Goal: Task Accomplishment & Management: Complete application form

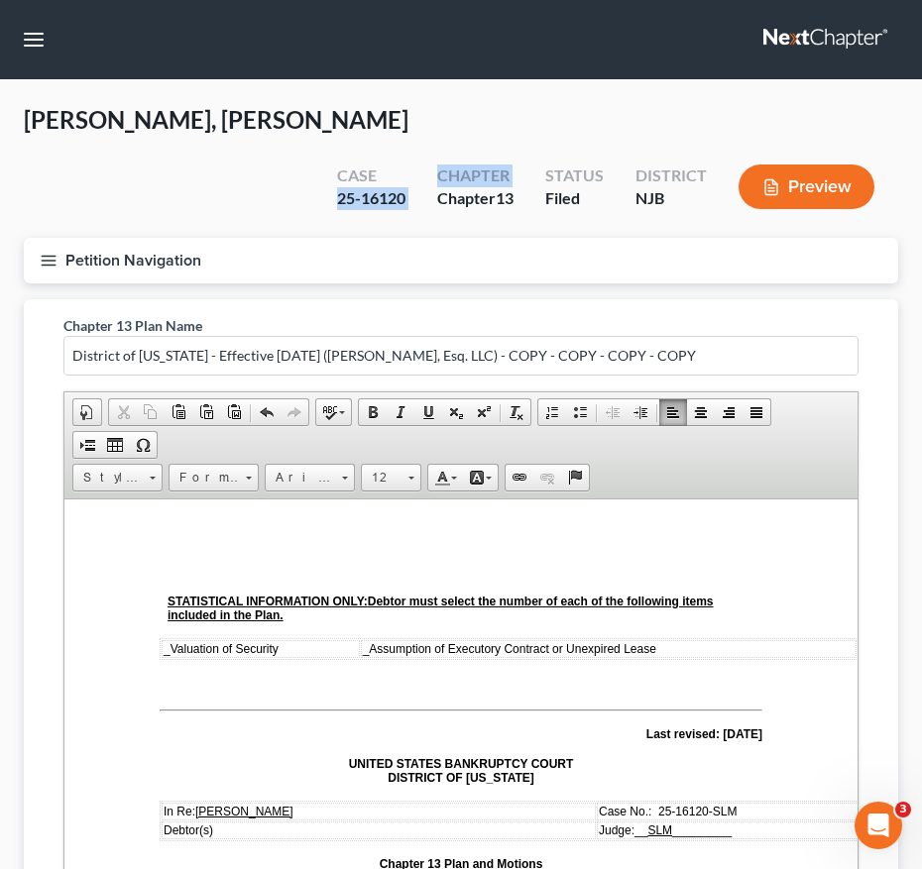
scroll to position [666, 5]
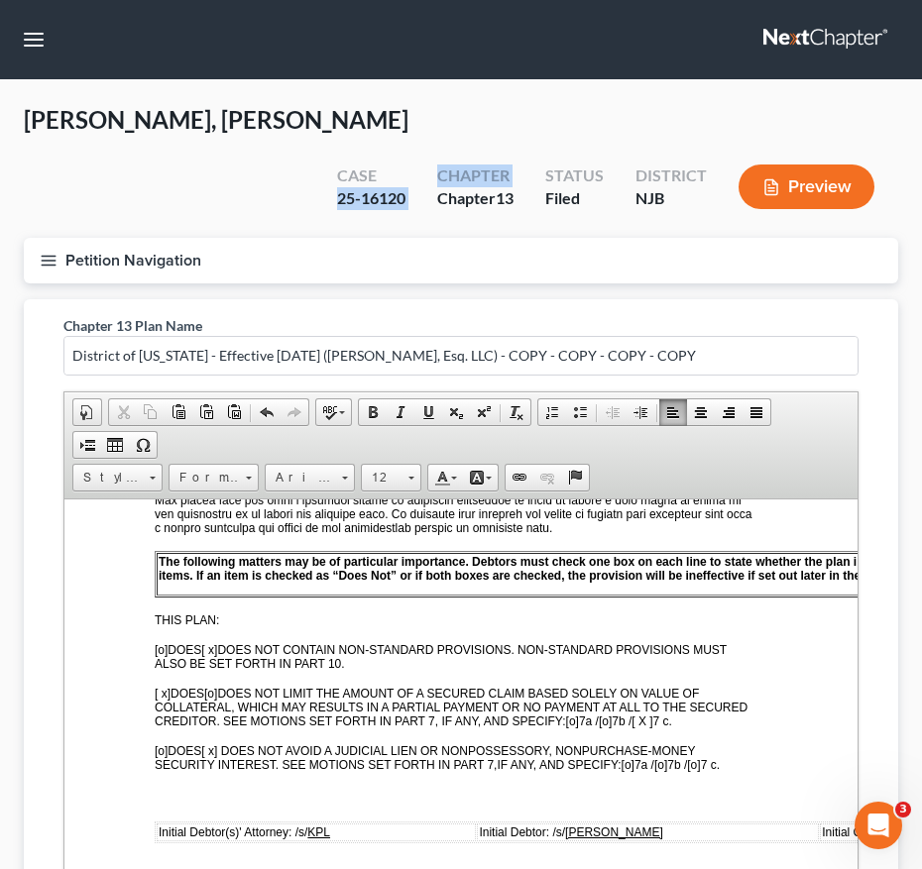
click at [33, 238] on button "Petition Navigation" at bounding box center [461, 261] width 874 height 46
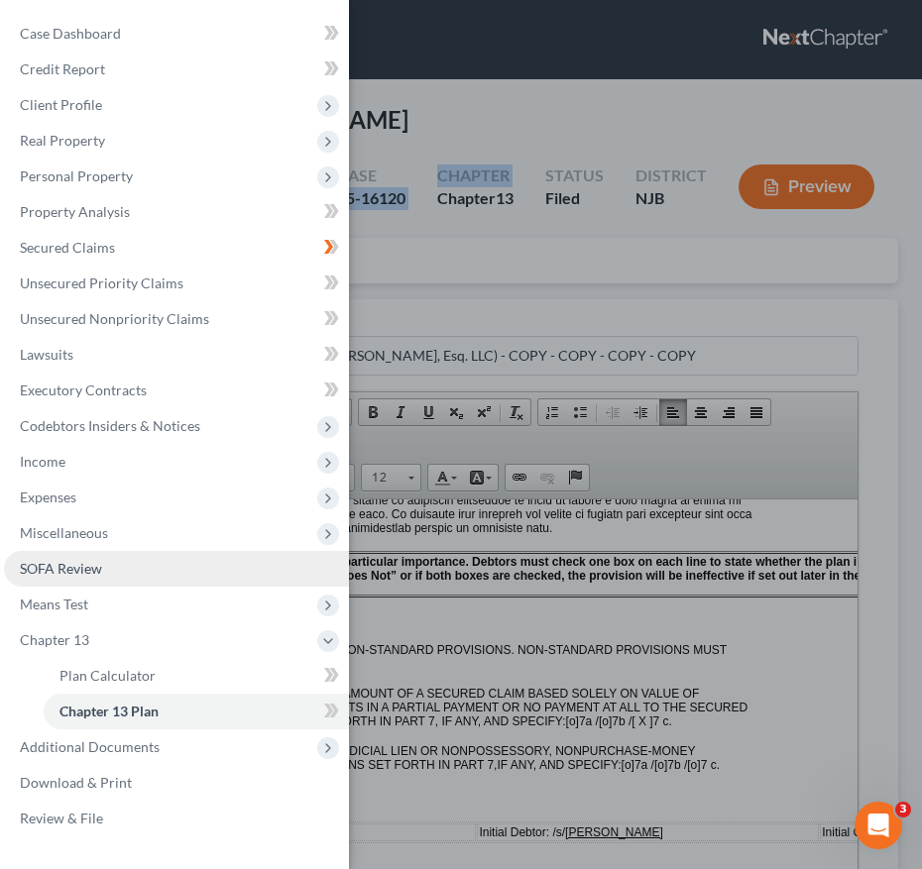
scroll to position [292, 0]
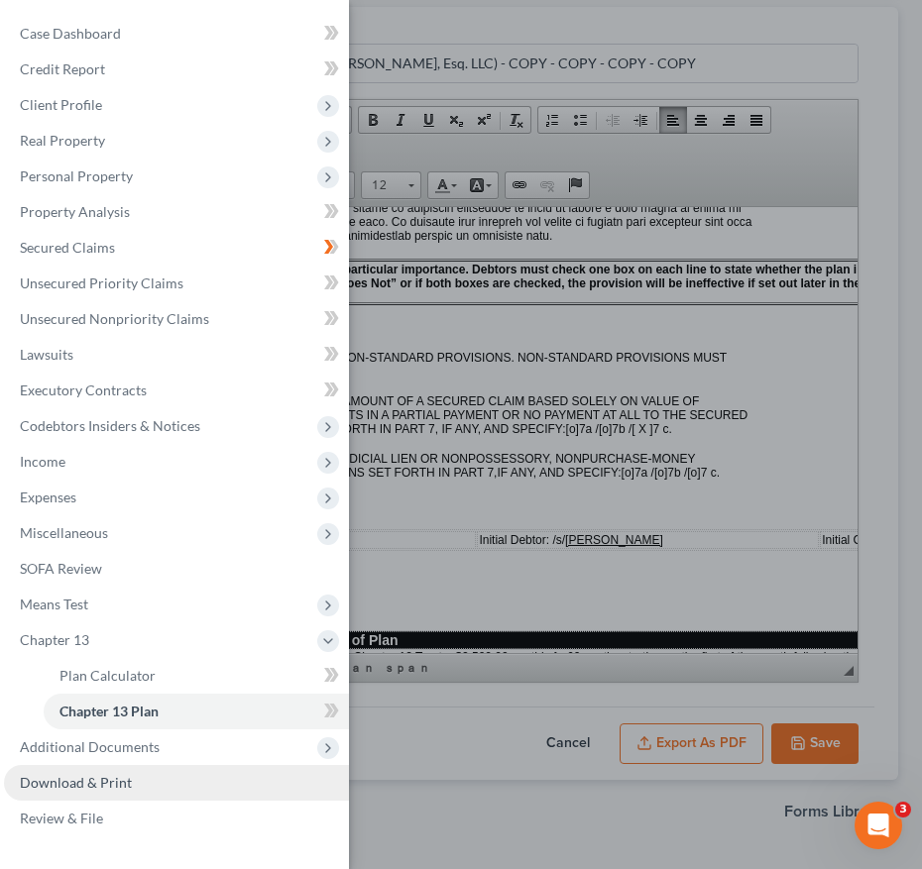
click at [111, 790] on span "Download & Print" at bounding box center [76, 782] width 112 height 17
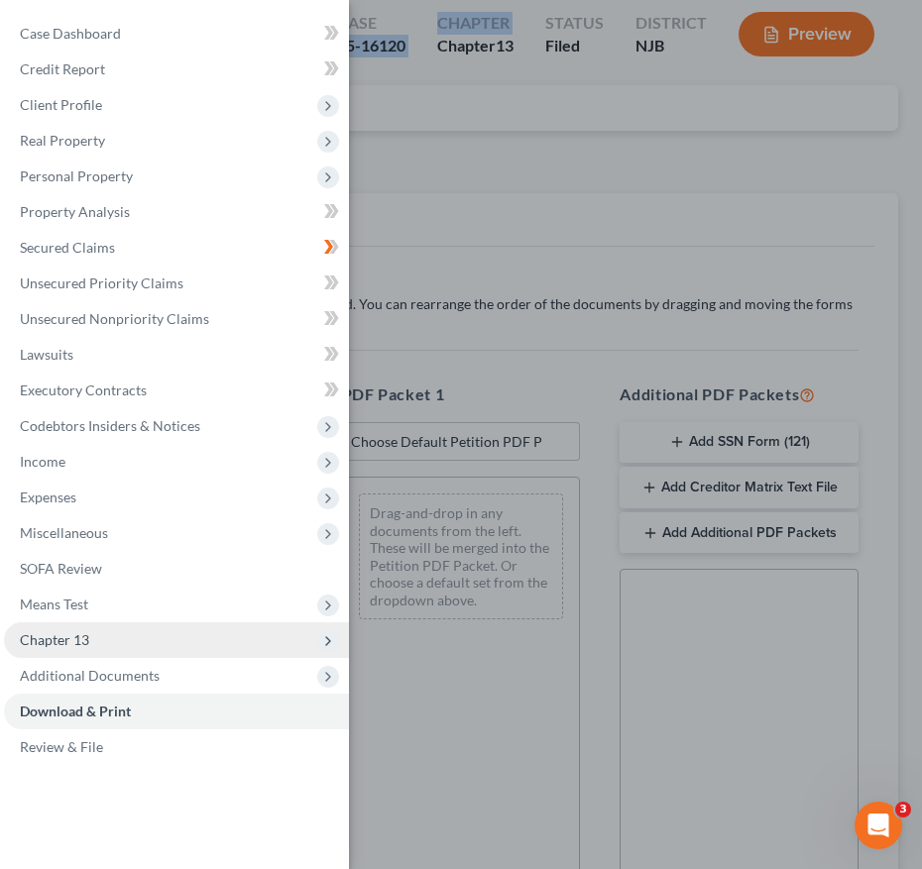
scroll to position [154, 0]
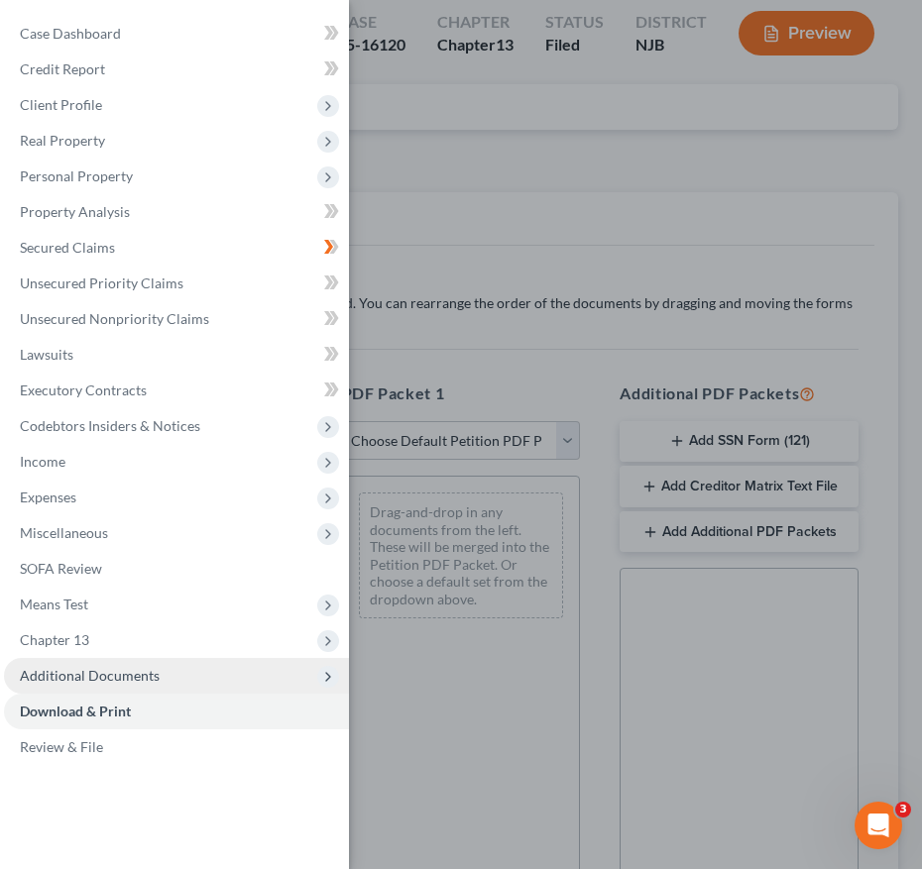
click at [154, 675] on span "Additional Documents" at bounding box center [90, 675] width 140 height 17
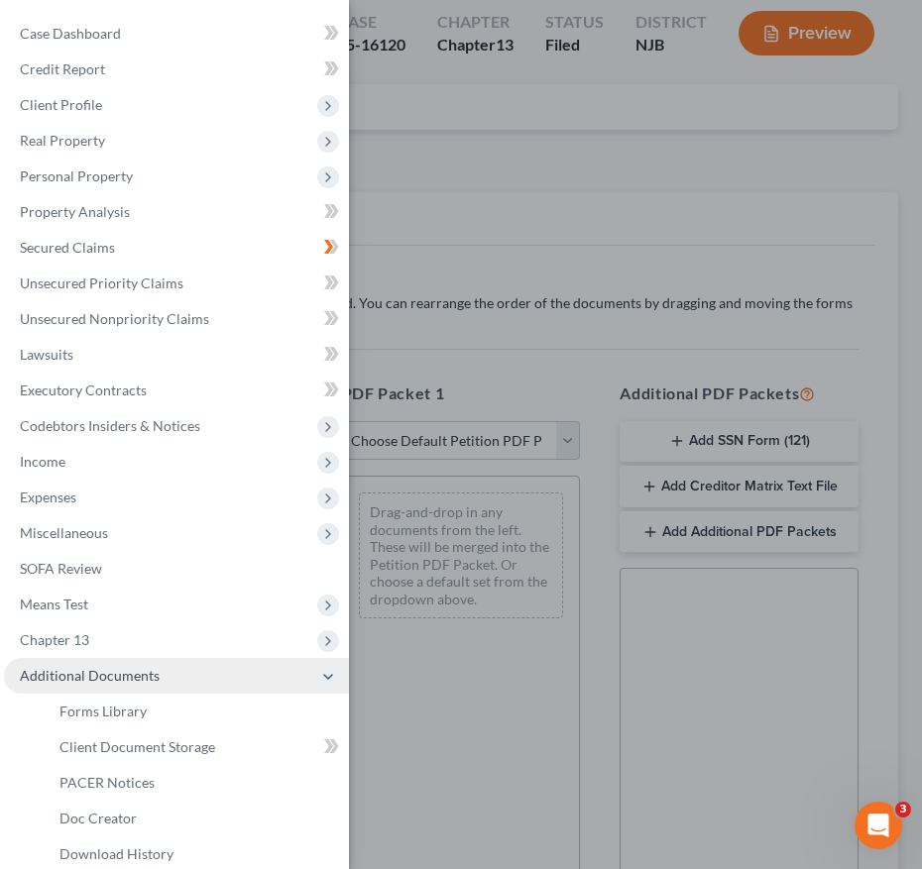
scroll to position [90, 0]
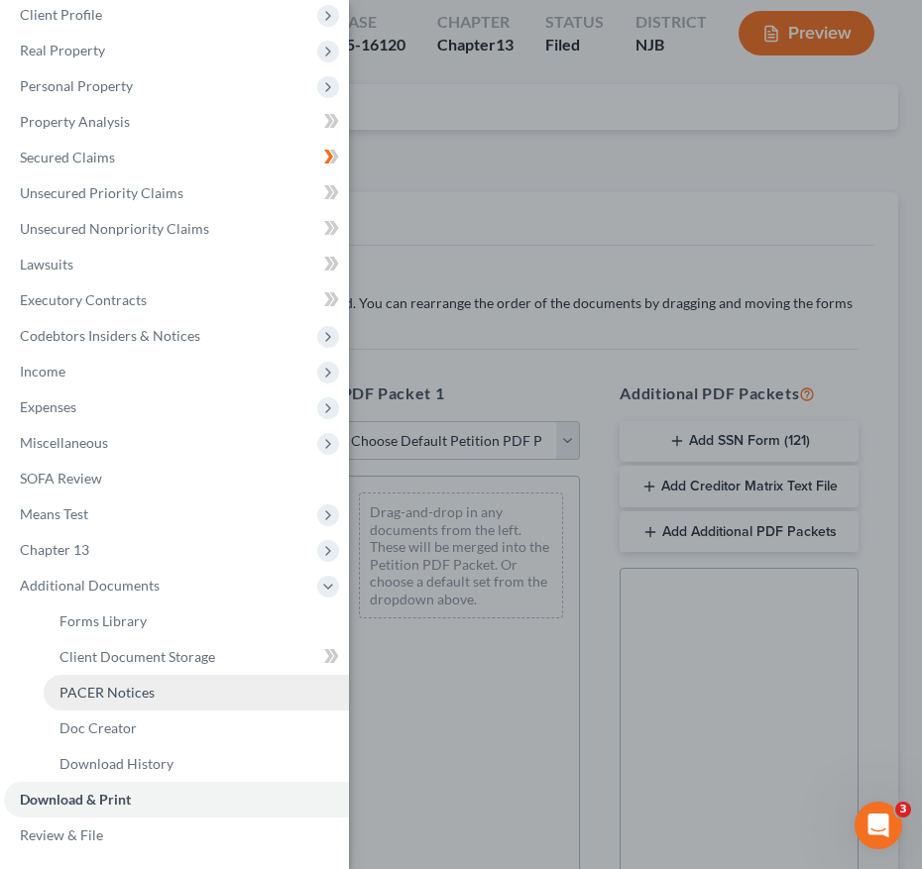
click at [160, 692] on link "PACER Notices" at bounding box center [196, 693] width 305 height 36
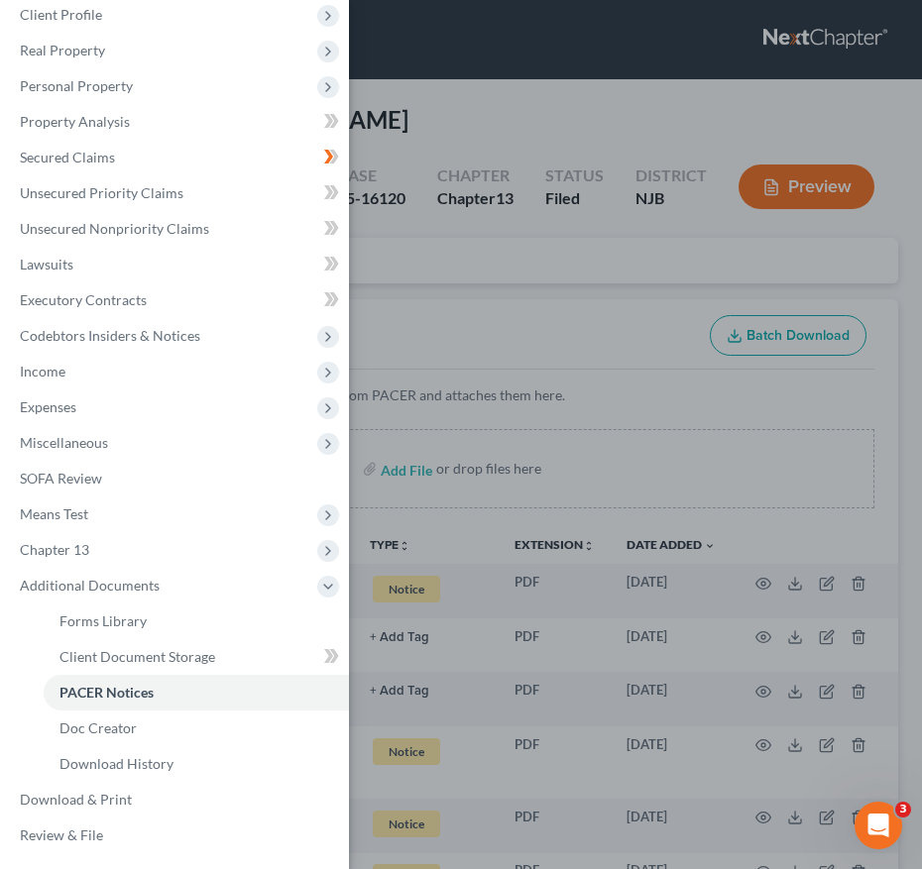
click at [531, 198] on div "Case Dashboard Payments Invoices Payments Payments Credit Report Client Profile" at bounding box center [461, 434] width 922 height 869
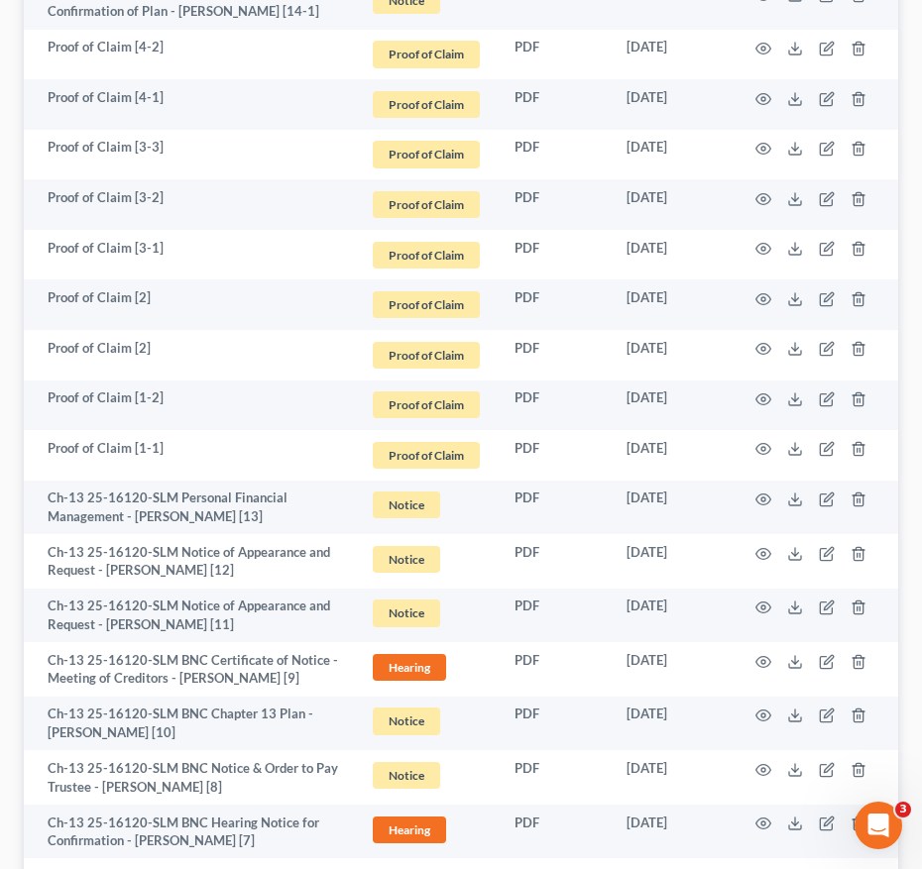
scroll to position [2048, 0]
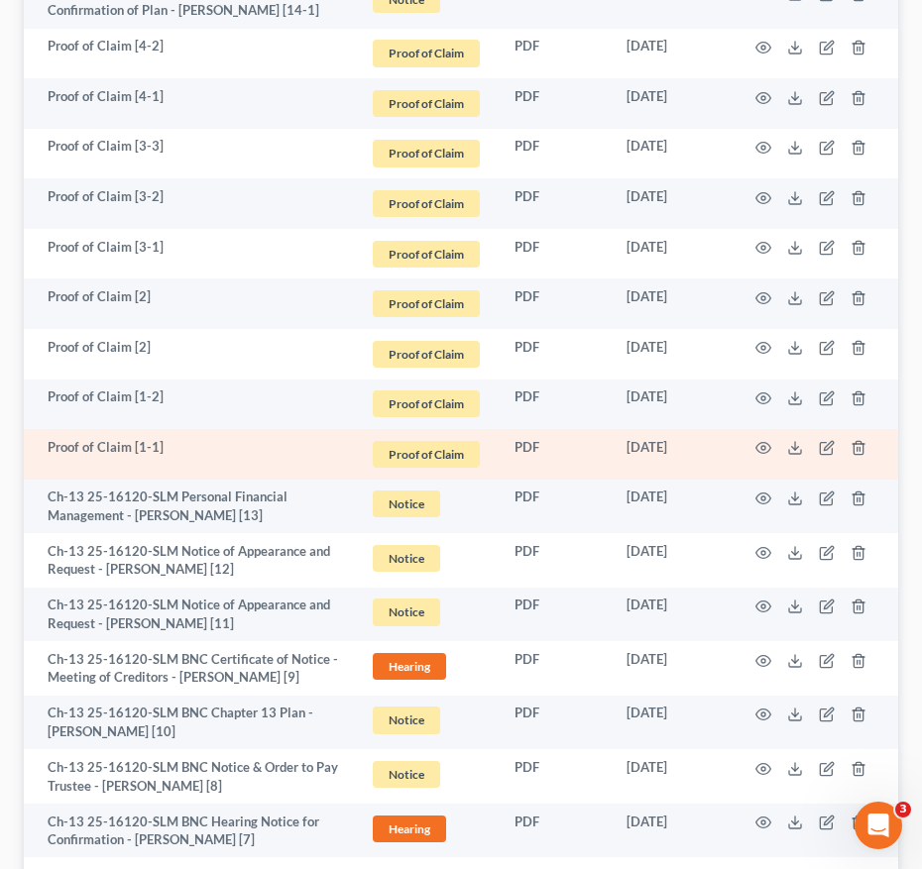
click at [786, 429] on td at bounding box center [815, 454] width 167 height 51
click at [793, 447] on polyline at bounding box center [795, 448] width 7 height 3
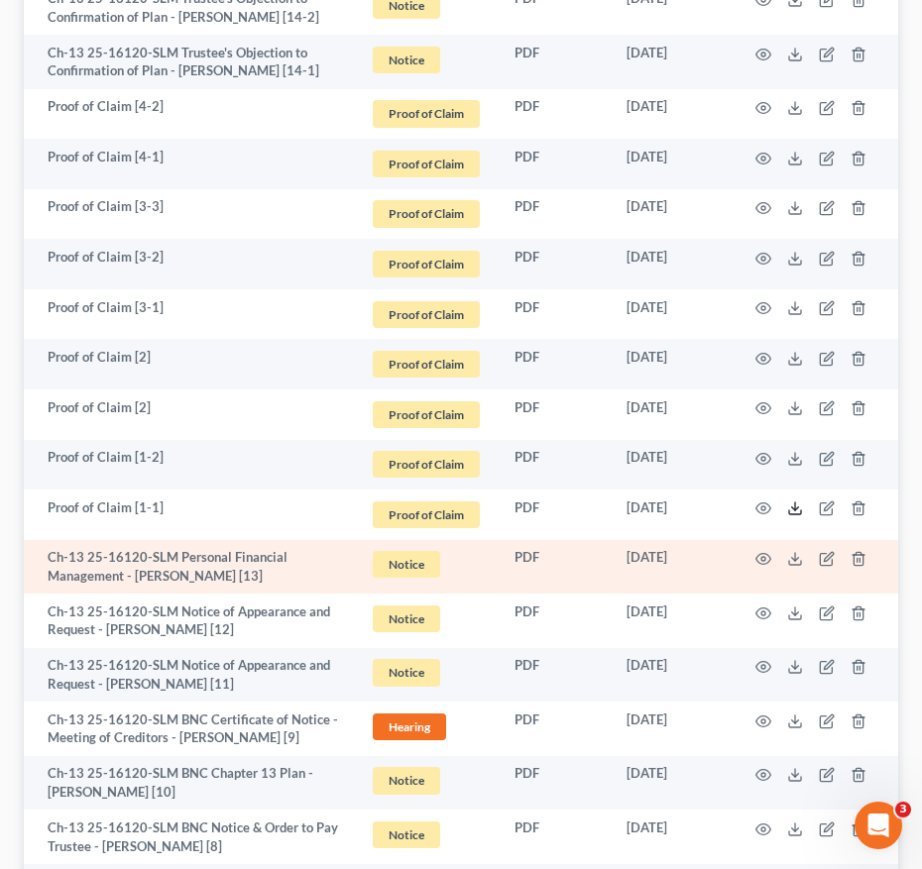
scroll to position [1944, 0]
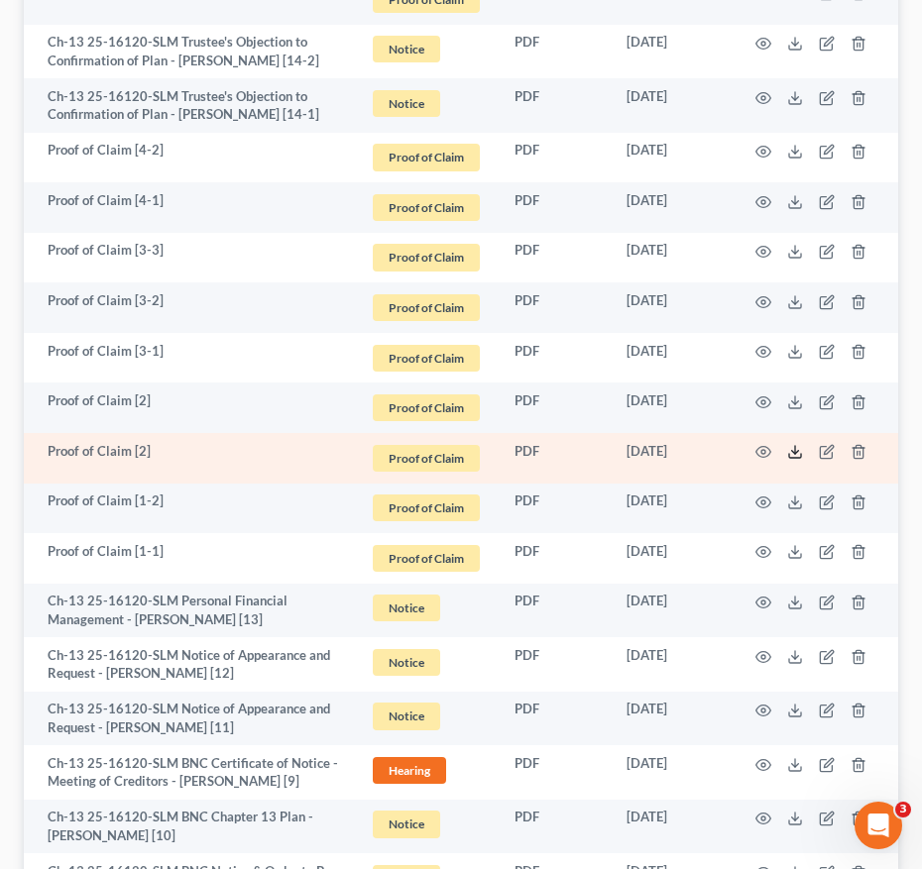
click at [790, 444] on icon at bounding box center [795, 452] width 16 height 16
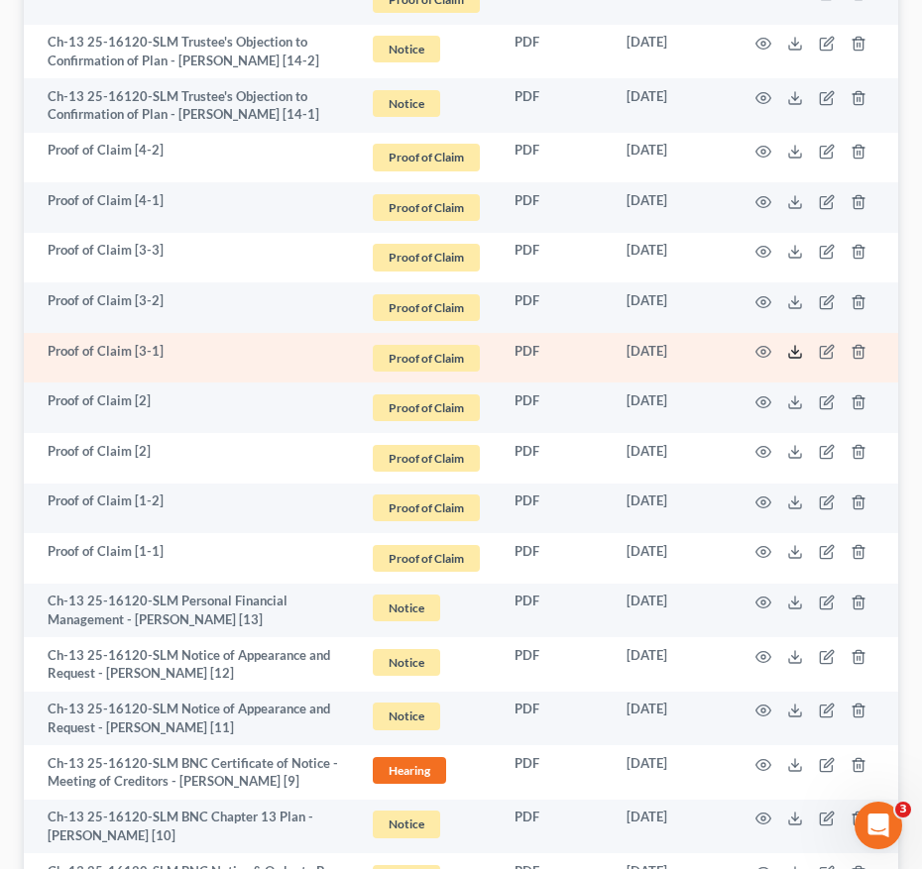
click at [797, 344] on icon at bounding box center [795, 352] width 16 height 16
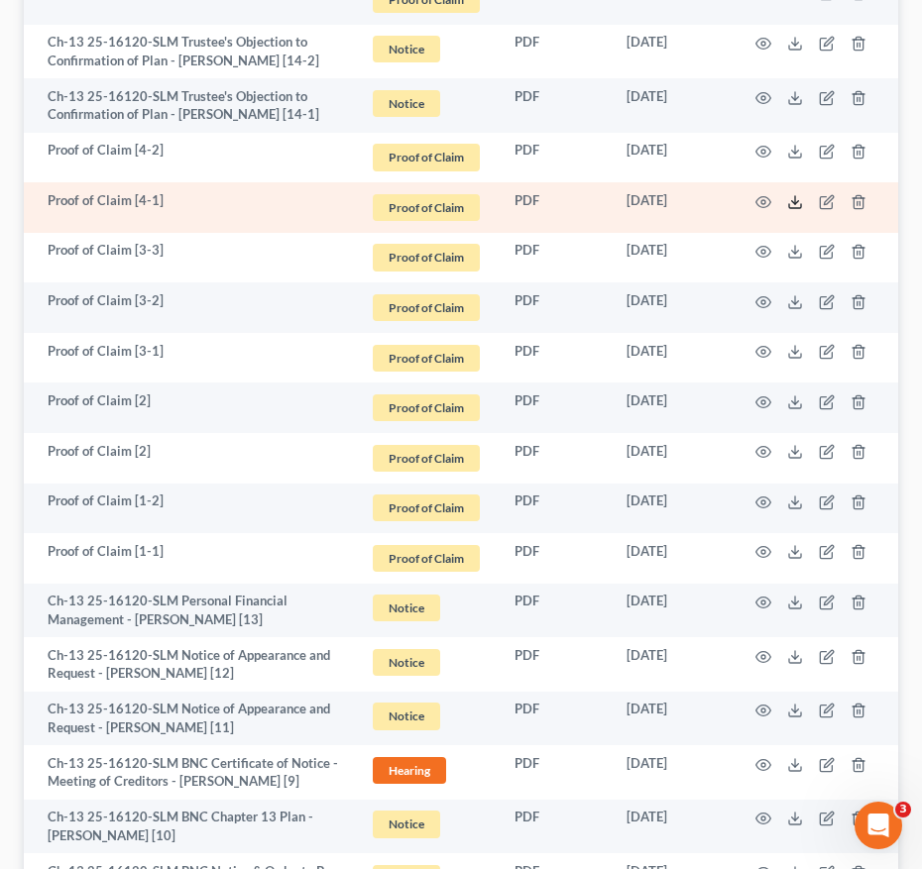
click at [802, 194] on icon at bounding box center [795, 202] width 16 height 16
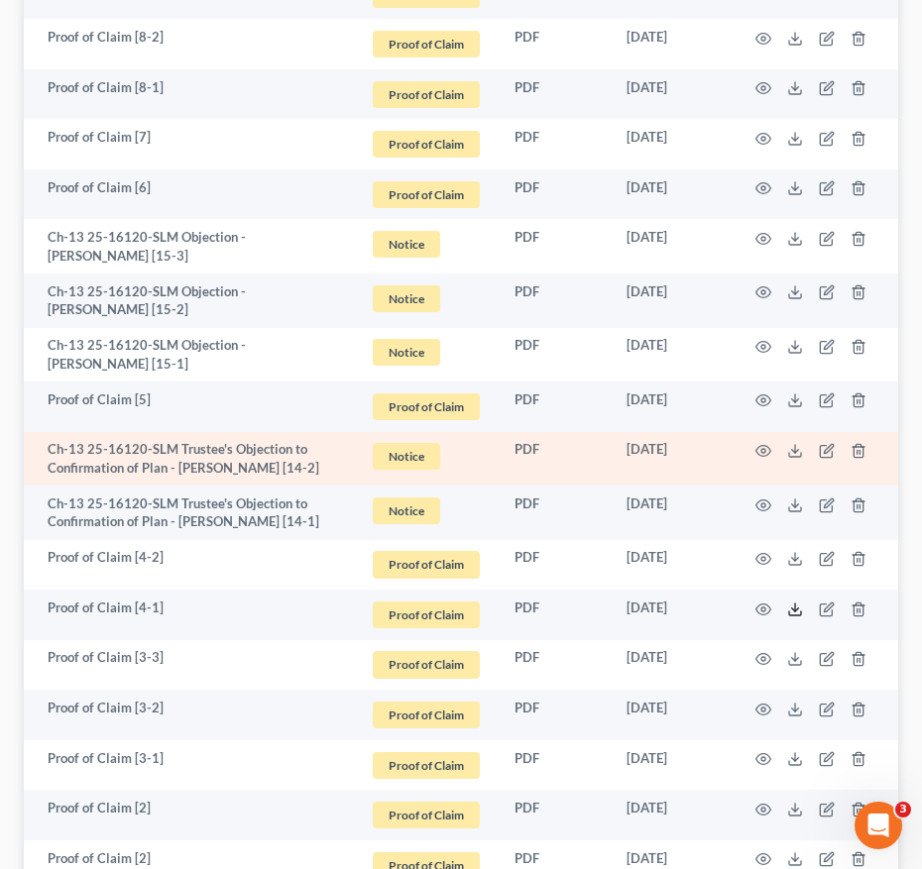
scroll to position [1518, 0]
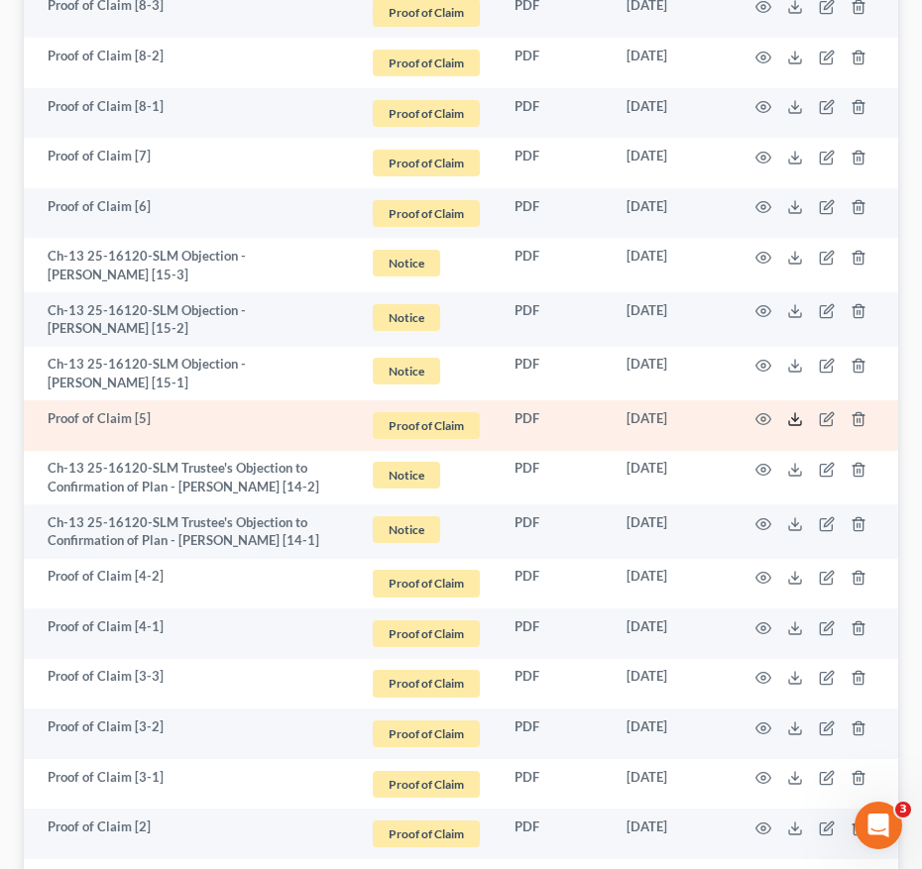
click at [793, 411] on icon at bounding box center [795, 419] width 16 height 16
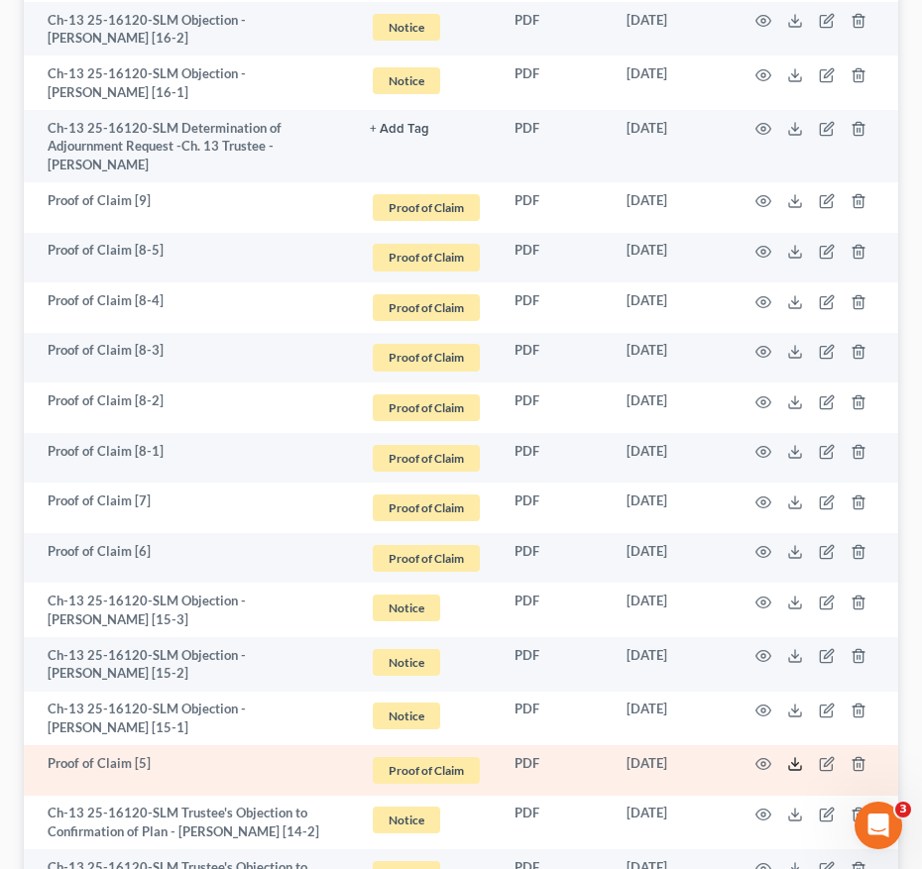
scroll to position [1171, 0]
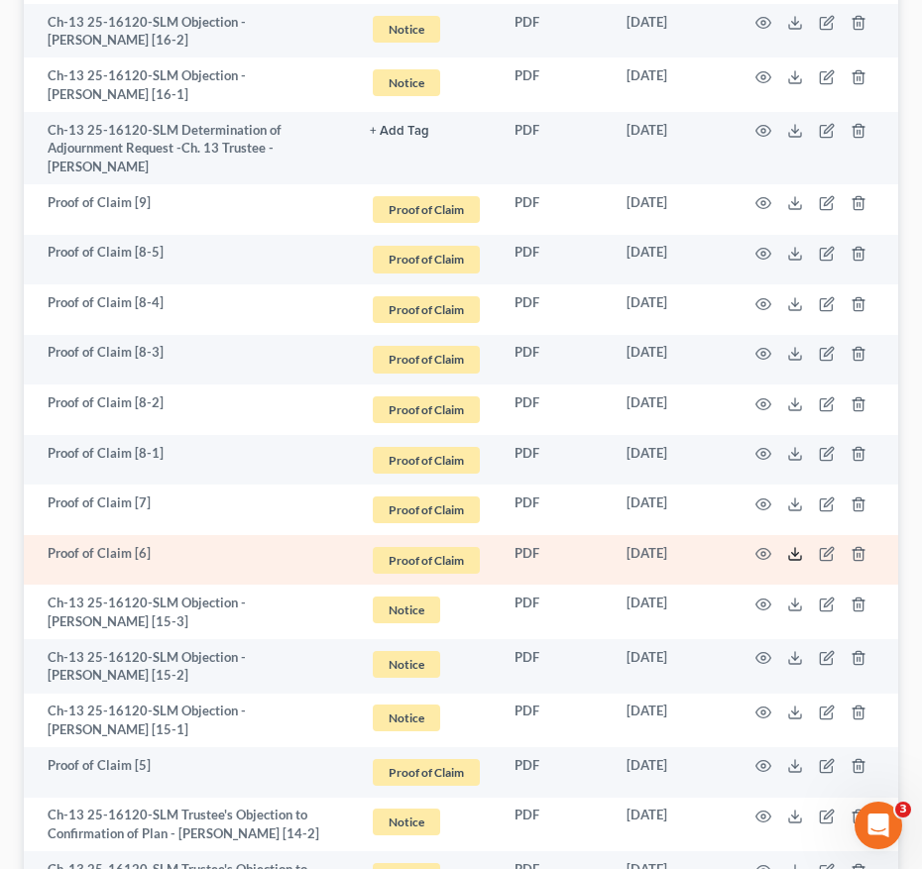
click at [794, 546] on icon at bounding box center [795, 554] width 16 height 16
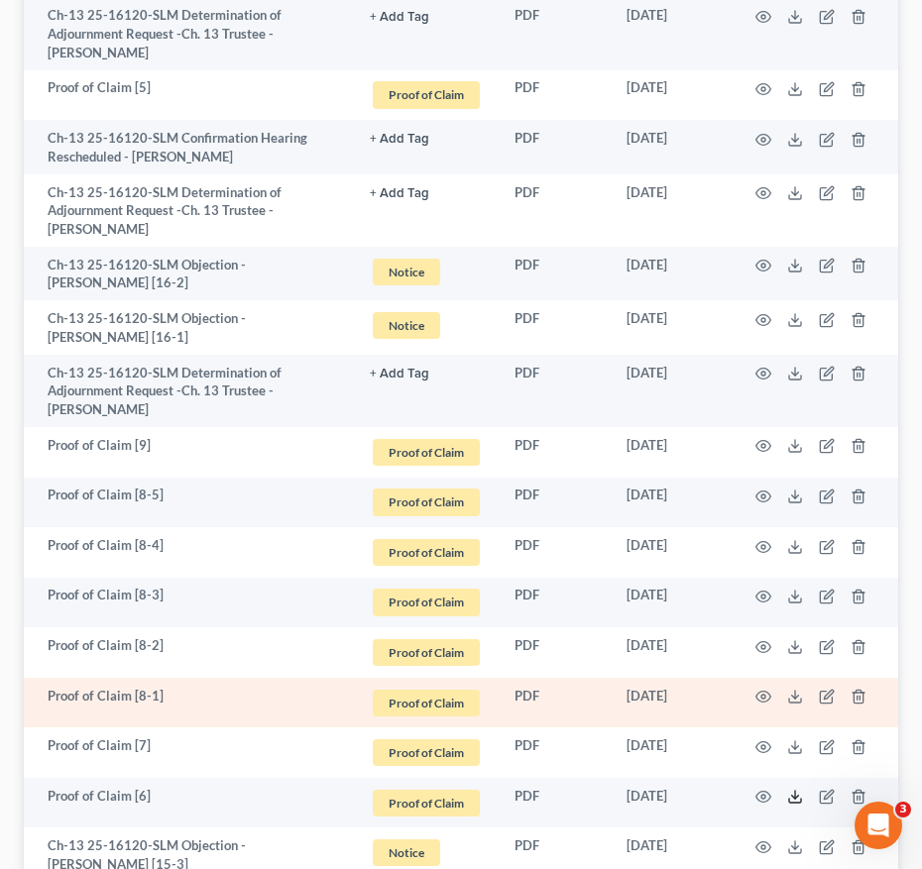
scroll to position [1020, 0]
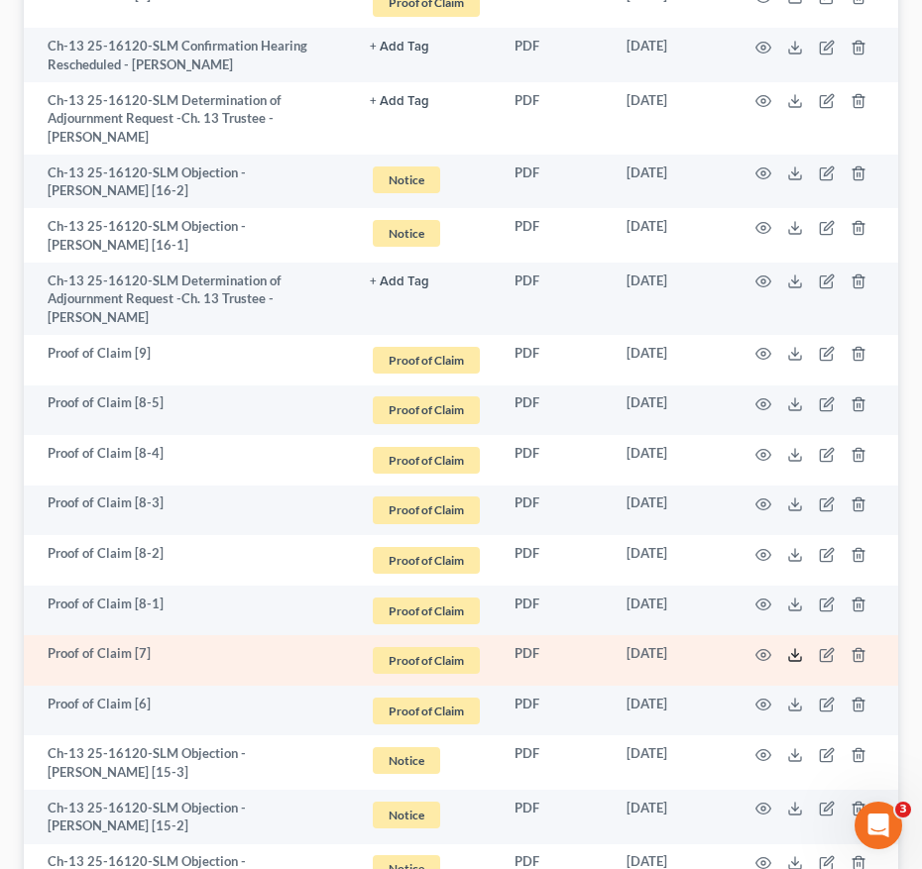
click at [792, 647] on icon at bounding box center [795, 655] width 16 height 16
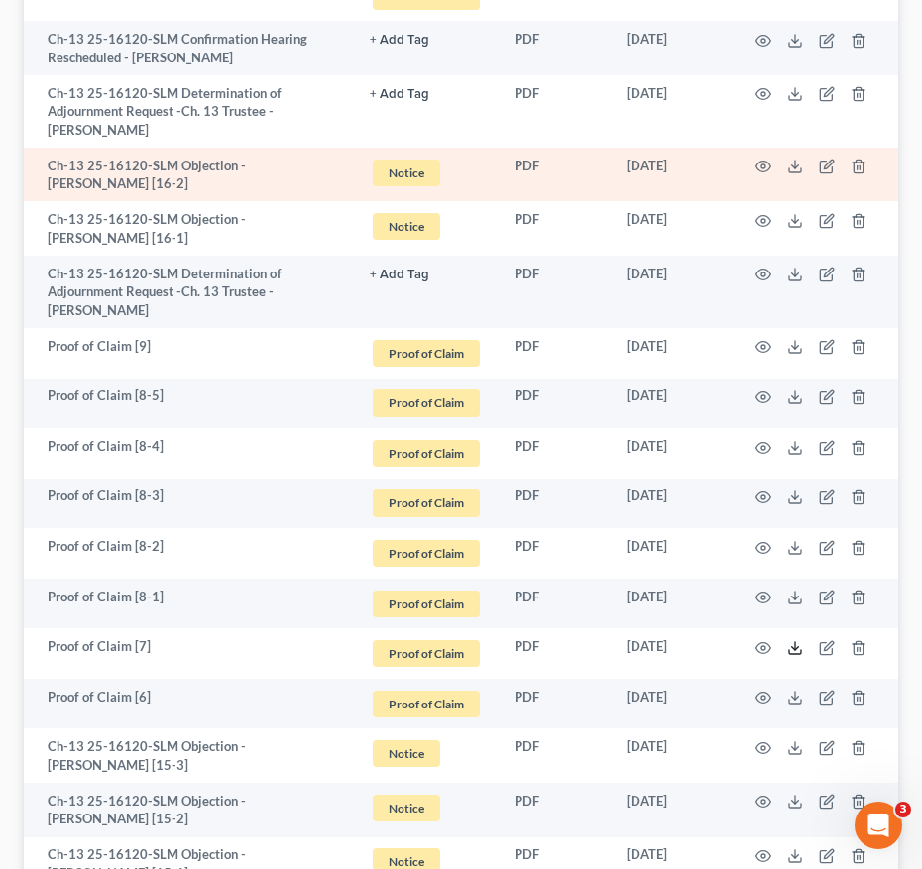
scroll to position [1029, 0]
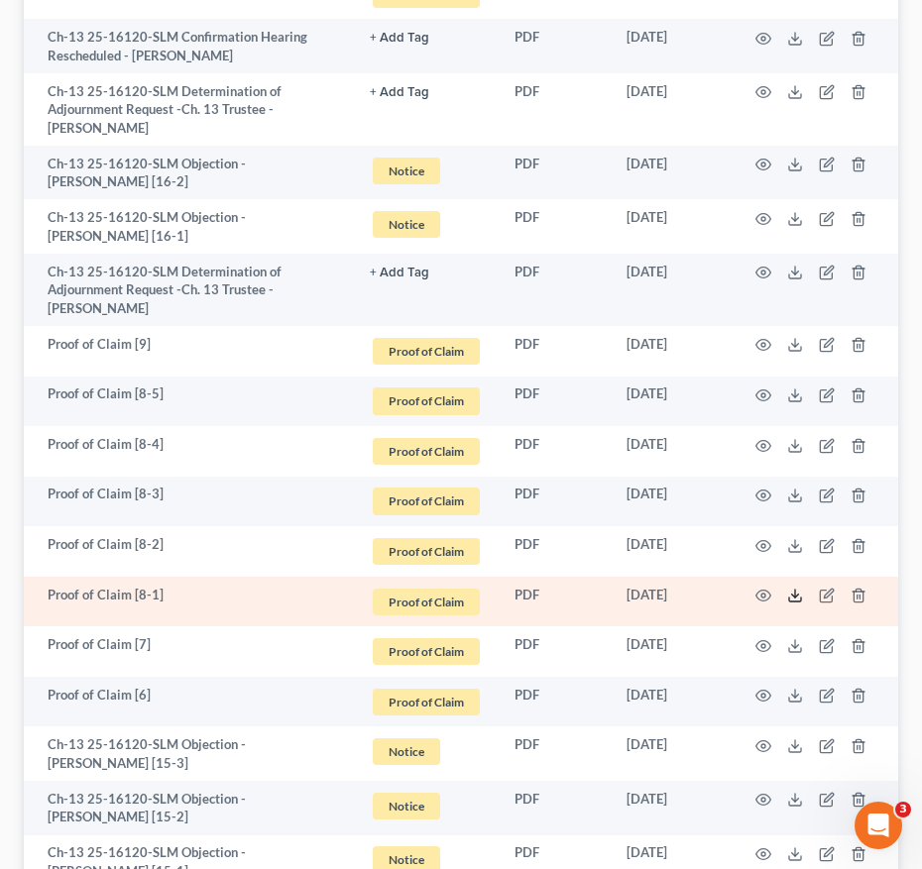
click at [791, 588] on icon at bounding box center [795, 596] width 16 height 16
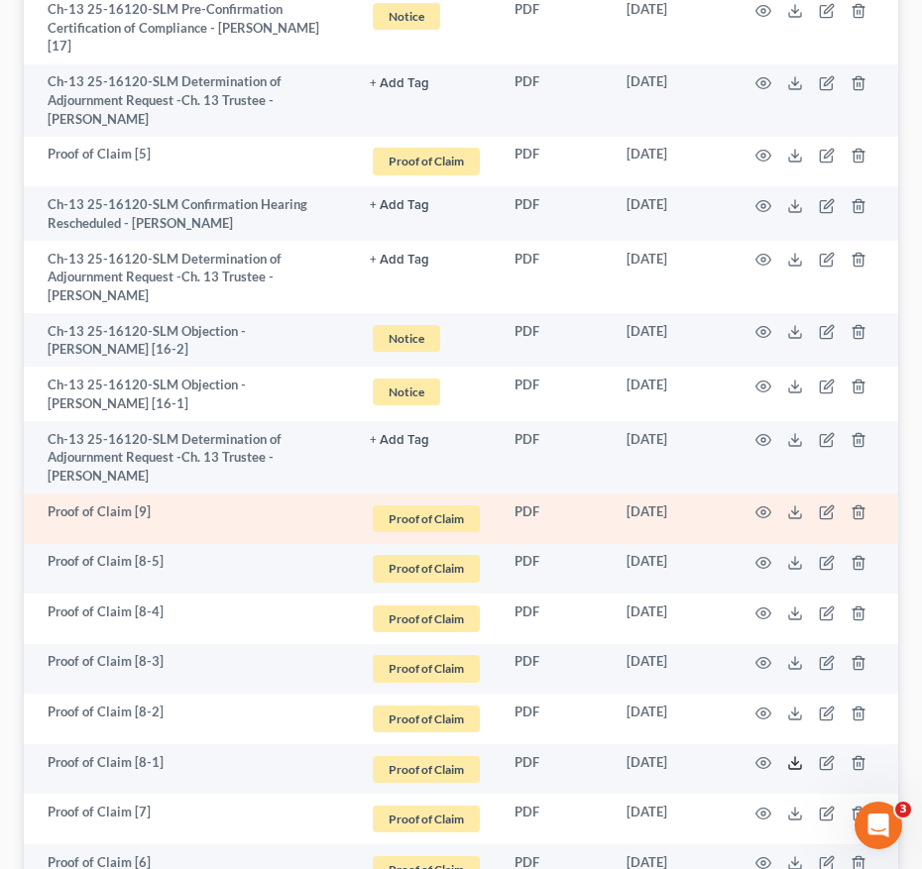
scroll to position [861, 0]
click at [793, 513] on polyline at bounding box center [795, 514] width 7 height 3
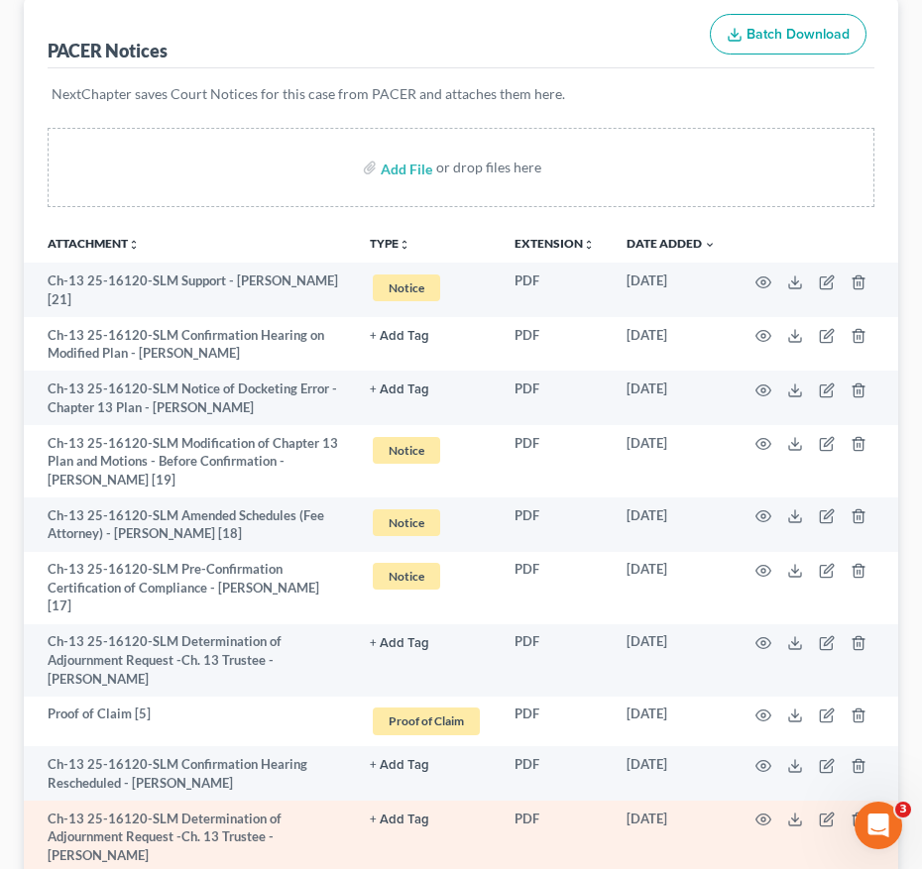
scroll to position [2071, 0]
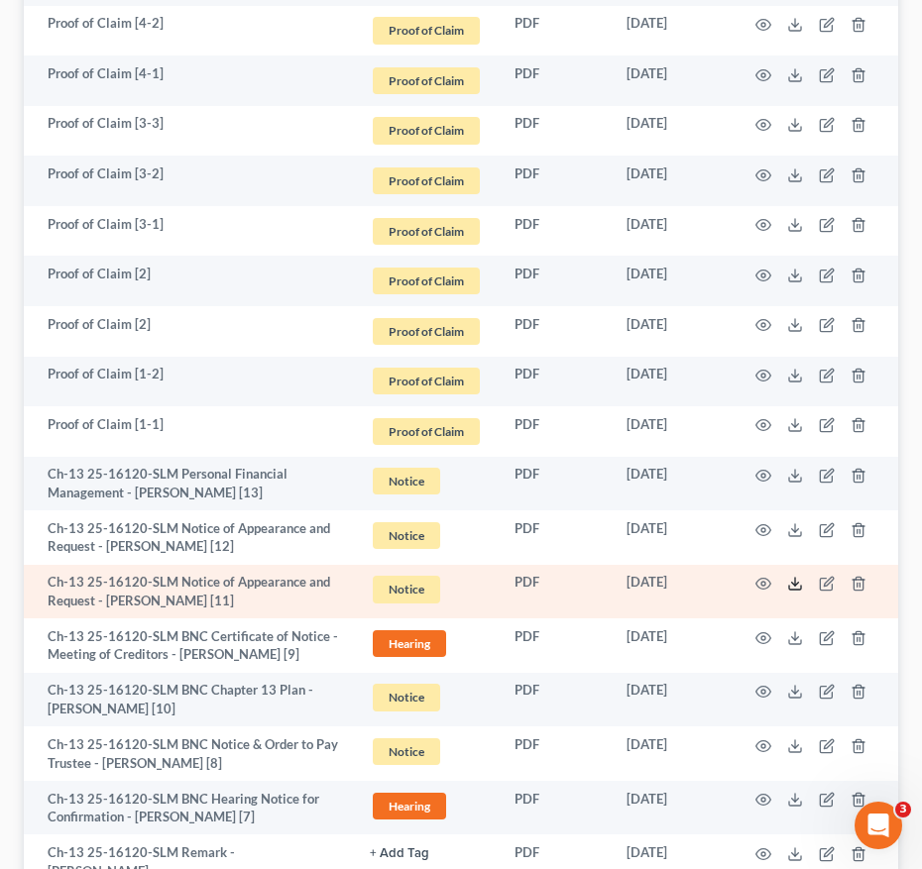
click at [799, 576] on icon at bounding box center [795, 584] width 16 height 16
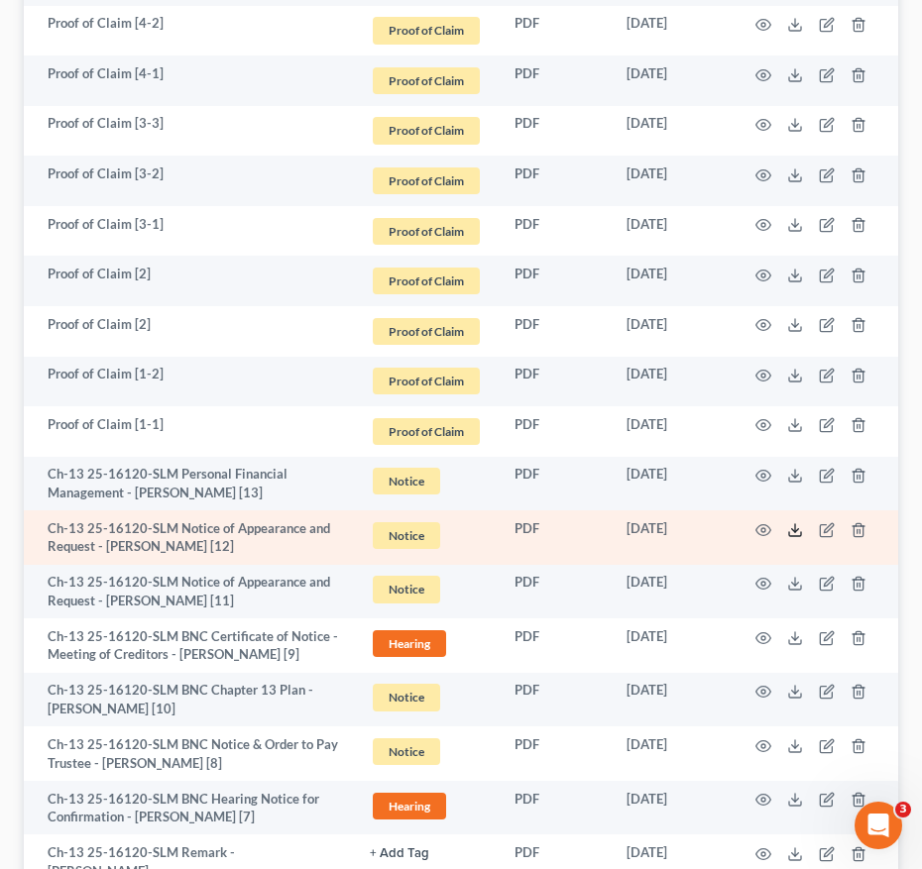
click at [791, 522] on icon at bounding box center [795, 530] width 16 height 16
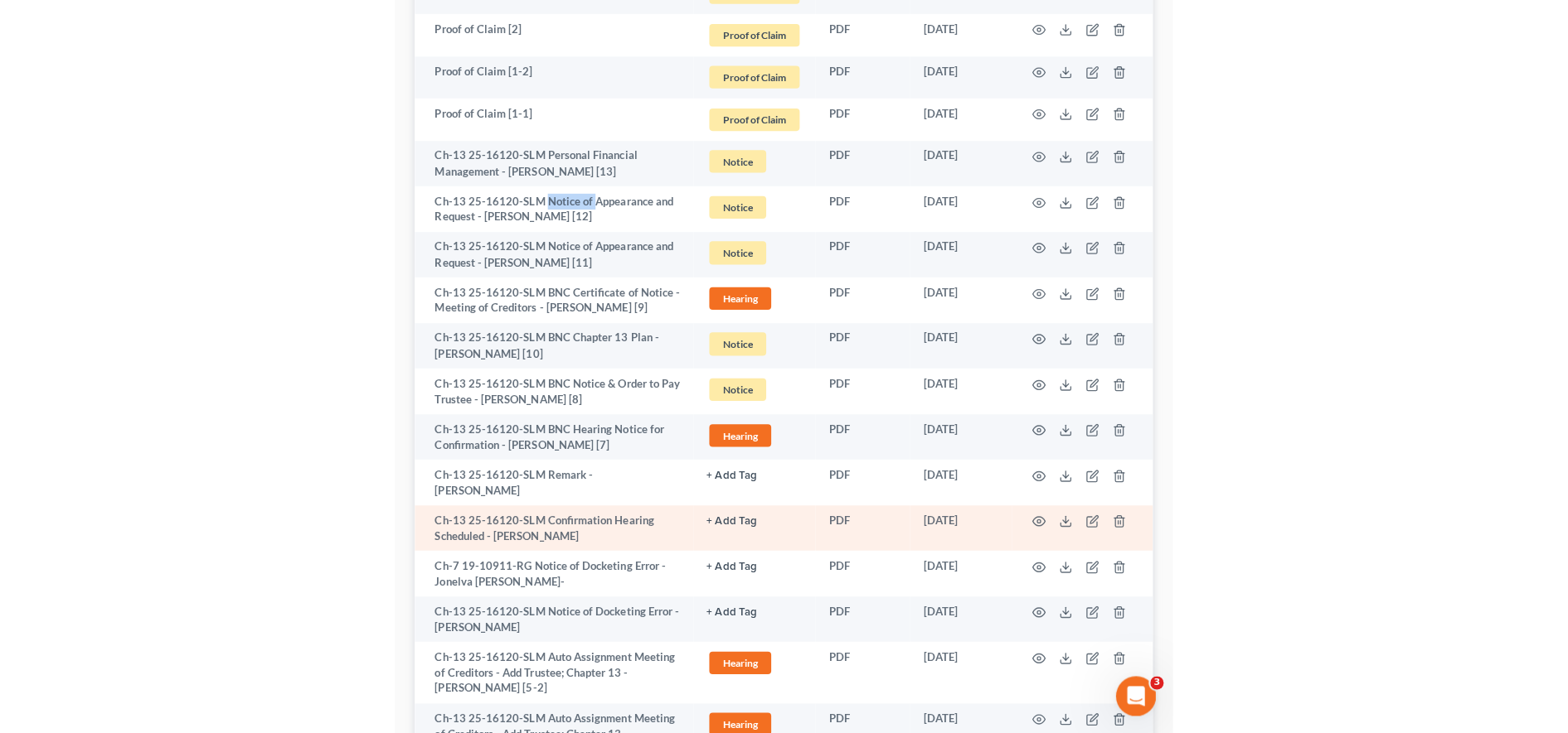
scroll to position [1971, 0]
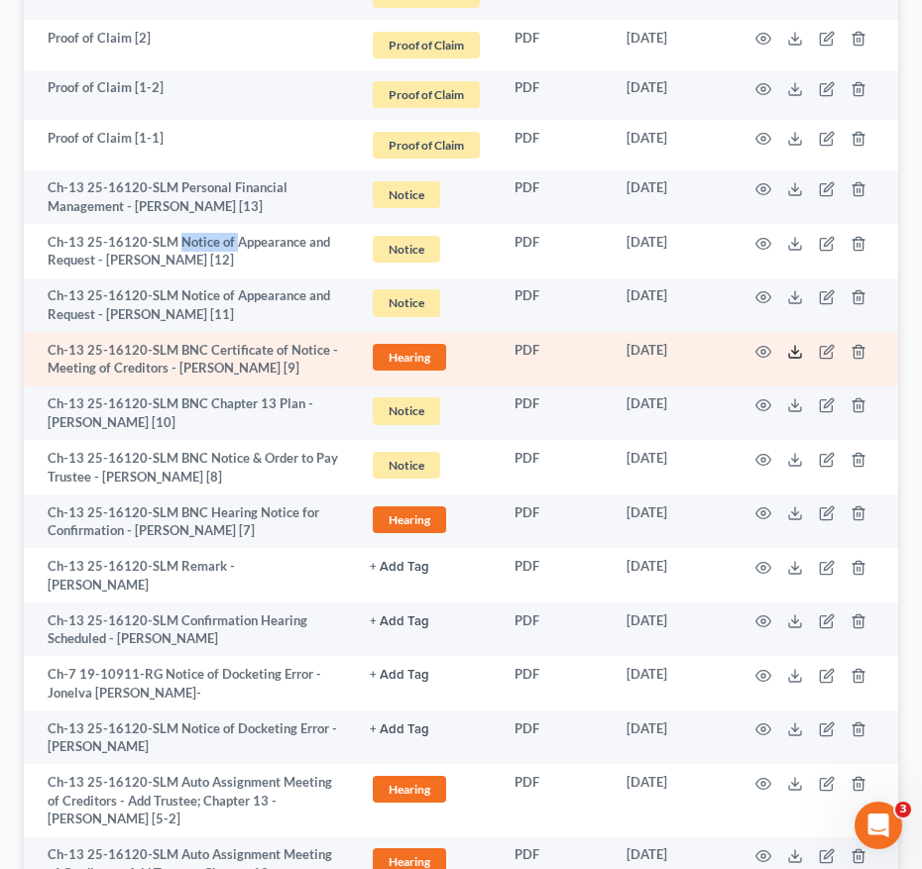
click at [787, 344] on icon at bounding box center [795, 352] width 16 height 16
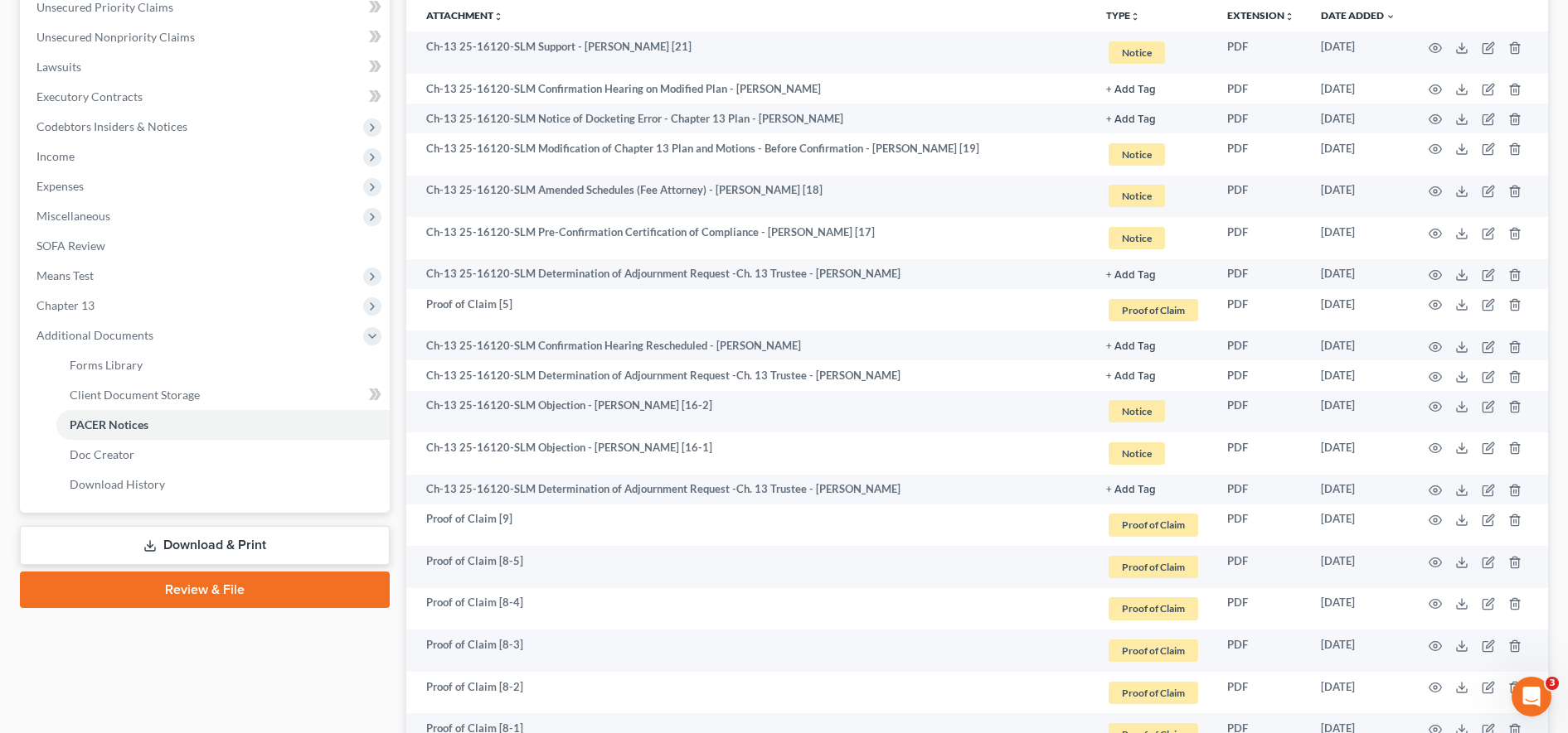
scroll to position [0, 0]
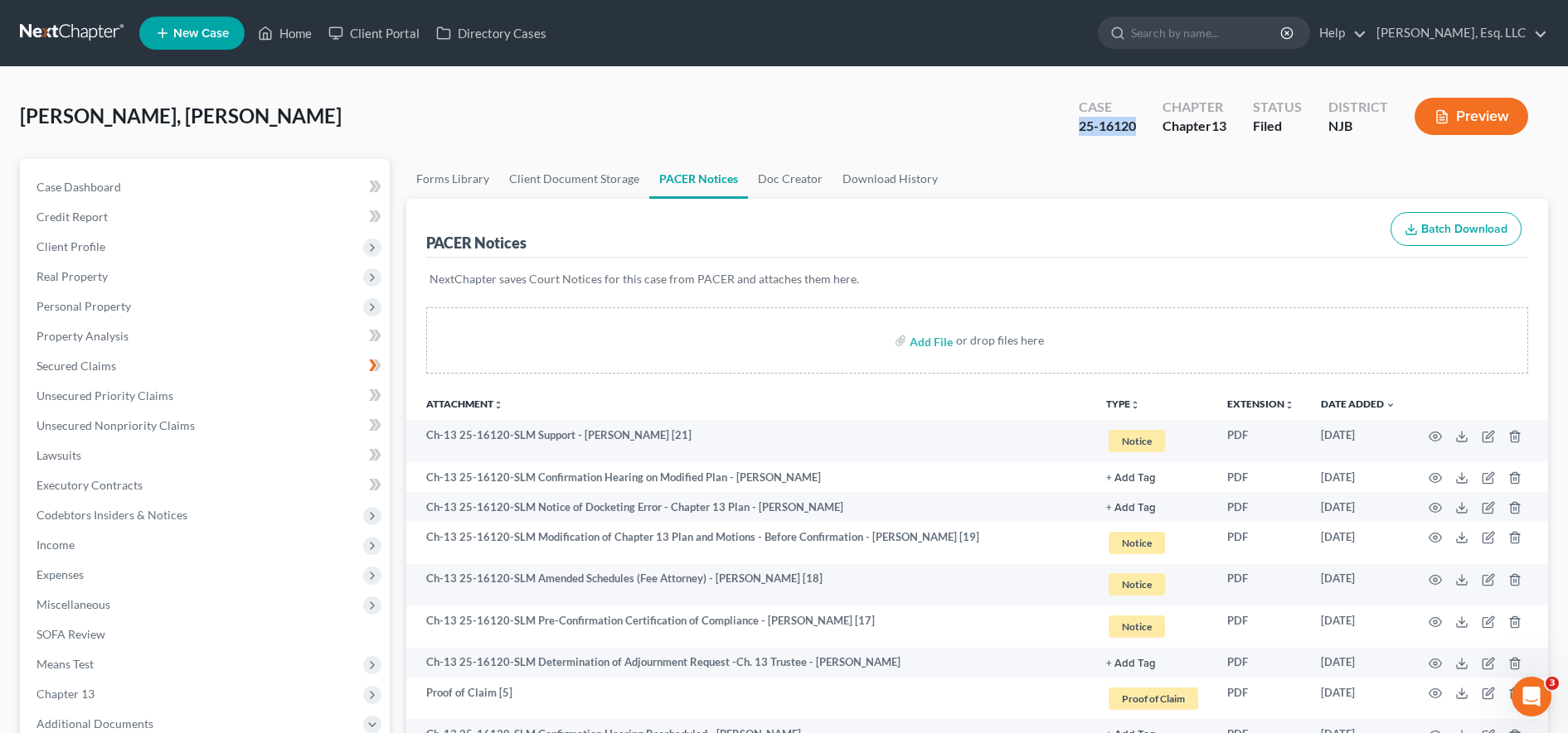
drag, startPoint x: 1075, startPoint y: 124, endPoint x: 1136, endPoint y: 129, distance: 61.2
click at [770, 129] on div "Case 25-16120" at bounding box center [1107, 118] width 84 height 48
copy div "25-16120"
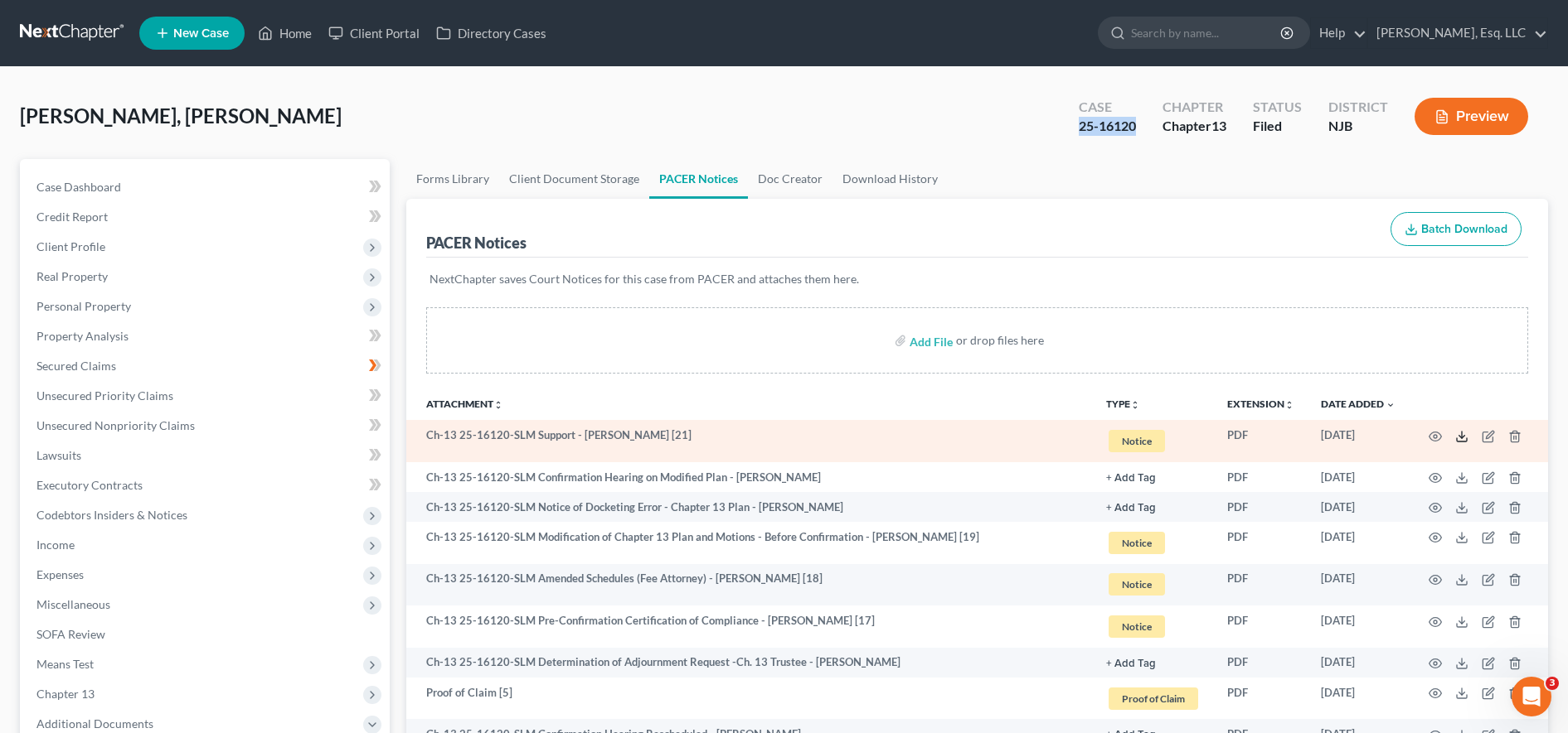
click at [770, 435] on icon at bounding box center [1462, 437] width 13 height 13
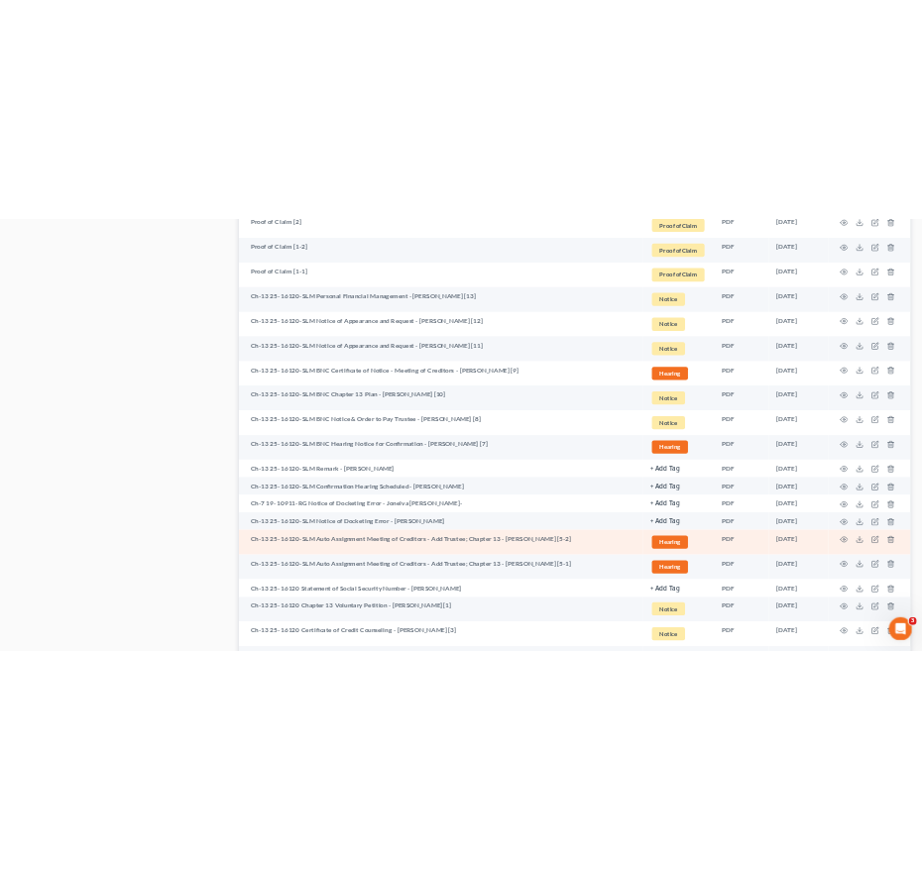
scroll to position [2076, 0]
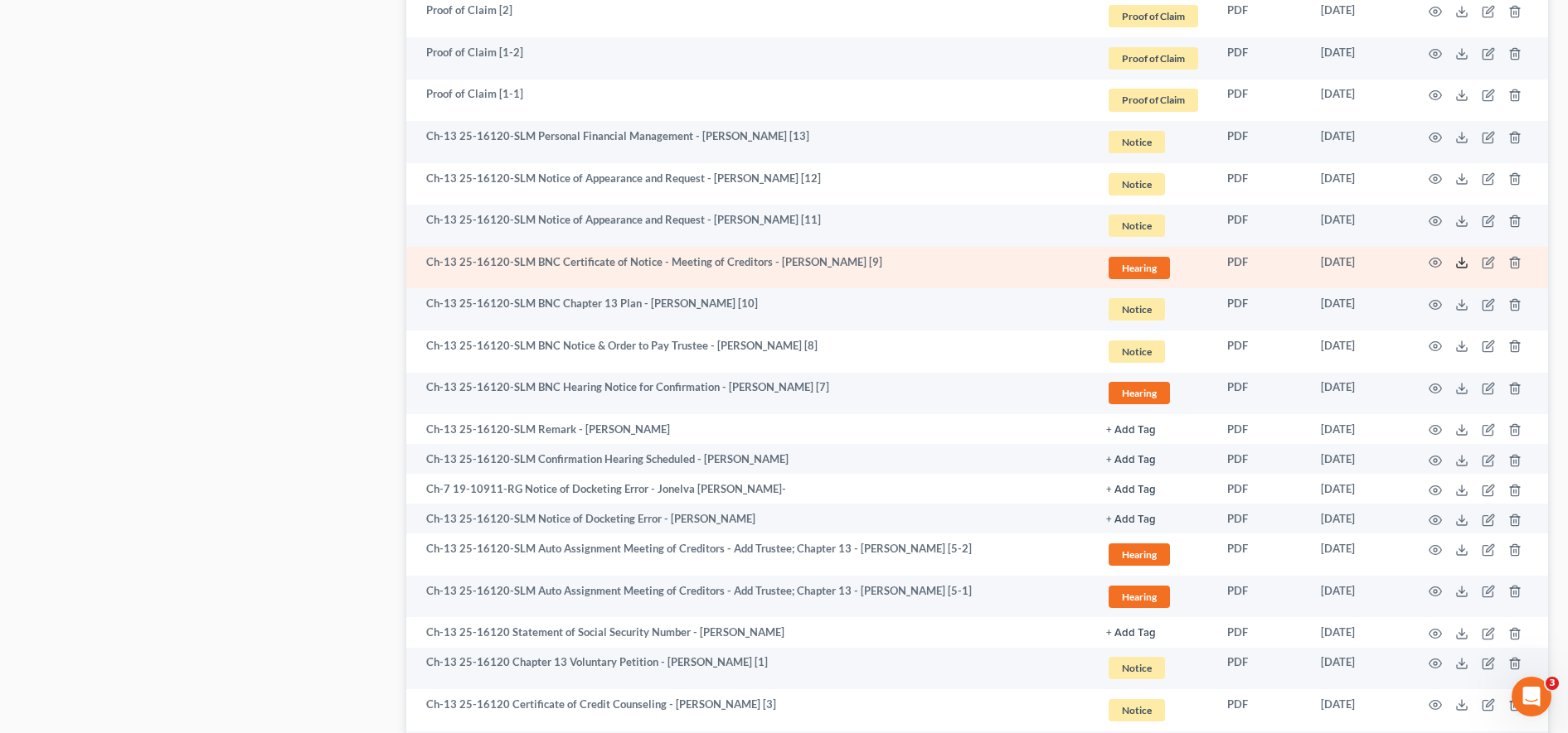
click at [770, 260] on icon at bounding box center [1462, 262] width 13 height 13
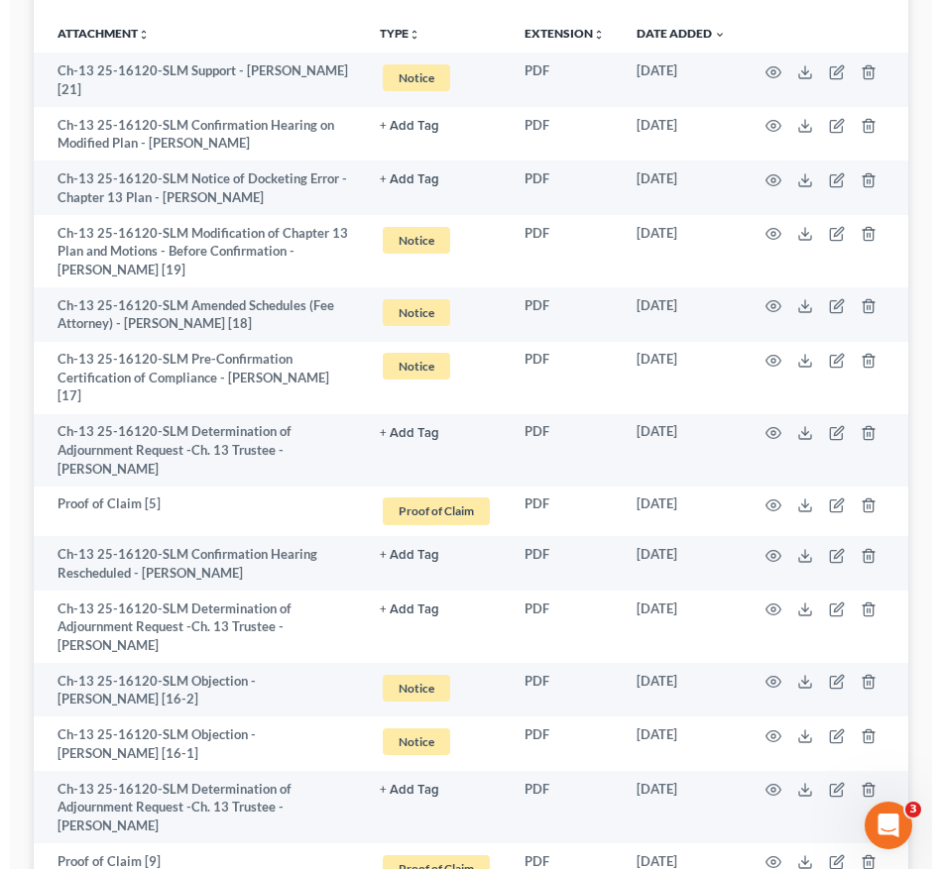
scroll to position [0, 0]
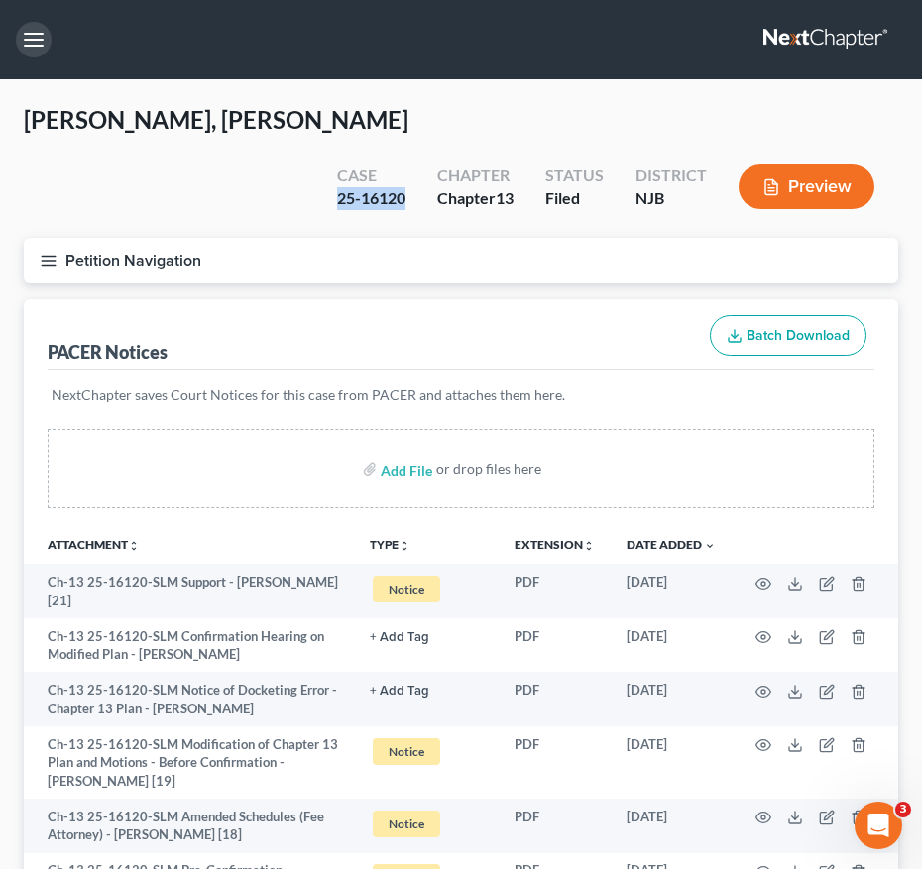
click at [38, 43] on button "button" at bounding box center [34, 40] width 36 height 36
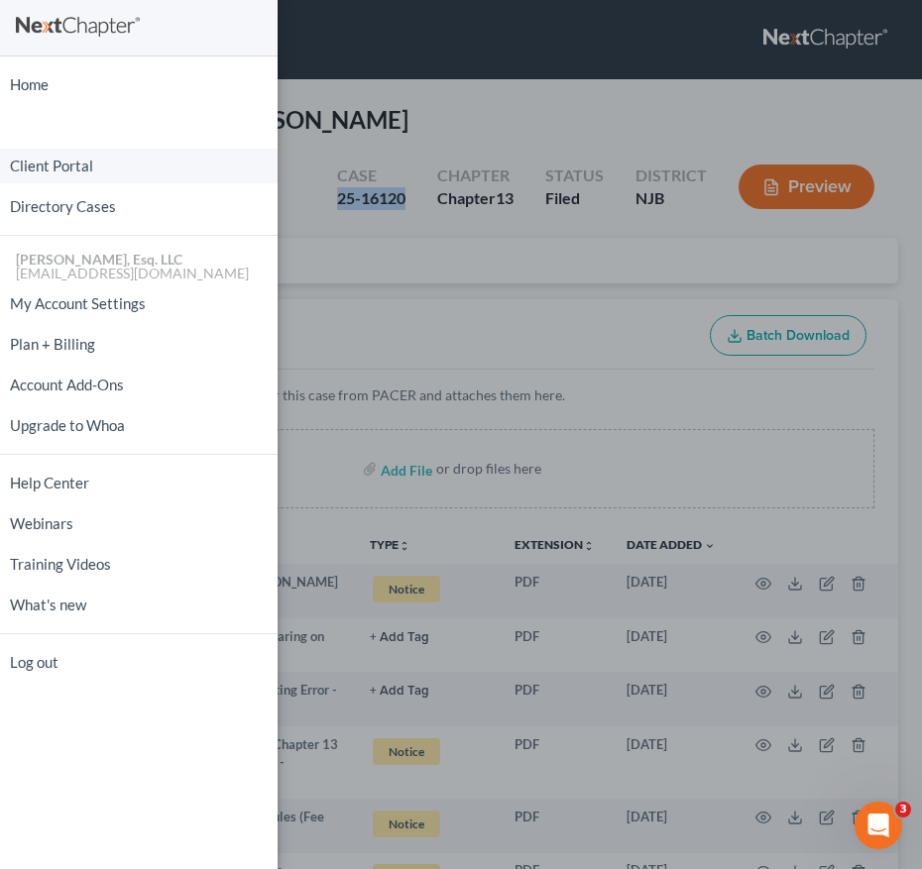
click at [87, 160] on link "Client Portal" at bounding box center [139, 166] width 278 height 35
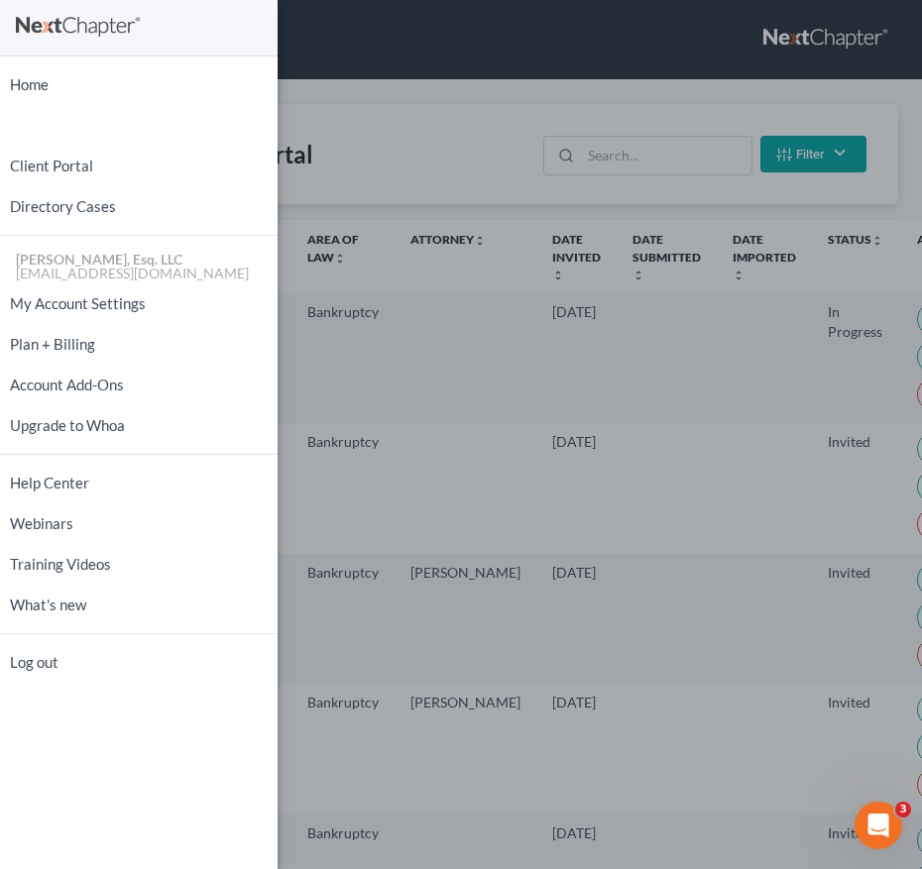
click at [640, 127] on div "Home New Case Client Portal Directory Cases [PERSON_NAME], Esq. LLC [EMAIL_ADDR…" at bounding box center [461, 434] width 922 height 869
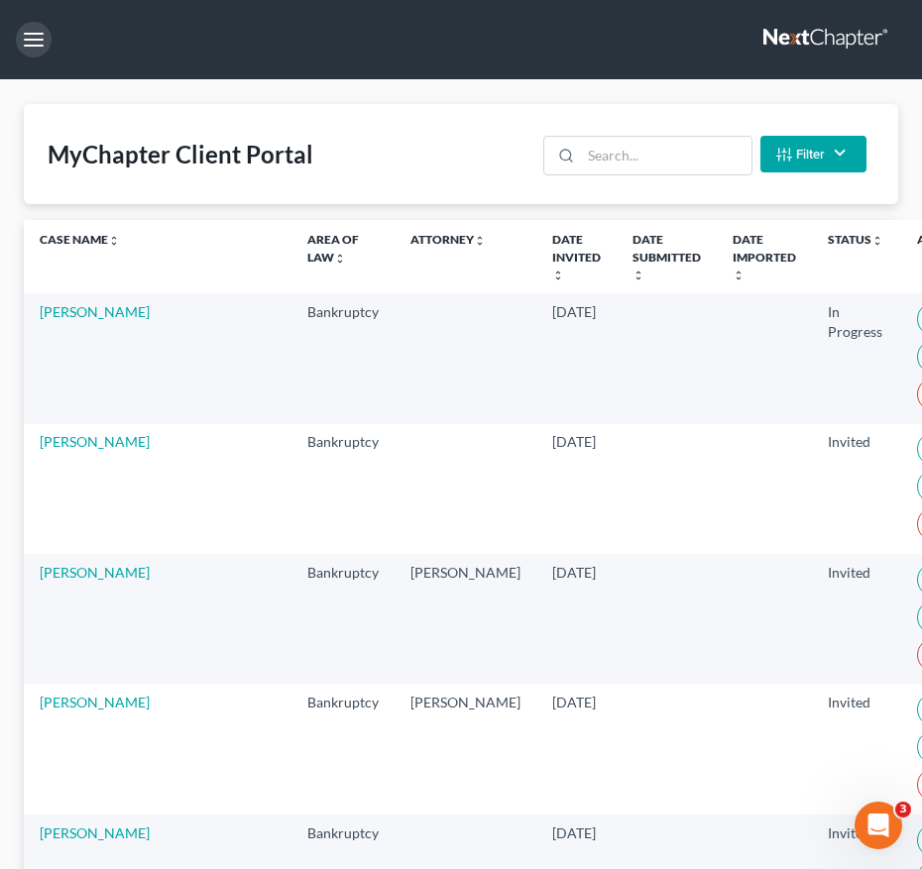
click at [623, 164] on input "search" at bounding box center [666, 156] width 170 height 38
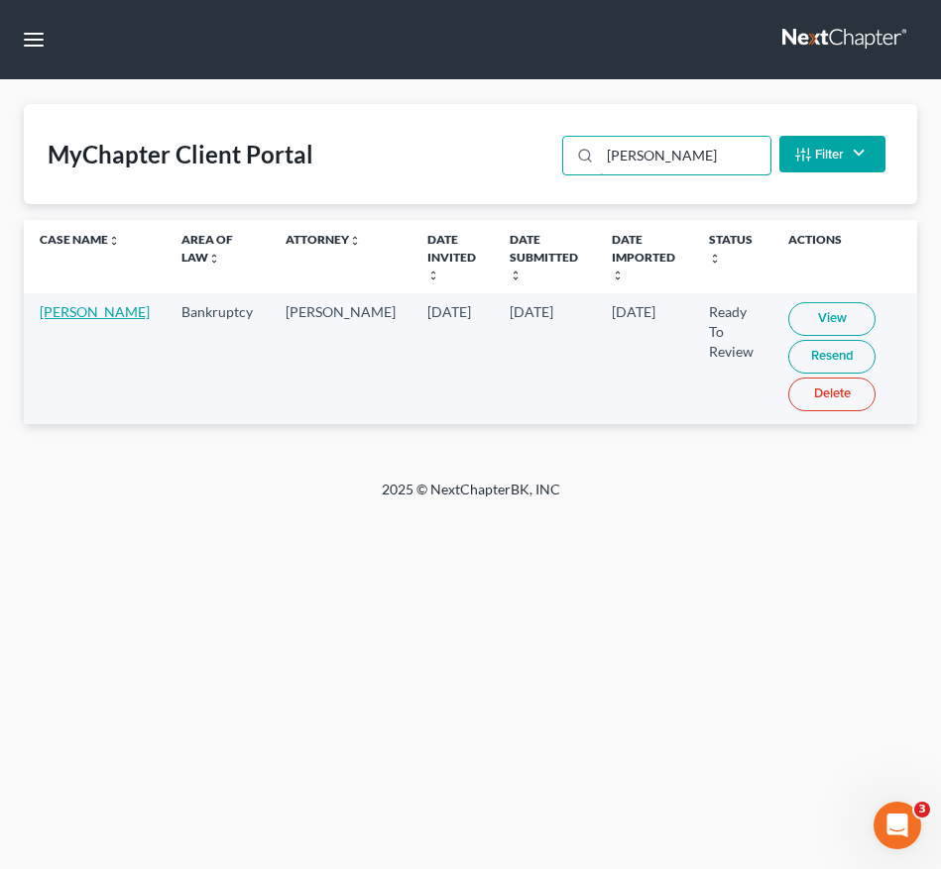
type input "perez"
click at [50, 320] on link "[PERSON_NAME]" at bounding box center [95, 311] width 110 height 17
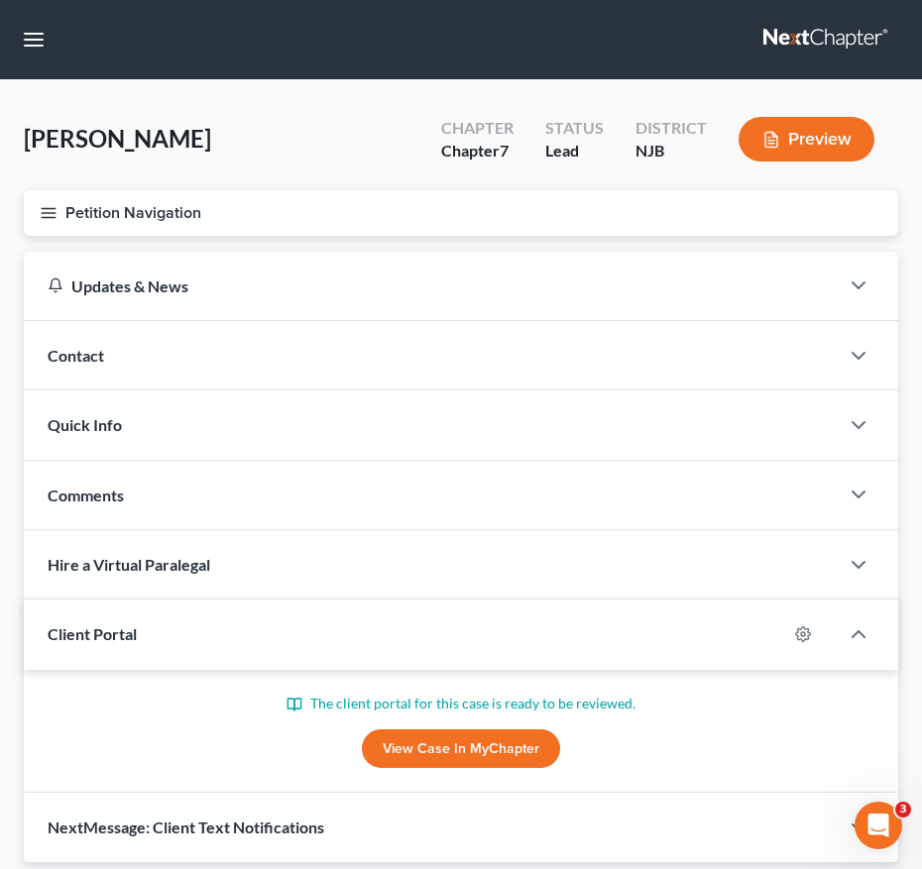
click at [56, 201] on button "Petition Navigation" at bounding box center [461, 213] width 874 height 46
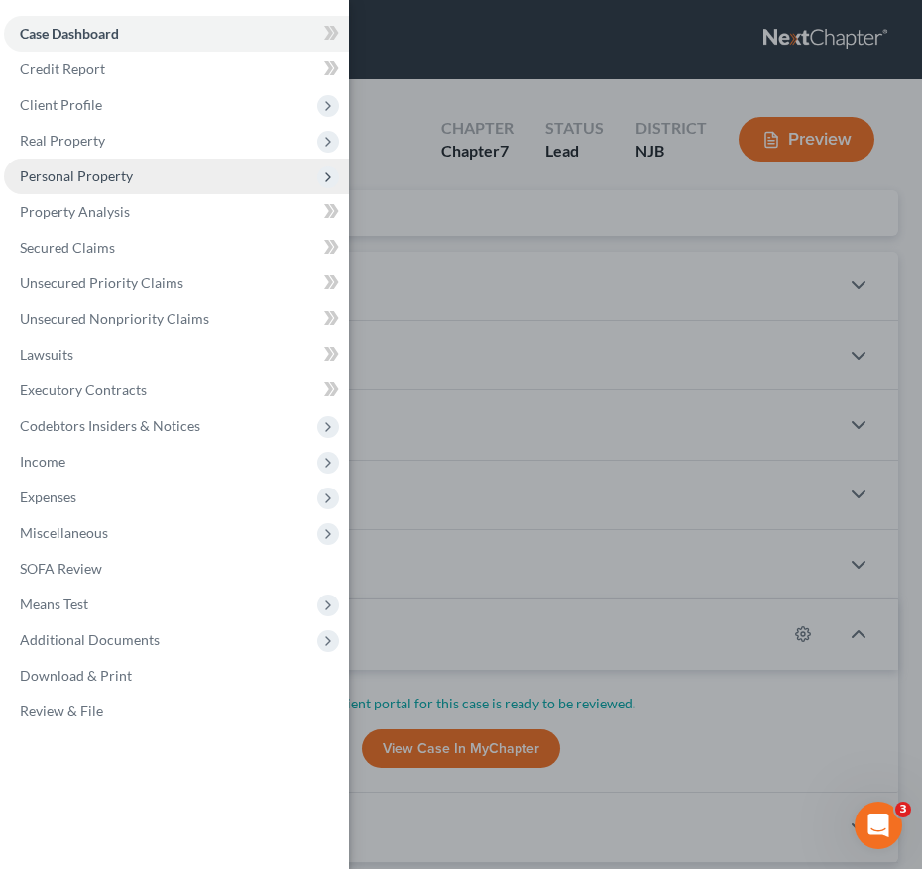
click at [53, 177] on span "Personal Property" at bounding box center [76, 176] width 113 height 17
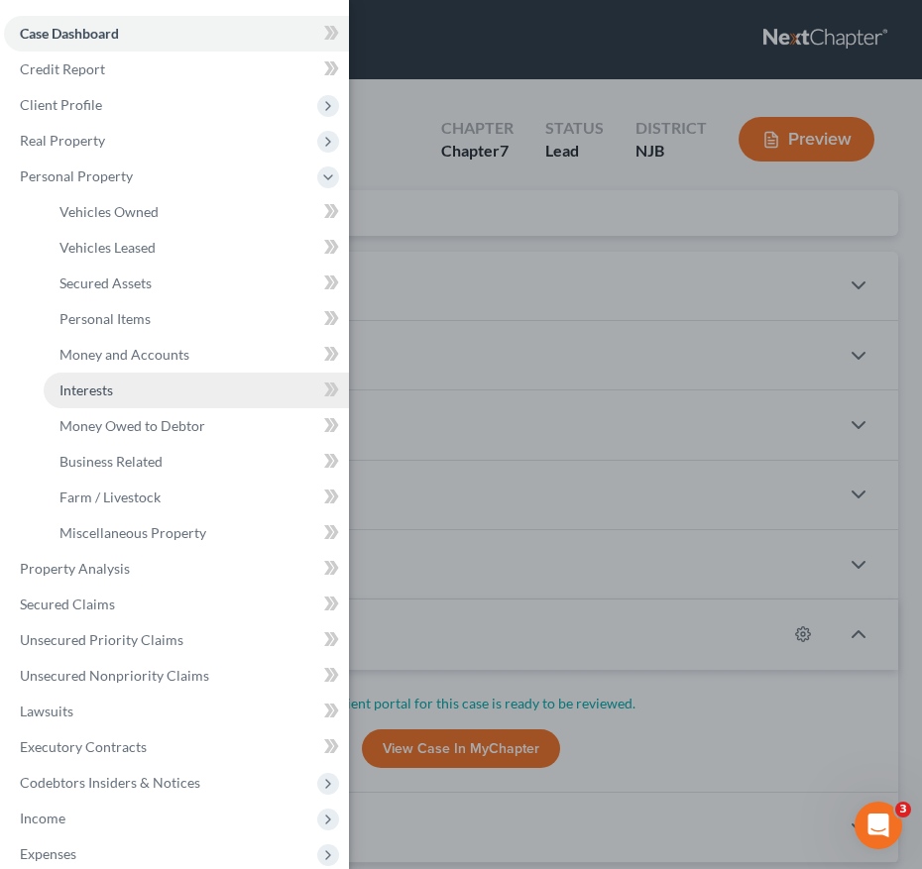
click at [88, 394] on span "Interests" at bounding box center [86, 390] width 54 height 17
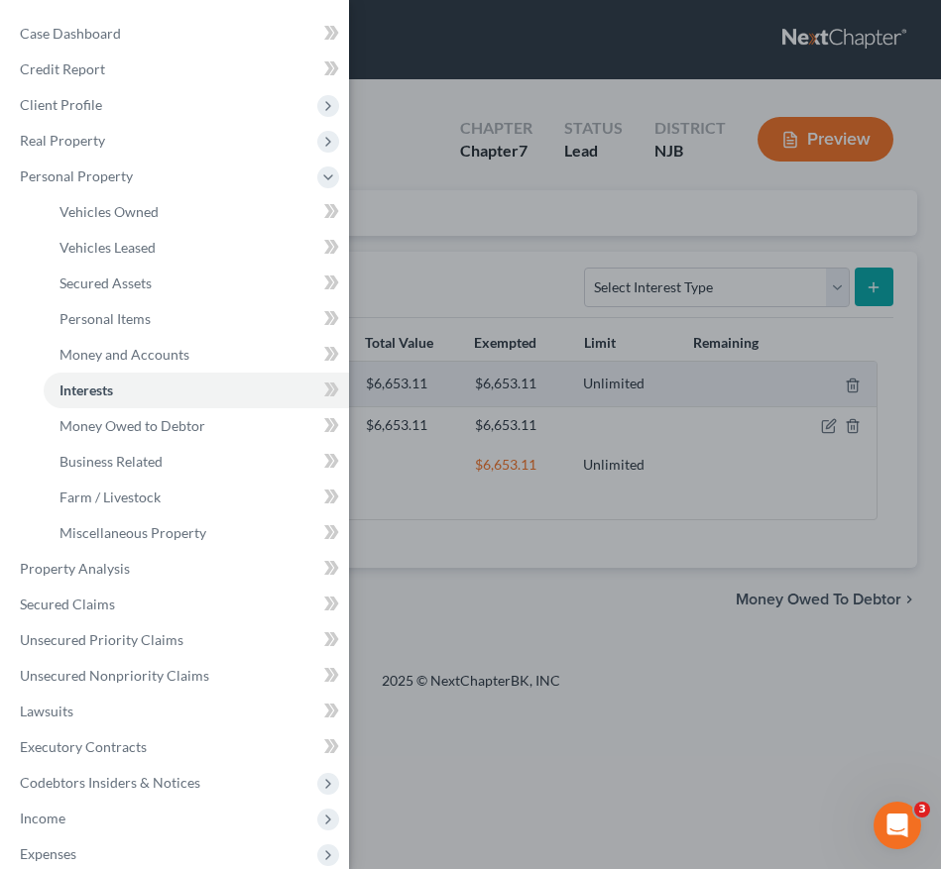
click at [566, 375] on div "Case Dashboard Payments Invoices Payments Payments Credit Report Client Profile" at bounding box center [470, 434] width 941 height 869
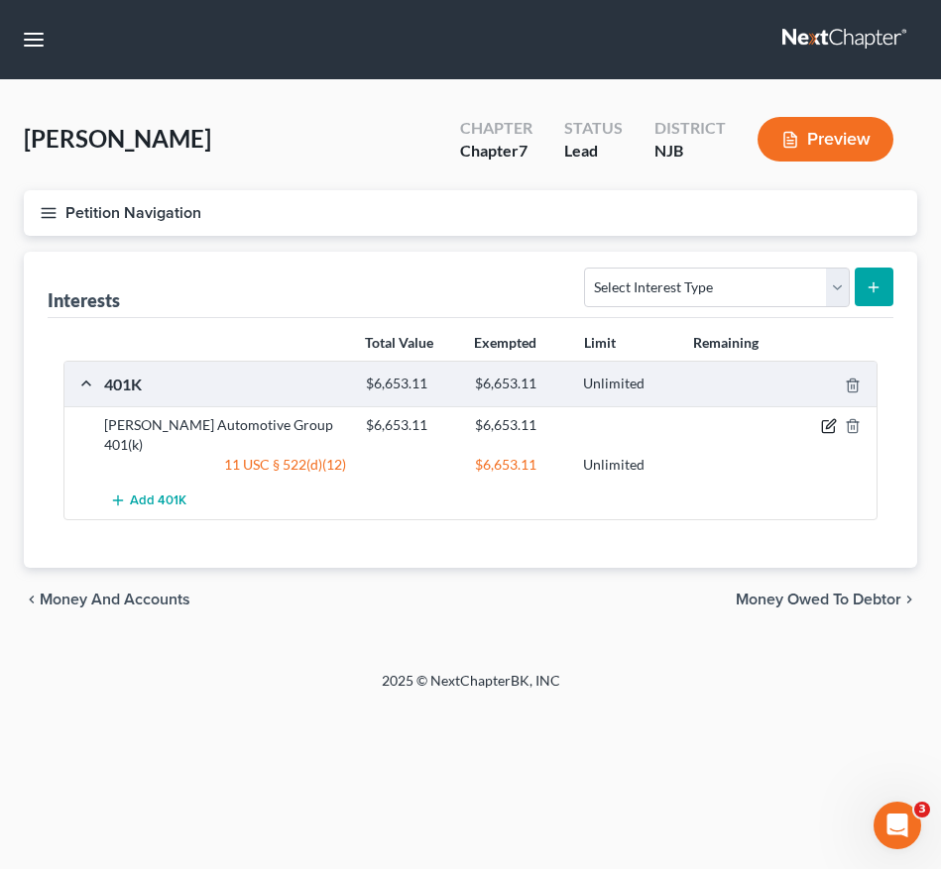
click at [823, 421] on icon "button" at bounding box center [828, 427] width 12 height 12
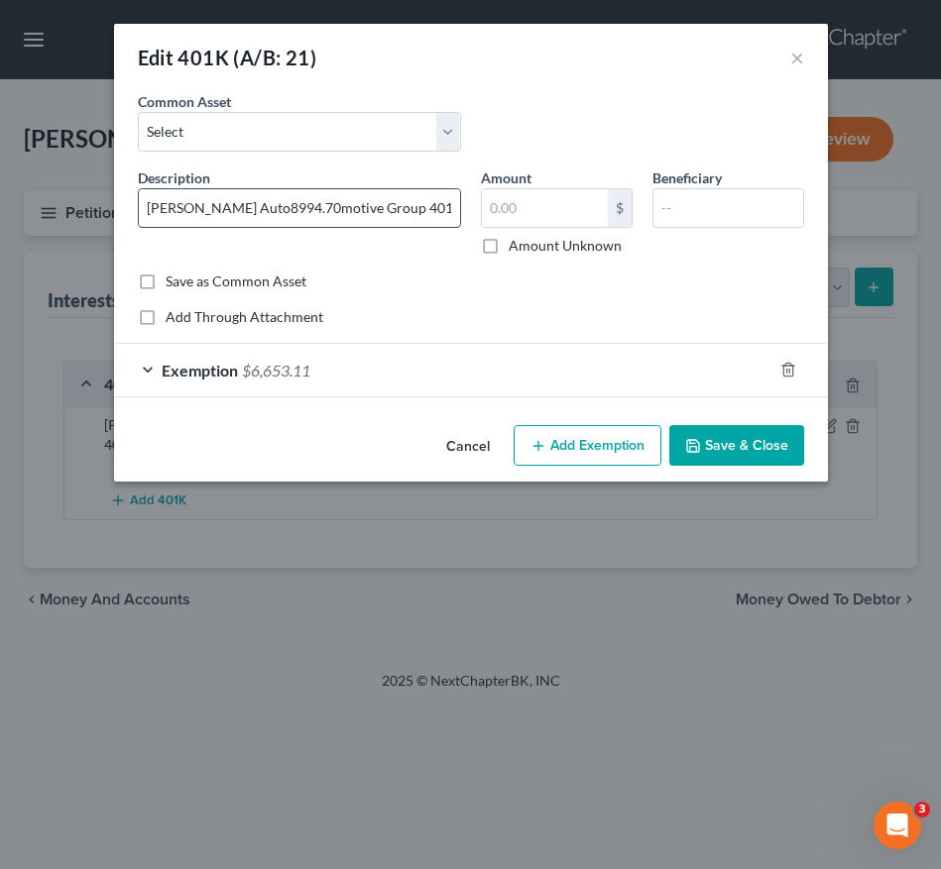
drag, startPoint x: 293, startPoint y: 210, endPoint x: 256, endPoint y: 201, distance: 38.7
click at [256, 201] on input "Fred Beans Auto8994.70motive Group 401(k)" at bounding box center [299, 208] width 321 height 38
click at [299, 212] on input "Fred Beans Auto8994.70motive Group 401(k)" at bounding box center [299, 208] width 321 height 38
drag, startPoint x: 298, startPoint y: 210, endPoint x: 247, endPoint y: 206, distance: 51.7
click at [247, 206] on input "Fred Beans Auto8994.70motive Group 401(k)" at bounding box center [299, 208] width 321 height 38
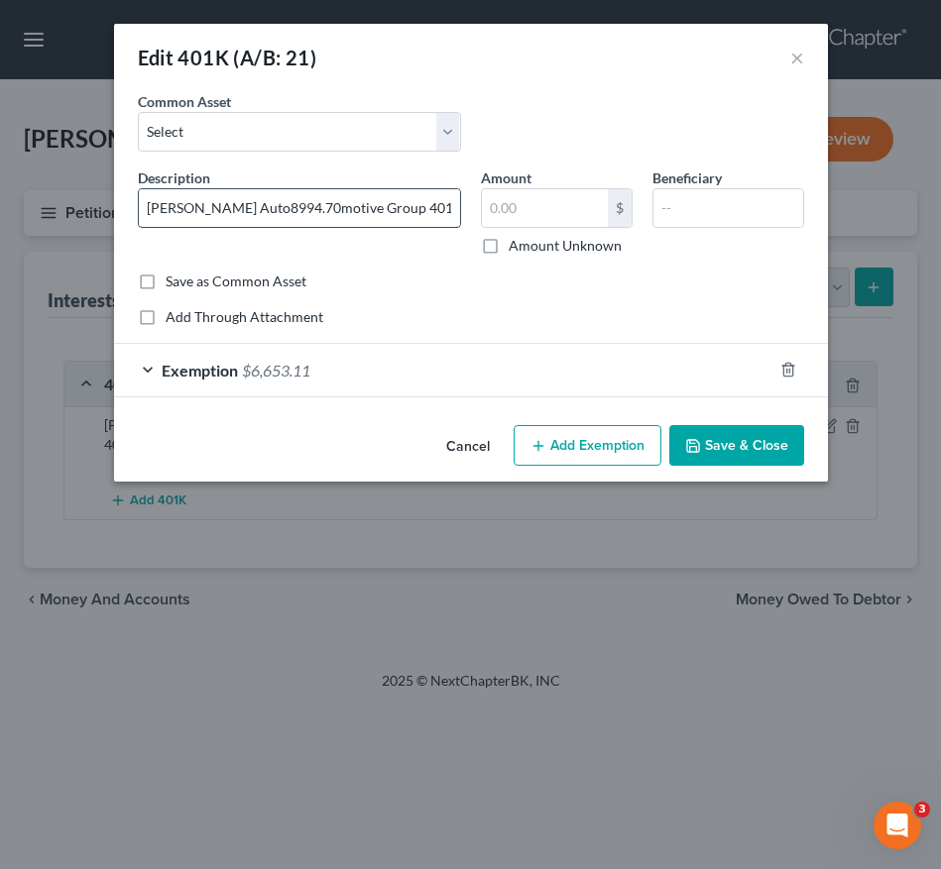
type input "Fred Beans Automotive Group 401(k)"
click at [543, 200] on input "text" at bounding box center [545, 208] width 126 height 38
paste input "8994.70"
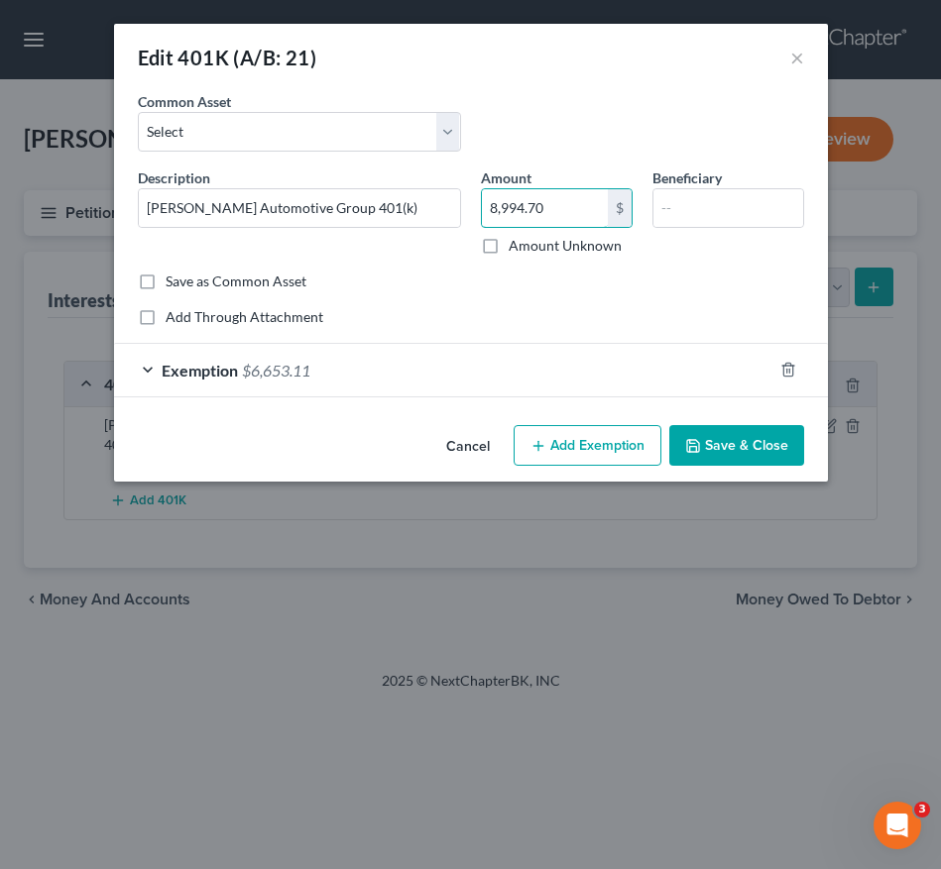
type input "8,994.70"
click at [452, 386] on div "Exemption $6,653.11" at bounding box center [443, 370] width 658 height 53
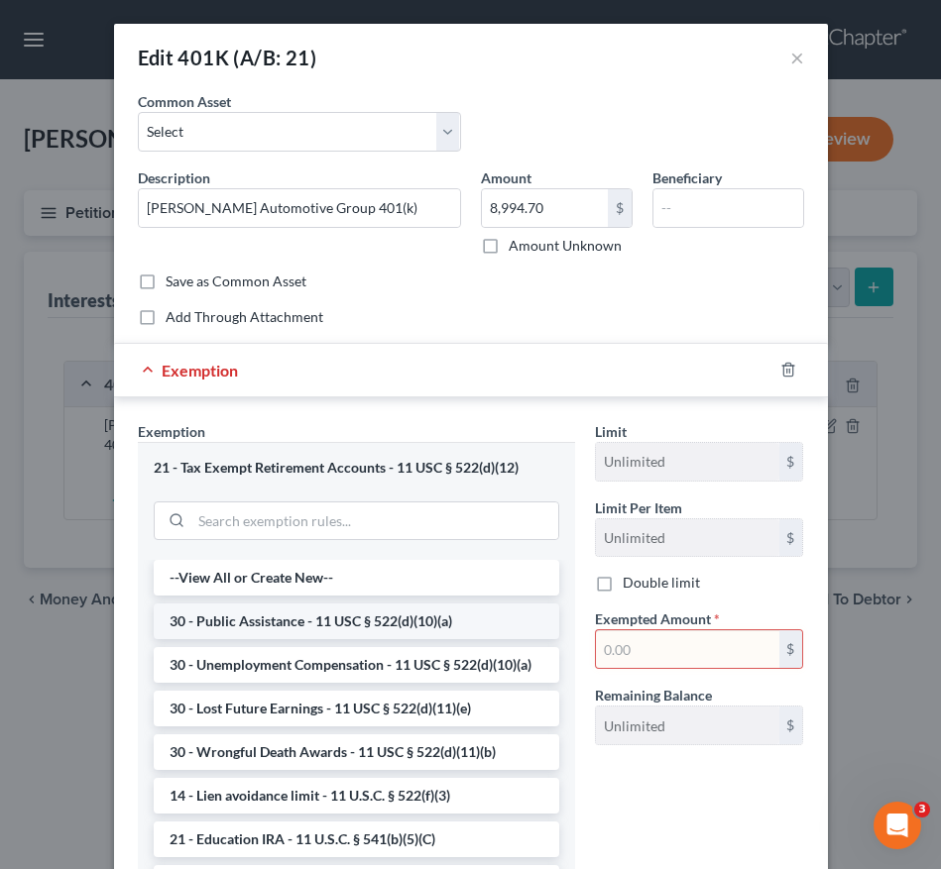
paste input "8994.70"
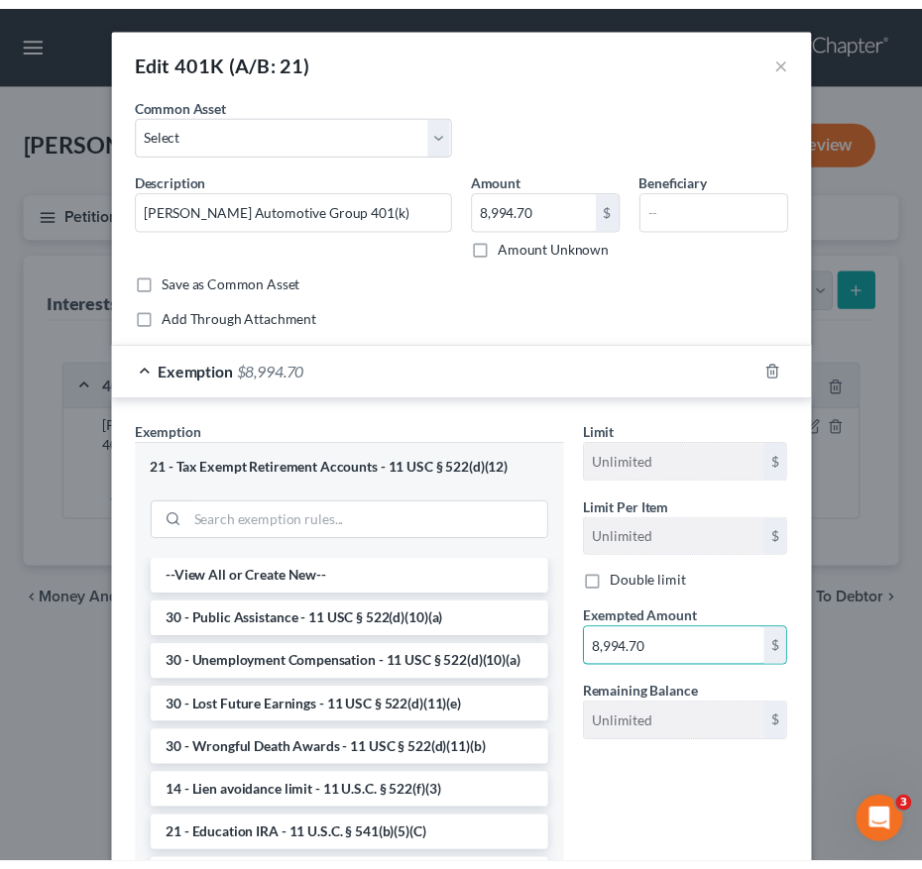
scroll to position [150, 0]
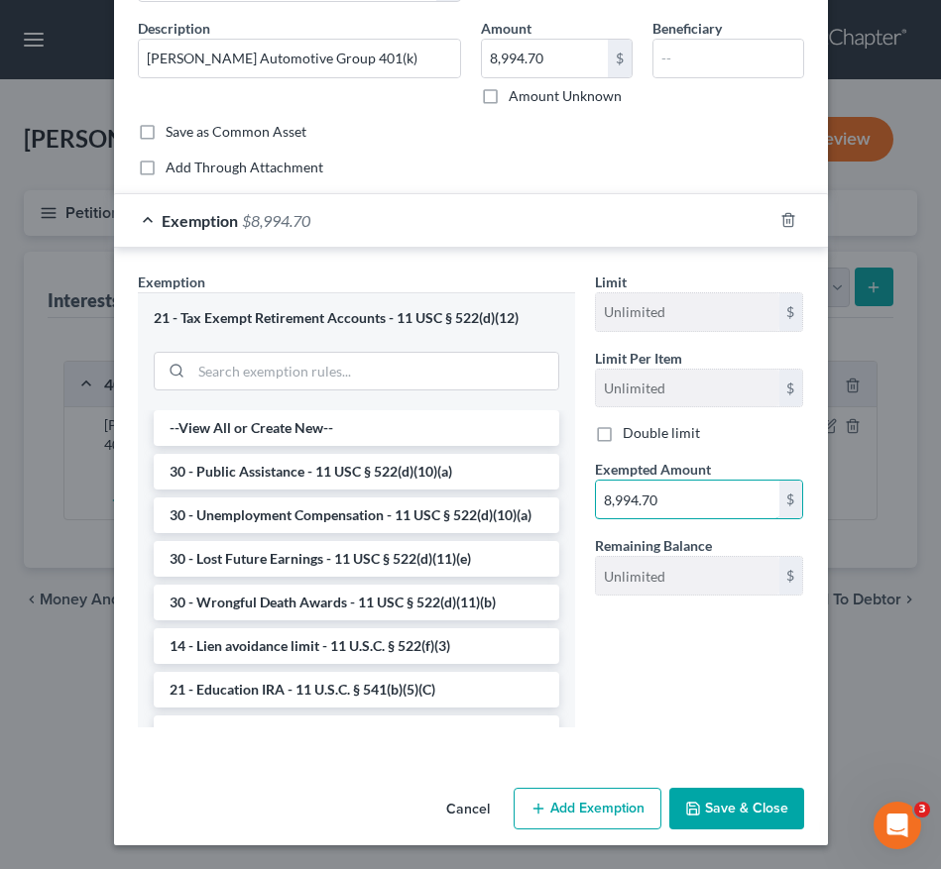
type input "8,994.70"
click at [739, 837] on div "Cancel Add Exemption Save & Close" at bounding box center [471, 812] width 714 height 65
click at [723, 804] on button "Save & Close" at bounding box center [736, 809] width 135 height 42
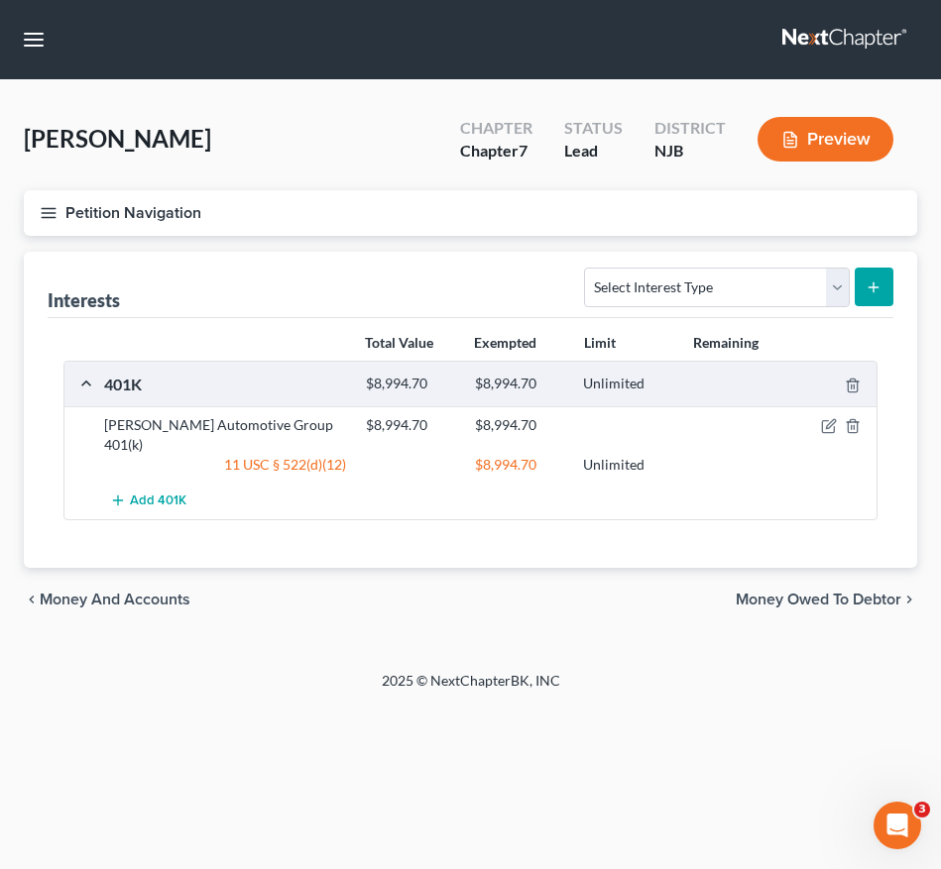
click at [49, 205] on icon "button" at bounding box center [49, 213] width 18 height 18
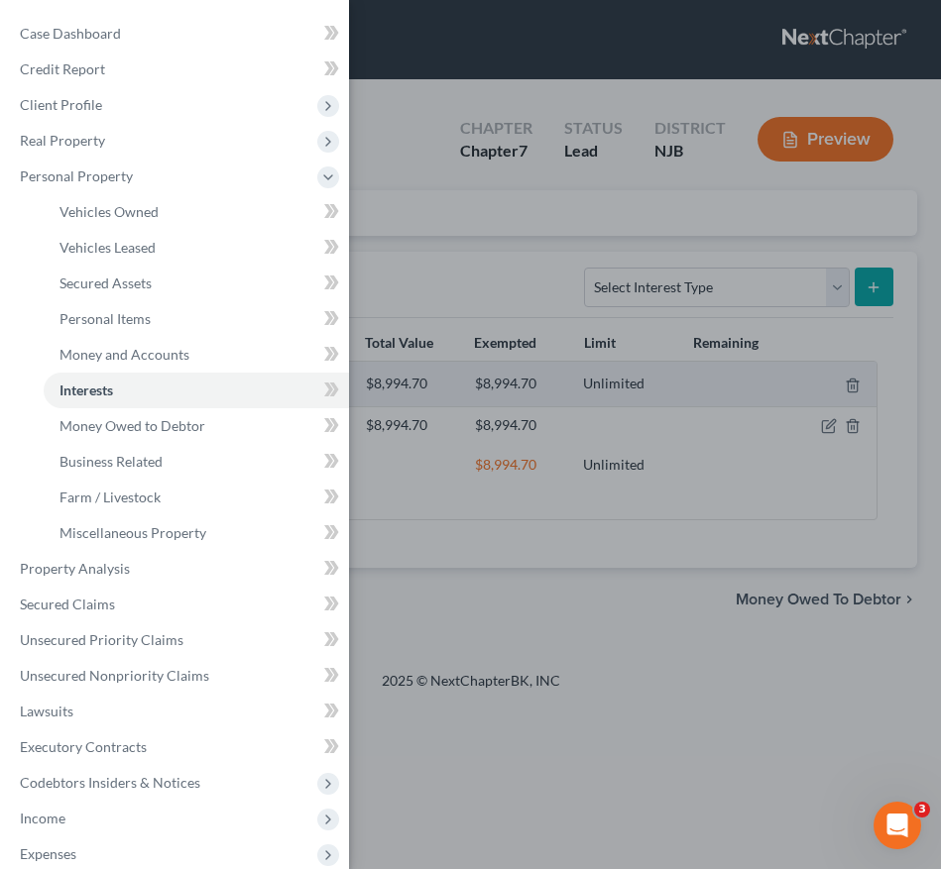
click at [426, 569] on div "Case Dashboard Payments Invoices Payments Payments Credit Report Client Profile" at bounding box center [470, 434] width 941 height 869
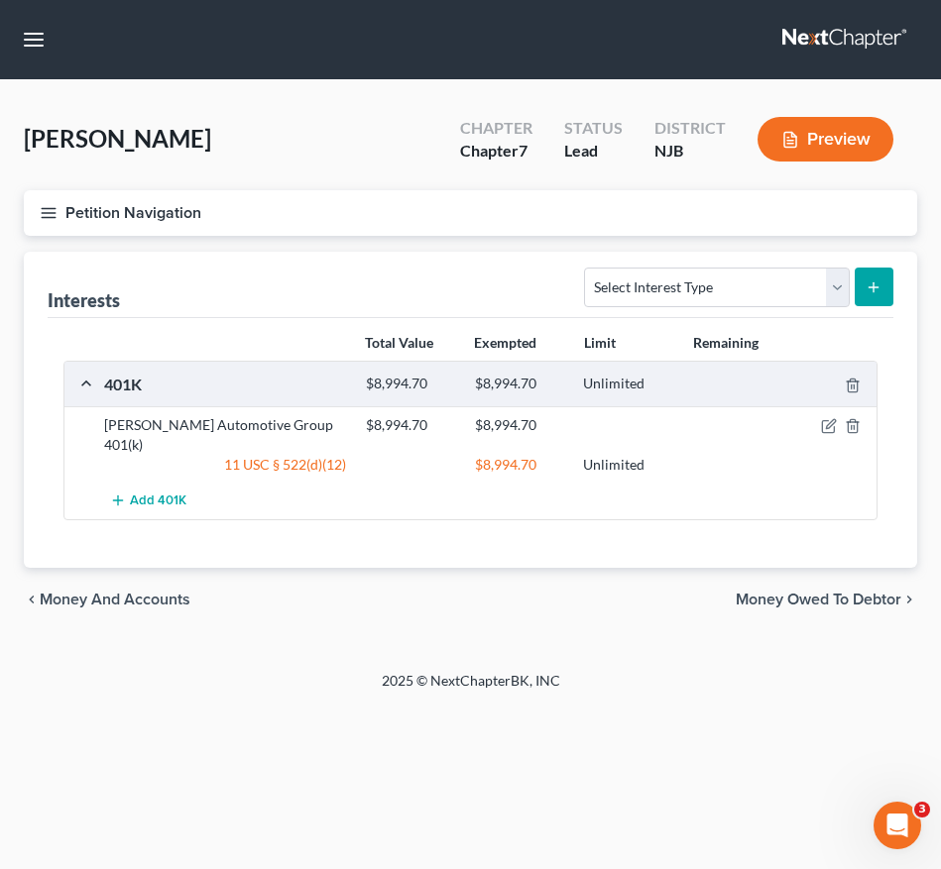
click at [47, 218] on icon "button" at bounding box center [49, 213] width 18 height 18
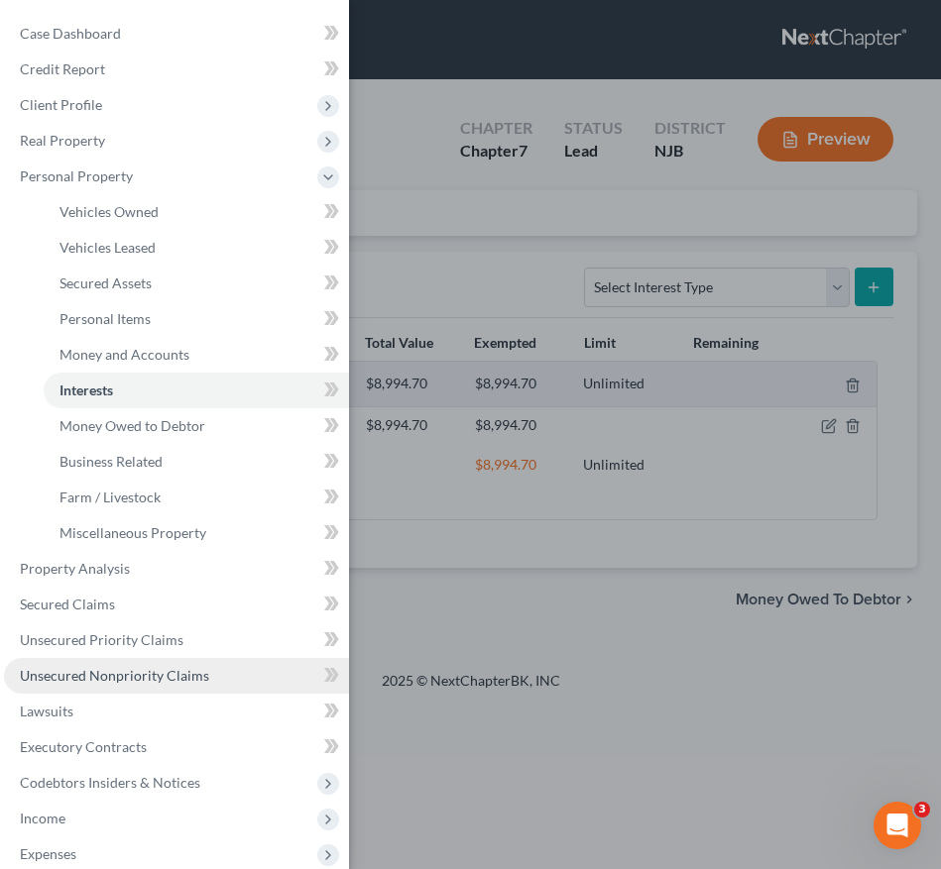
click at [65, 679] on span "Unsecured Nonpriority Claims" at bounding box center [114, 675] width 189 height 17
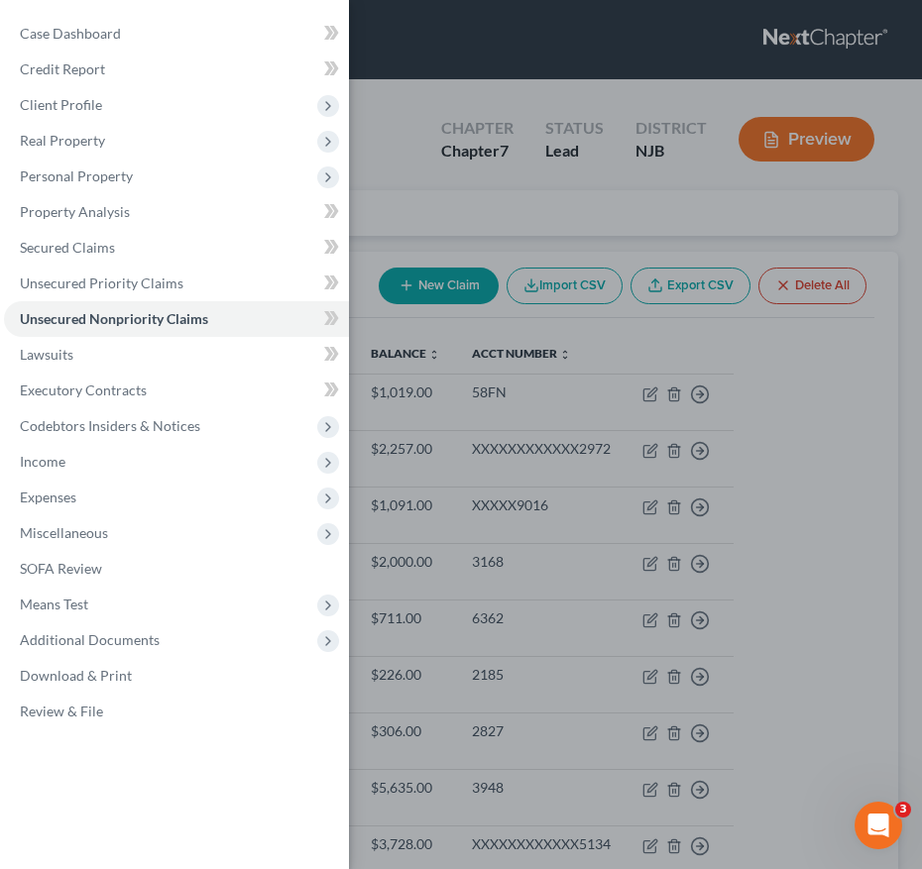
click at [592, 628] on div "Case Dashboard Payments Invoices Payments Payments Credit Report Client Profile" at bounding box center [461, 434] width 922 height 869
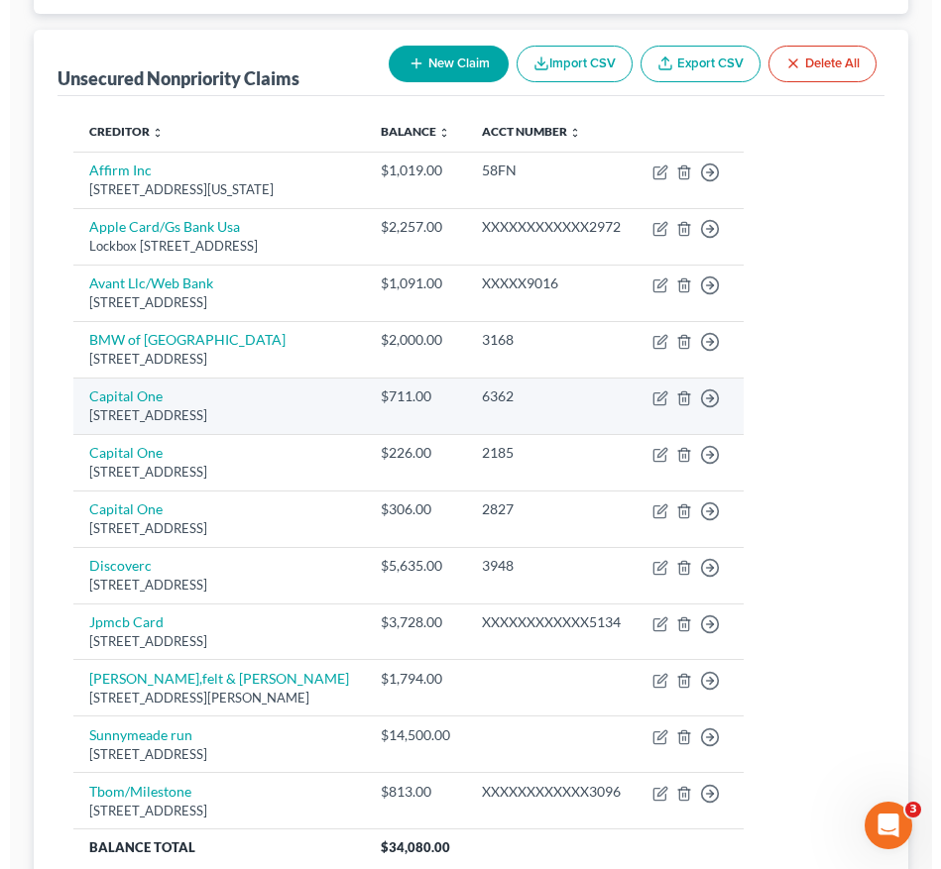
scroll to position [231, 0]
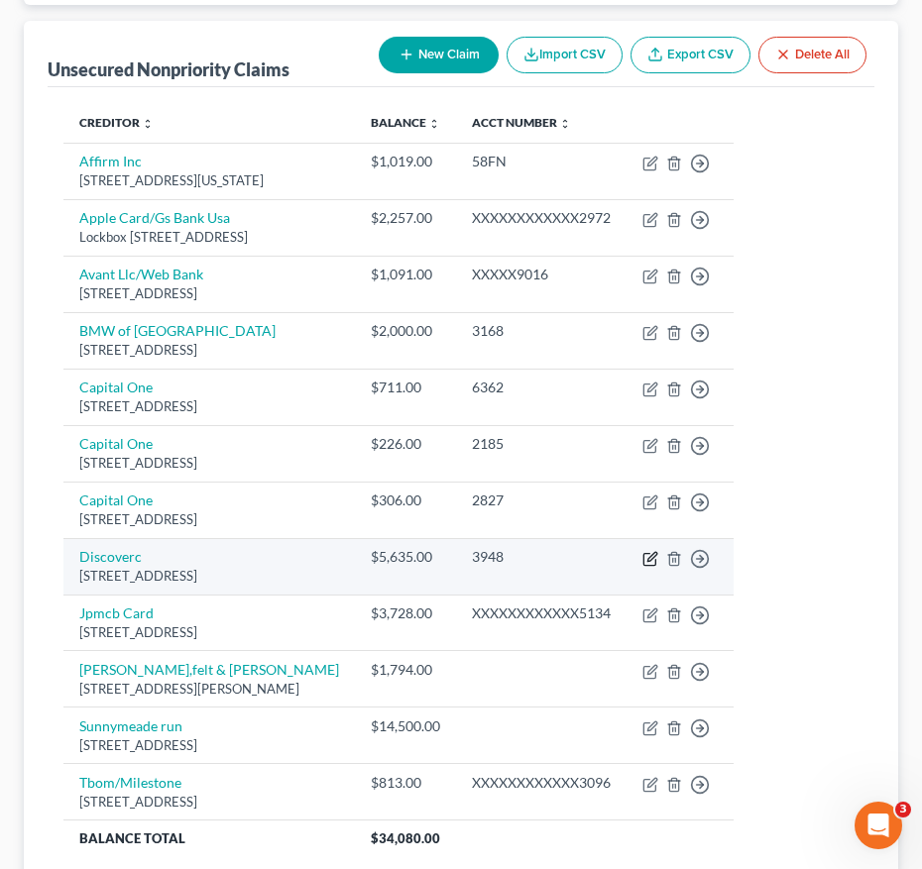
click at [658, 557] on icon "button" at bounding box center [650, 559] width 16 height 16
select select "46"
select select "2"
select select "0"
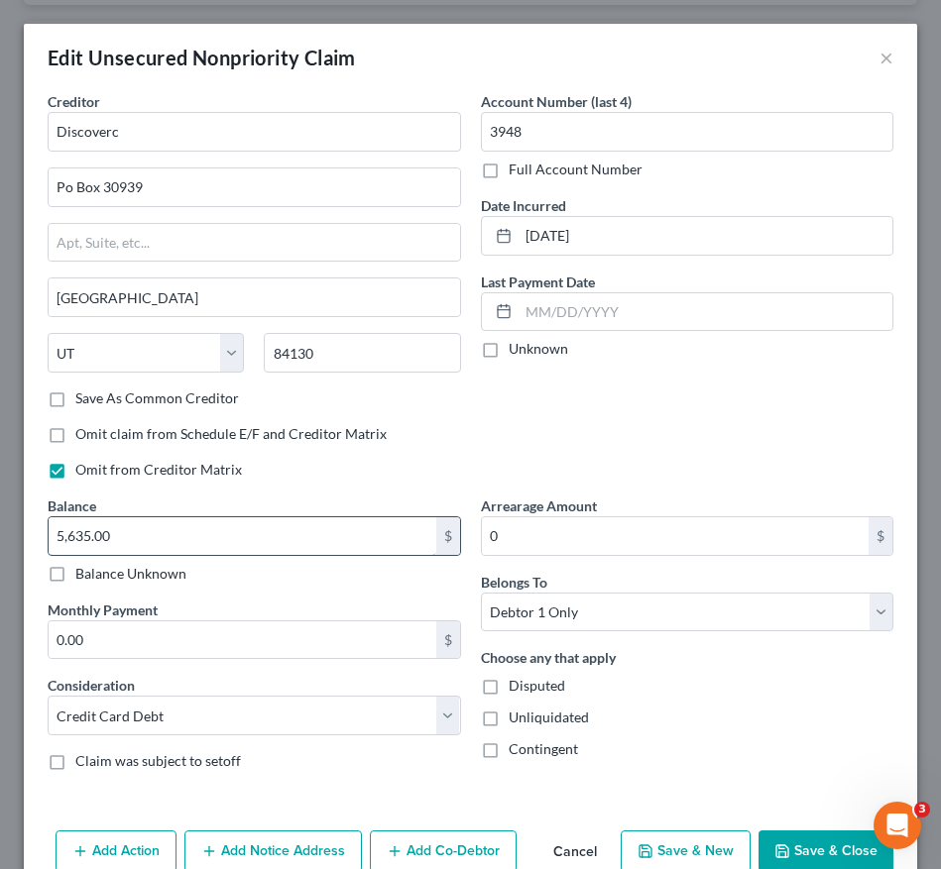
click at [207, 542] on input "5,635.00" at bounding box center [243, 537] width 388 height 38
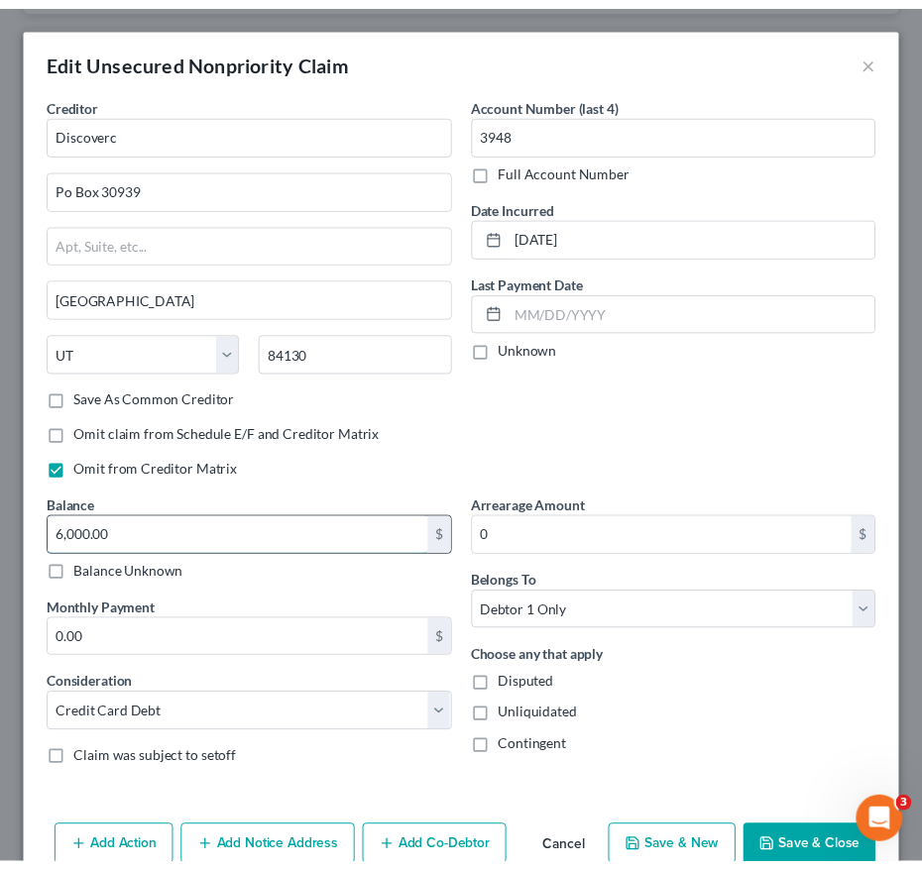
scroll to position [99, 0]
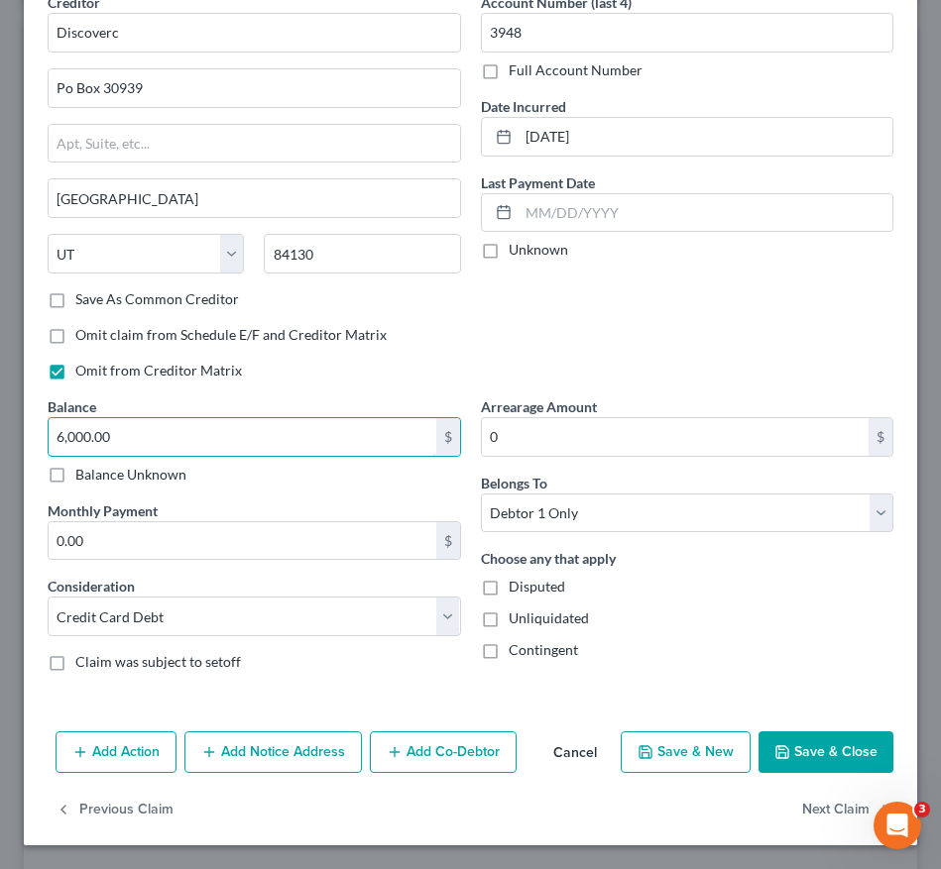
type input "6,000.00"
click at [811, 750] on button "Save & Close" at bounding box center [825, 753] width 135 height 42
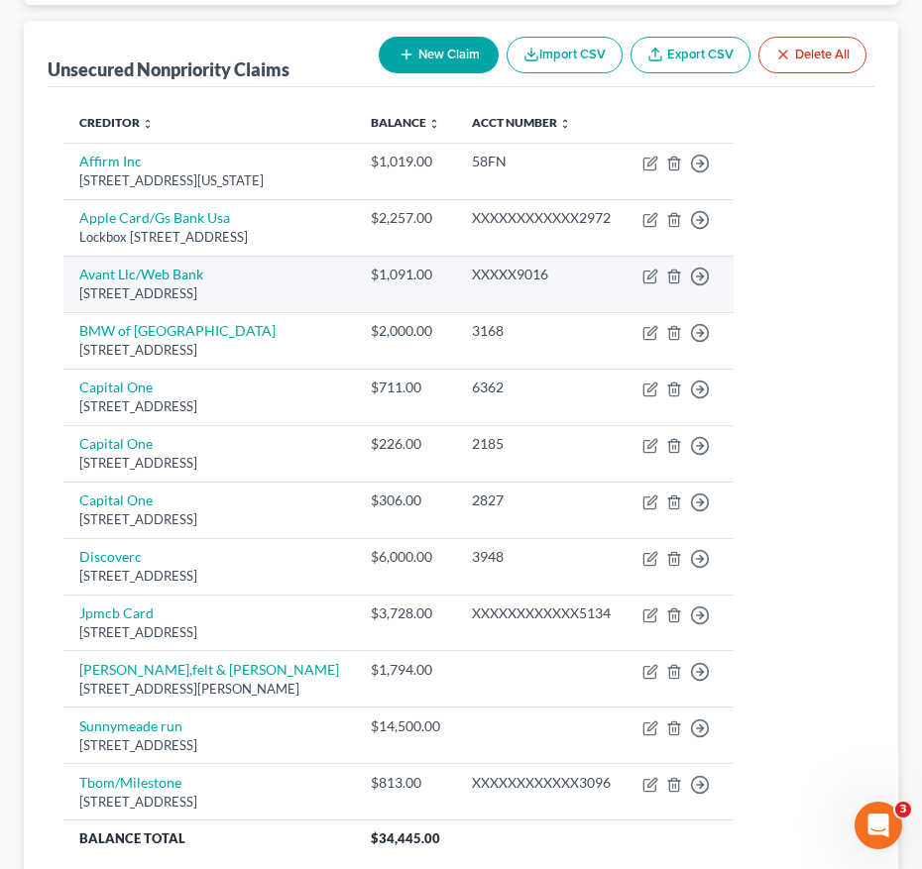
scroll to position [0, 0]
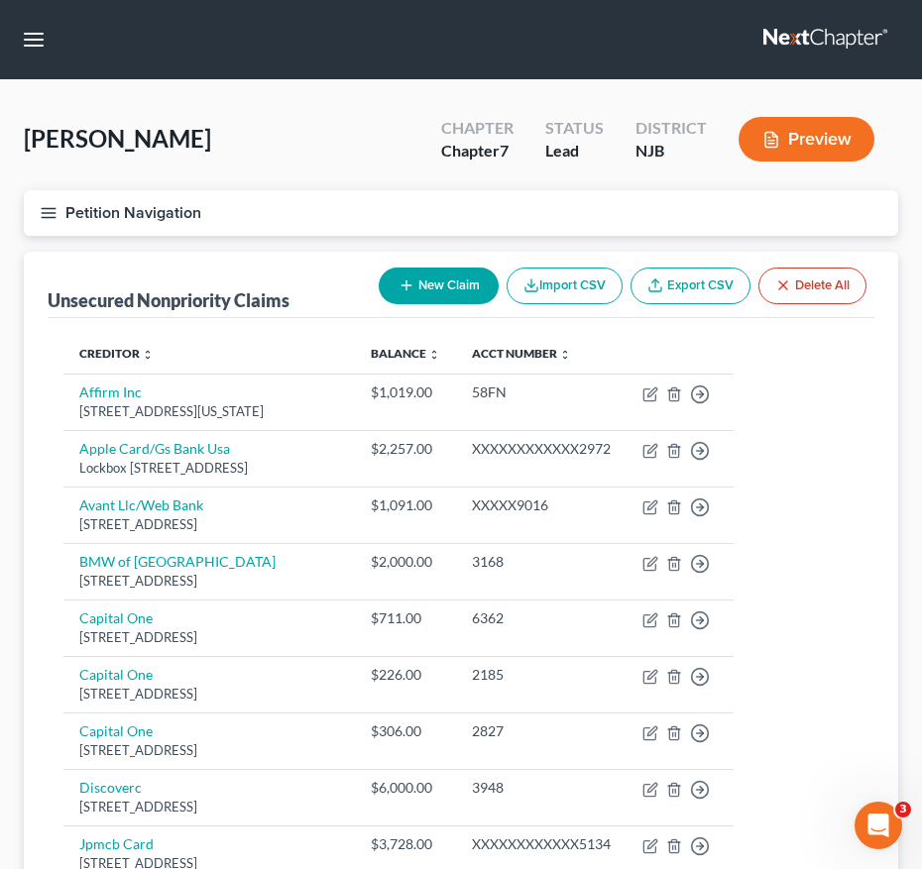
click at [51, 218] on icon "button" at bounding box center [49, 213] width 18 height 18
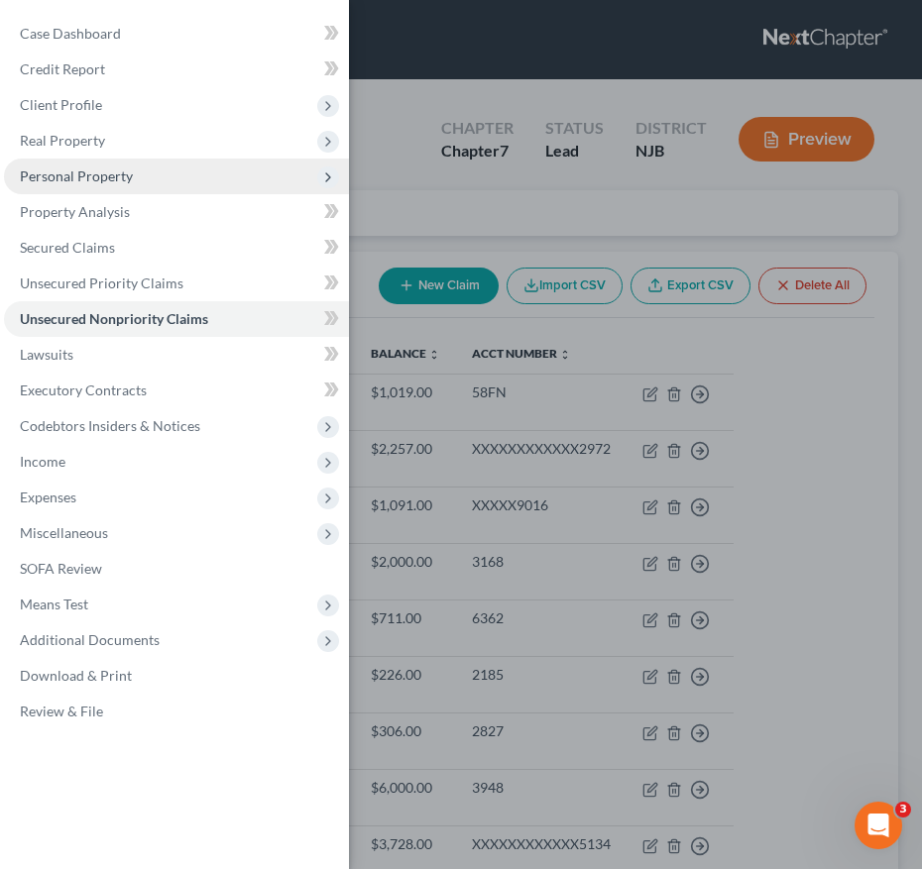
click at [113, 172] on span "Personal Property" at bounding box center [76, 176] width 113 height 17
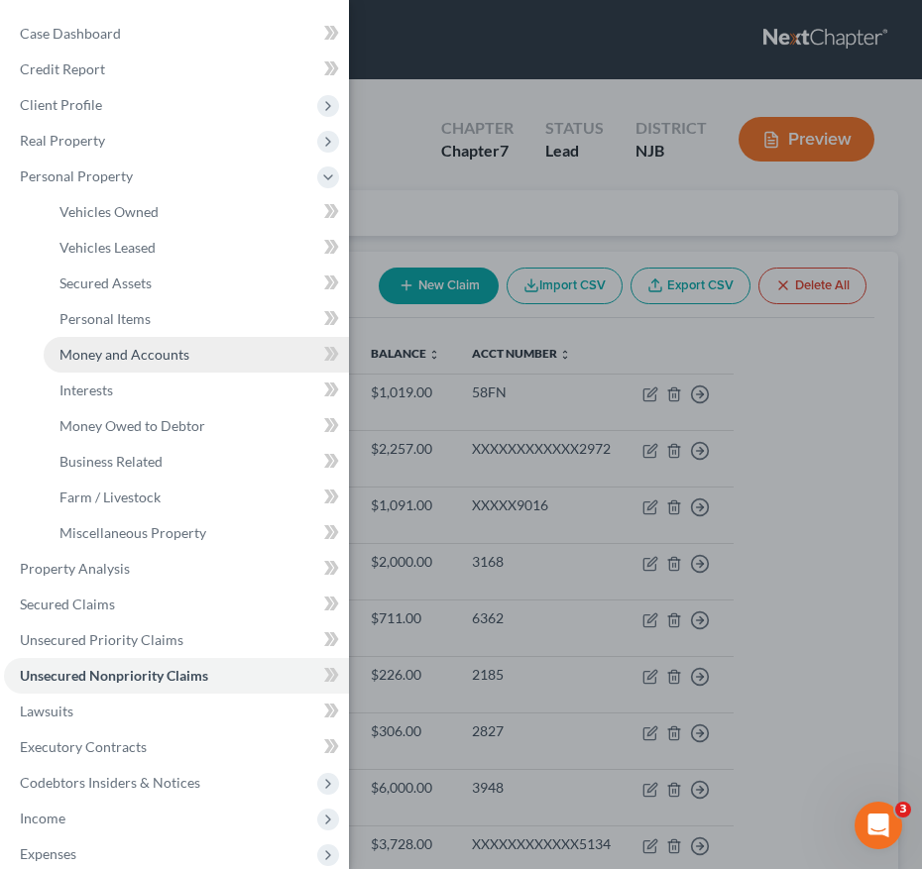
click at [124, 364] on link "Money and Accounts" at bounding box center [196, 355] width 305 height 36
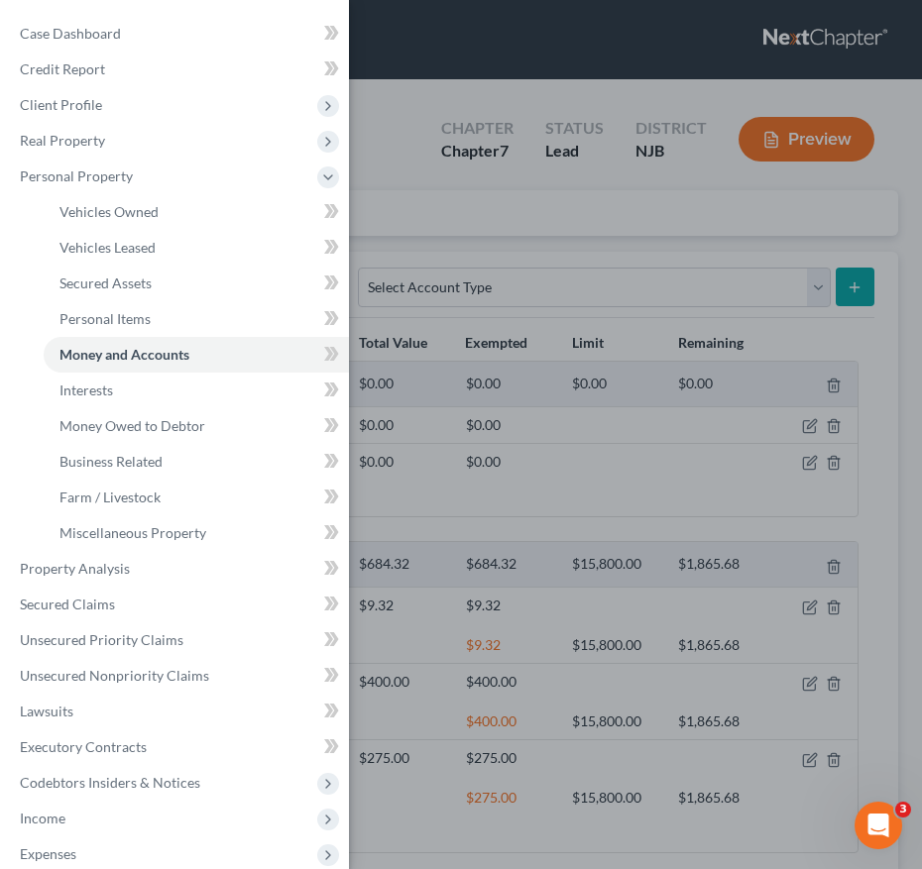
click at [521, 453] on div "Case Dashboard Payments Invoices Payments Payments Credit Report Client Profile" at bounding box center [461, 434] width 922 height 869
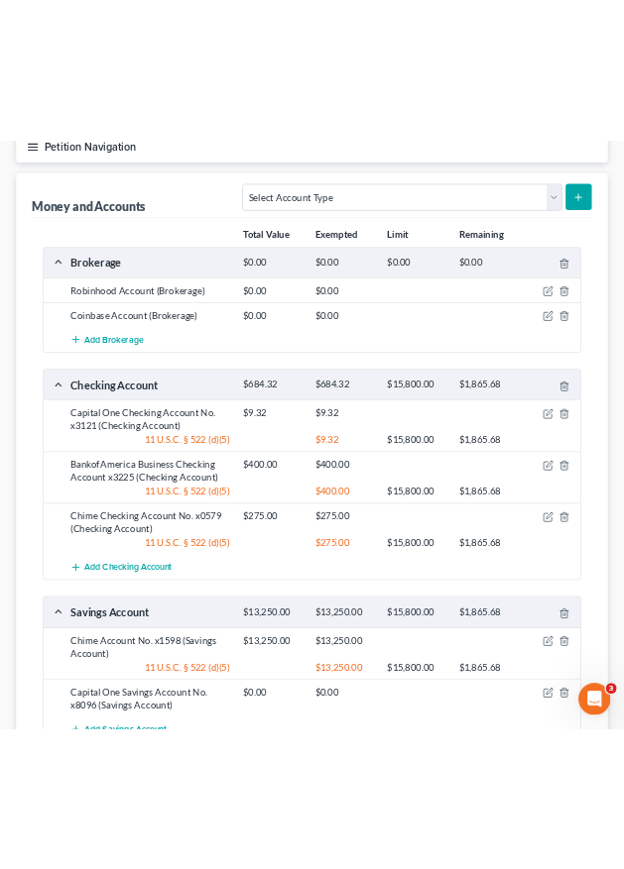
scroll to position [251, 0]
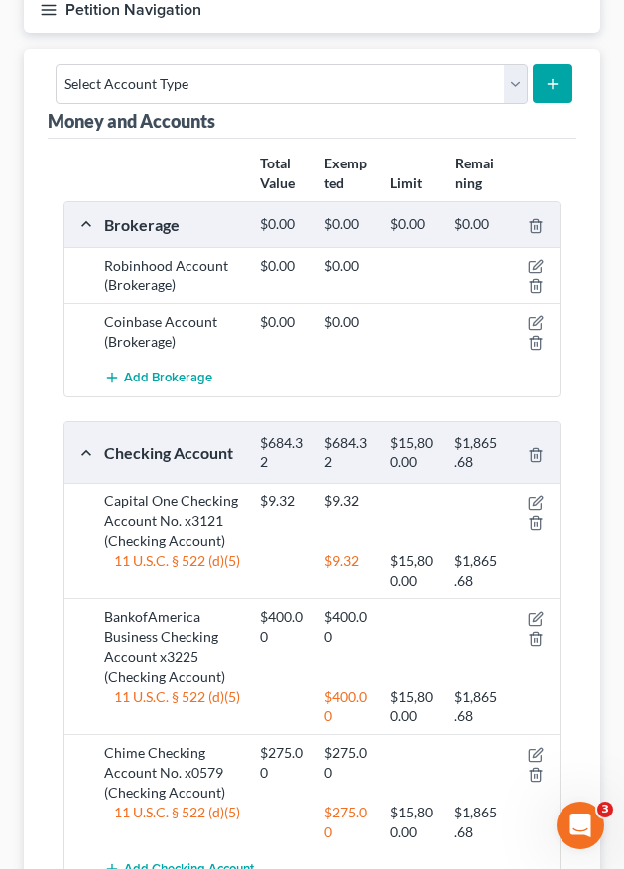
click at [177, 214] on div "Brokerage" at bounding box center [172, 224] width 156 height 21
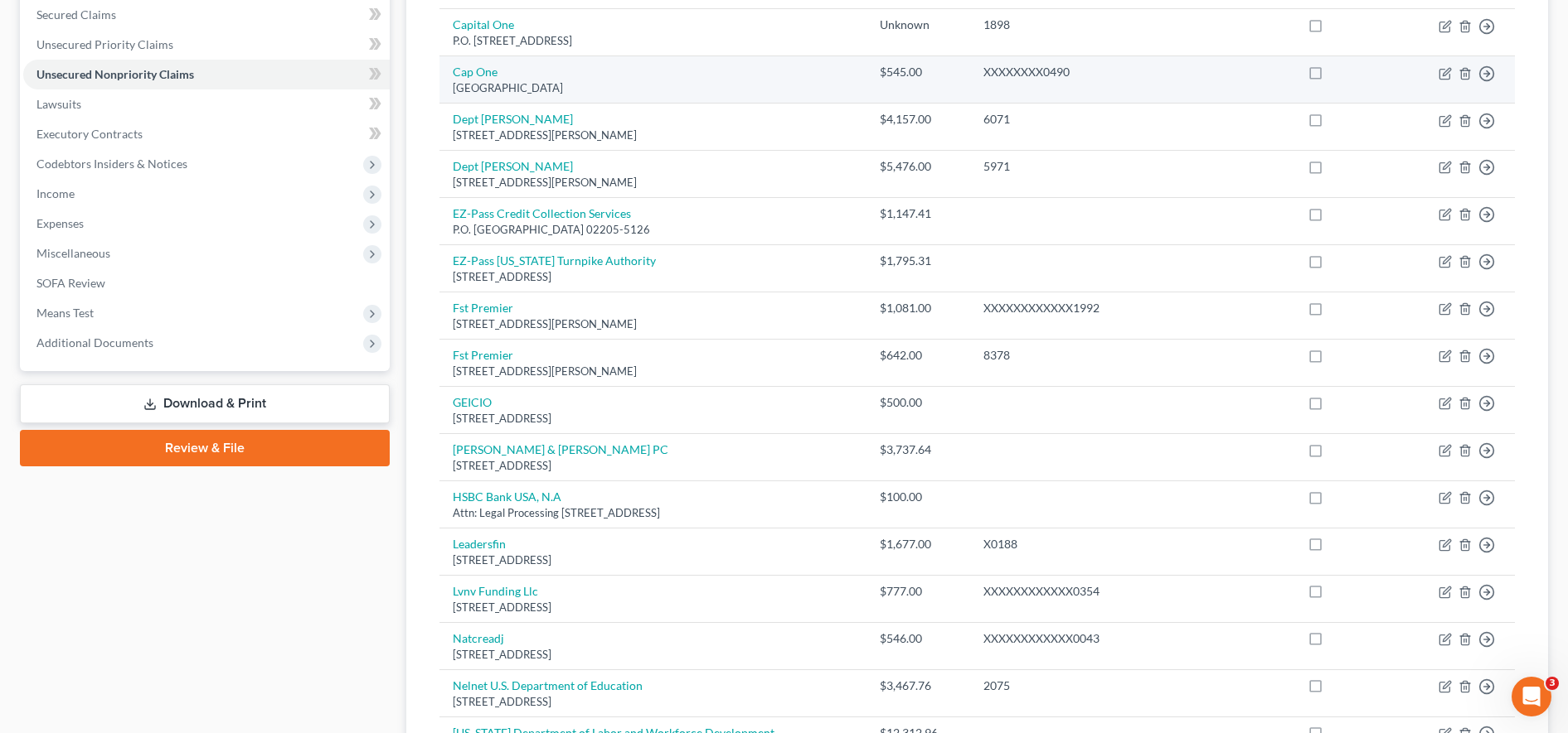
scroll to position [262, 0]
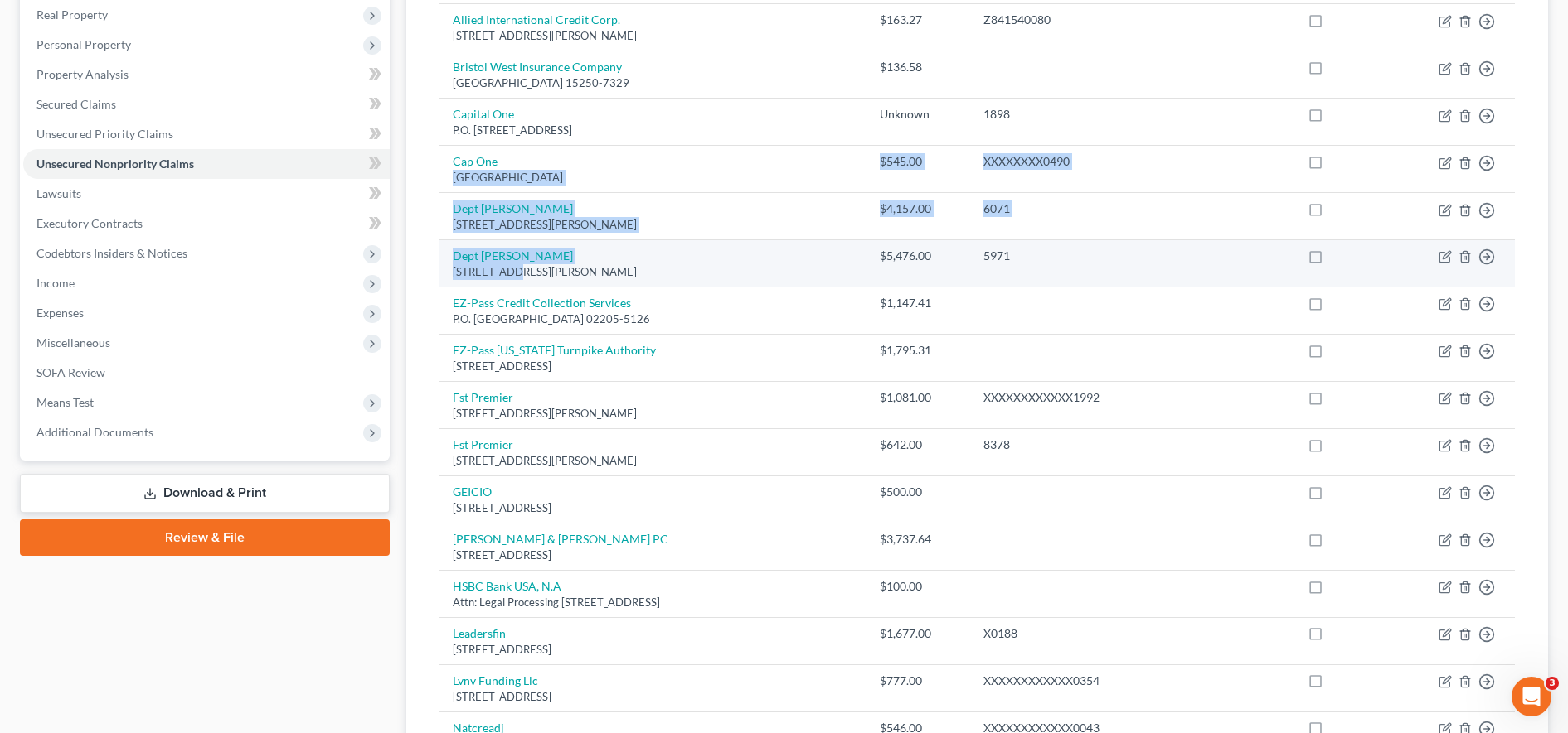
drag, startPoint x: 635, startPoint y: 150, endPoint x: 509, endPoint y: 275, distance: 177.5
click at [509, 275] on tbody "Allied International Credit Corp. 4410 E. Claiborne Square Suite 235, Hampton, …" at bounding box center [977, 727] width 1075 height 1447
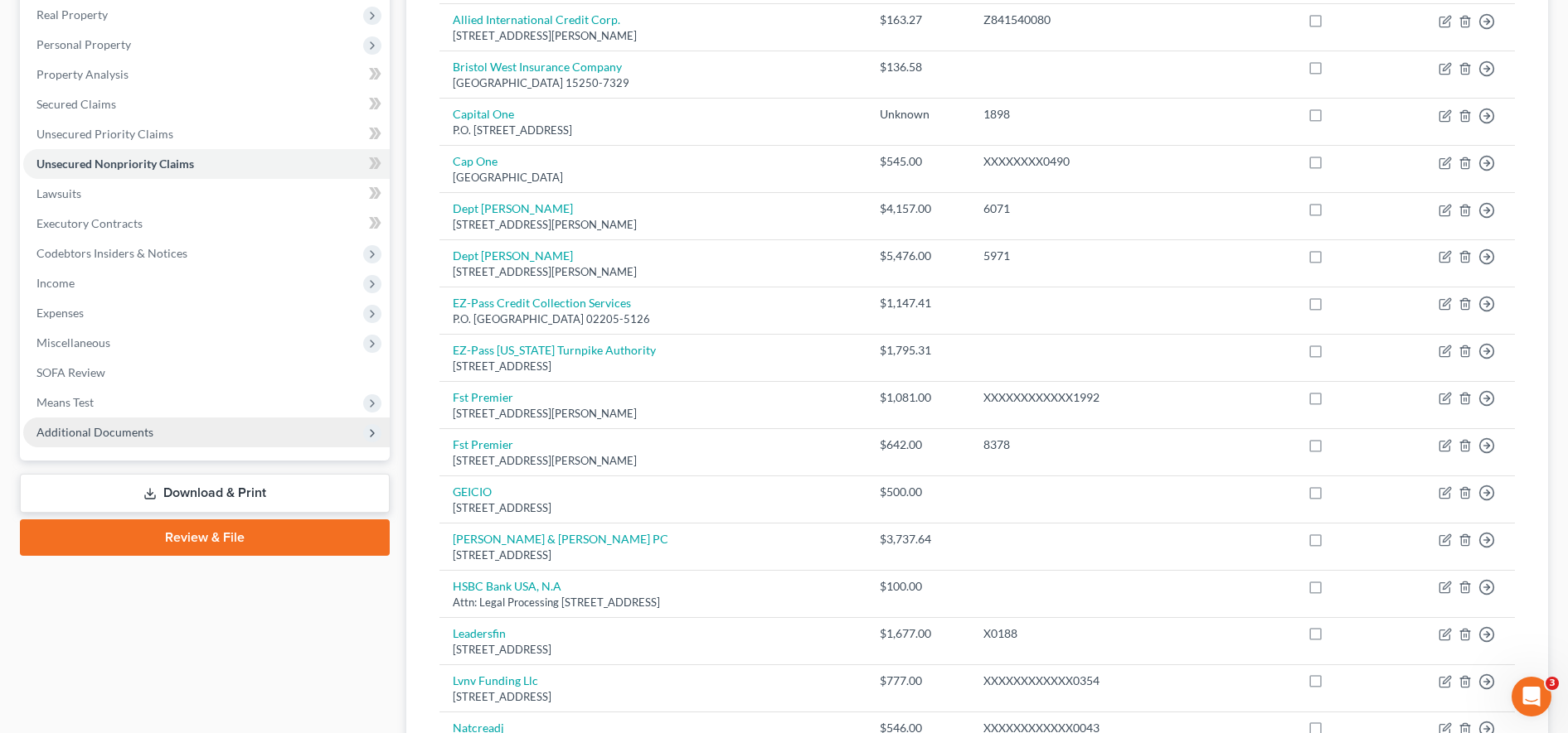
click at [159, 435] on span "Additional Documents" at bounding box center [207, 433] width 366 height 30
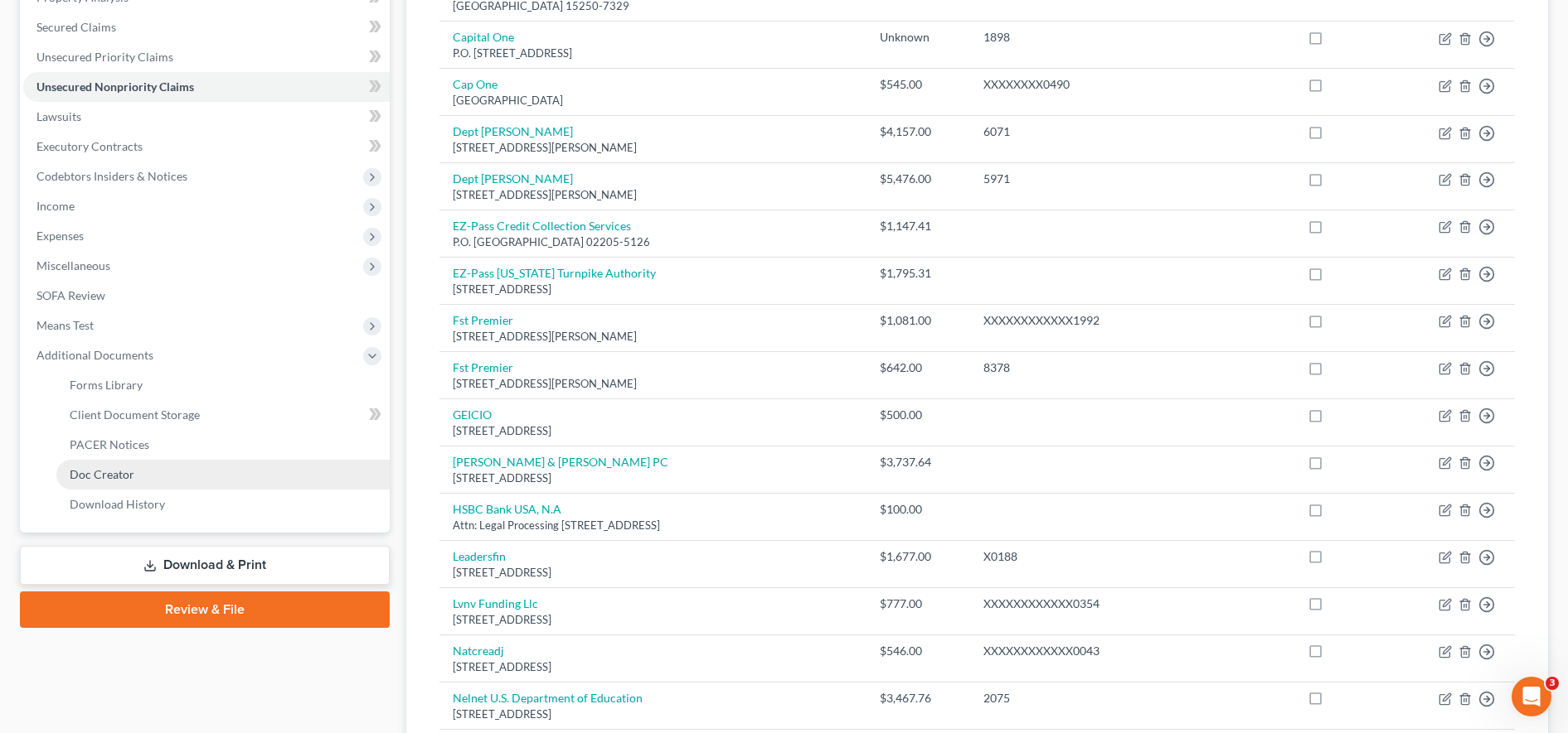
scroll to position [108, 0]
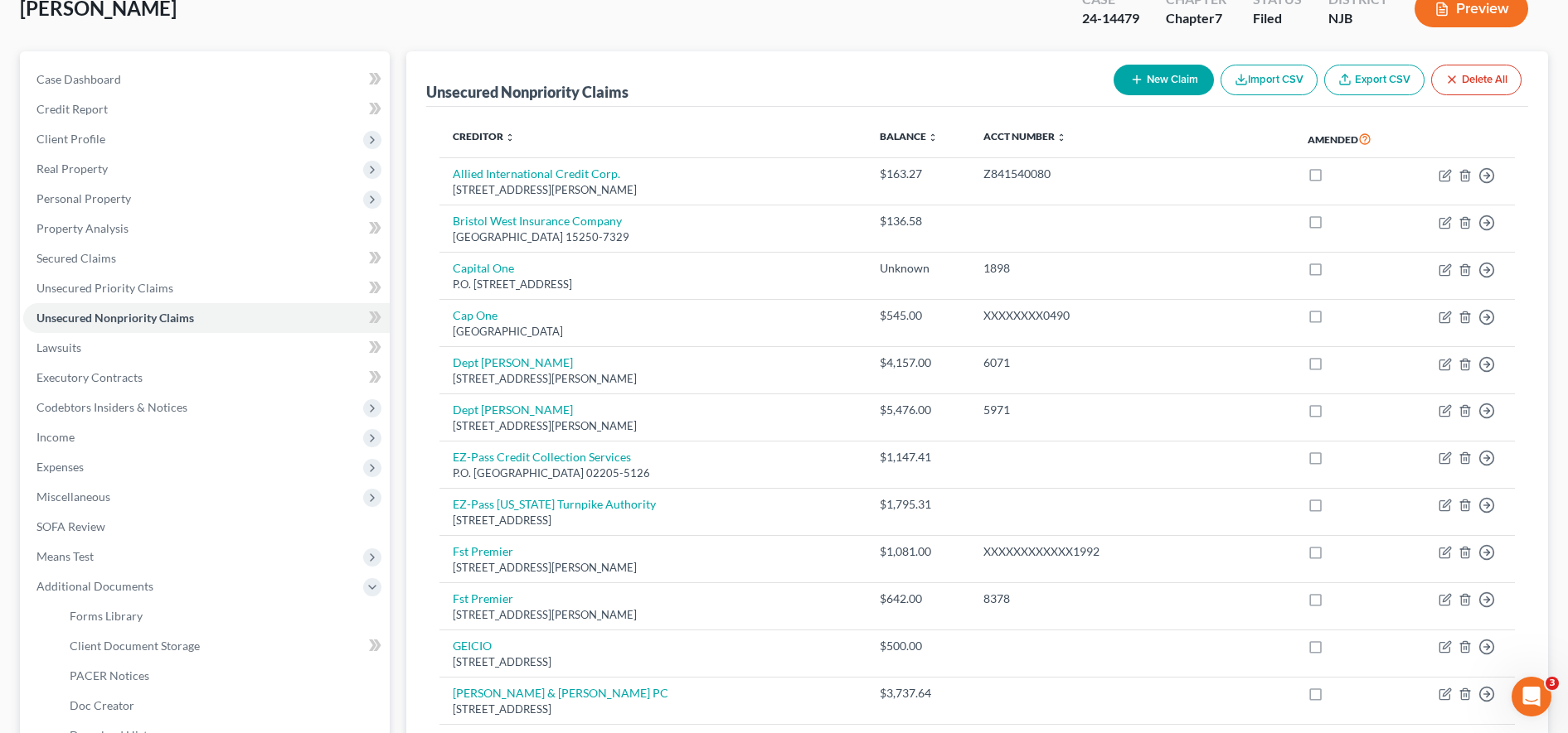
click at [1448, 120] on th at bounding box center [1459, 140] width 110 height 38
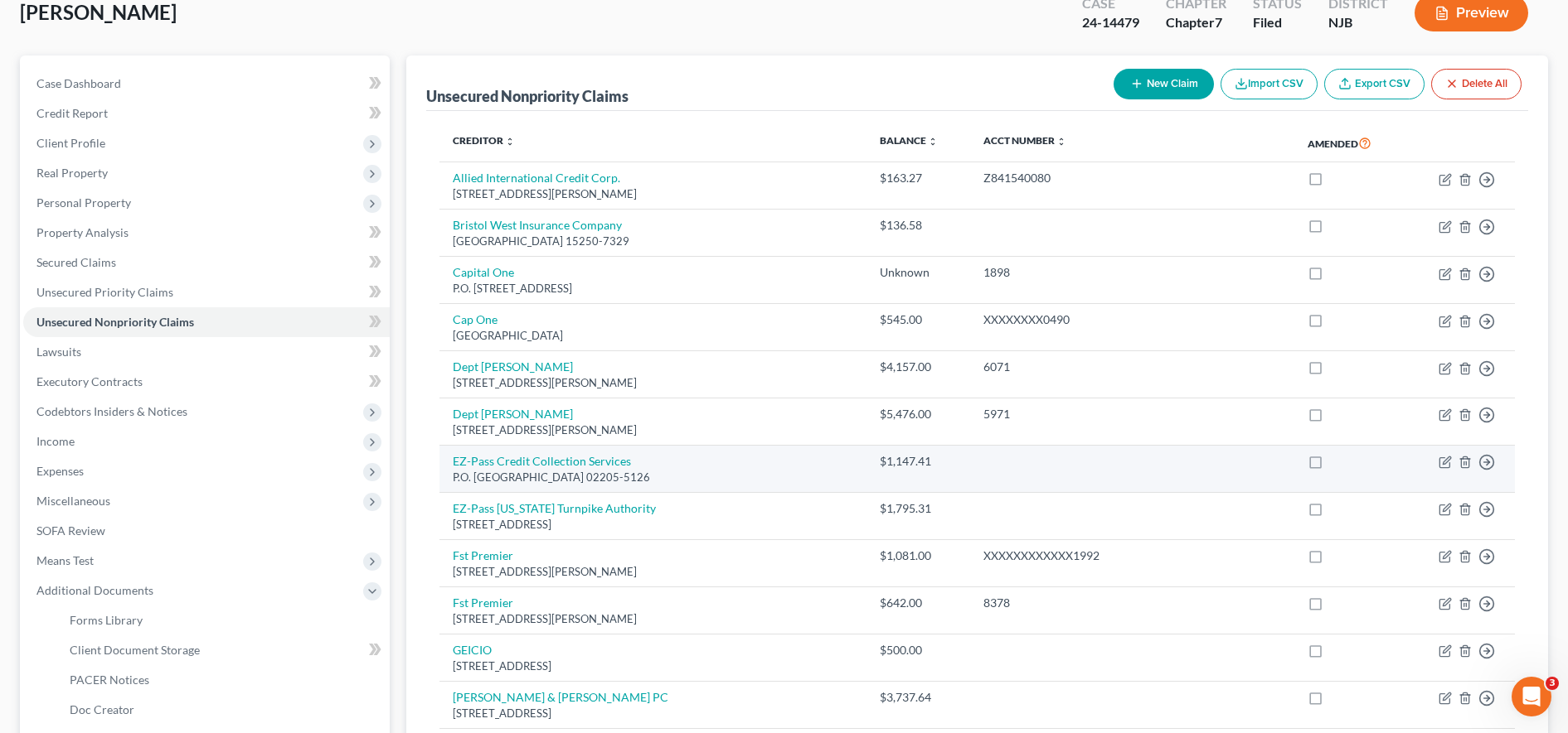
scroll to position [102, 0]
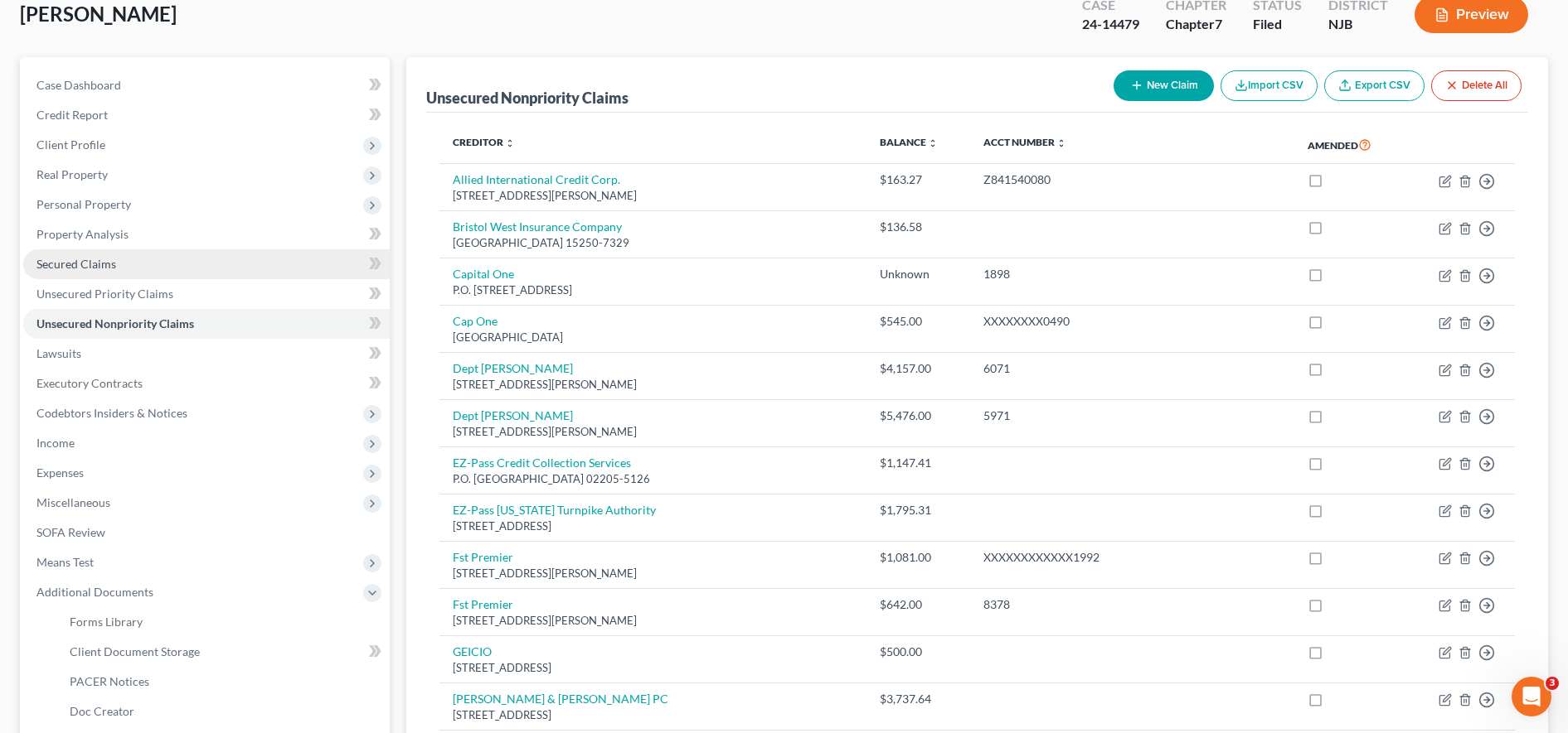
click at [263, 260] on link "Secured Claims" at bounding box center [207, 264] width 366 height 30
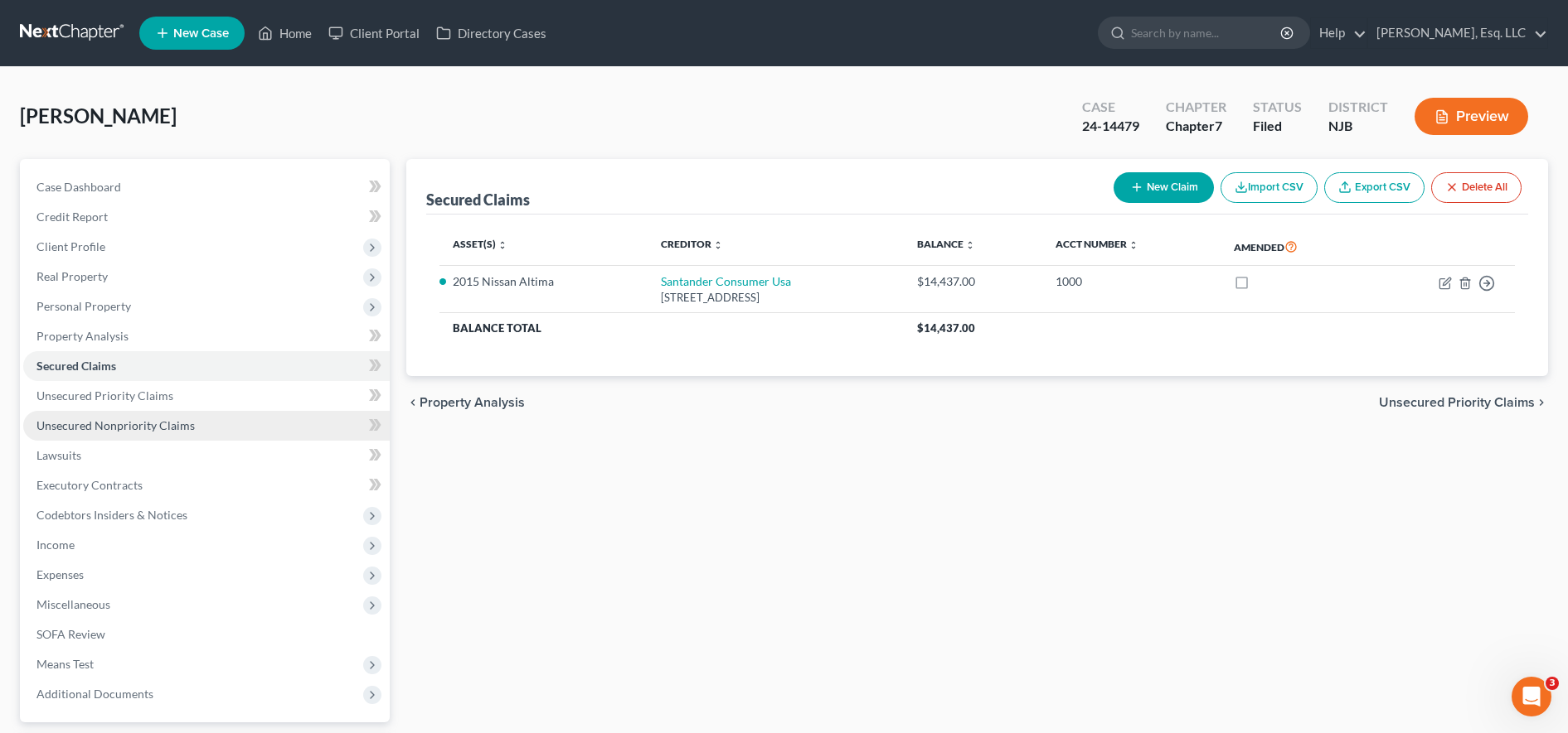
click at [186, 435] on link "Unsecured Nonpriority Claims" at bounding box center [207, 426] width 366 height 30
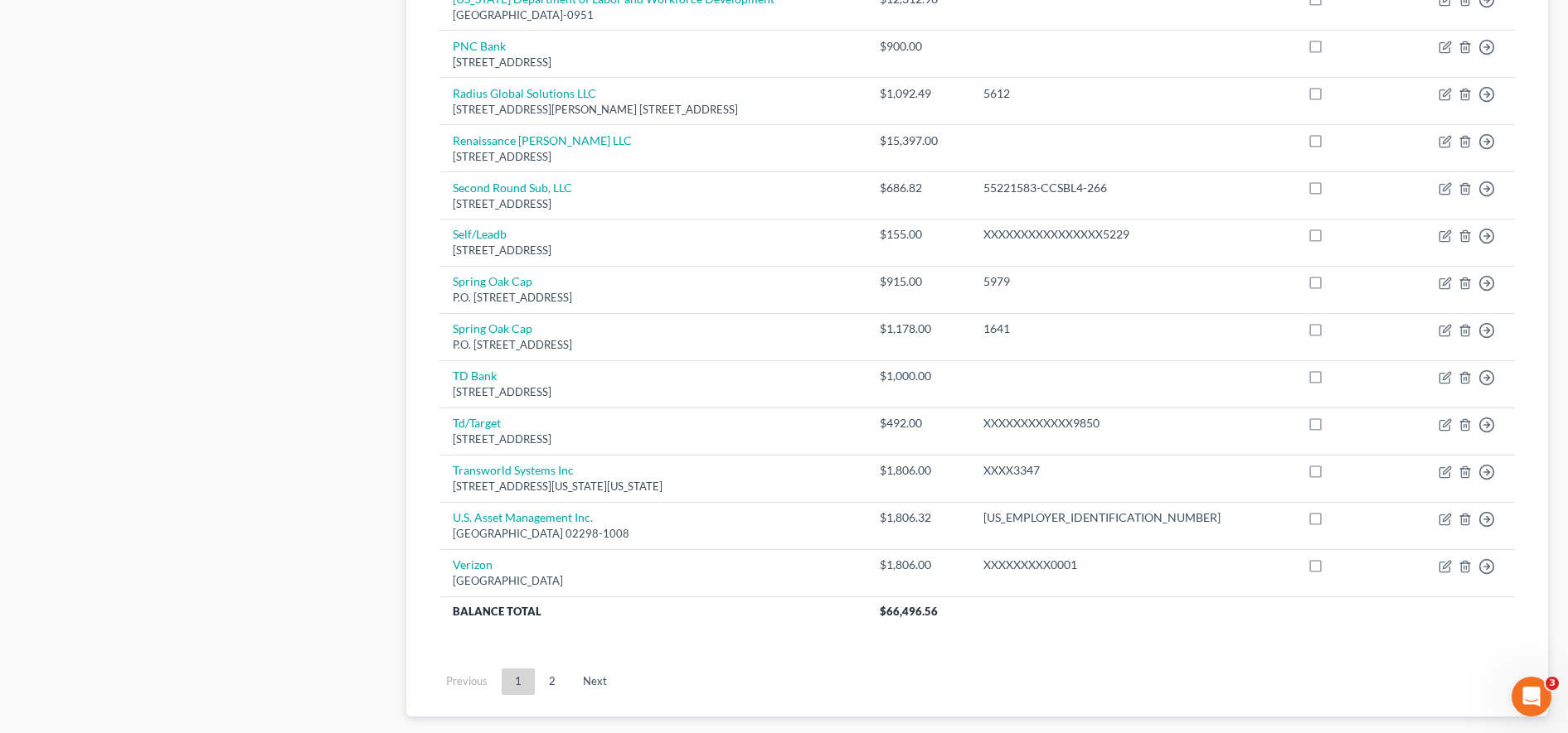
scroll to position [1185, 0]
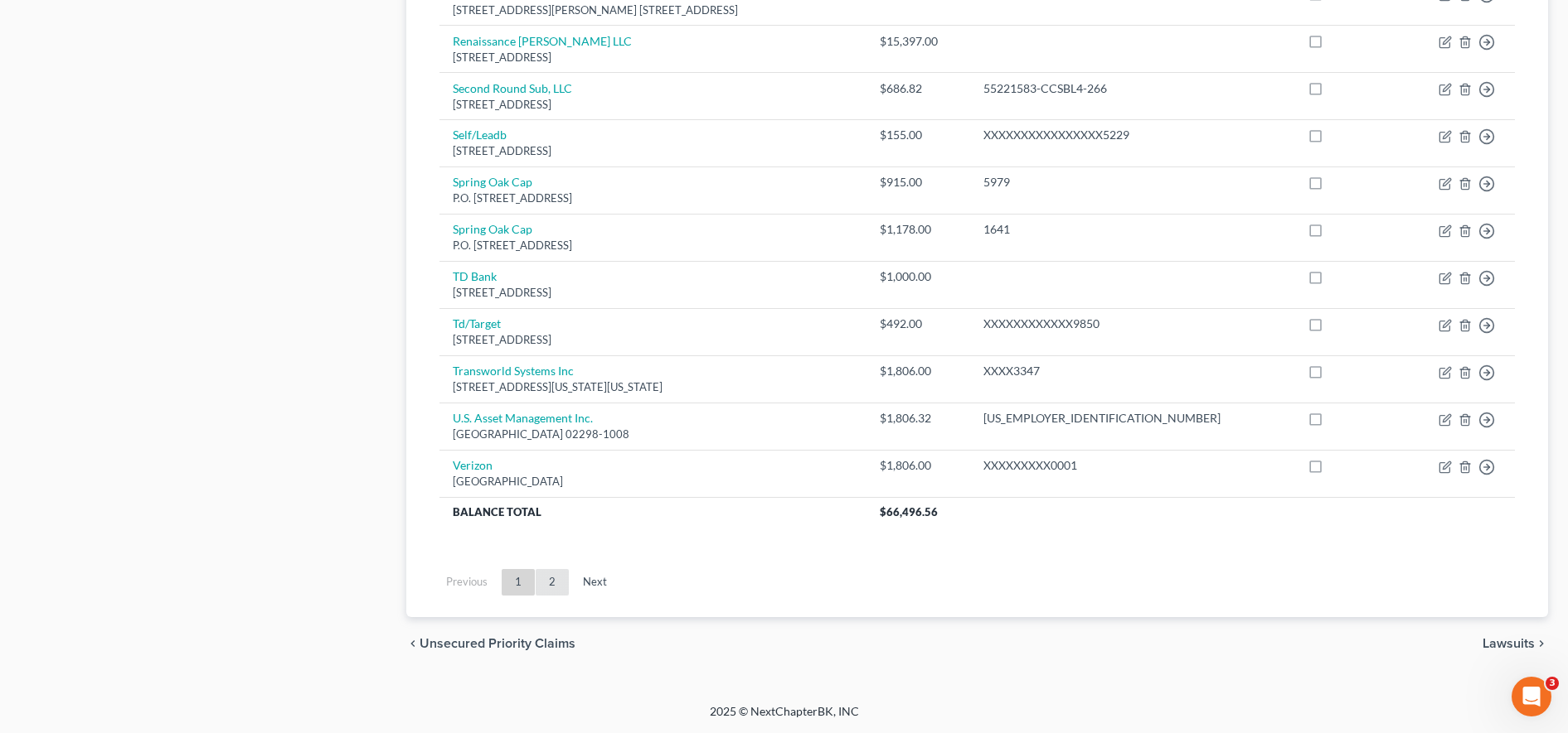
click at [547, 570] on link "2" at bounding box center [552, 583] width 33 height 27
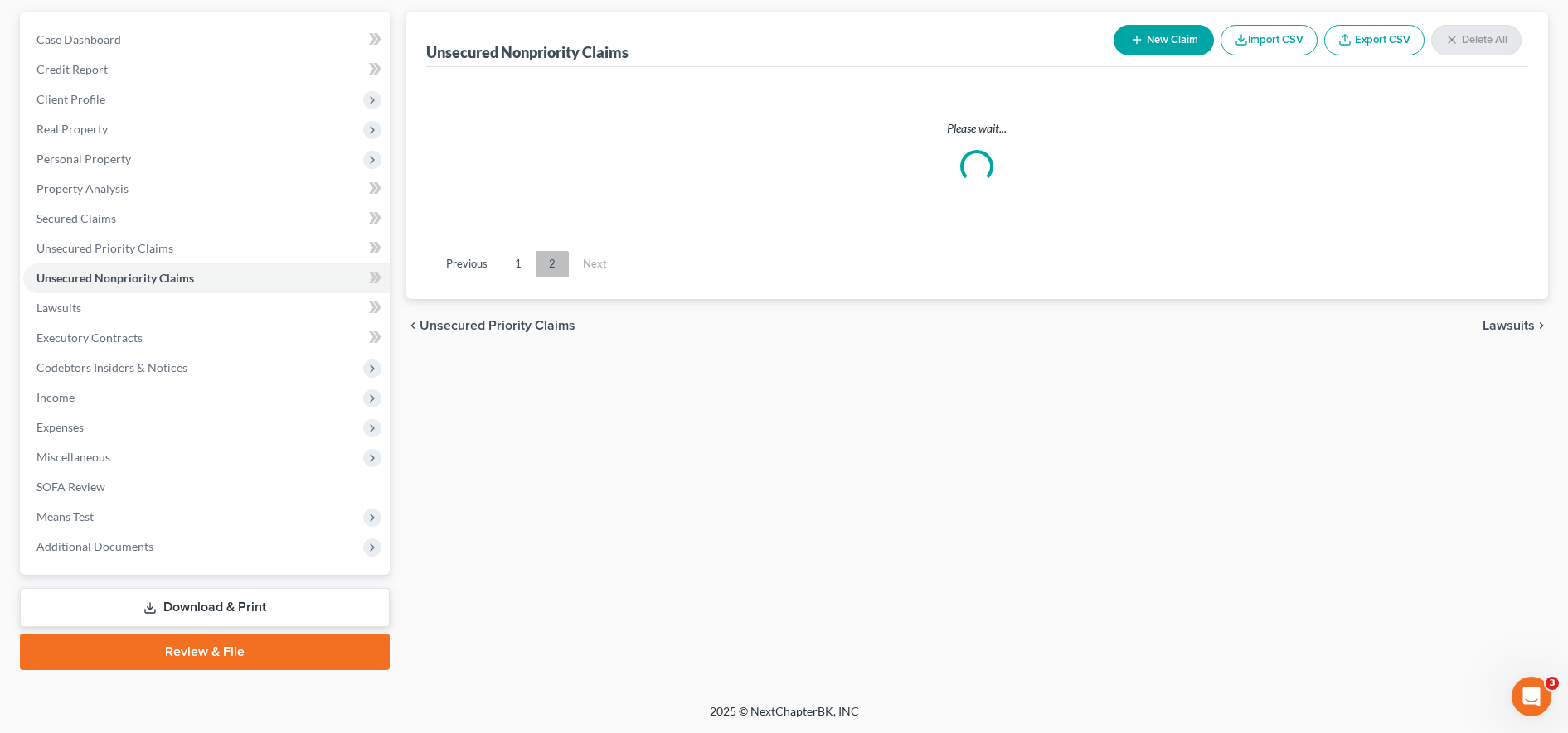
scroll to position [147, 0]
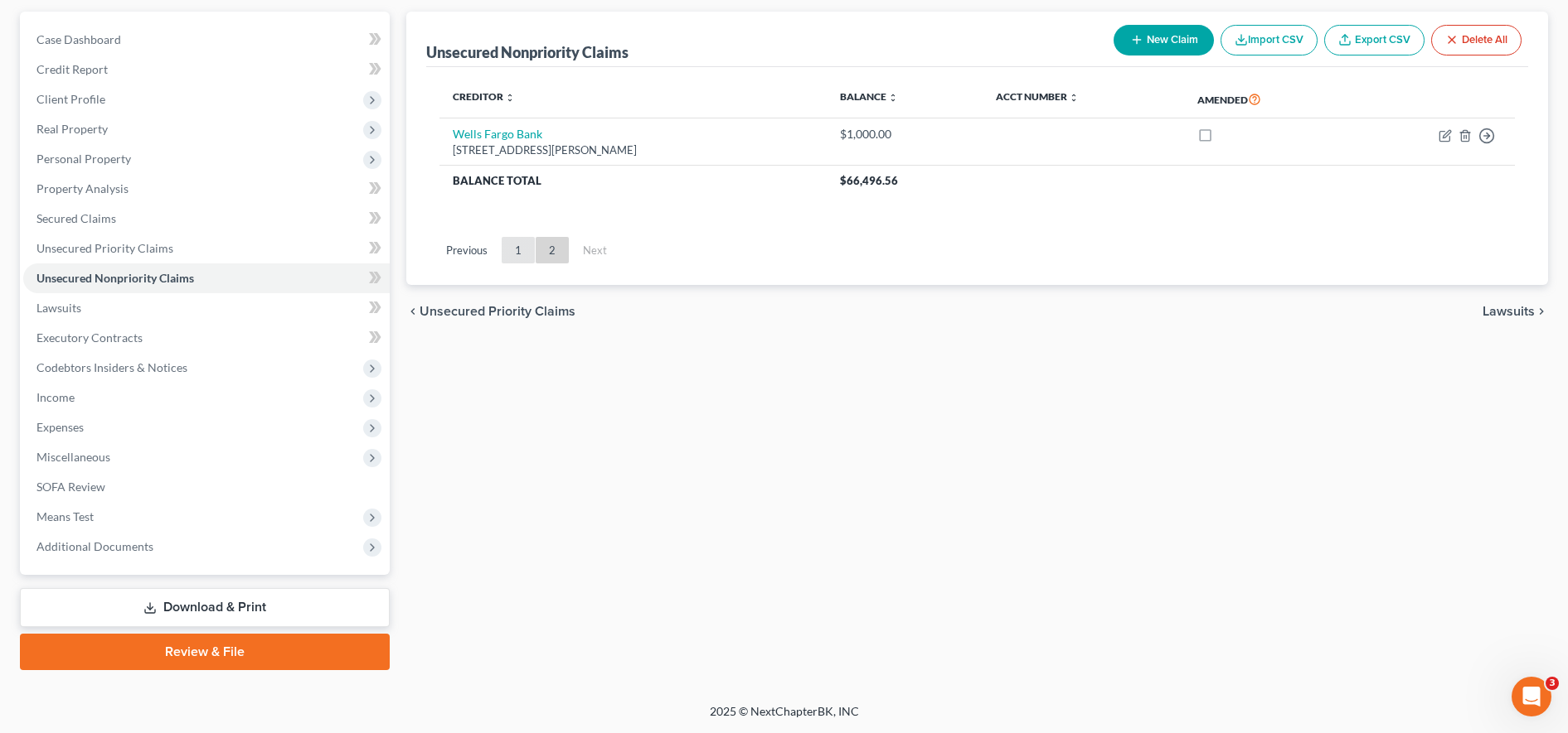
click at [523, 258] on link "1" at bounding box center [518, 251] width 33 height 27
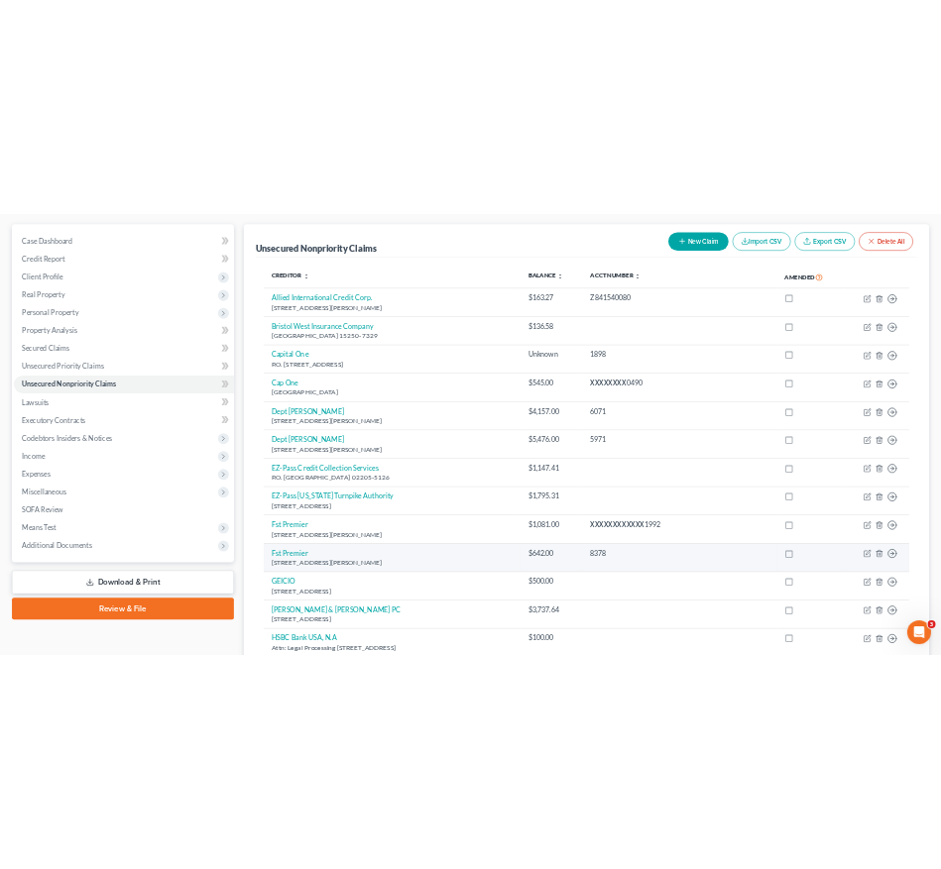
scroll to position [0, 0]
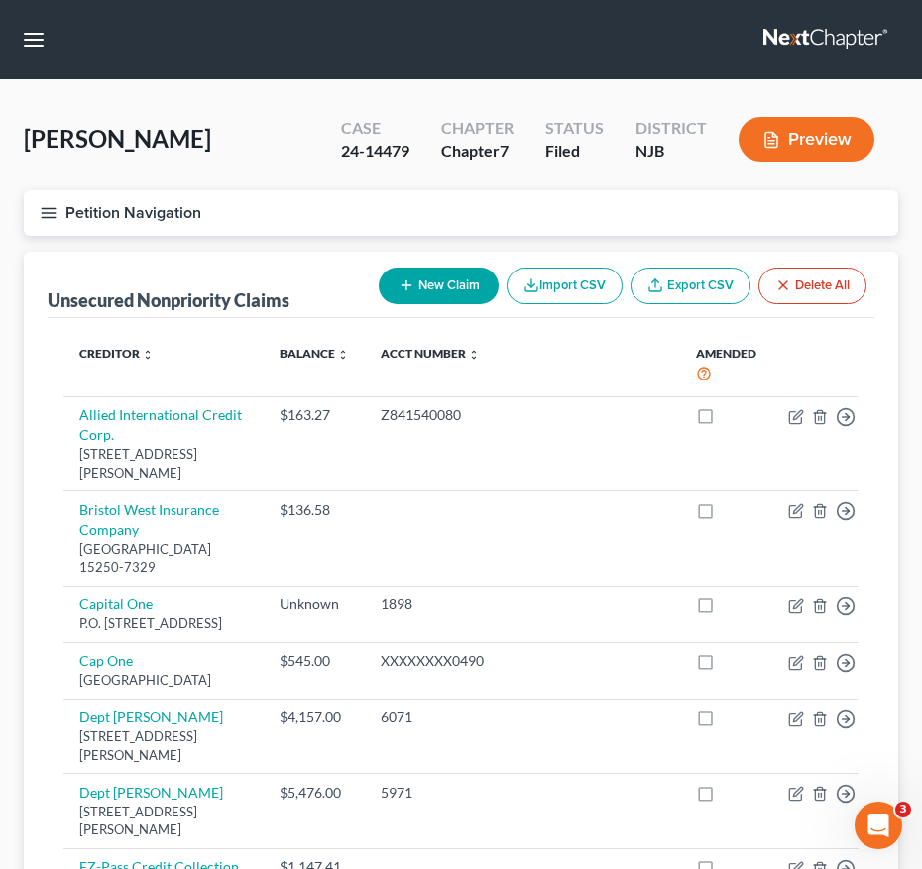
click at [434, 281] on button "New Claim" at bounding box center [439, 286] width 120 height 37
select select "0"
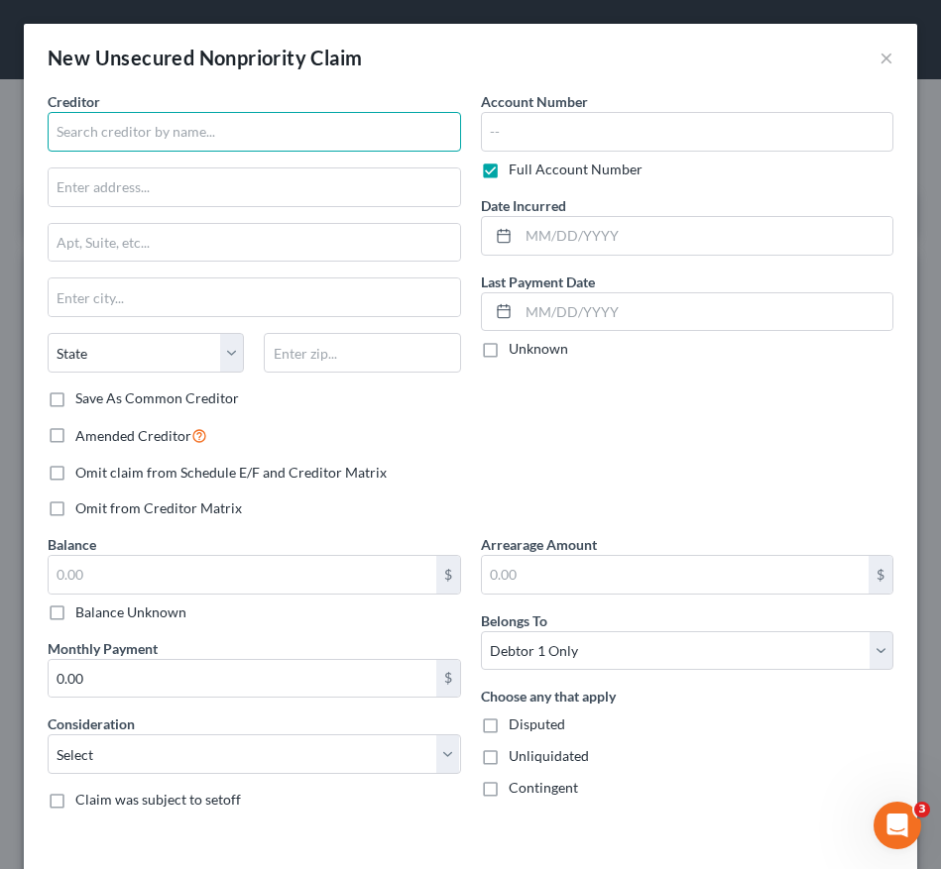
click at [214, 125] on input "text" at bounding box center [254, 132] width 413 height 40
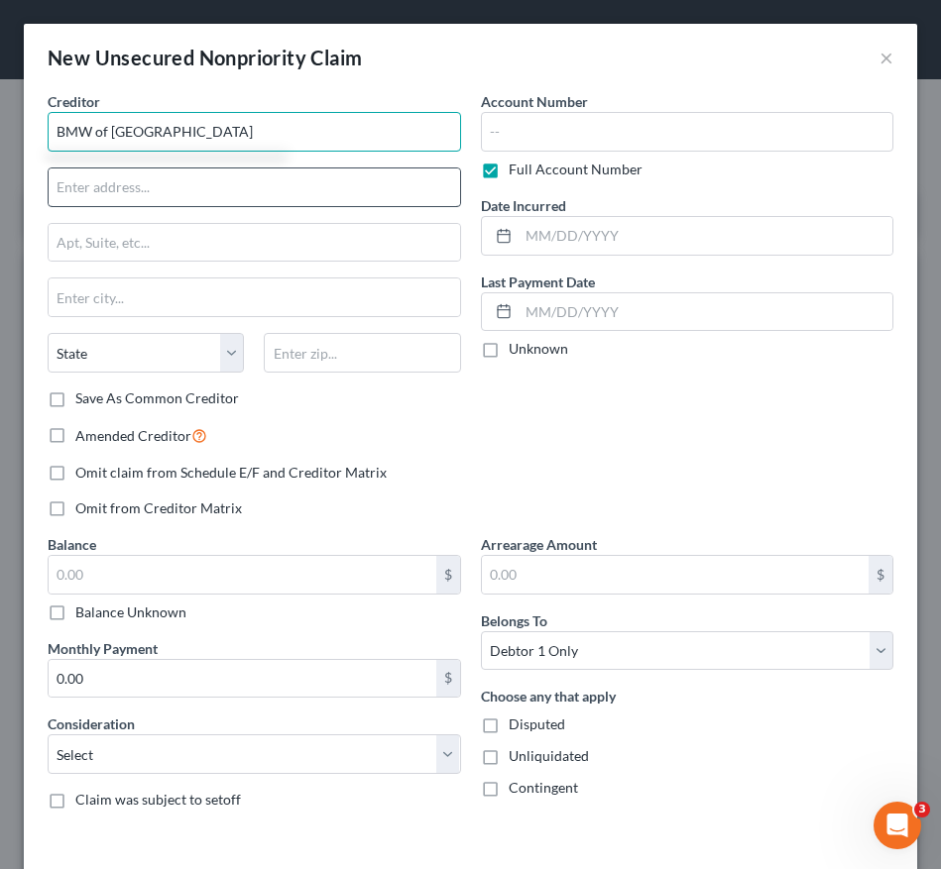
type input "BMW of [GEOGRAPHIC_DATA]"
click at [199, 197] on input "text" at bounding box center [254, 188] width 411 height 38
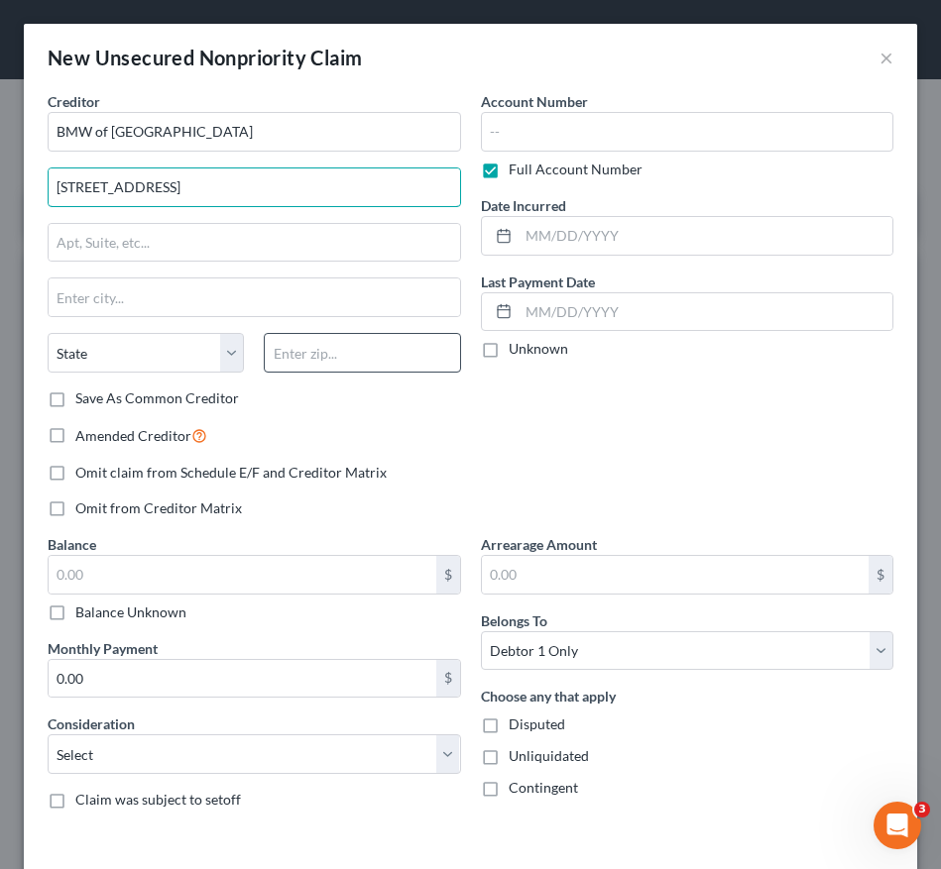
type input "[STREET_ADDRESS]"
click at [280, 350] on input "text" at bounding box center [362, 353] width 196 height 40
type input "07960"
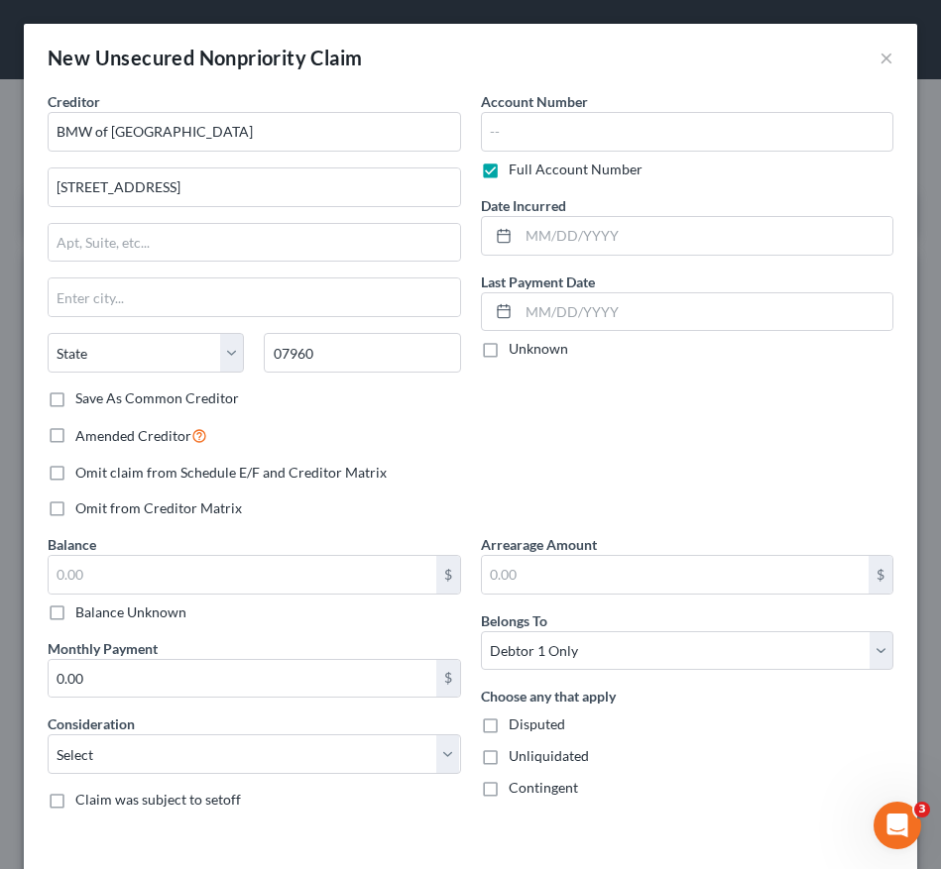
click at [269, 448] on div "Creditor * BMW of Morristown 111 Ridgedale Ave. State AL AK AR AZ CA CO CT DE D…" at bounding box center [254, 312] width 433 height 443
type input "Morristown"
select select "33"
click at [287, 566] on input "text" at bounding box center [243, 575] width 388 height 38
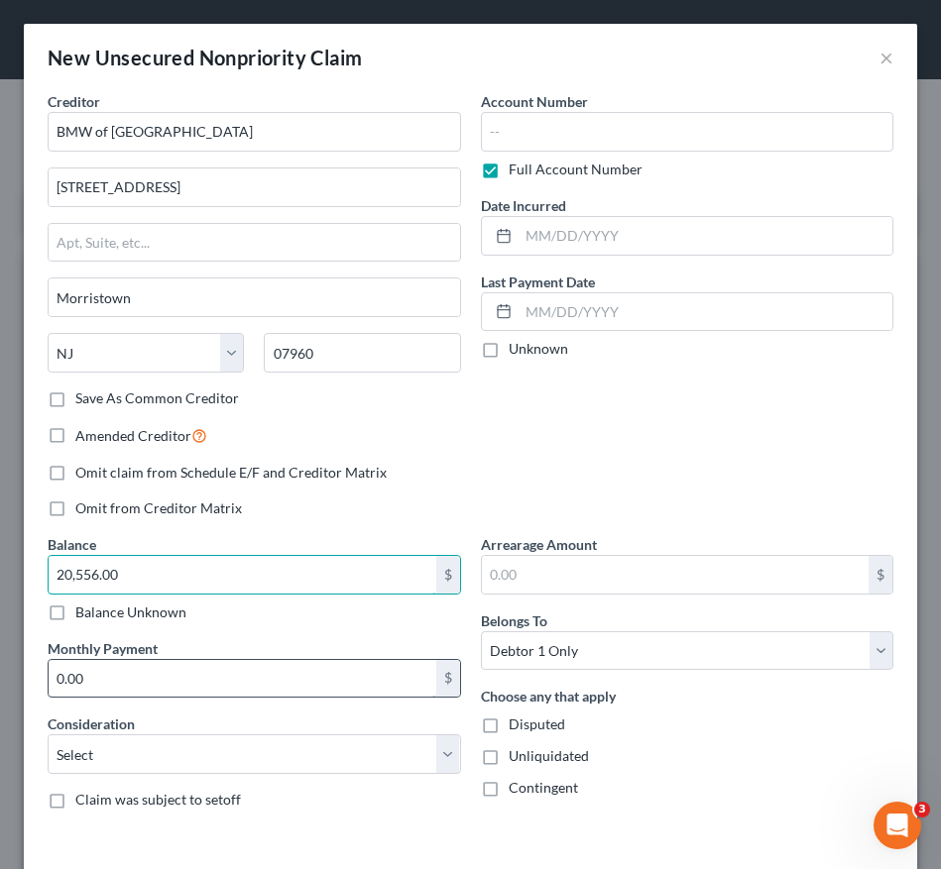
type input "20,556.00"
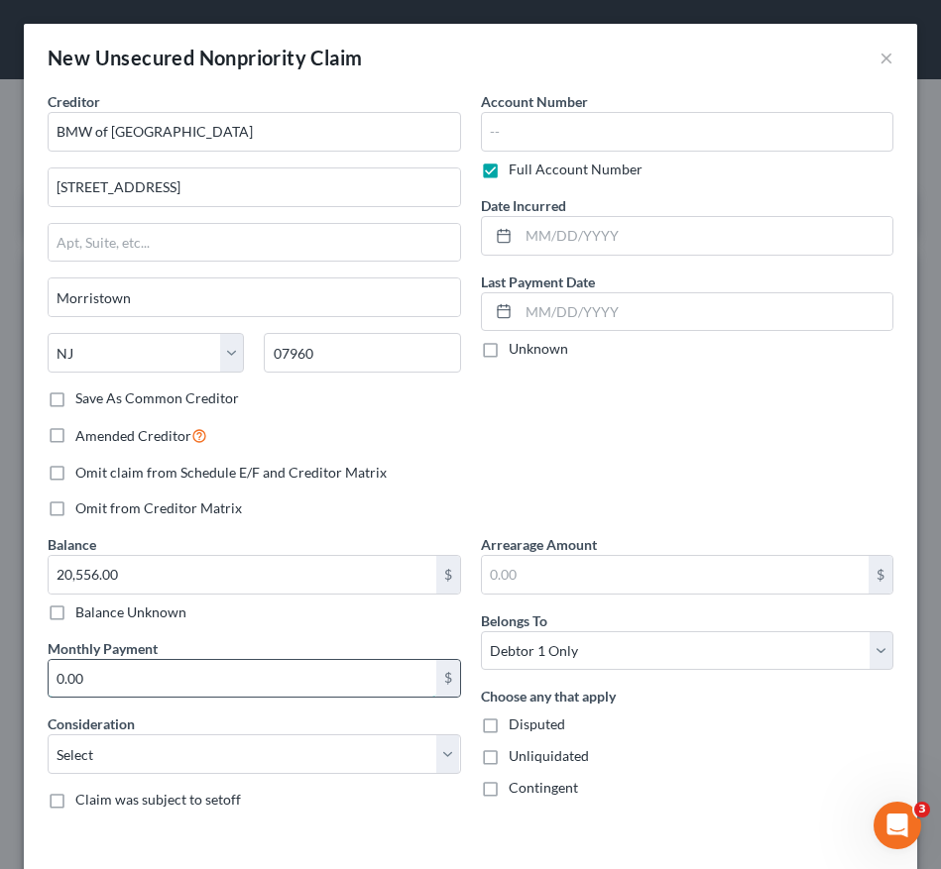
click at [218, 675] on input "0.00" at bounding box center [243, 679] width 388 height 38
type input "571.00"
click at [381, 448] on div "Creditor * BMW of Morristown 111 Ridgedale Ave. Morristown State AL AK AR AZ CA…" at bounding box center [254, 312] width 433 height 443
click at [533, 629] on span "Belongs To" at bounding box center [514, 621] width 66 height 17
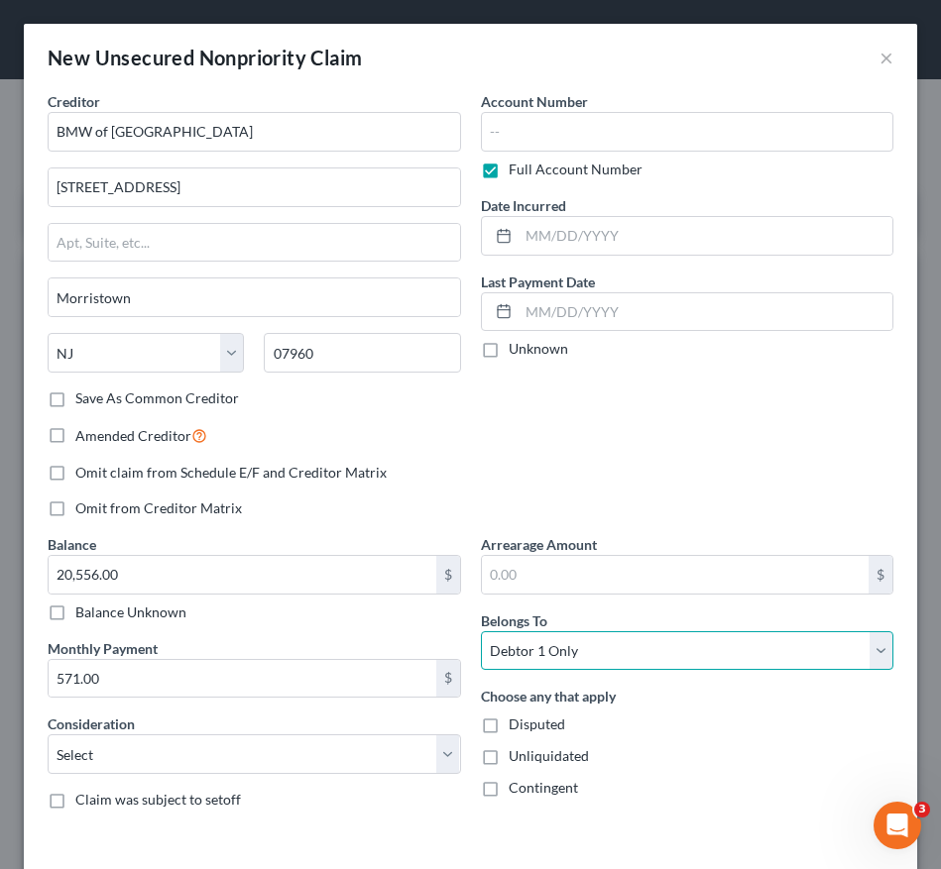
click at [533, 637] on select "Select Debtor 1 Only Debtor 2 Only Debtor 1 And Debtor 2 Only At Least One Of T…" at bounding box center [687, 652] width 413 height 40
select select "3"
click at [481, 632] on select "Select Debtor 1 Only Debtor 2 Only Debtor 1 And Debtor 2 Only At Least One Of T…" at bounding box center [687, 652] width 413 height 40
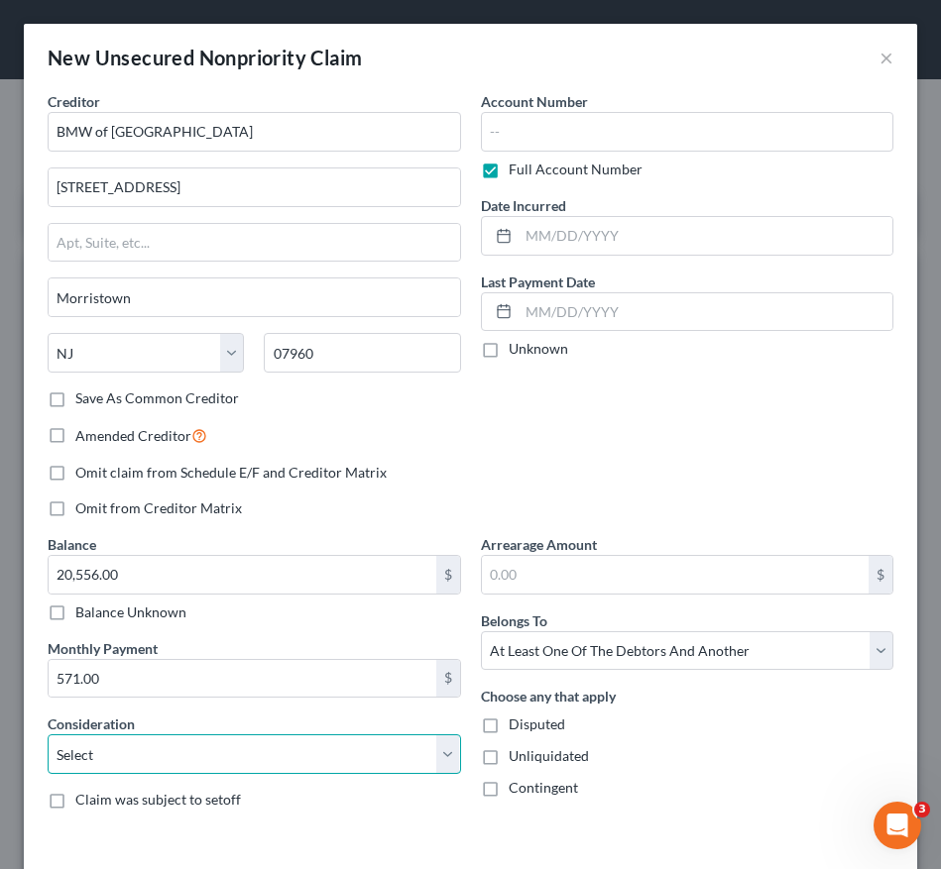
click at [262, 753] on select "Select Cable / Satellite Services Collection Agency Credit Card Debt Debt Couns…" at bounding box center [254, 755] width 413 height 40
select select "14"
click at [48, 735] on select "Select Cable / Satellite Services Collection Agency Credit Card Debt Debt Couns…" at bounding box center [254, 755] width 413 height 40
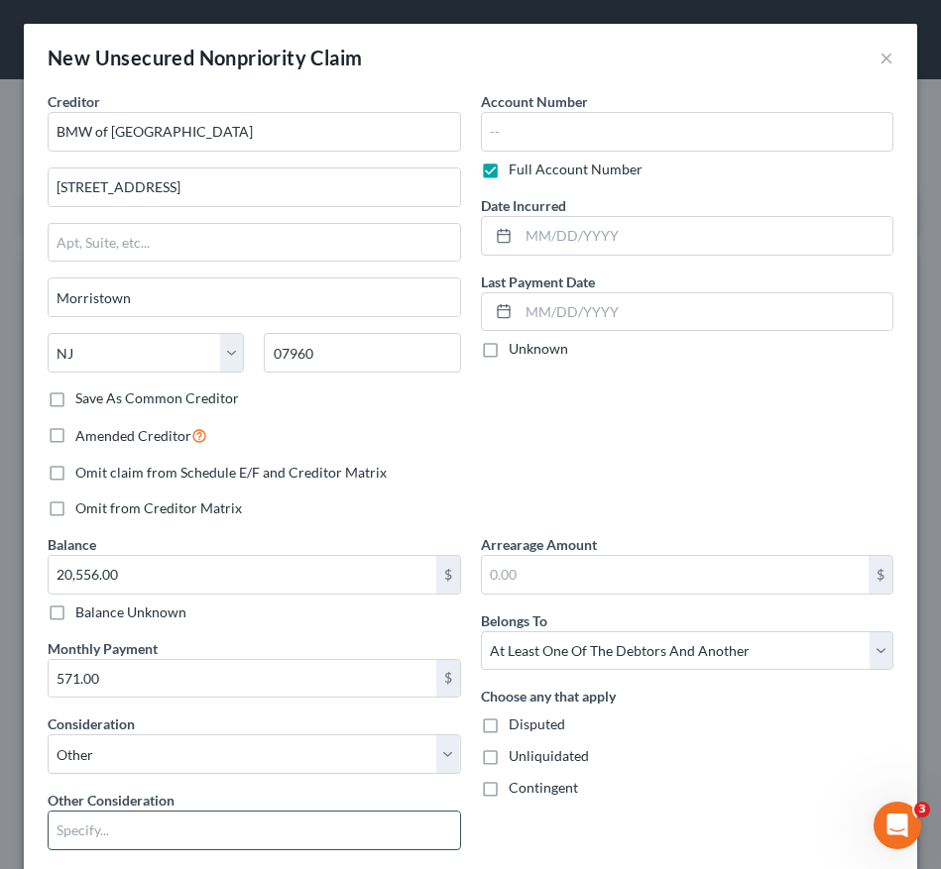
click at [183, 827] on input "text" at bounding box center [254, 831] width 411 height 38
type input "Vehicle Lease"
click at [651, 379] on div "Account Number Full Account Number Date Incurred Last Payment Date Unknown" at bounding box center [687, 312] width 433 height 443
click at [140, 581] on input "20,556.00" at bounding box center [243, 575] width 388 height 38
type input "2"
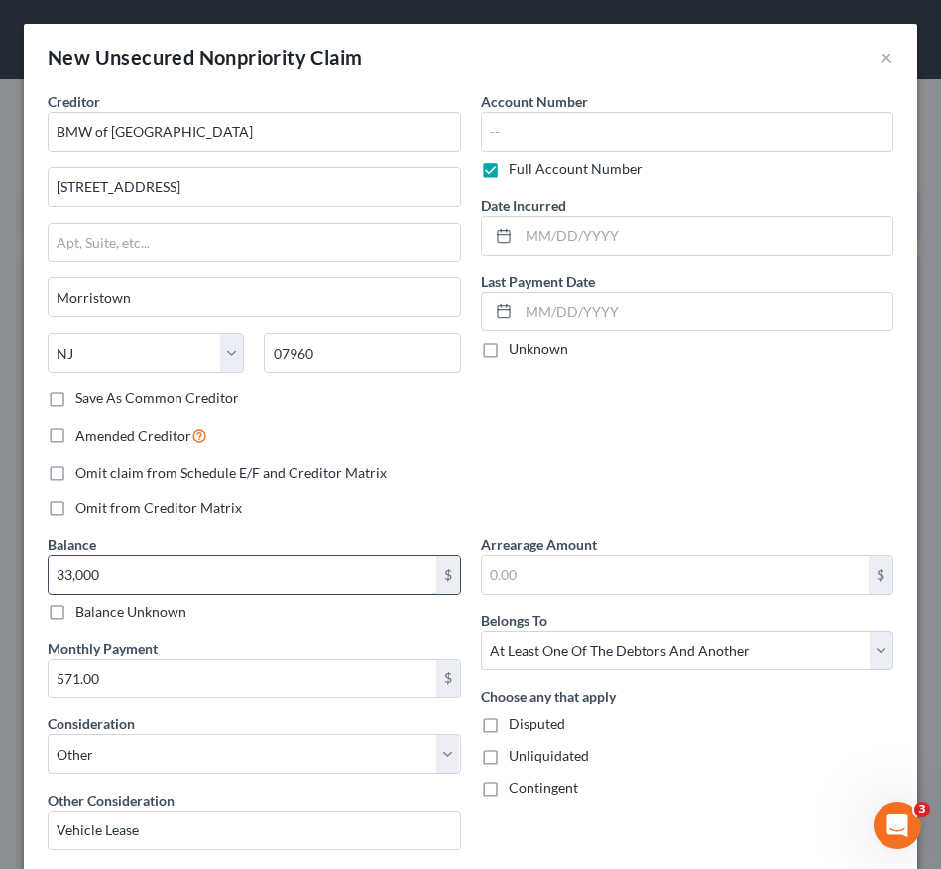
click at [175, 581] on input "33,000" at bounding box center [243, 575] width 388 height 38
type input "33,006.00"
click at [509, 174] on label "Full Account Number" at bounding box center [576, 170] width 134 height 20
click at [517, 173] on input "Full Account Number" at bounding box center [523, 166] width 13 height 13
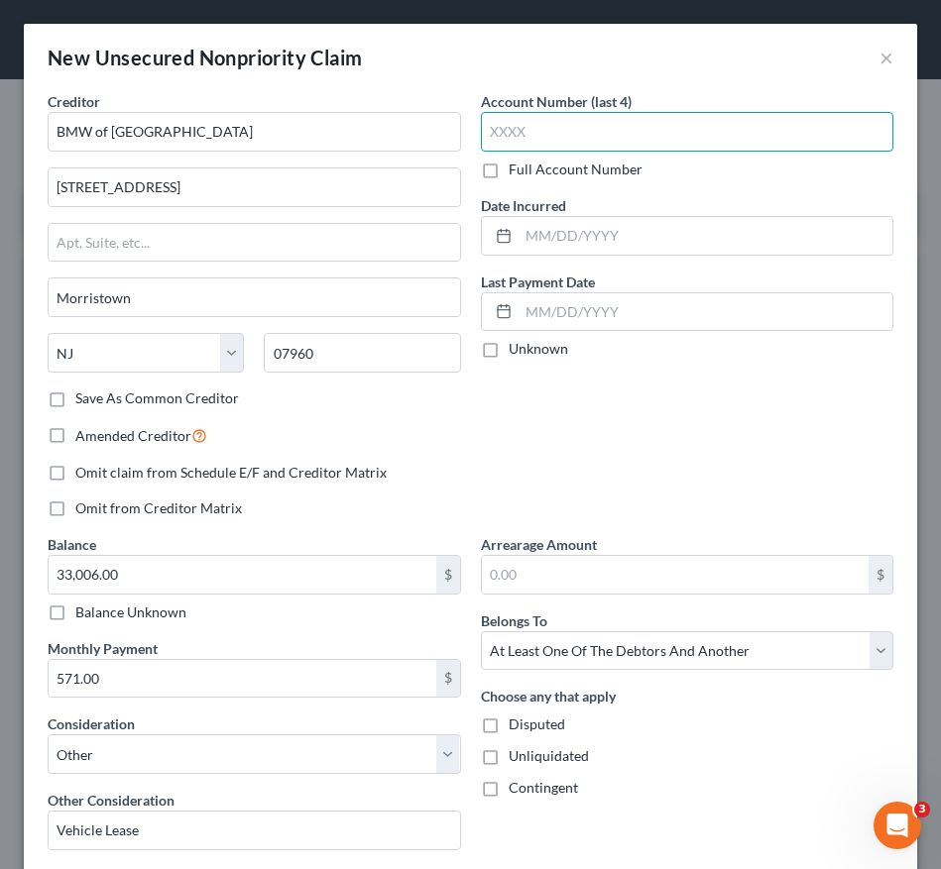
click at [501, 134] on input "text" at bounding box center [687, 132] width 413 height 40
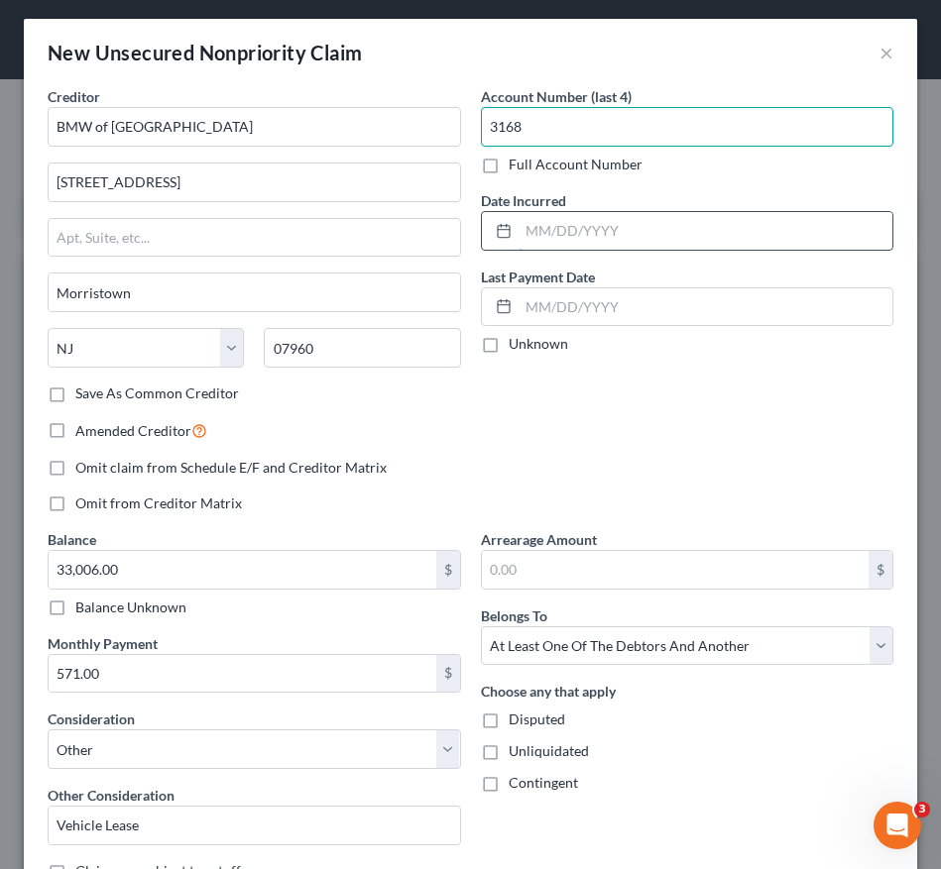
type input "3168"
click at [540, 230] on input "text" at bounding box center [706, 231] width 375 height 38
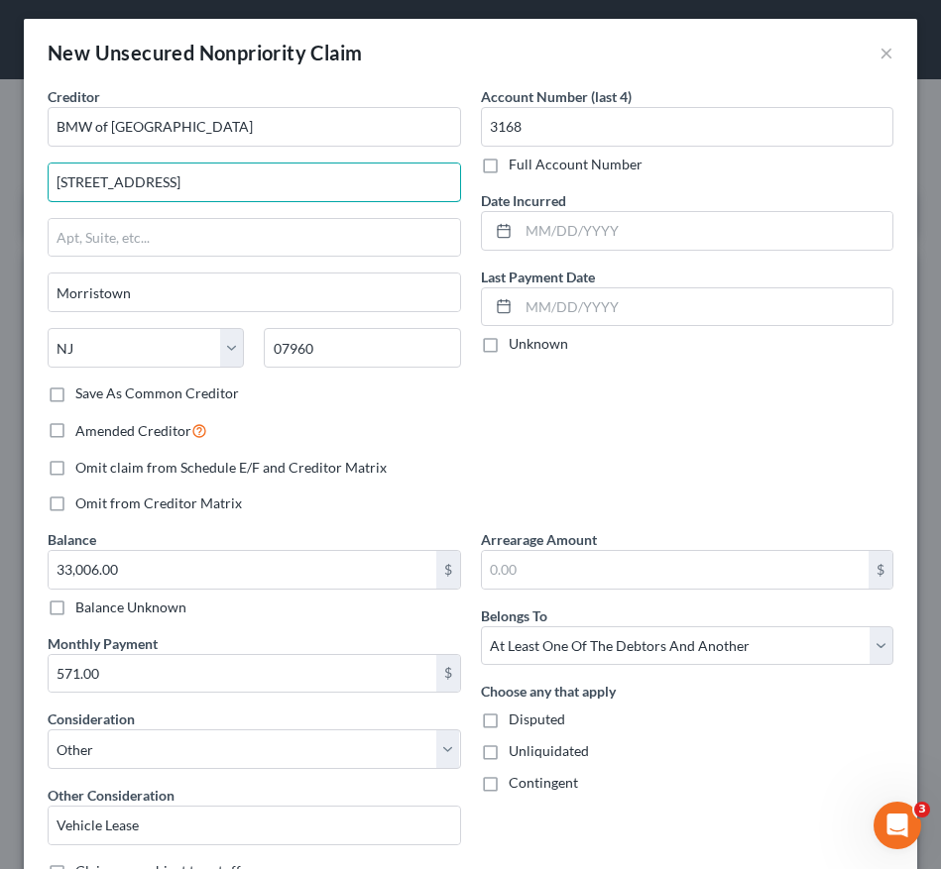
drag, startPoint x: 192, startPoint y: 195, endPoint x: -119, endPoint y: 196, distance: 311.3
type input "[STREET_ADDRESS]."
drag, startPoint x: 136, startPoint y: 312, endPoint x: -48, endPoint y: 316, distance: 183.5
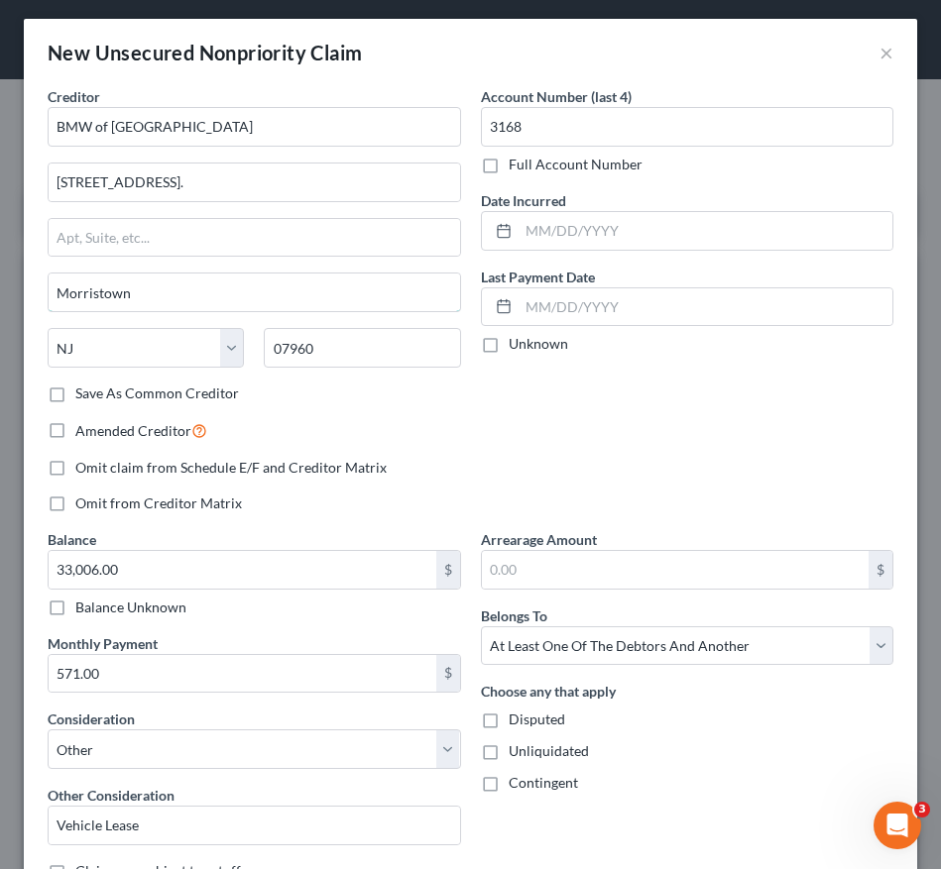
drag, startPoint x: 97, startPoint y: 293, endPoint x: -109, endPoint y: 302, distance: 206.4
click at [110, 291] on input "town" at bounding box center [254, 293] width 411 height 38
type input "t"
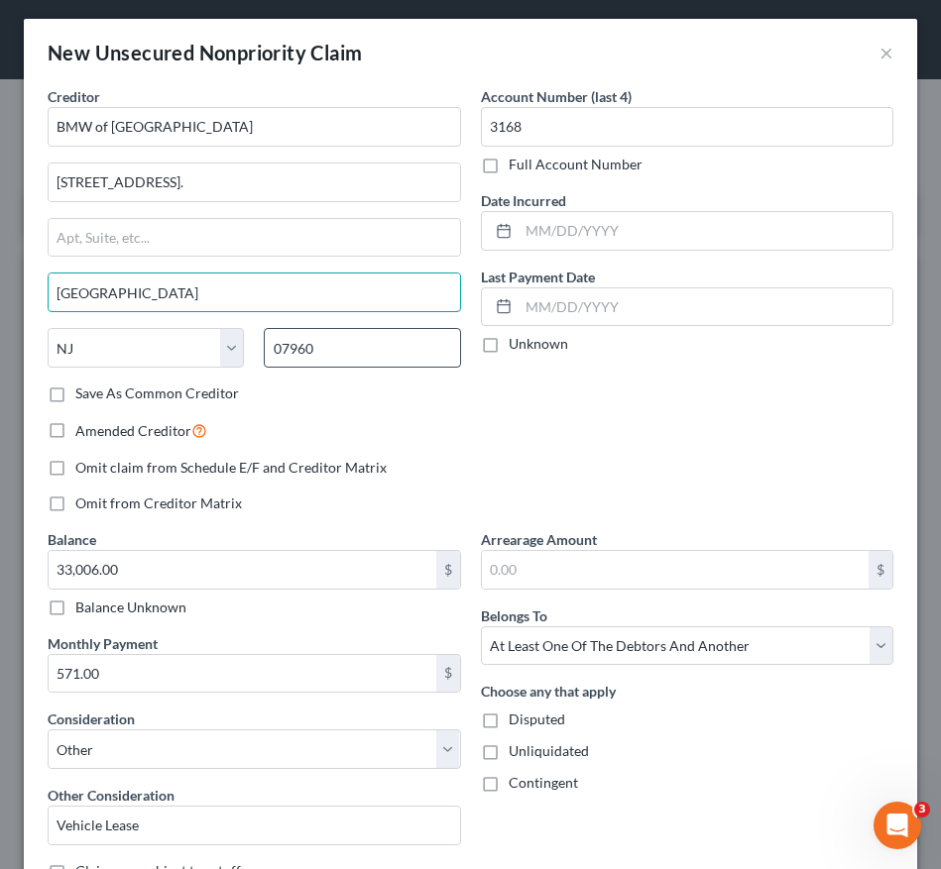
type input "[GEOGRAPHIC_DATA]"
drag, startPoint x: 300, startPoint y: 365, endPoint x: 45, endPoint y: 366, distance: 255.8
click at [45, 366] on div "State [US_STATE] AK AR AZ CA CO CT DE DC [GEOGRAPHIC_DATA] [GEOGRAPHIC_DATA] GU…" at bounding box center [254, 356] width 433 height 56
type input "43017"
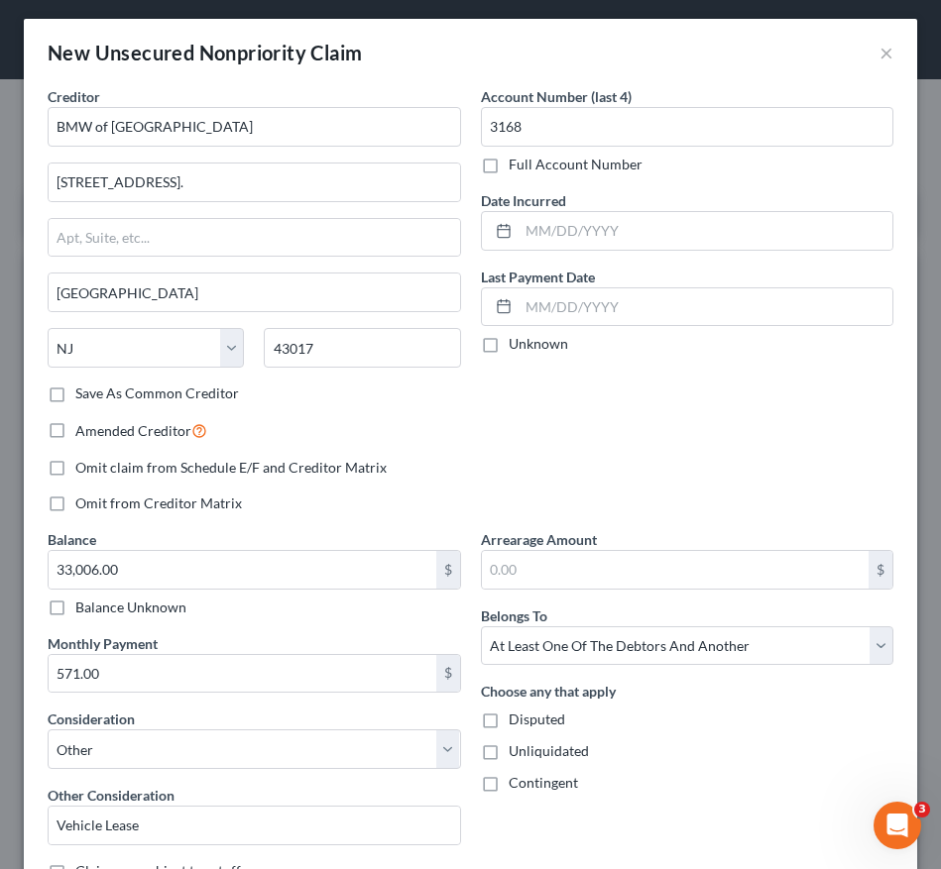
click at [408, 456] on div "Creditor * BMW of Morristown 5515 Park Center Circle. Dublin State AL AK AR AZ …" at bounding box center [254, 307] width 433 height 443
select select "36"
click at [233, 137] on input "BMW of [GEOGRAPHIC_DATA]" at bounding box center [254, 127] width 413 height 40
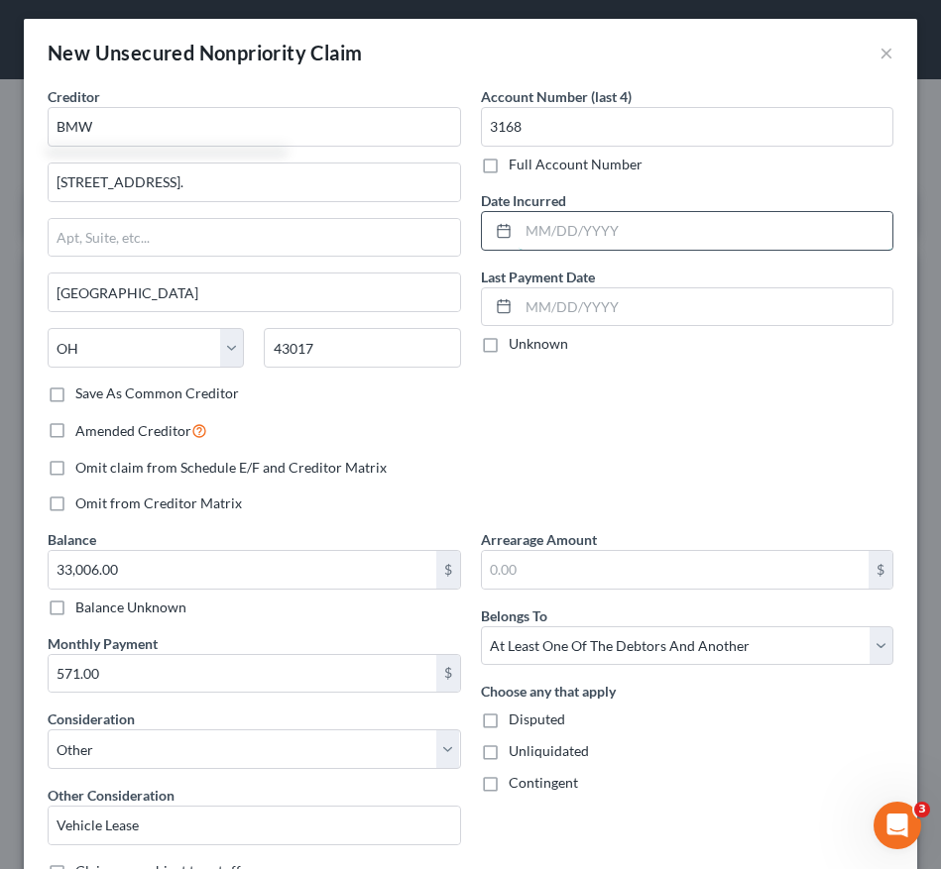
click at [523, 227] on input "text" at bounding box center [706, 231] width 375 height 38
type input "BMW"
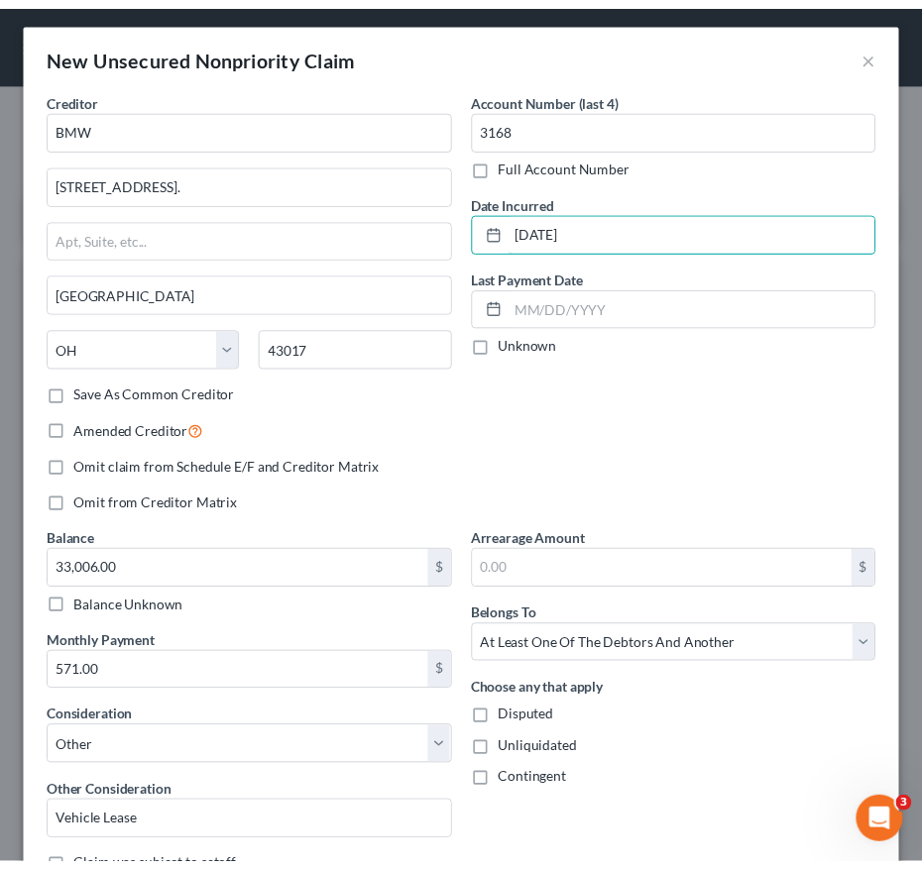
scroll to position [157, 0]
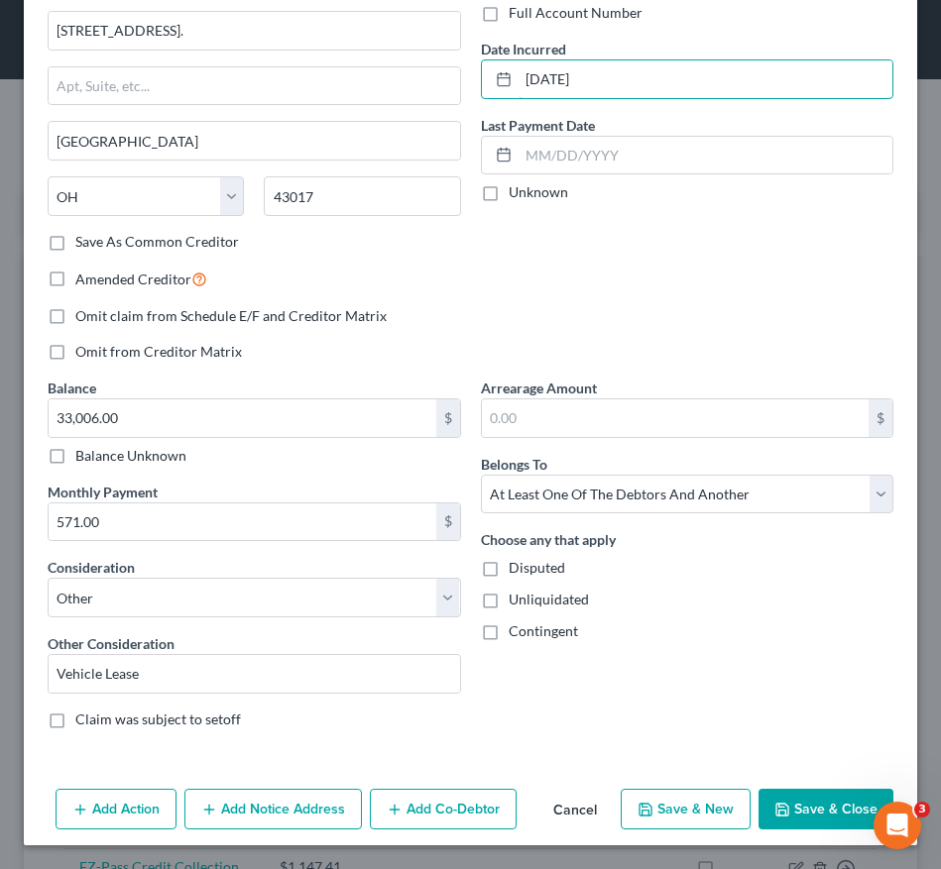
type input "[DATE]"
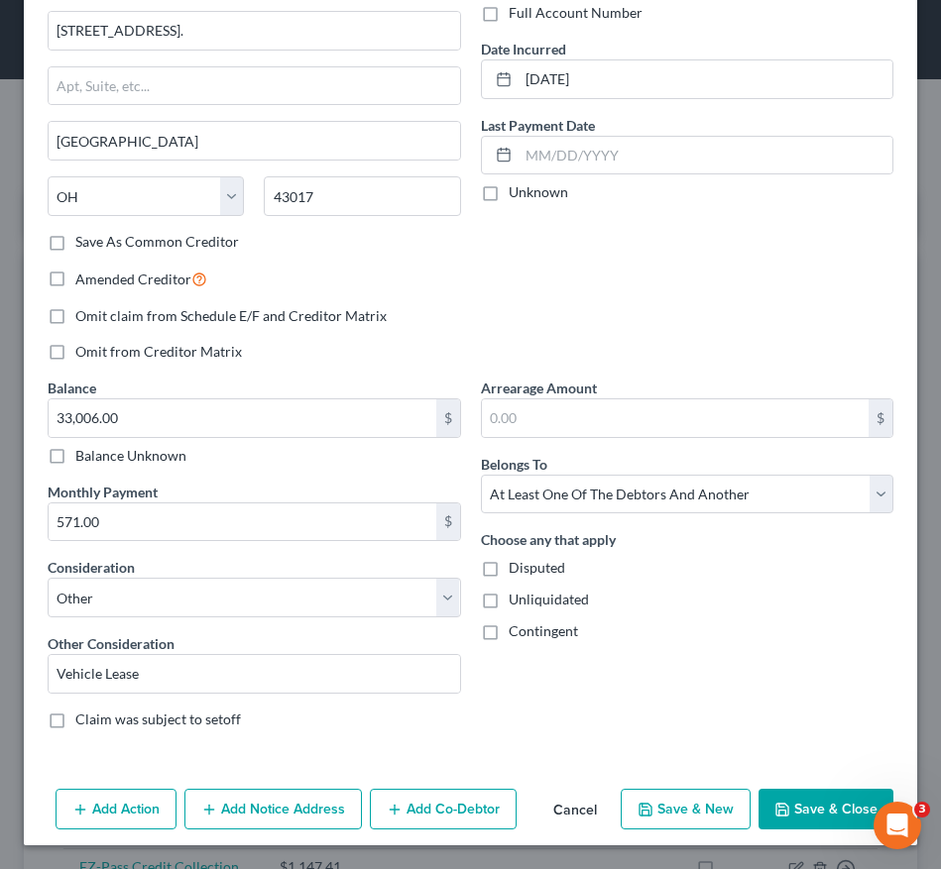
click at [774, 805] on icon "button" at bounding box center [782, 810] width 16 height 16
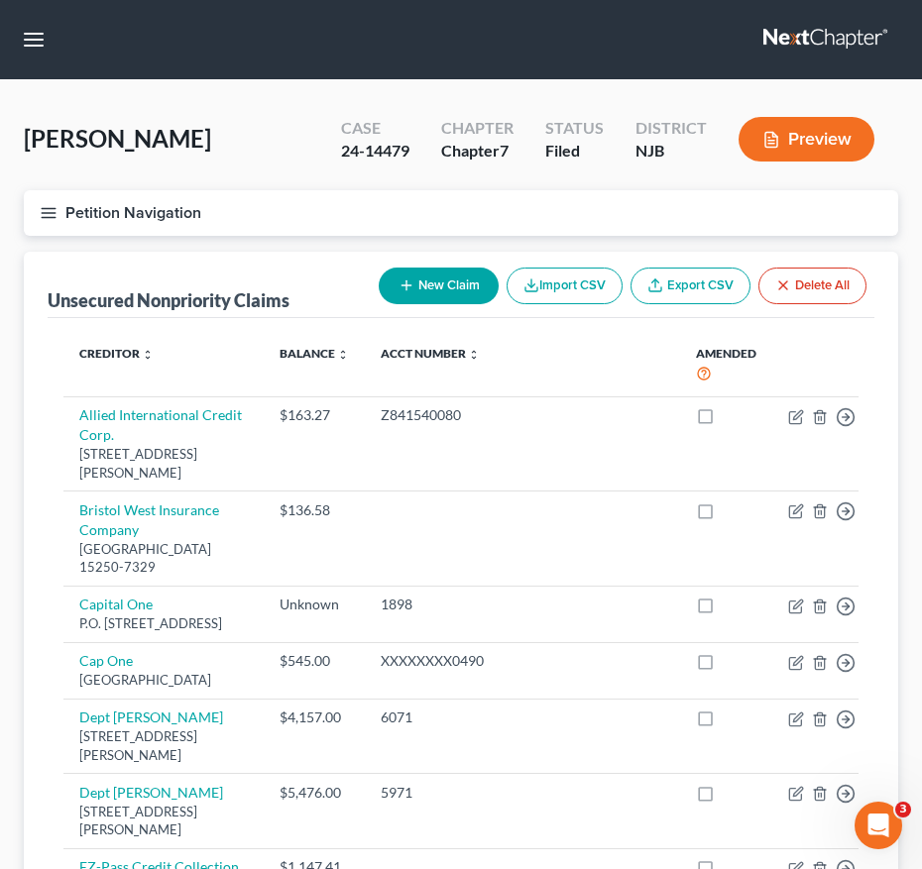
click at [27, 224] on button "Petition Navigation" at bounding box center [461, 213] width 874 height 46
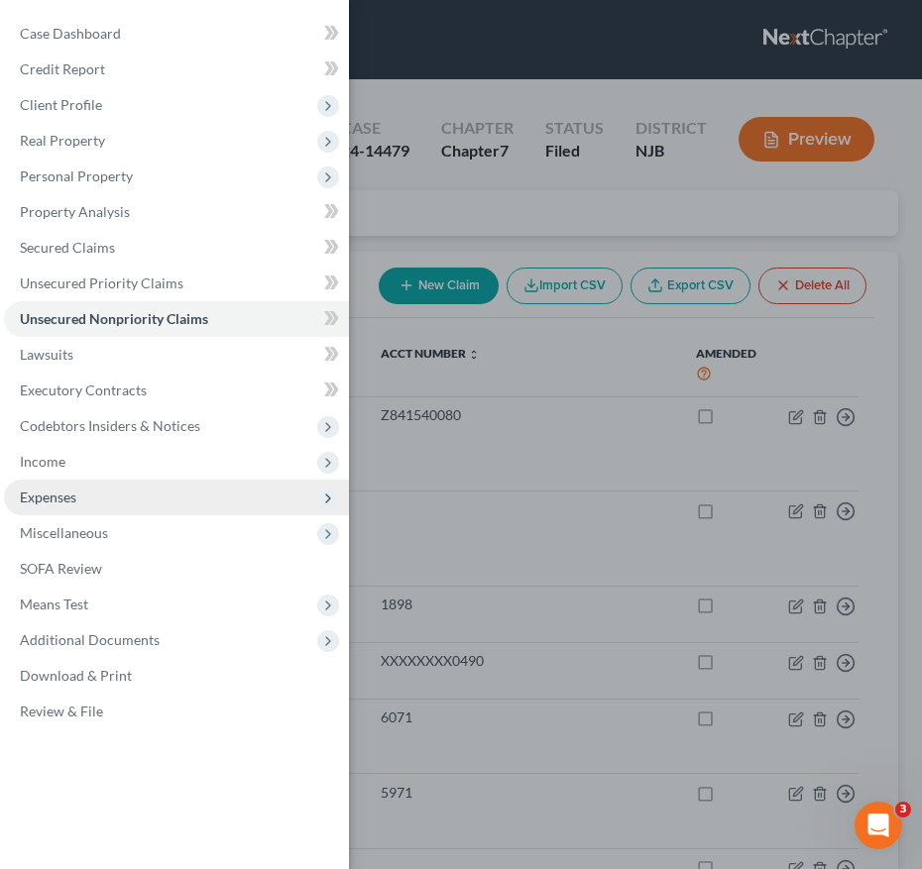
click at [97, 508] on span "Expenses" at bounding box center [176, 498] width 345 height 36
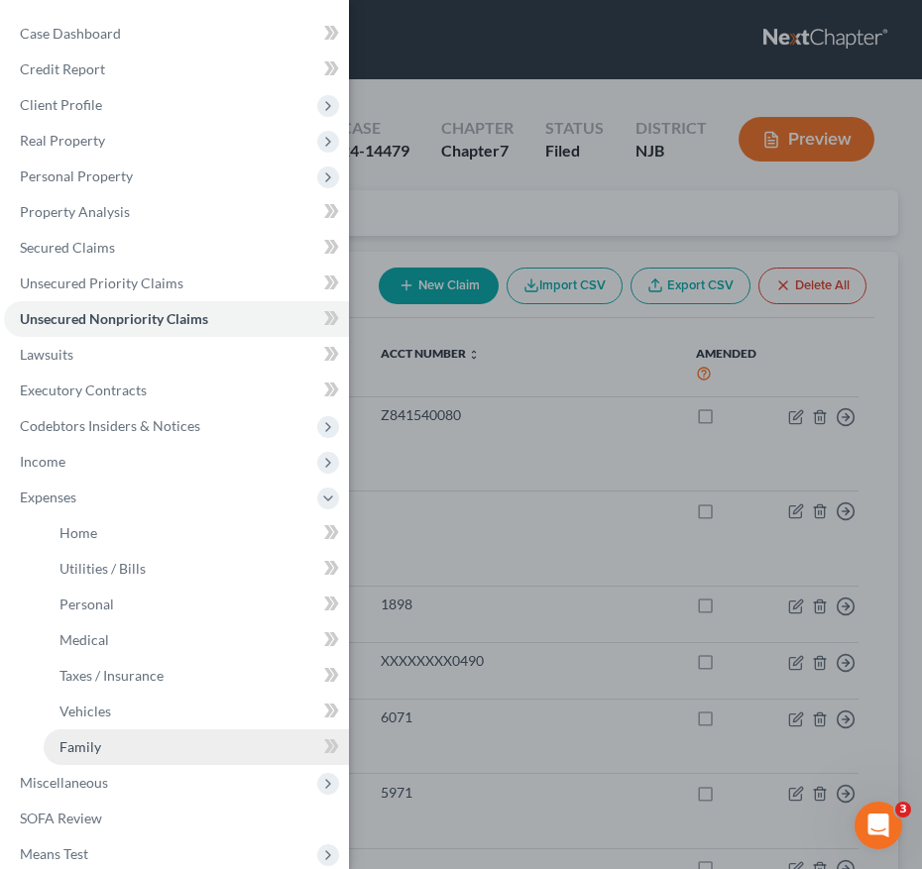
click at [114, 730] on link "Family" at bounding box center [196, 748] width 305 height 36
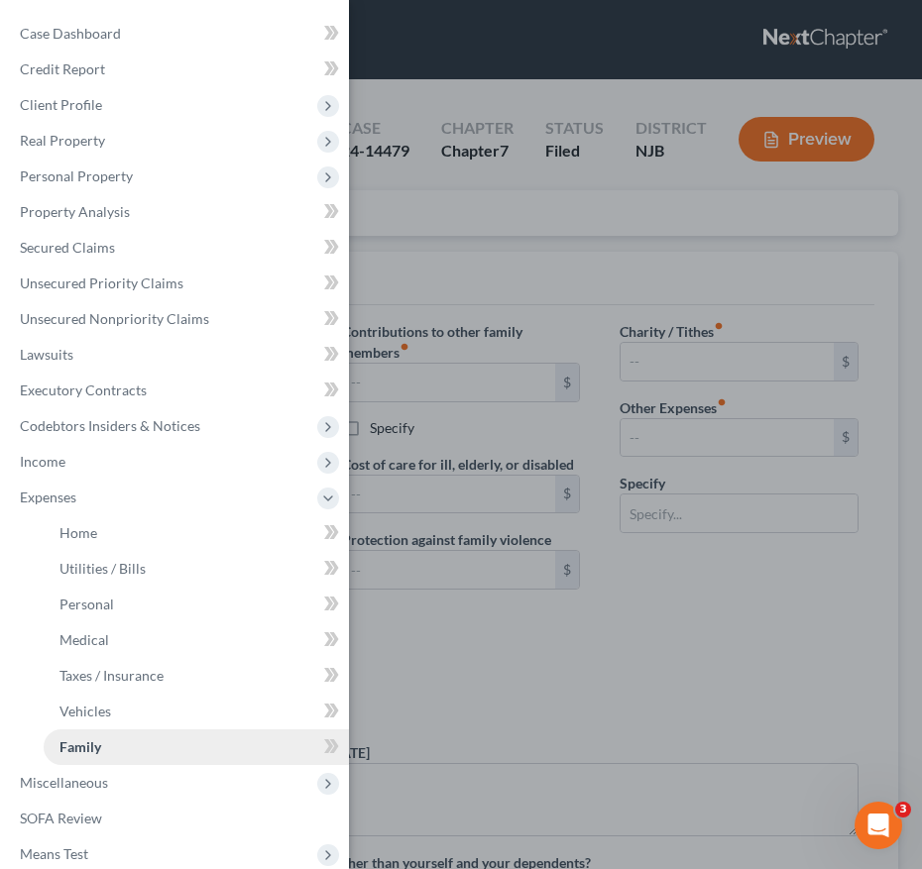
type input "0.00"
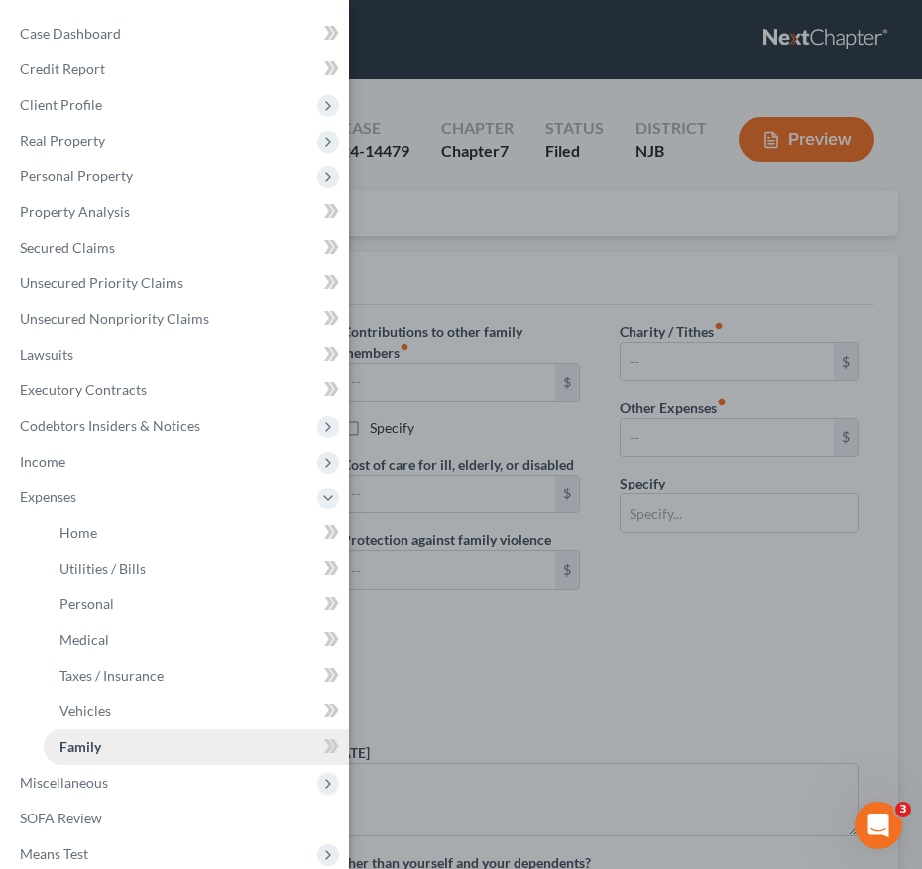
type input "0.00"
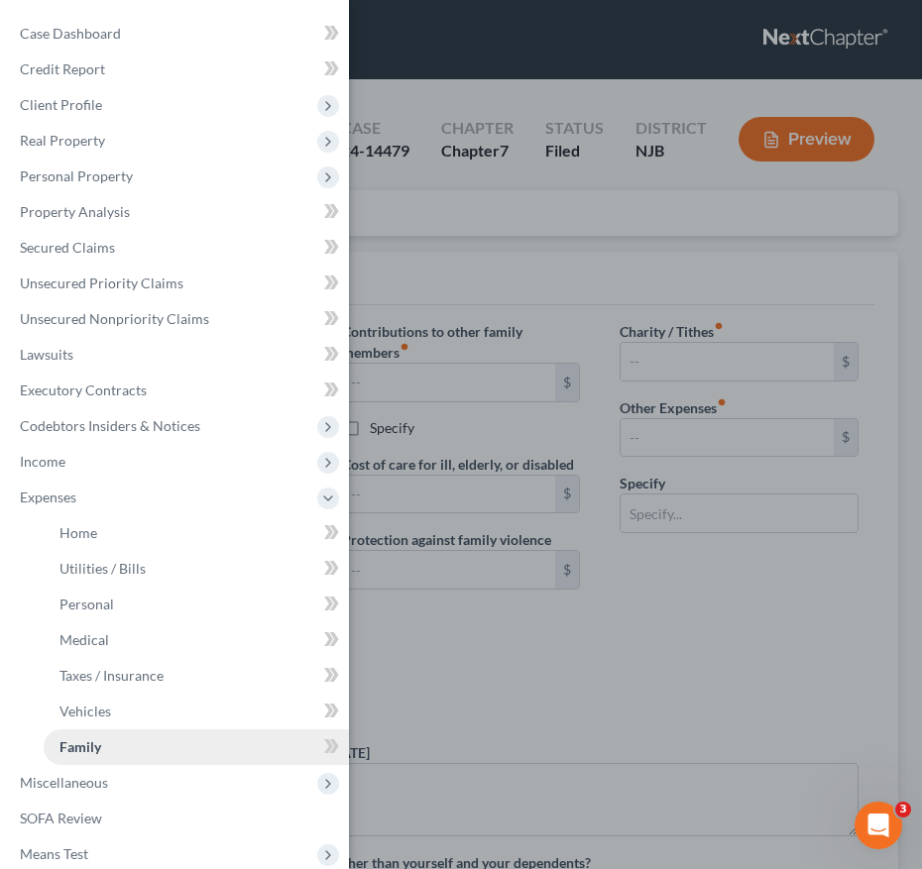
radio input "true"
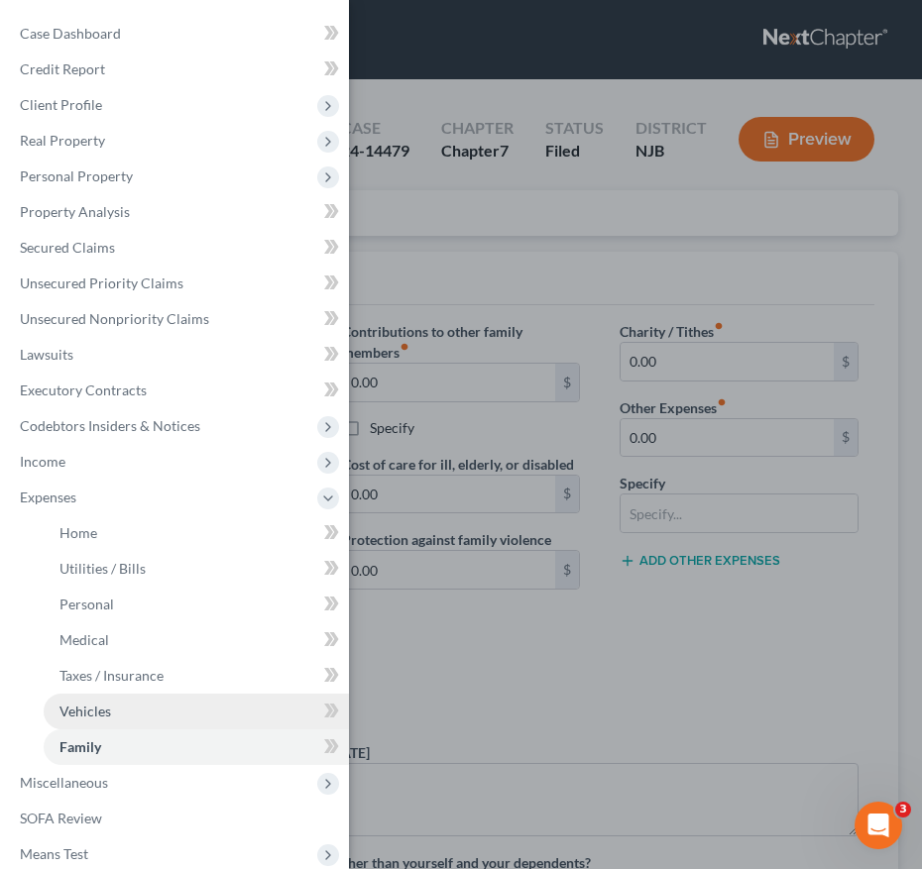
click at [107, 703] on span "Vehicles" at bounding box center [85, 711] width 52 height 17
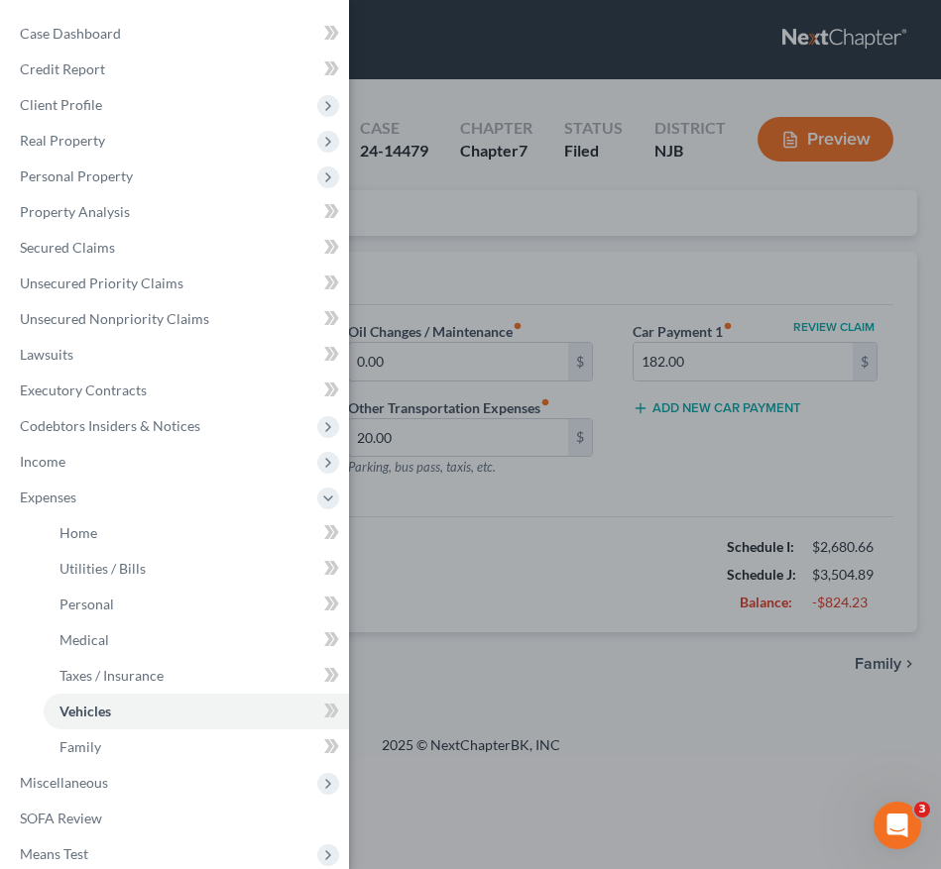
click at [592, 676] on div "Case Dashboard Payments Invoices Payments Payments Credit Report Client Profile" at bounding box center [470, 434] width 941 height 869
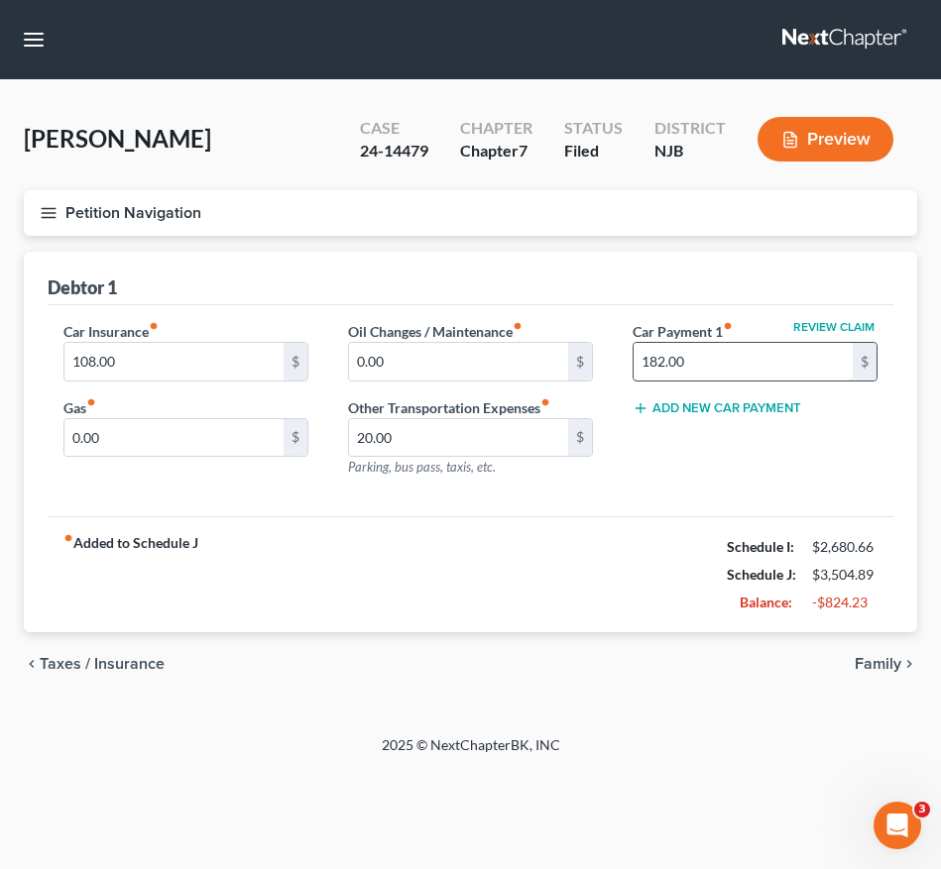
click at [731, 355] on input "182.00" at bounding box center [743, 362] width 219 height 38
type input "550.00"
click at [723, 413] on button "Add New Car Payment" at bounding box center [717, 409] width 169 height 16
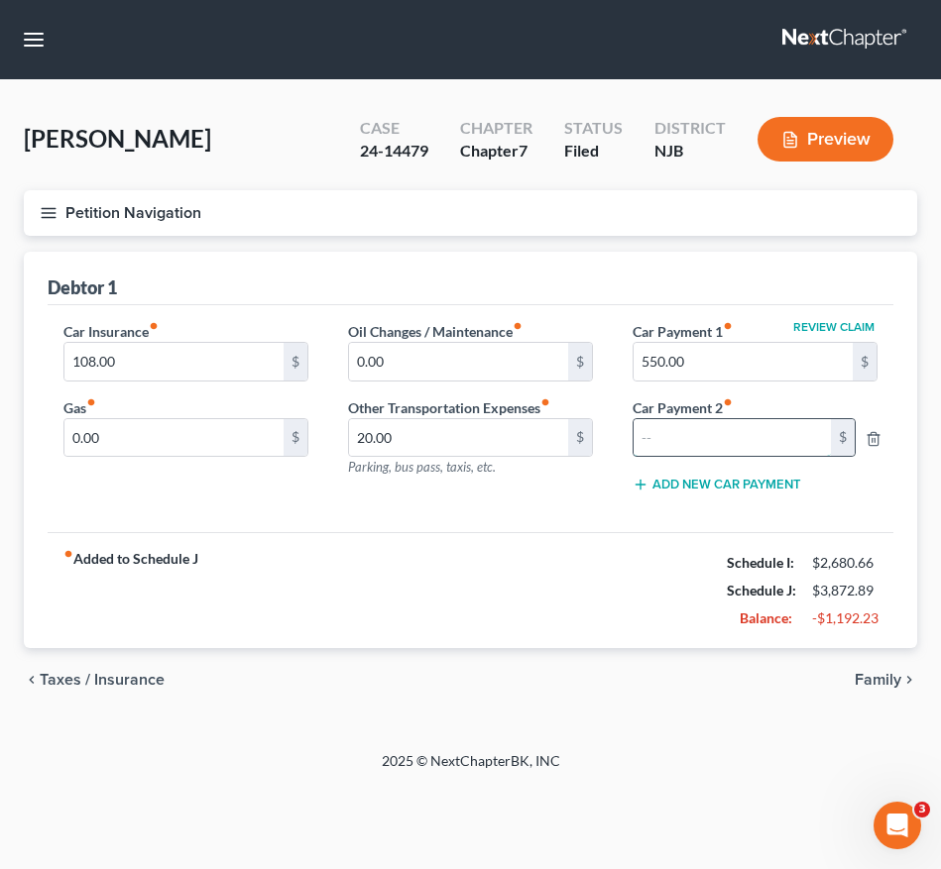
click at [671, 422] on input "text" at bounding box center [732, 438] width 197 height 38
type input "180.00"
click at [52, 198] on button "Petition Navigation" at bounding box center [470, 213] width 893 height 46
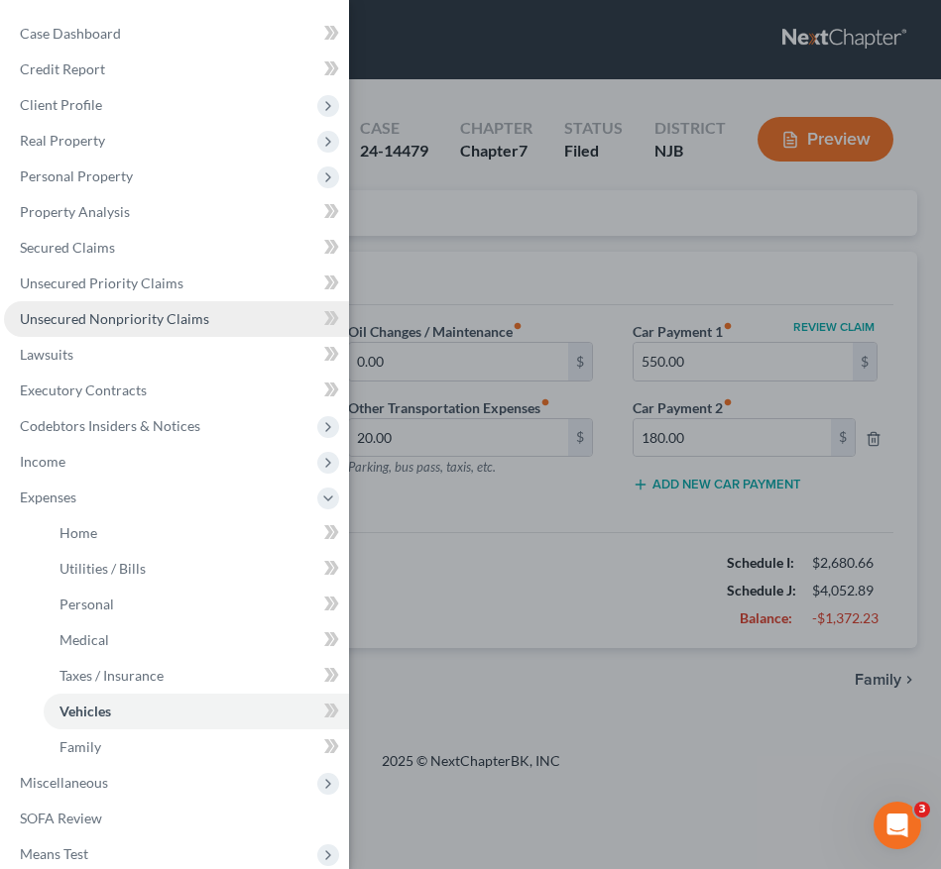
click at [166, 311] on span "Unsecured Nonpriority Claims" at bounding box center [114, 318] width 189 height 17
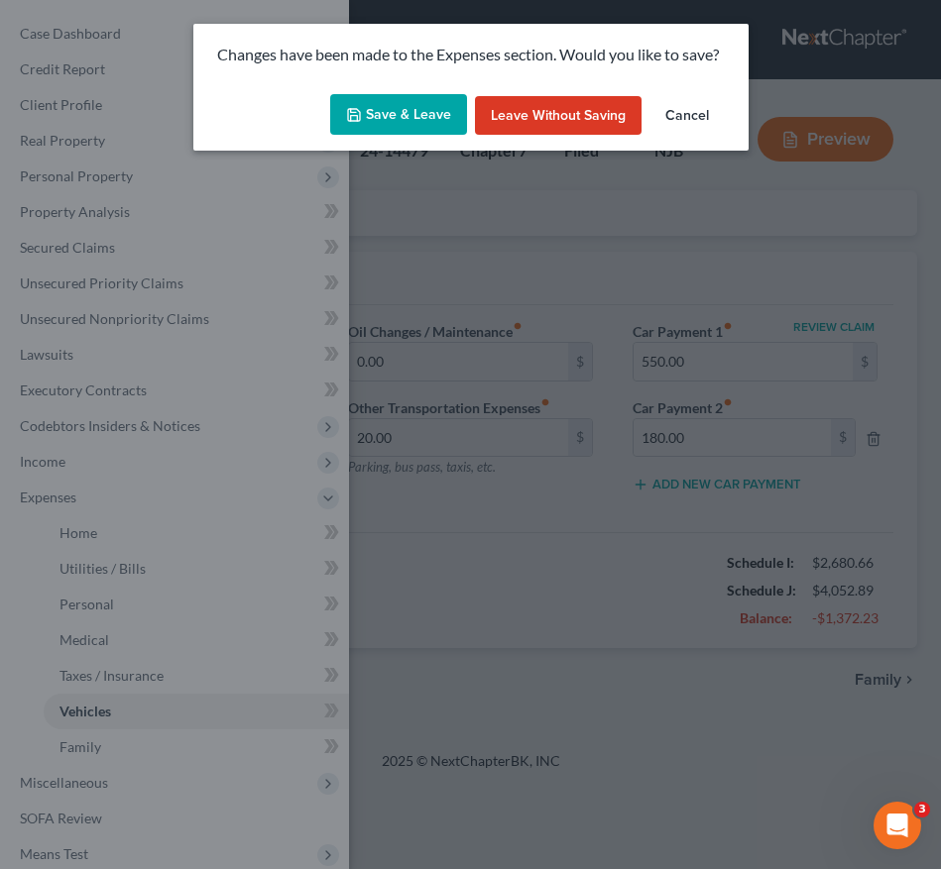
click at [407, 90] on div "Save & Leave Leave without Saving Cancel" at bounding box center [470, 118] width 555 height 65
click at [405, 101] on button "Save & Leave" at bounding box center [398, 115] width 137 height 42
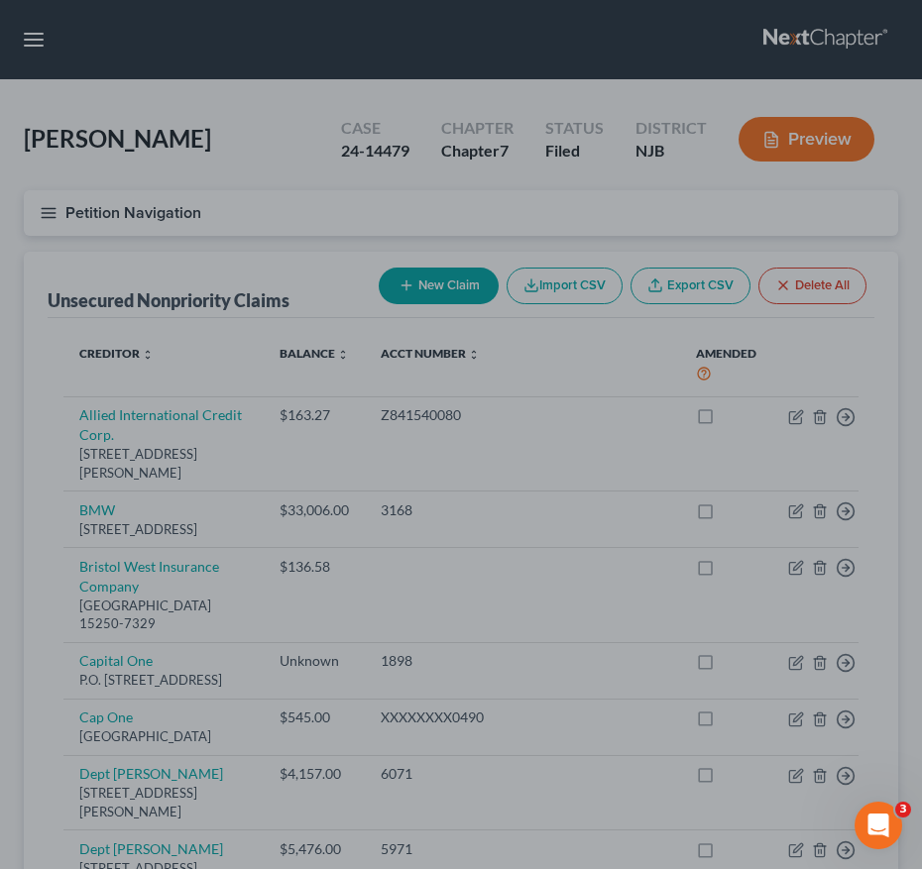
click at [267, 503] on div at bounding box center [461, 434] width 922 height 869
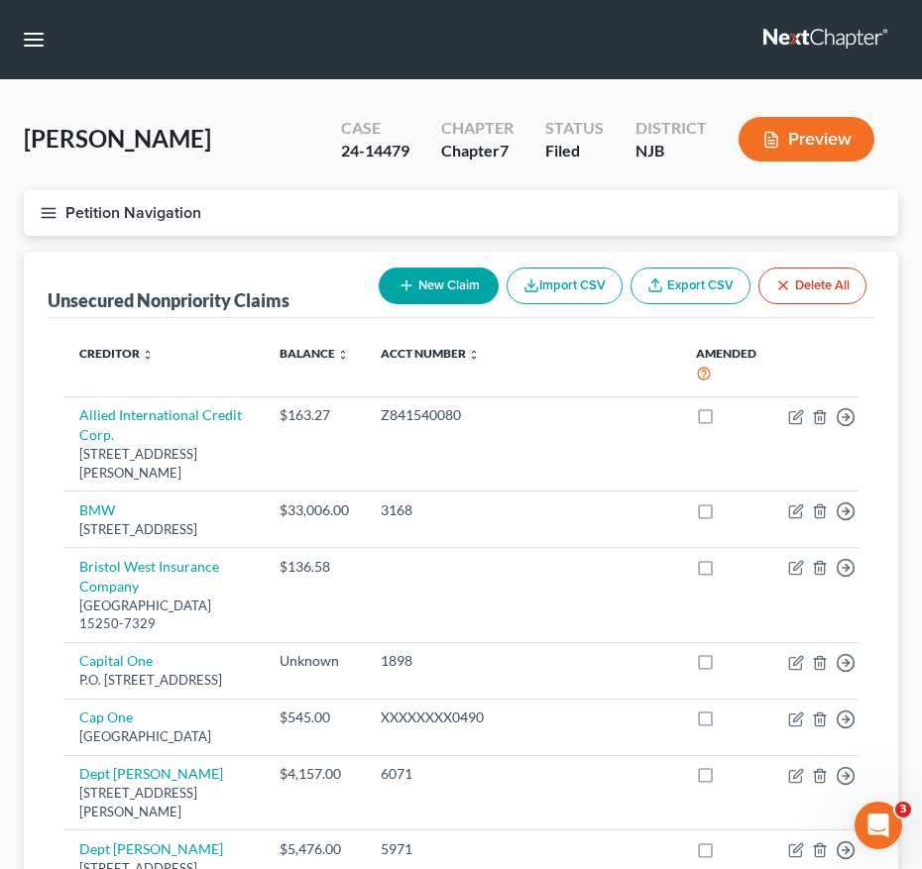
click at [37, 201] on button "Petition Navigation" at bounding box center [461, 213] width 874 height 46
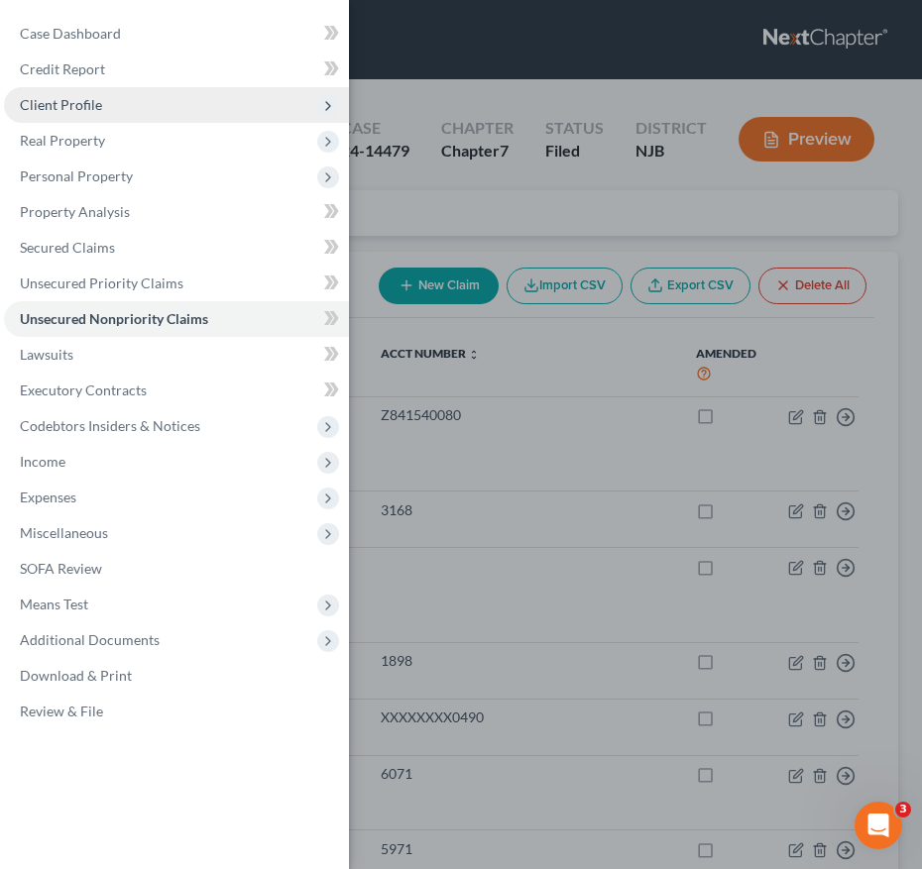
click at [124, 104] on span "Client Profile" at bounding box center [176, 105] width 345 height 36
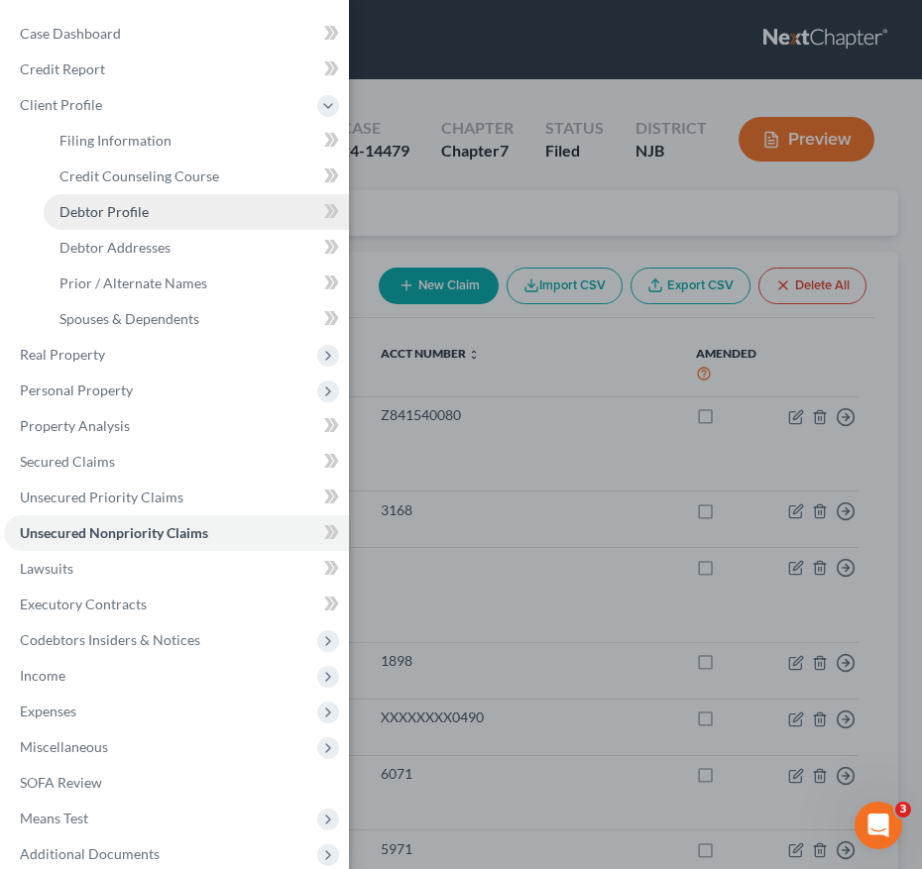
click at [145, 220] on link "Debtor Profile" at bounding box center [196, 212] width 305 height 36
select select "0"
select select "1"
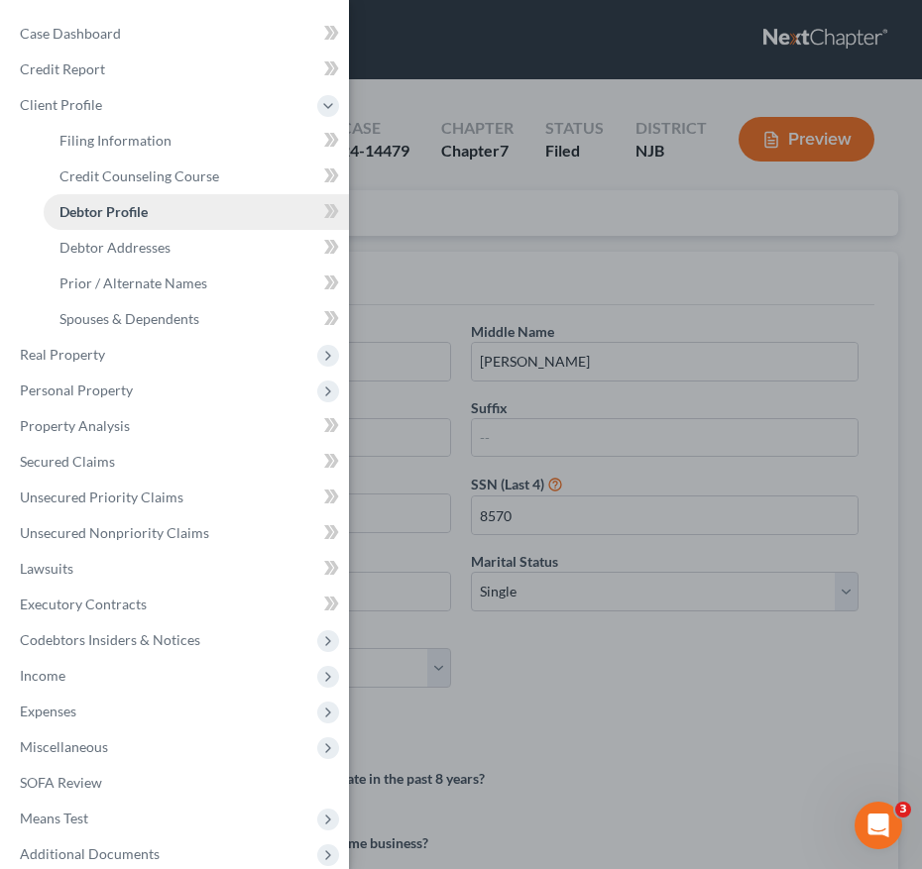
radio input "true"
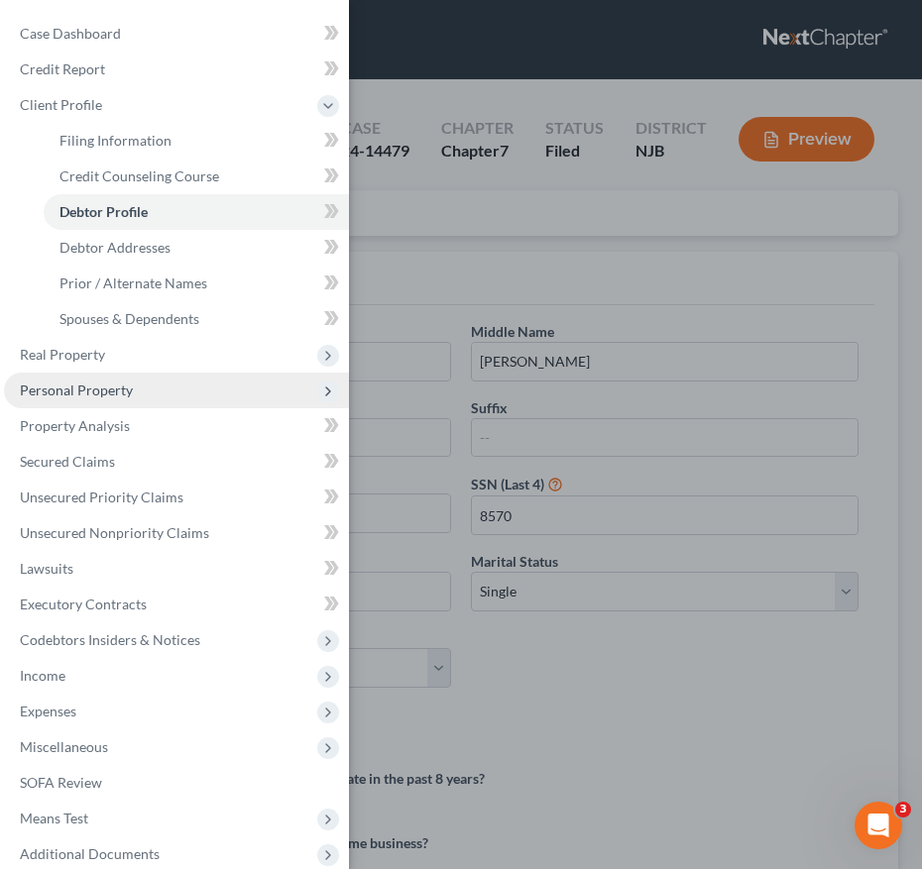
click at [121, 383] on span "Personal Property" at bounding box center [76, 390] width 113 height 17
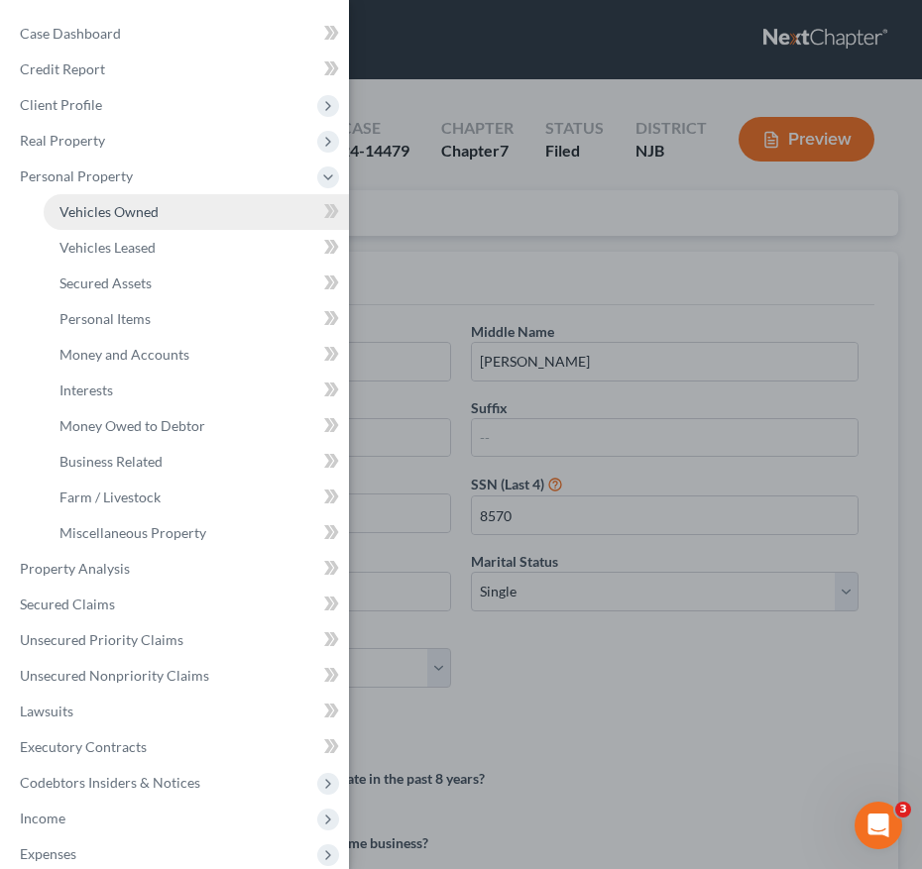
click at [170, 214] on link "Vehicles Owned" at bounding box center [196, 212] width 305 height 36
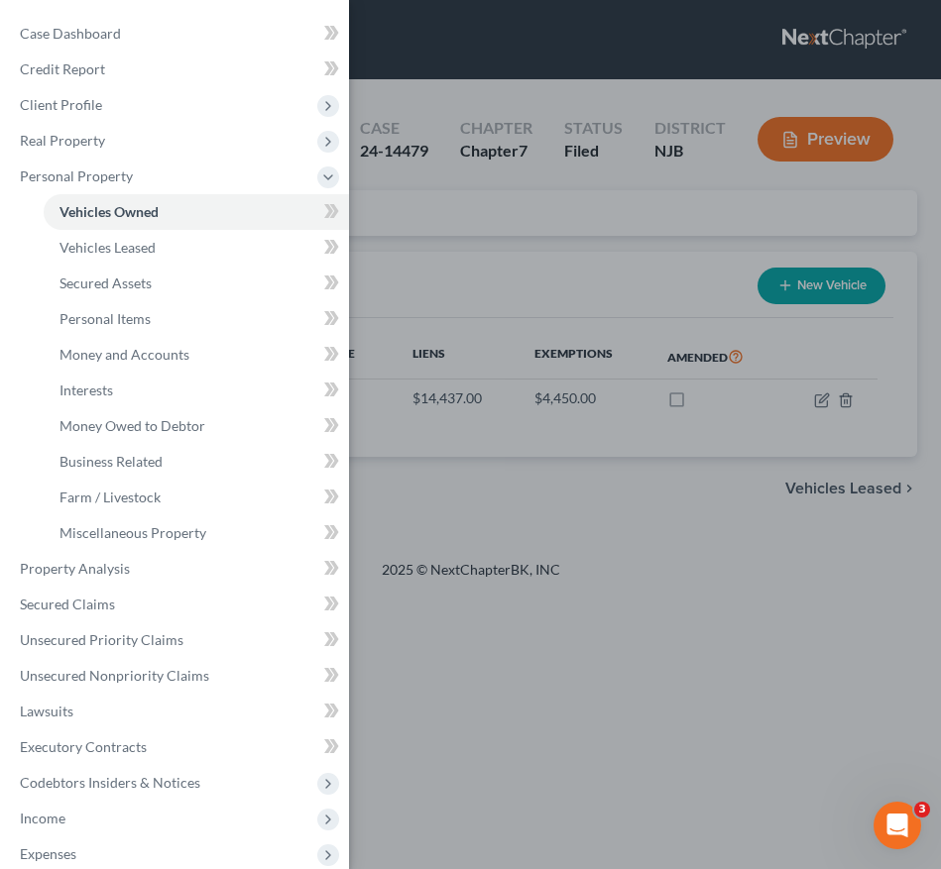
click at [429, 253] on div "Case Dashboard Payments Invoices Payments Payments Credit Report Client Profile" at bounding box center [470, 434] width 941 height 869
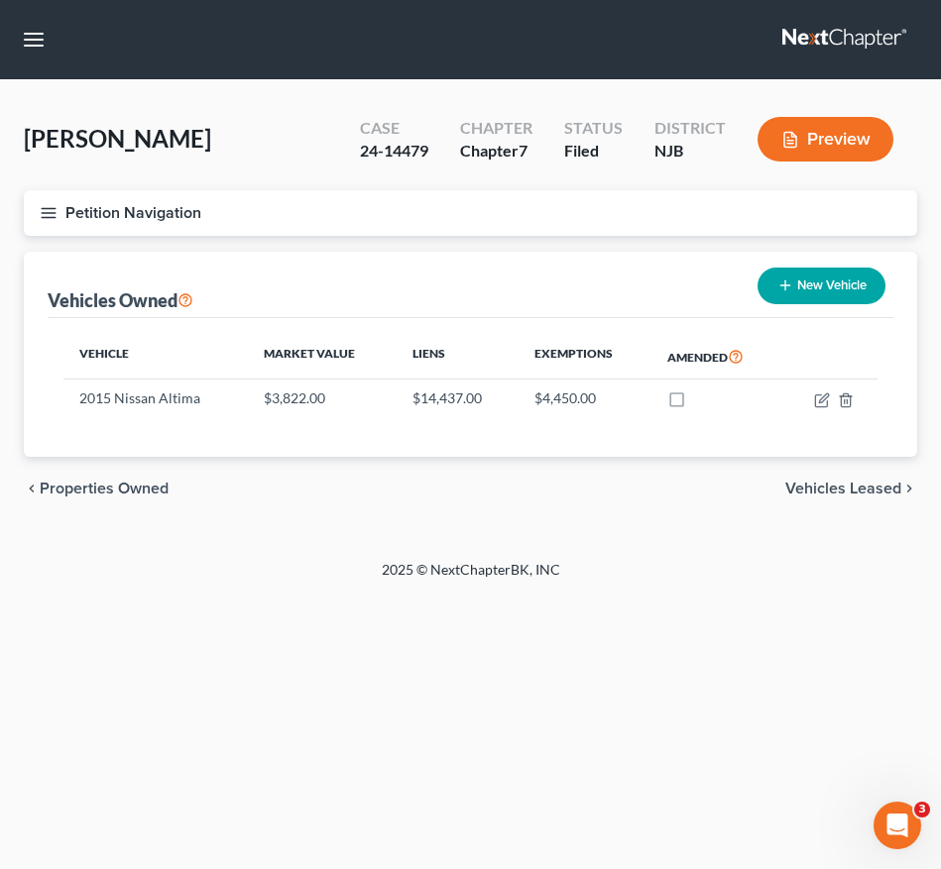
click at [44, 200] on button "Petition Navigation" at bounding box center [470, 213] width 893 height 46
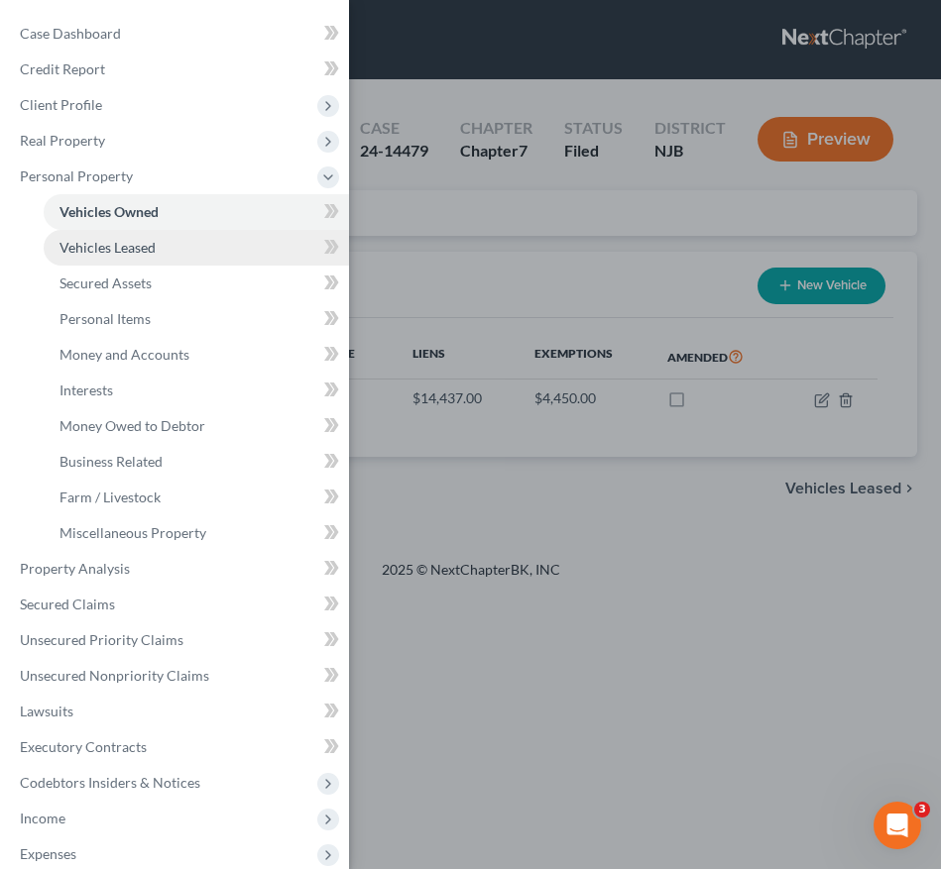
click at [120, 255] on span "Vehicles Leased" at bounding box center [107, 247] width 96 height 17
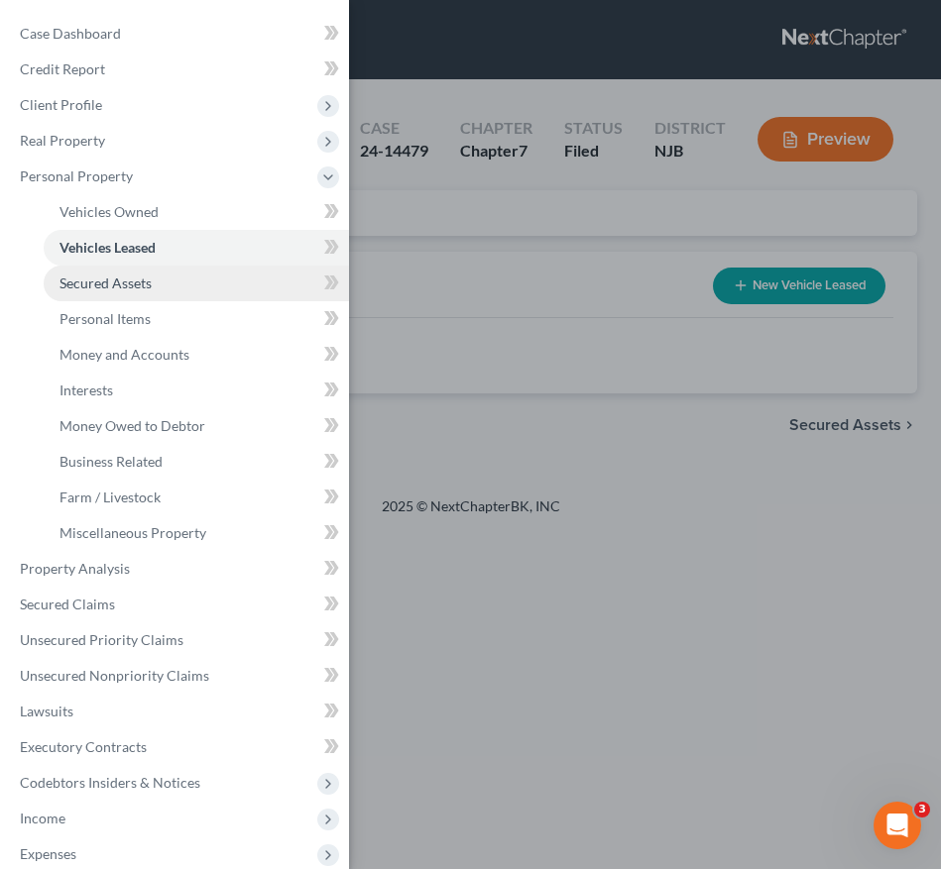
click at [524, 305] on div "Case Dashboard Payments Invoices Payments Payments Credit Report Client Profile" at bounding box center [470, 434] width 941 height 869
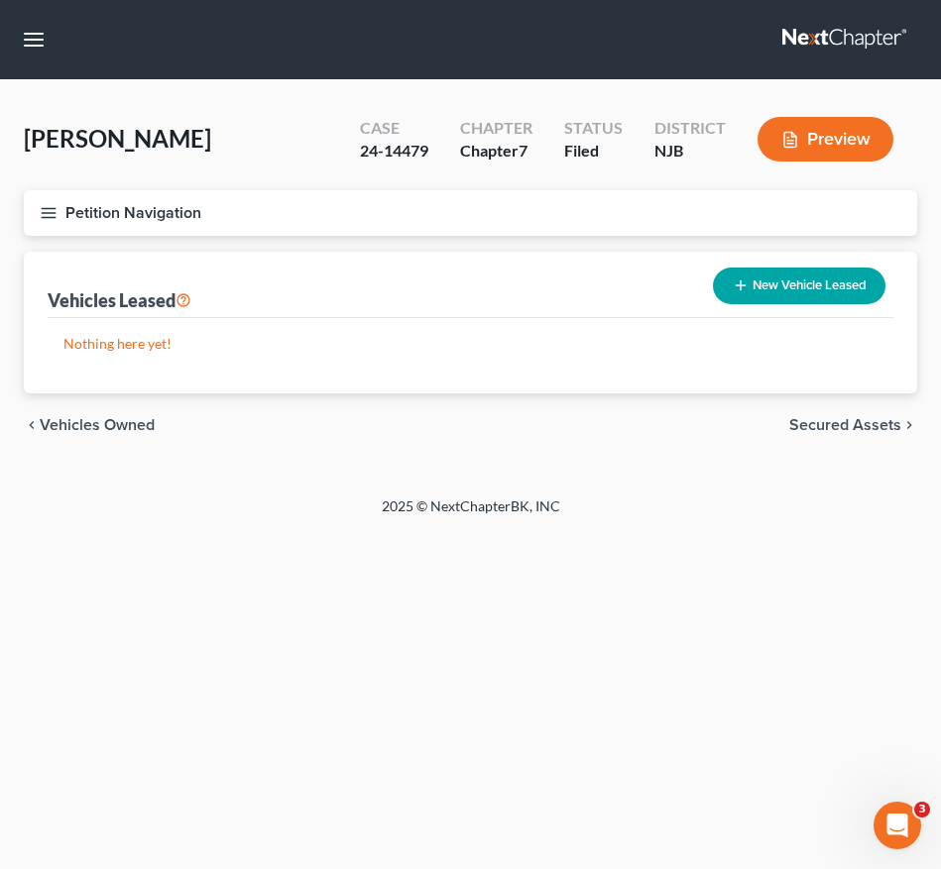
click at [41, 208] on icon "button" at bounding box center [49, 213] width 18 height 18
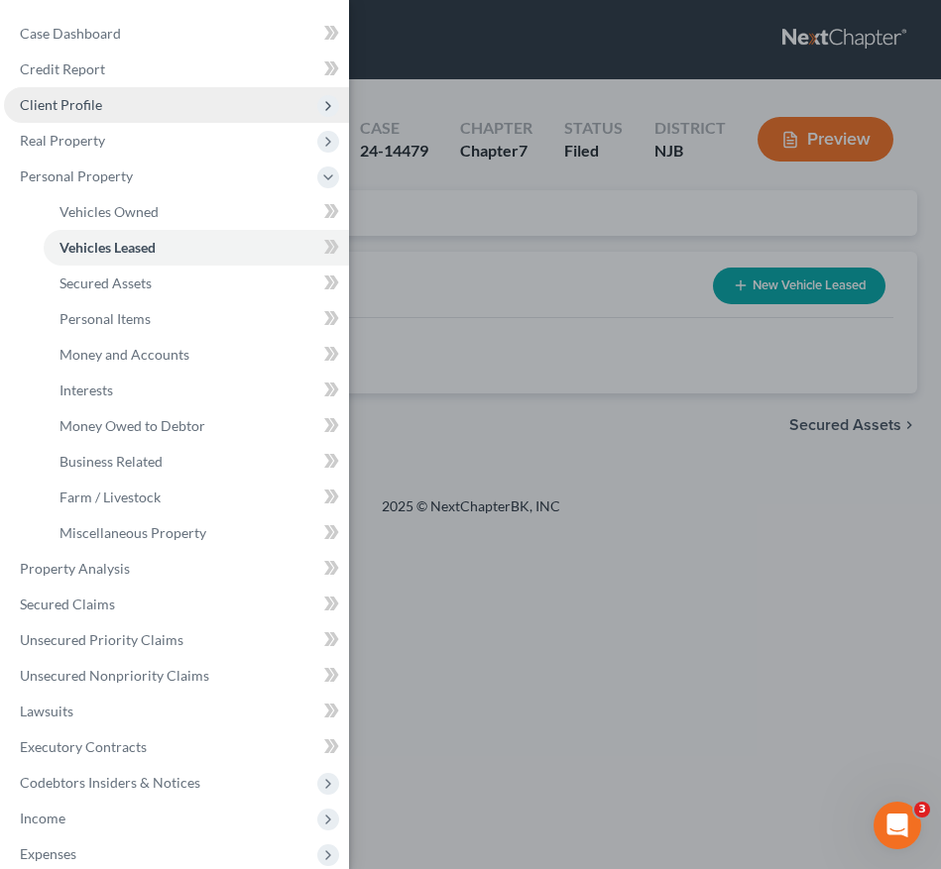
click at [167, 103] on span "Client Profile" at bounding box center [176, 105] width 345 height 36
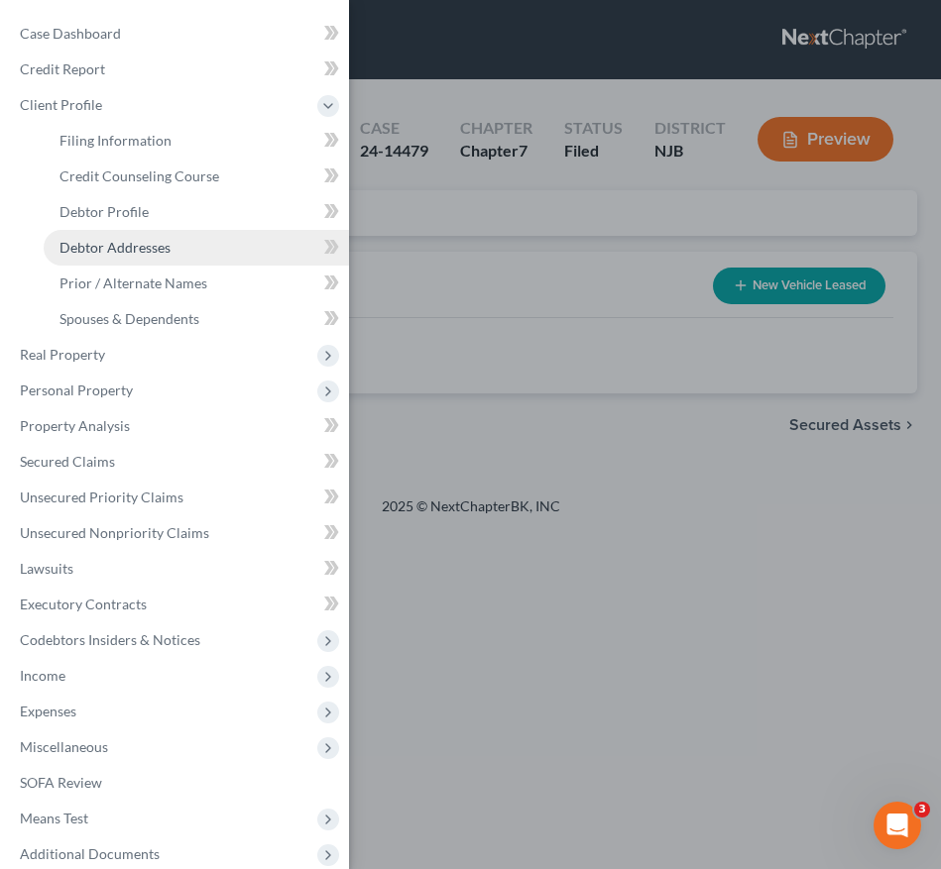
click at [184, 259] on link "Debtor Addresses" at bounding box center [196, 248] width 305 height 36
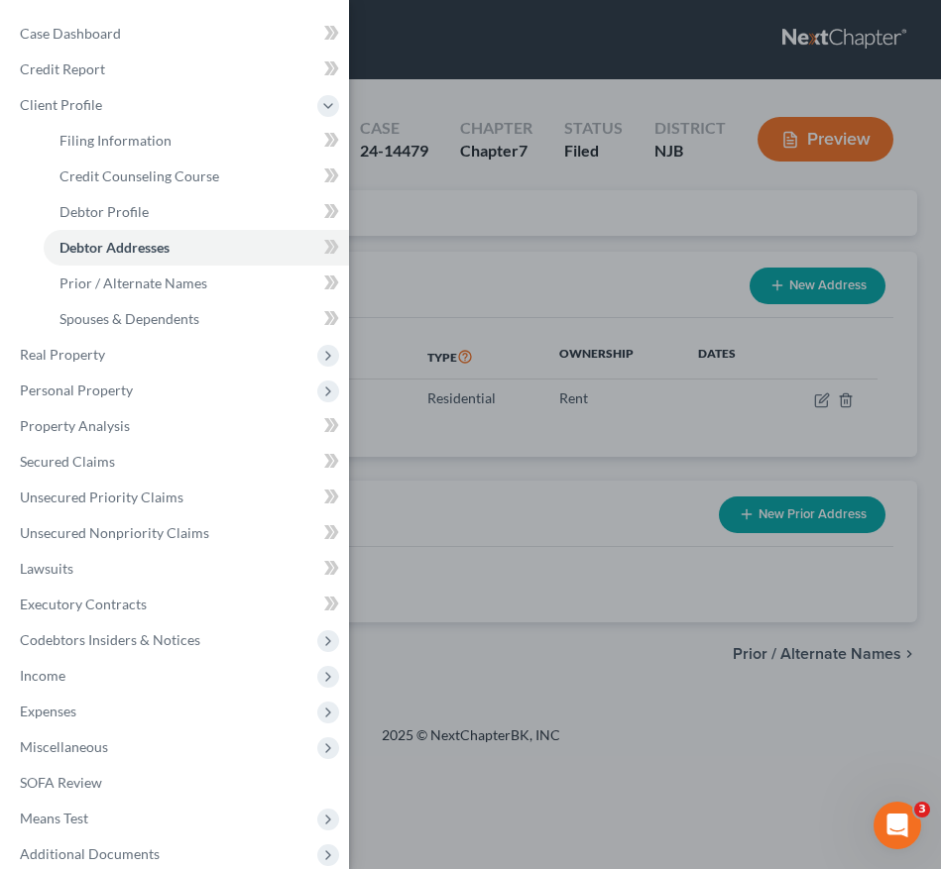
click at [487, 325] on div "Case Dashboard Payments Invoices Payments Payments Credit Report Client Profile" at bounding box center [470, 434] width 941 height 869
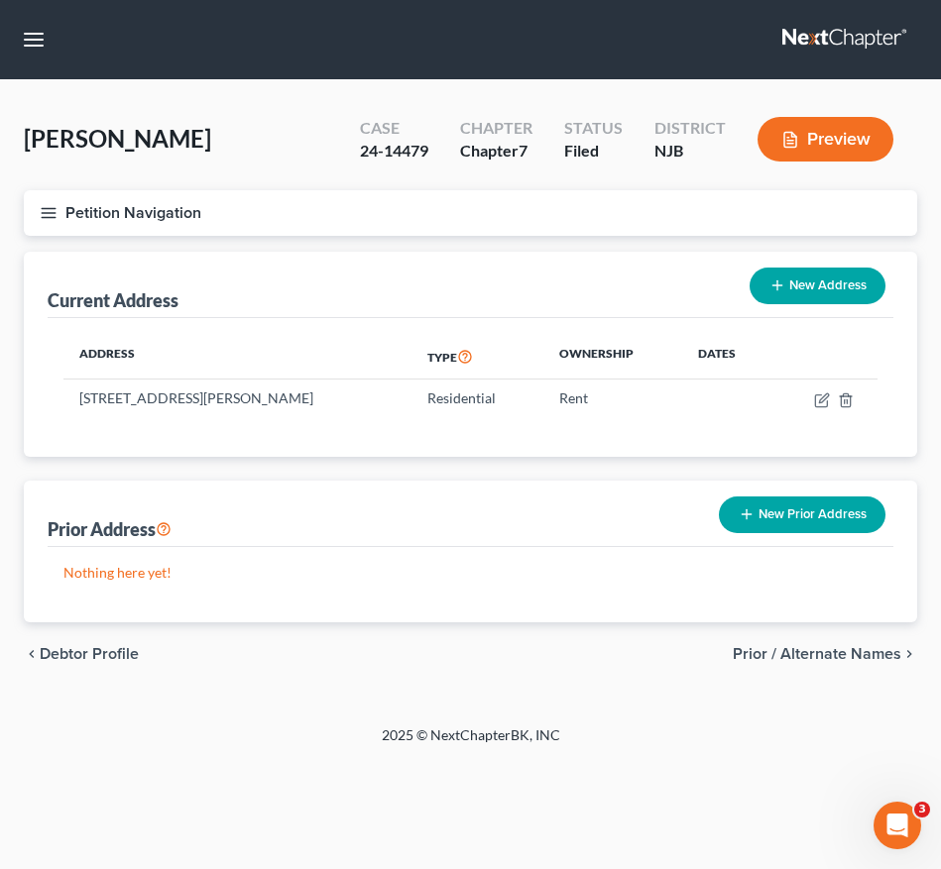
click at [54, 216] on icon "button" at bounding box center [49, 213] width 18 height 18
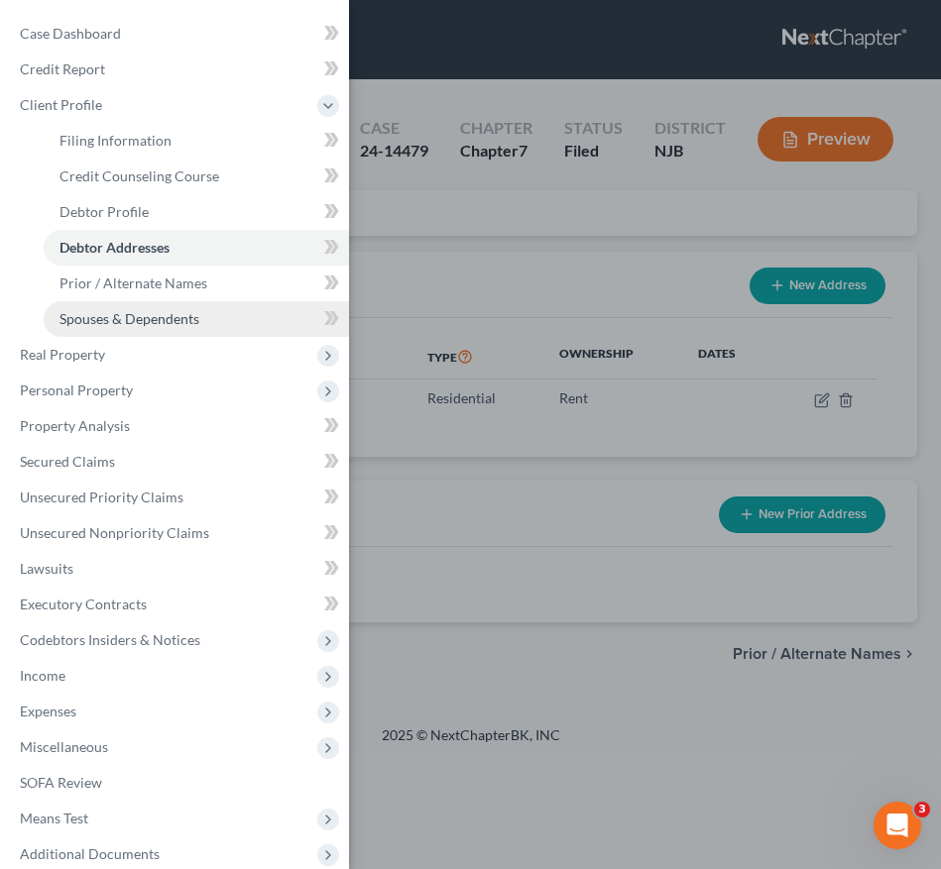
click at [157, 310] on span "Spouses & Dependents" at bounding box center [129, 318] width 140 height 17
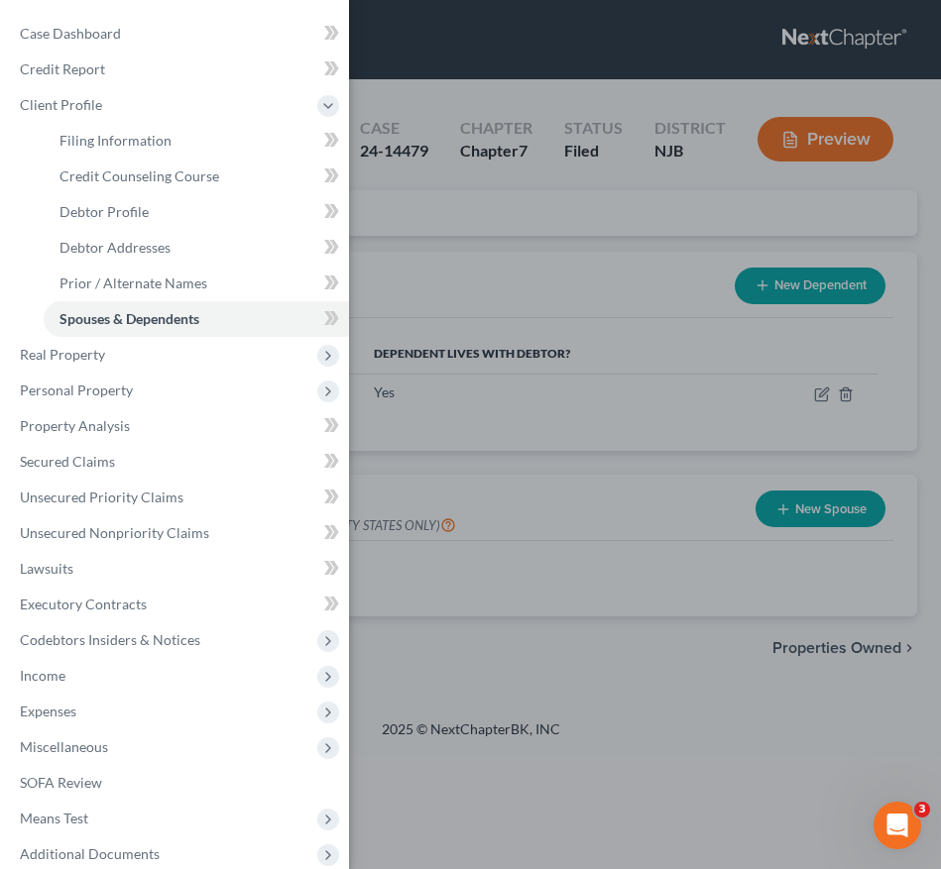
click at [469, 345] on div "Case Dashboard Payments Invoices Payments Payments Credit Report Client Profile" at bounding box center [470, 434] width 941 height 869
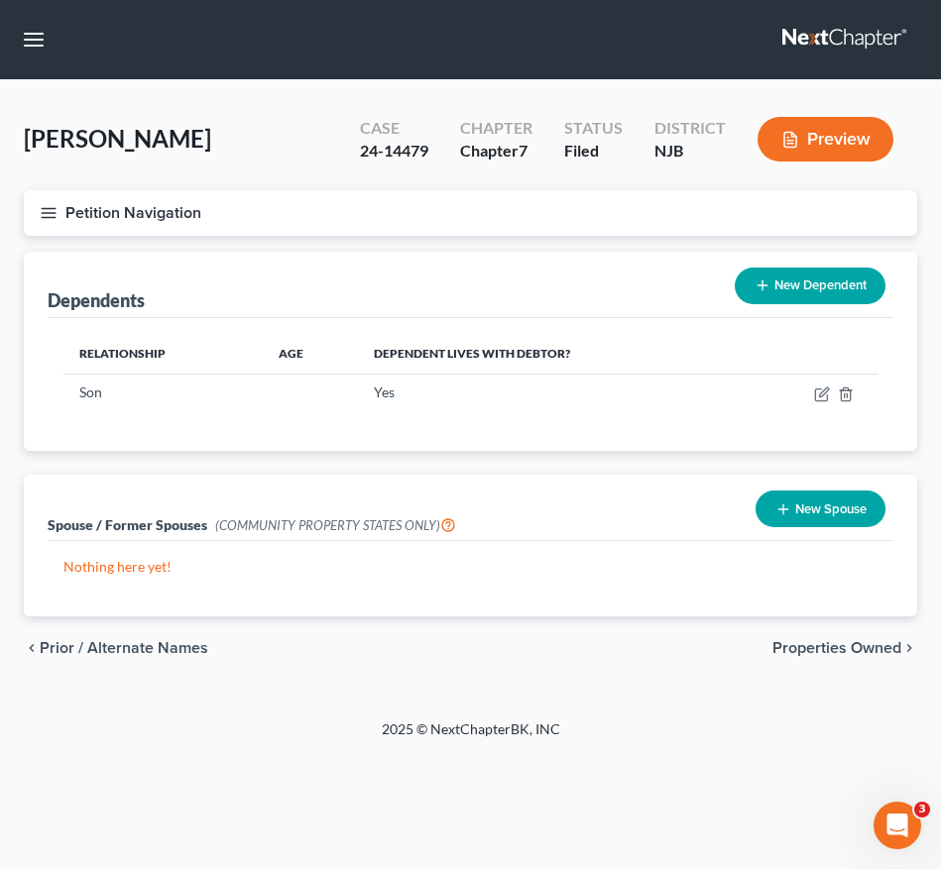
click at [810, 288] on button "New Dependent" at bounding box center [810, 286] width 151 height 37
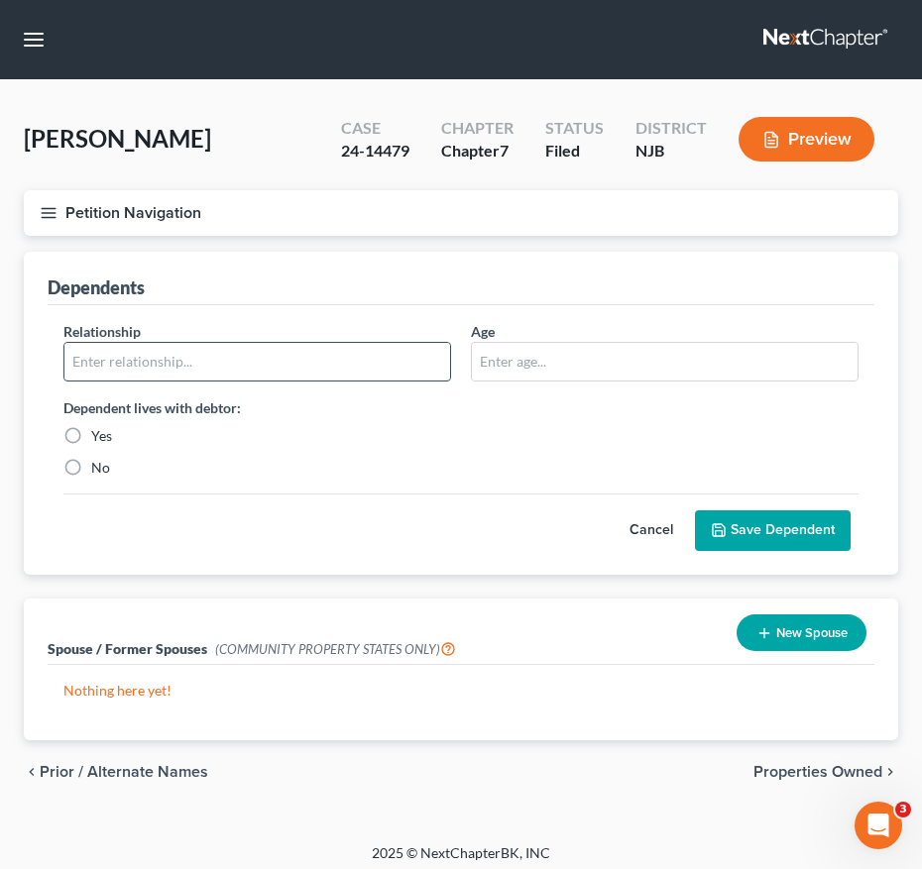
click at [178, 367] on input "text" at bounding box center [257, 362] width 386 height 38
type input "G"
click at [34, 51] on button "button" at bounding box center [34, 40] width 36 height 36
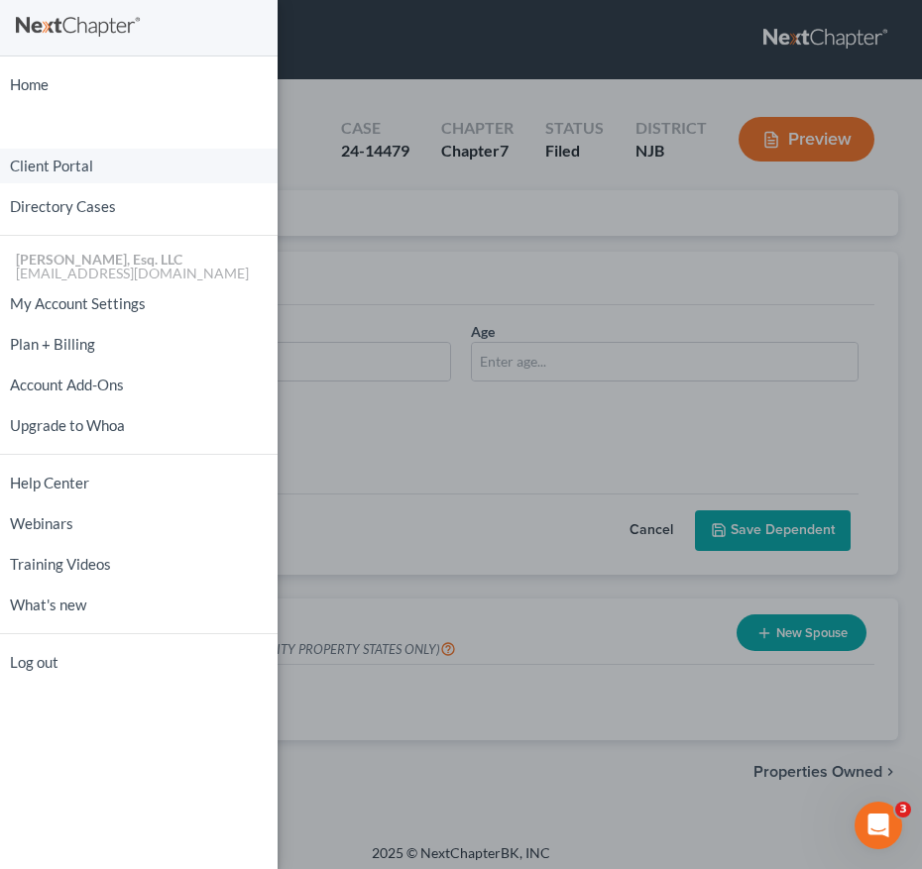
click at [83, 174] on link "Client Portal" at bounding box center [139, 166] width 278 height 35
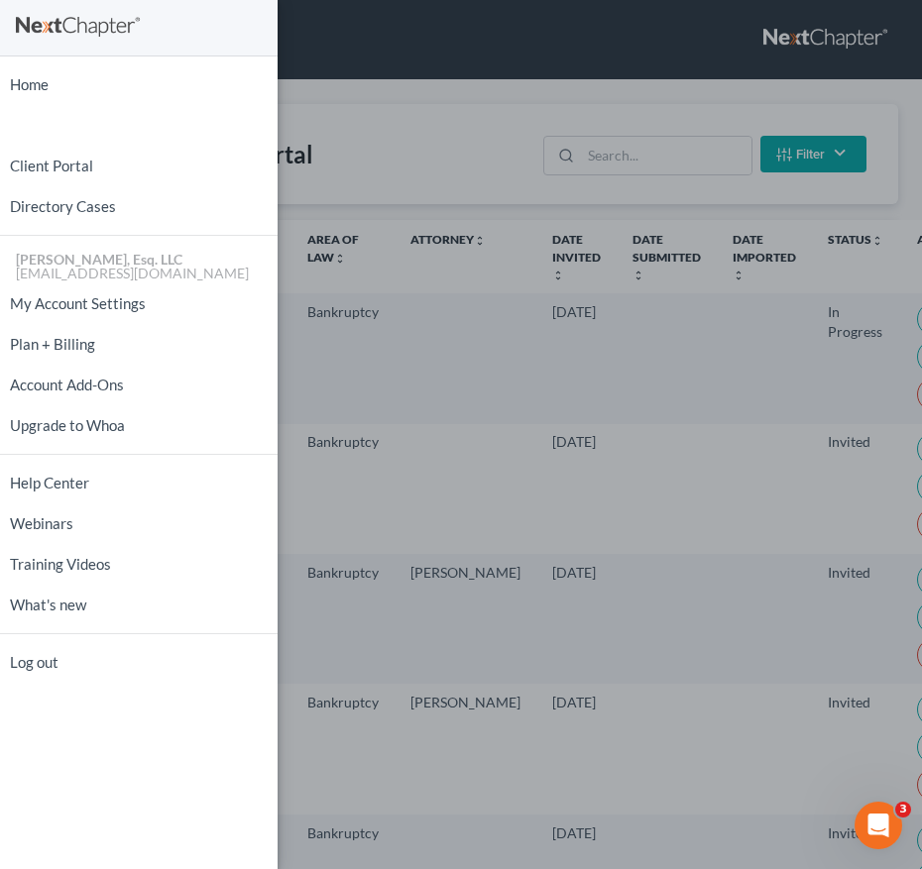
click at [693, 146] on div "Home New Case Client Portal Directory Cases [PERSON_NAME], Esq. LLC [EMAIL_ADDR…" at bounding box center [461, 434] width 922 height 869
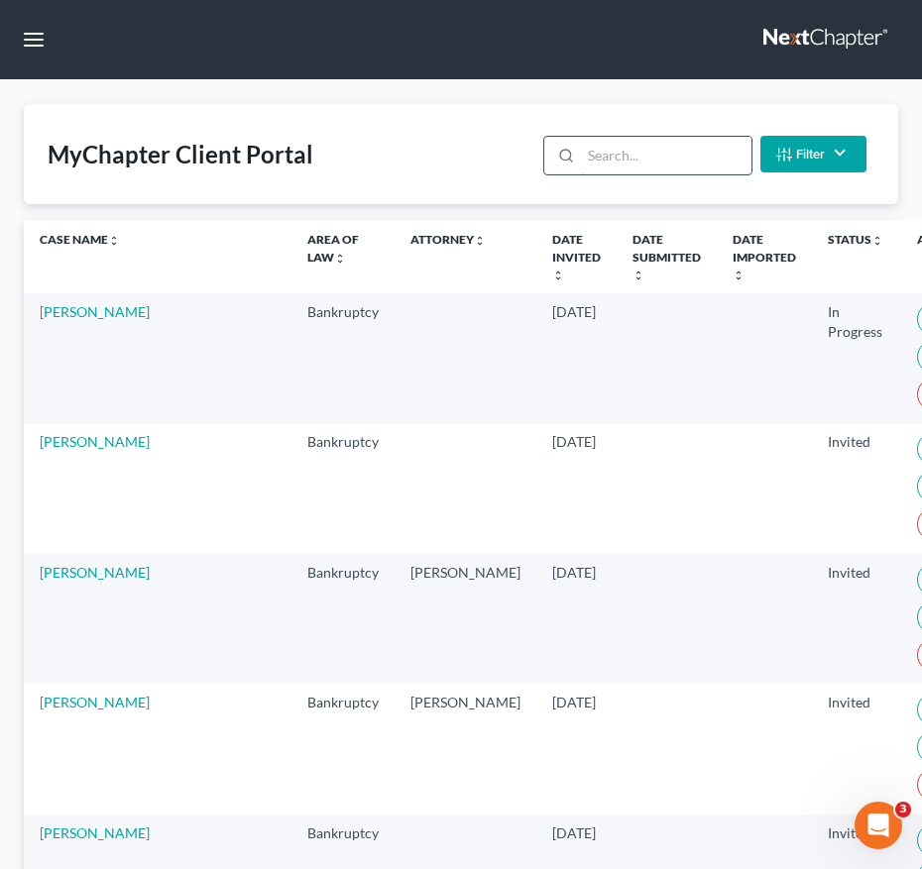
click at [693, 146] on input "search" at bounding box center [666, 156] width 170 height 38
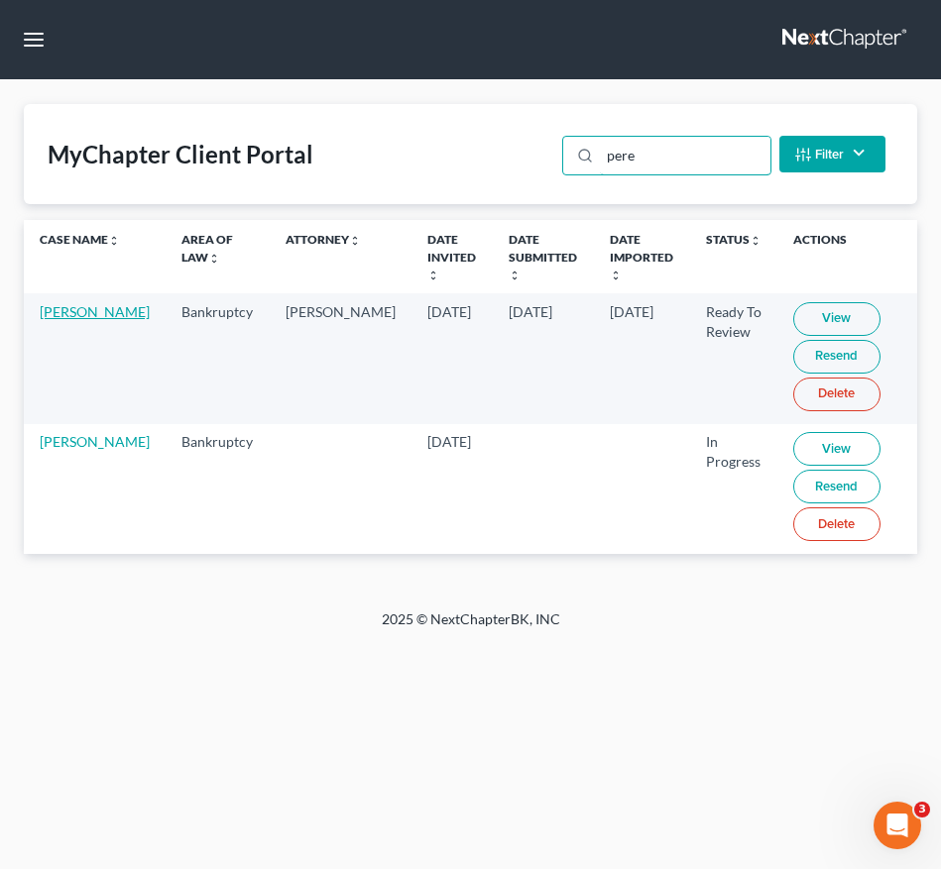
type input "pere"
click at [63, 320] on link "[PERSON_NAME]" at bounding box center [95, 311] width 110 height 17
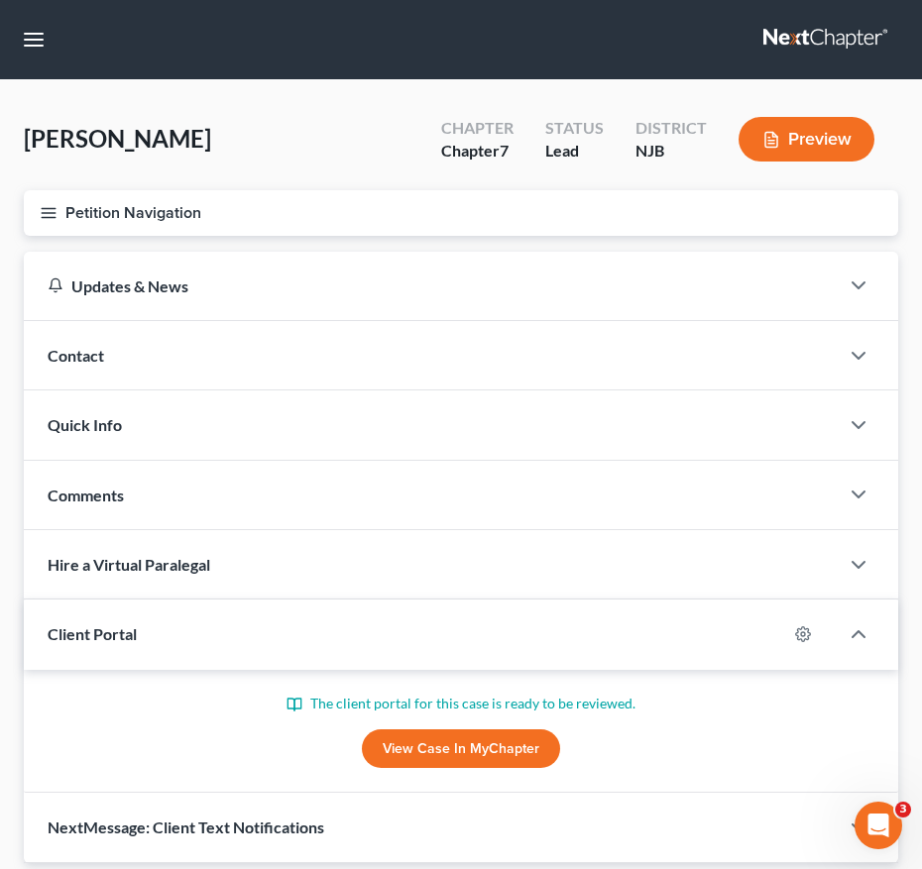
click at [53, 221] on icon "button" at bounding box center [49, 213] width 18 height 18
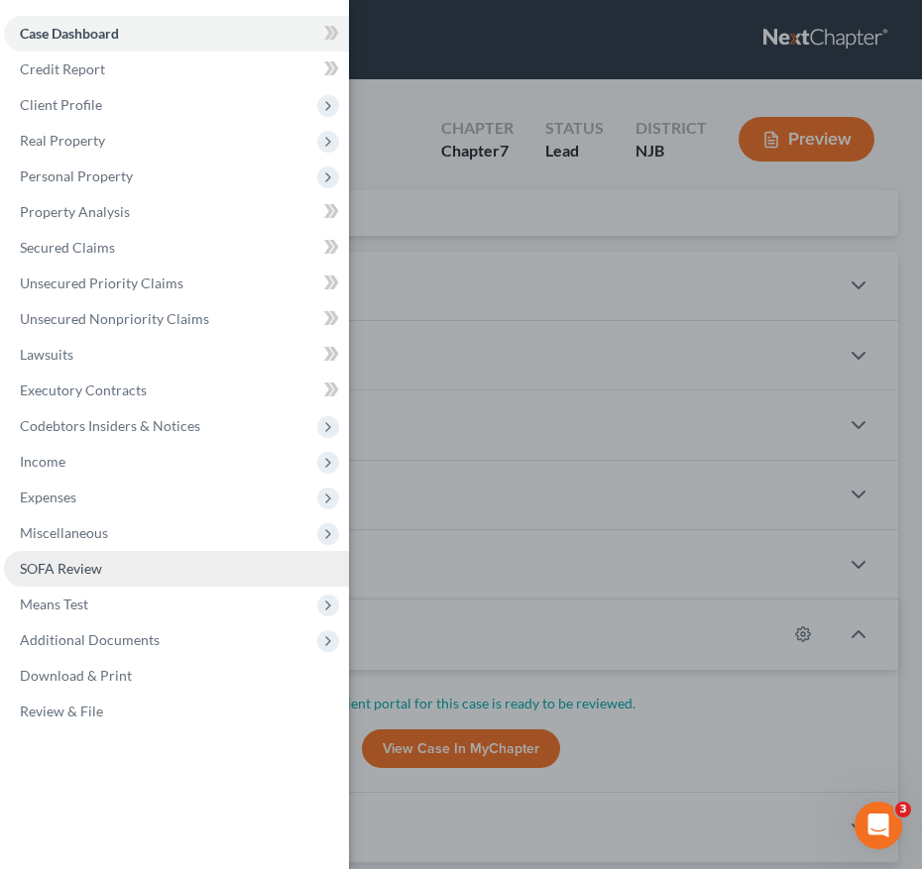
scroll to position [139, 0]
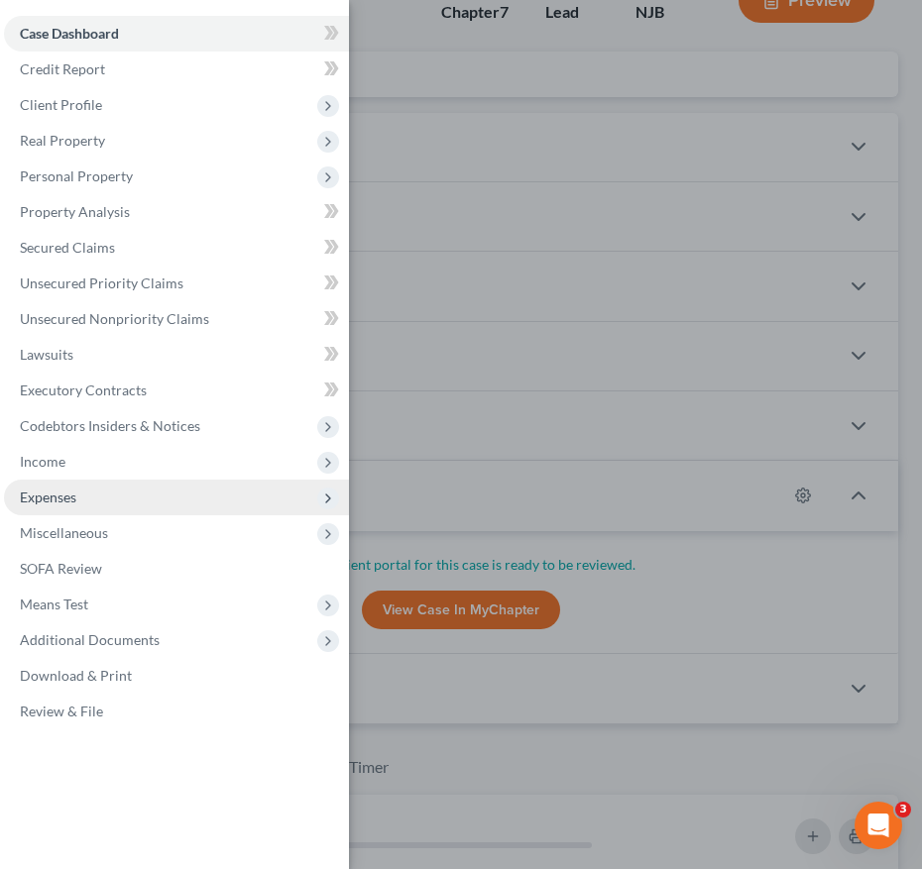
click at [75, 504] on span "Expenses" at bounding box center [48, 497] width 57 height 17
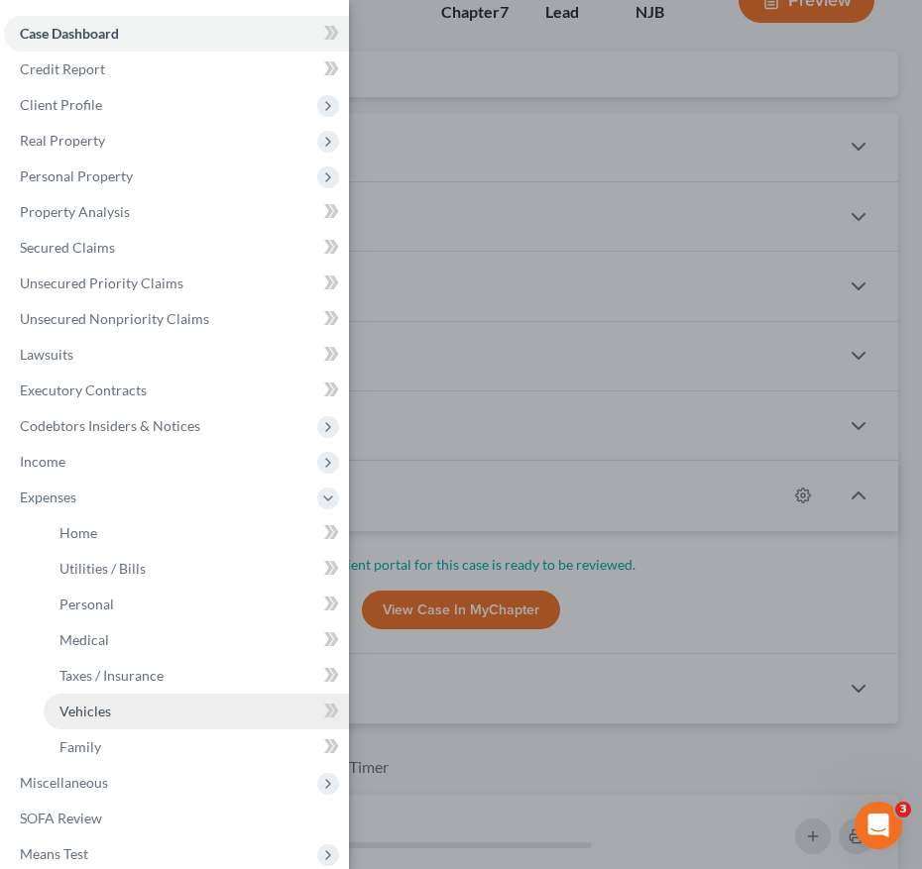
click at [96, 712] on span "Vehicles" at bounding box center [85, 711] width 52 height 17
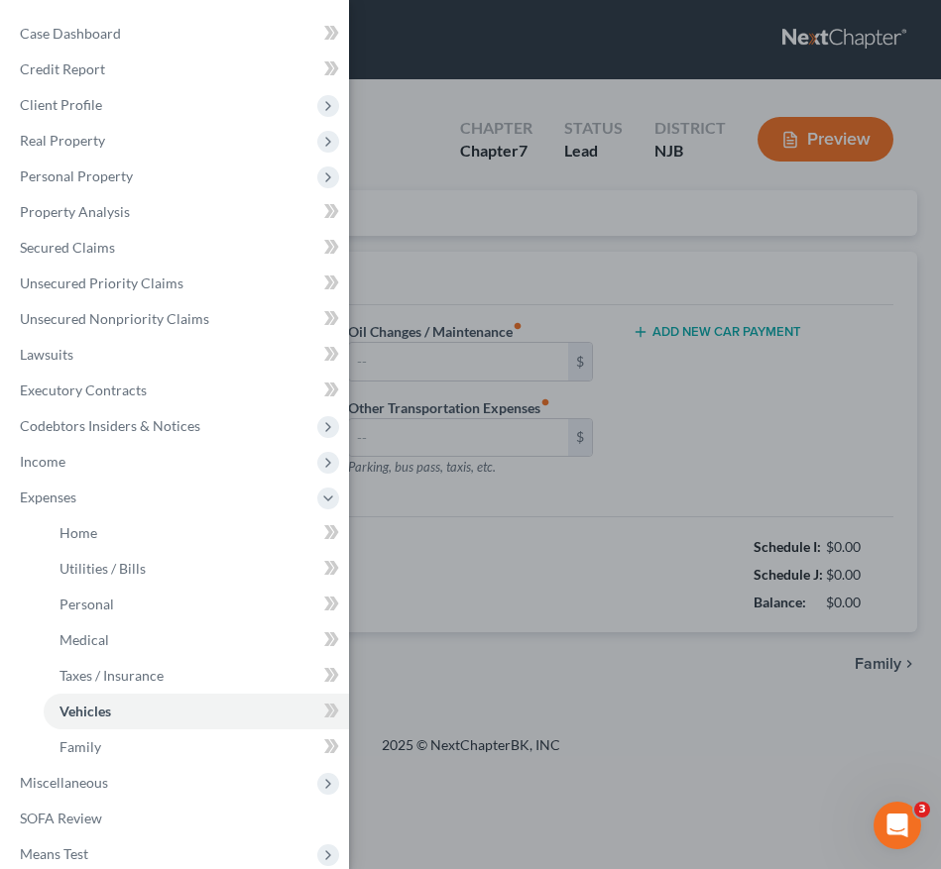
type input "280.00"
type input "350.00"
type input "45.00"
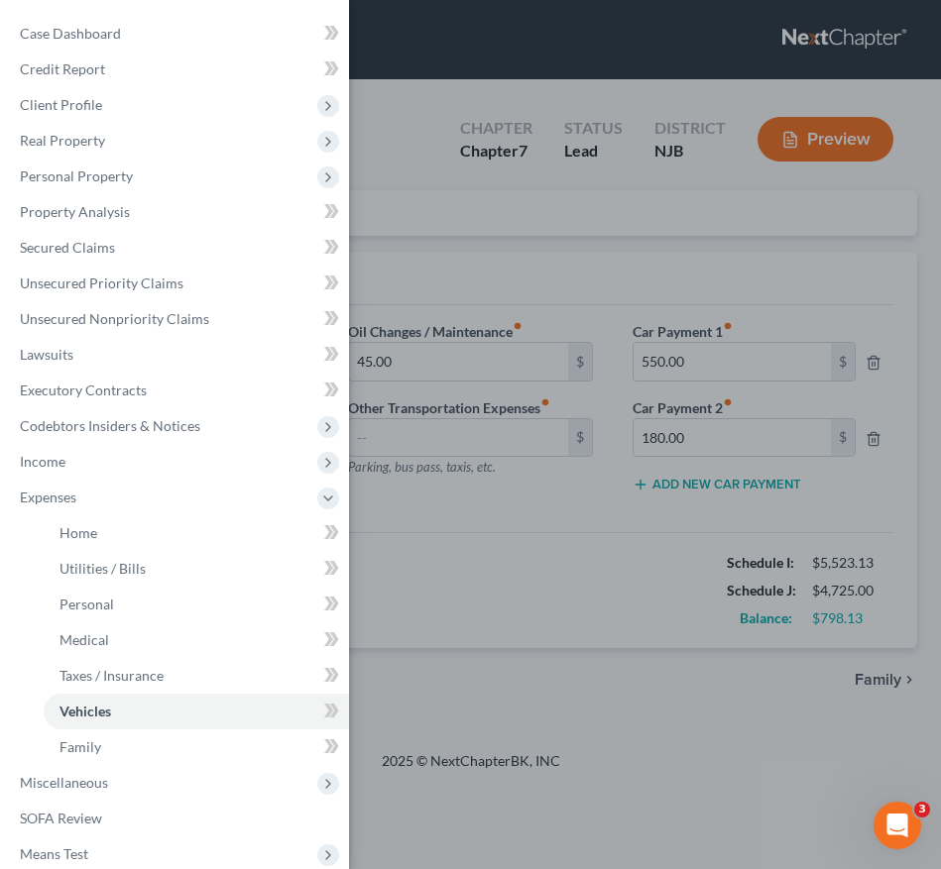
click at [665, 444] on div "Case Dashboard Payments Invoices Payments Payments Credit Report Client Profile" at bounding box center [470, 434] width 941 height 869
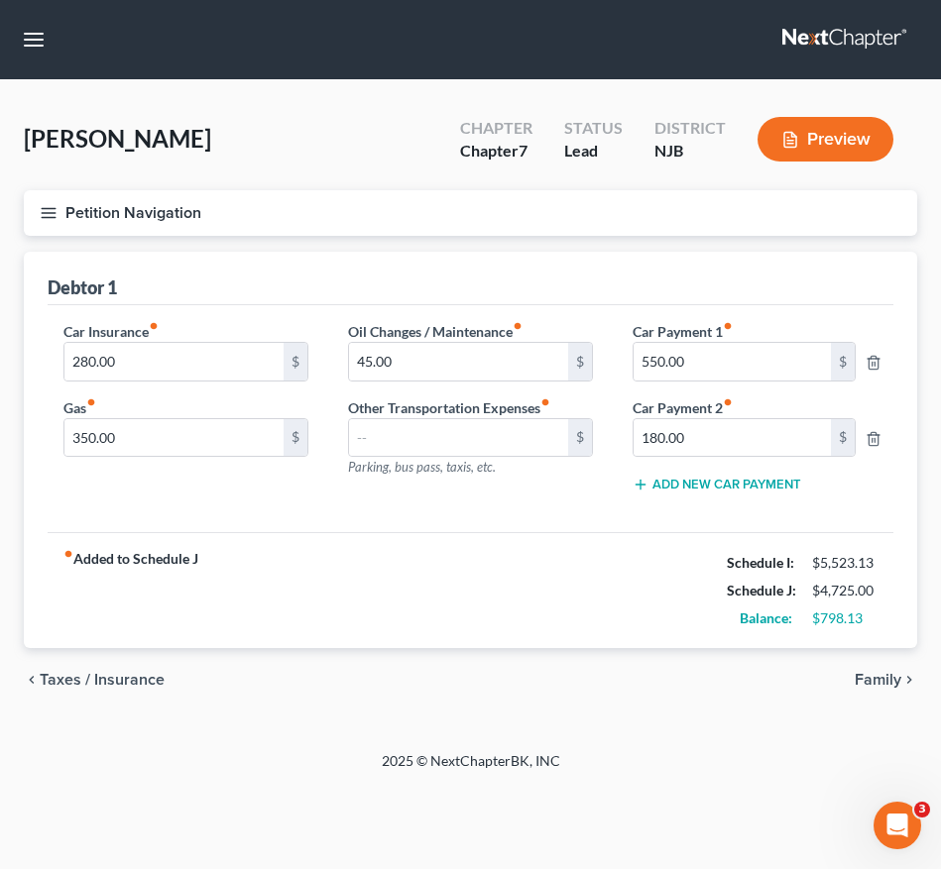
click at [44, 213] on line "button" at bounding box center [49, 213] width 14 height 0
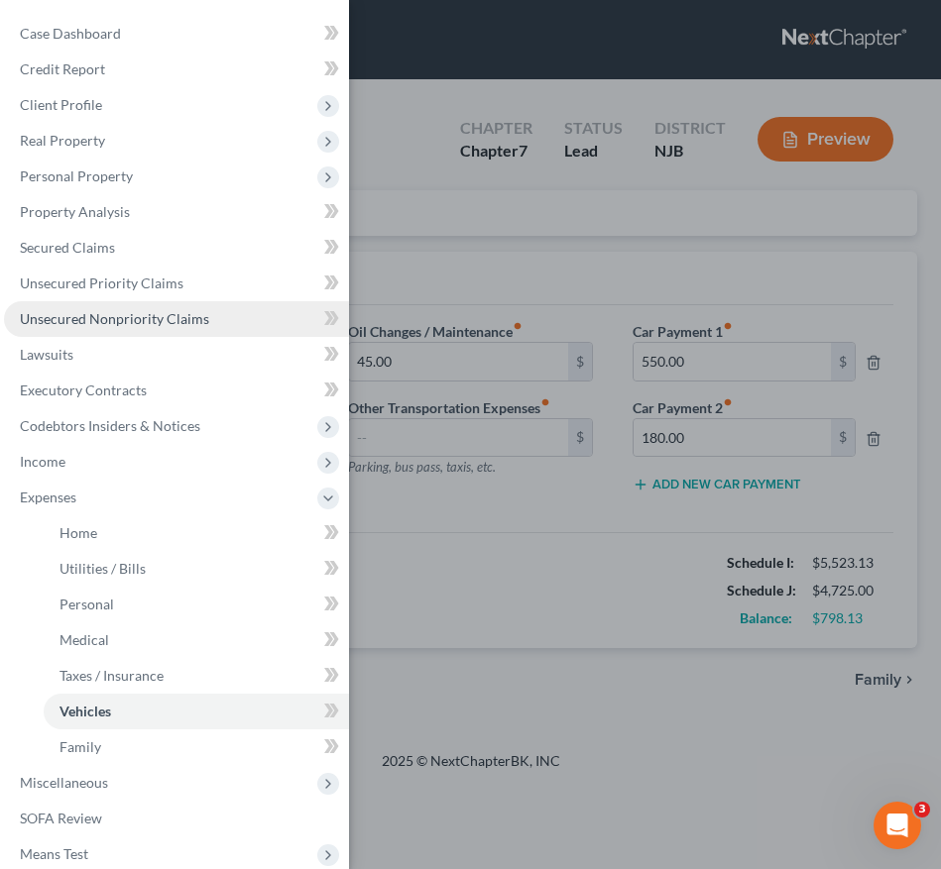
click at [138, 315] on span "Unsecured Nonpriority Claims" at bounding box center [114, 318] width 189 height 17
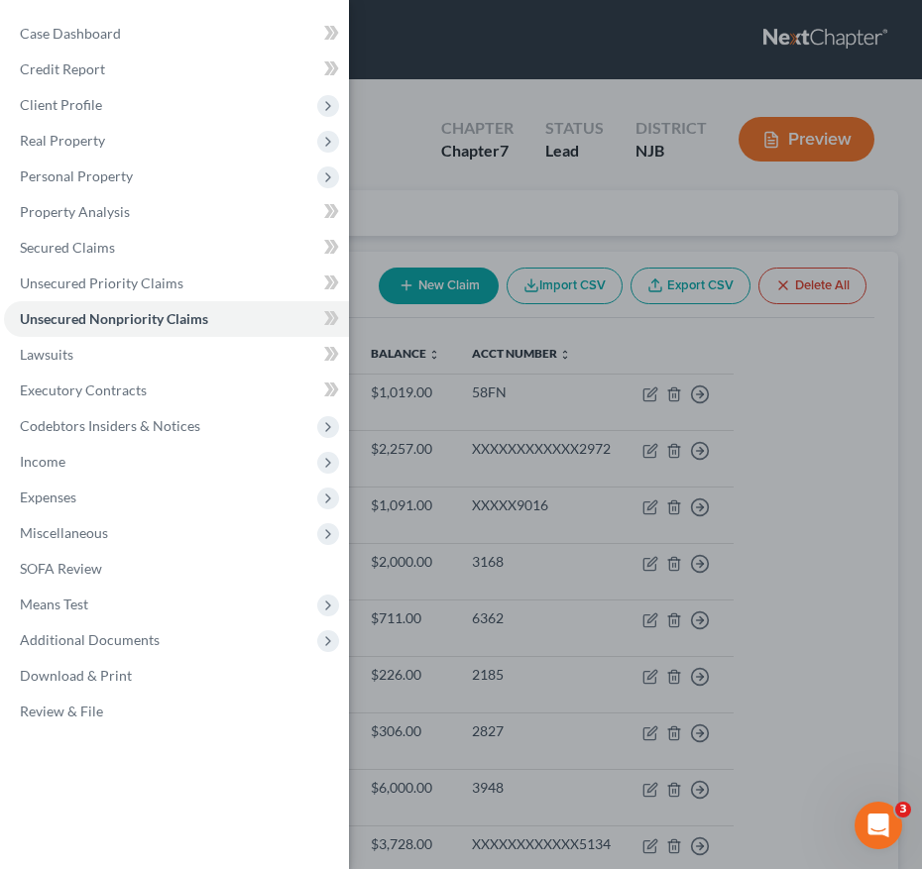
click at [421, 280] on div "Case Dashboard Payments Invoices Payments Payments Credit Report Client Profile" at bounding box center [461, 434] width 922 height 869
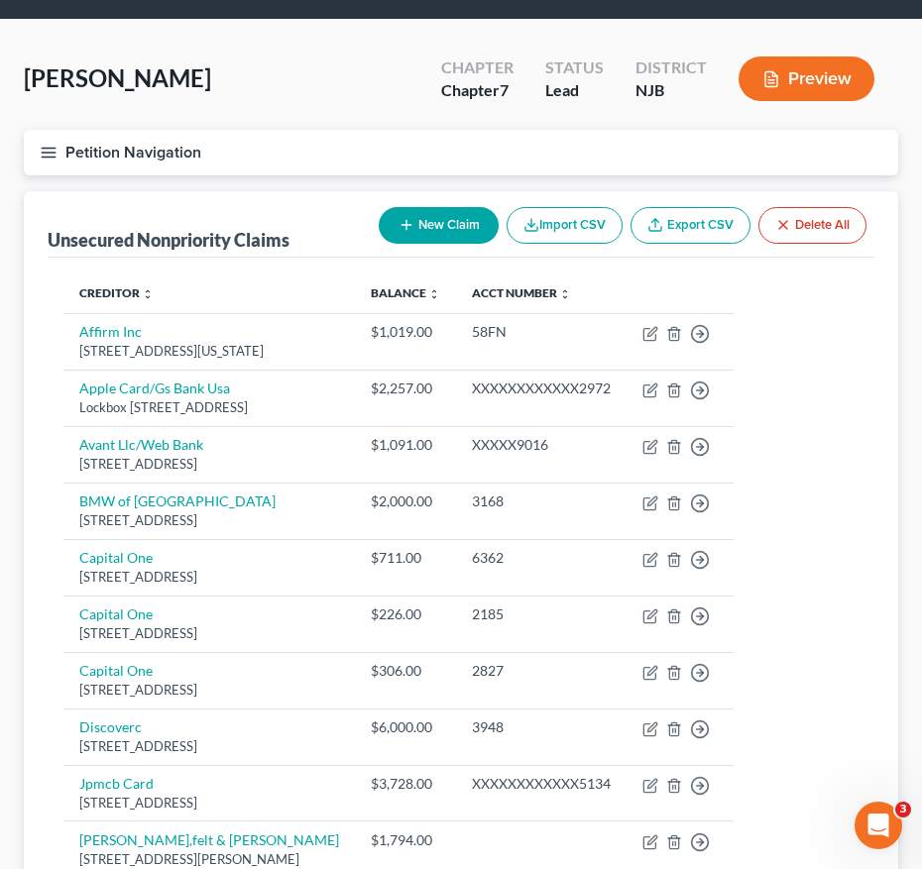
scroll to position [56, 0]
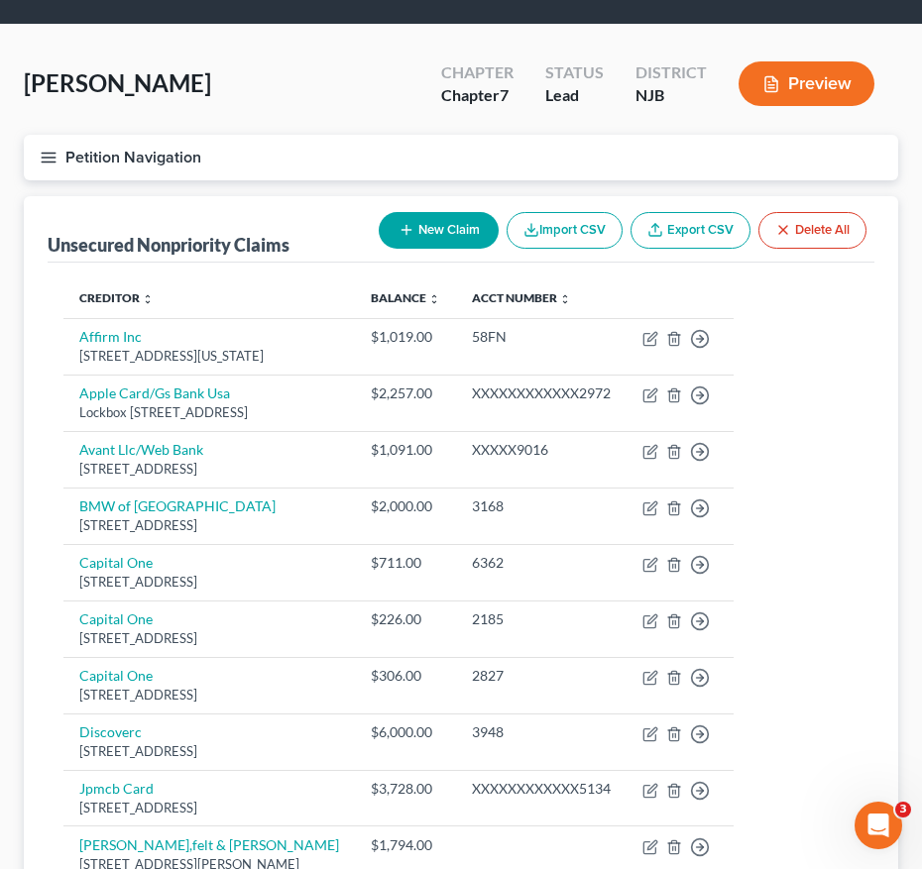
click at [51, 173] on button "Petition Navigation" at bounding box center [461, 158] width 874 height 46
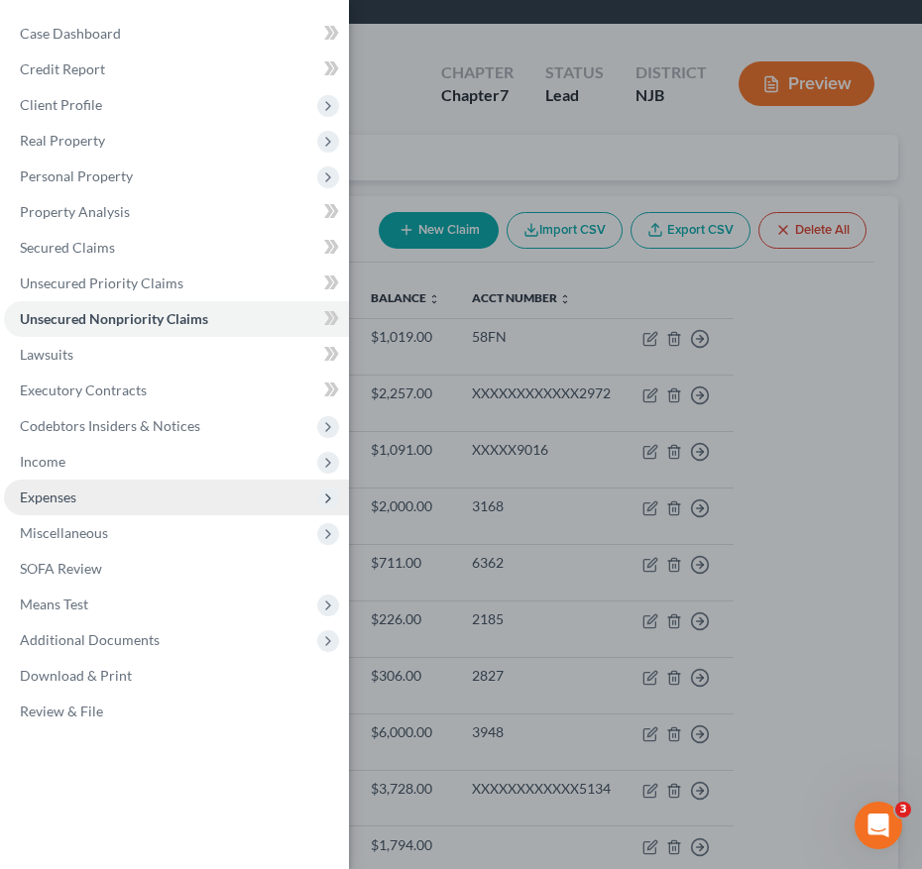
click at [160, 480] on span "Expenses" at bounding box center [176, 498] width 345 height 36
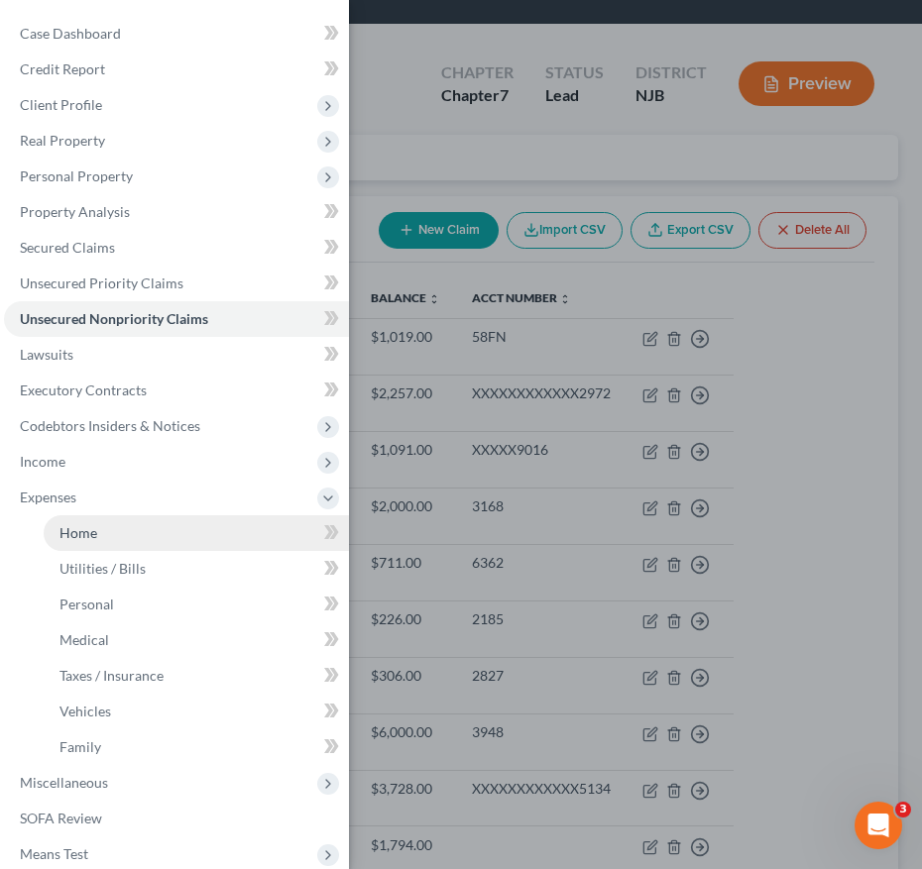
click at [172, 518] on link "Home" at bounding box center [196, 534] width 305 height 36
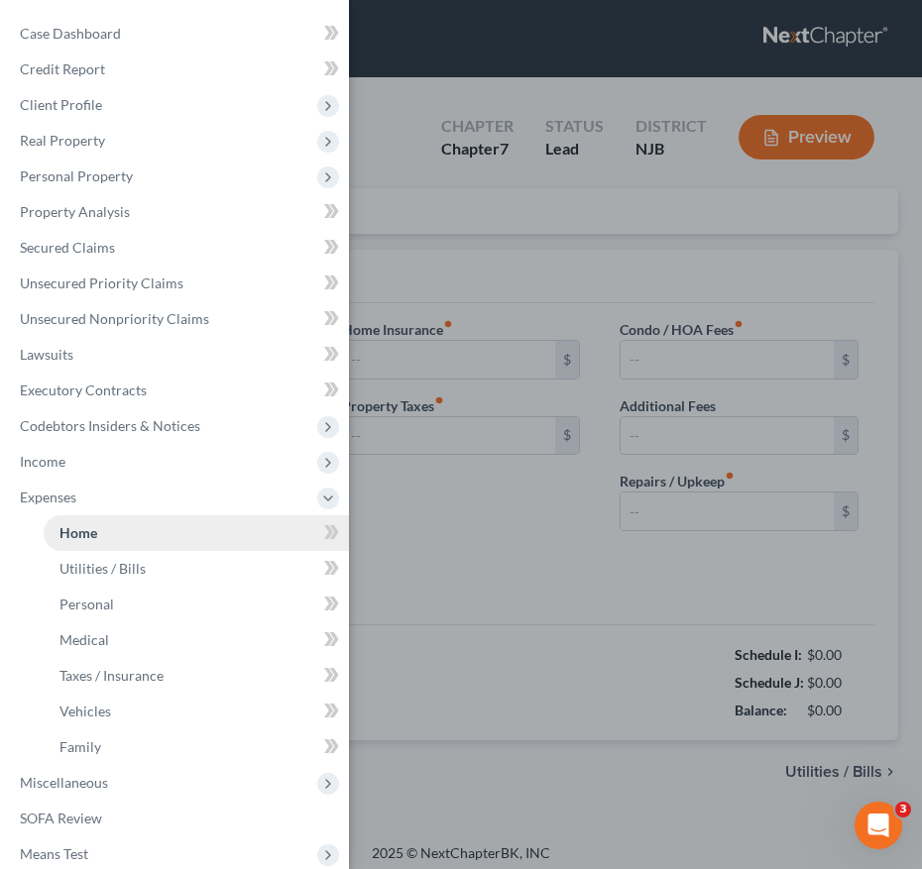
type input "1,000.00"
type input "0.00"
radio input "true"
type input "0.00"
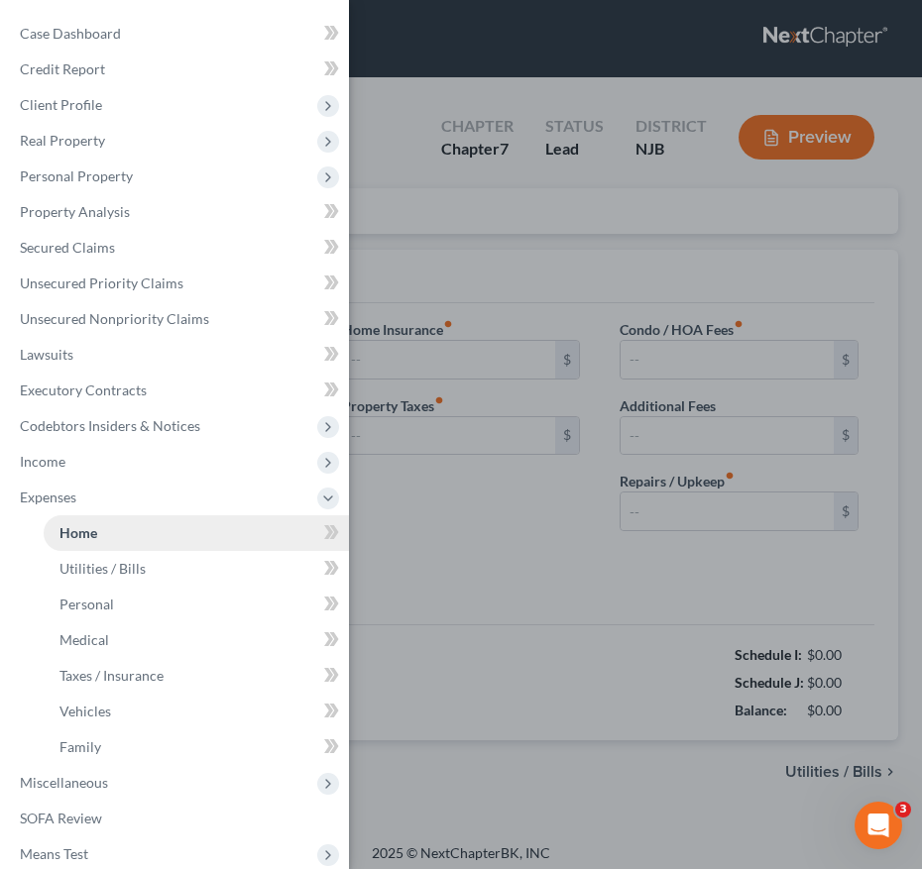
type input "0.00"
type input "50.00"
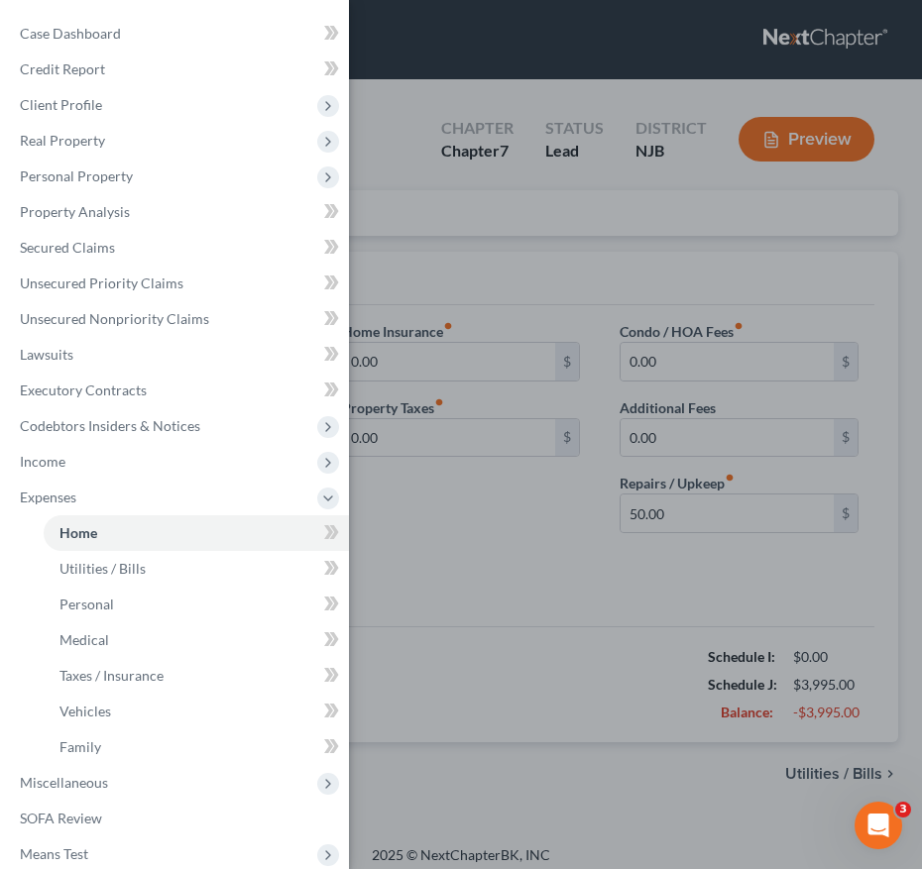
click at [461, 511] on div "Case Dashboard Payments Invoices Payments Payments Credit Report Client Profile" at bounding box center [461, 434] width 922 height 869
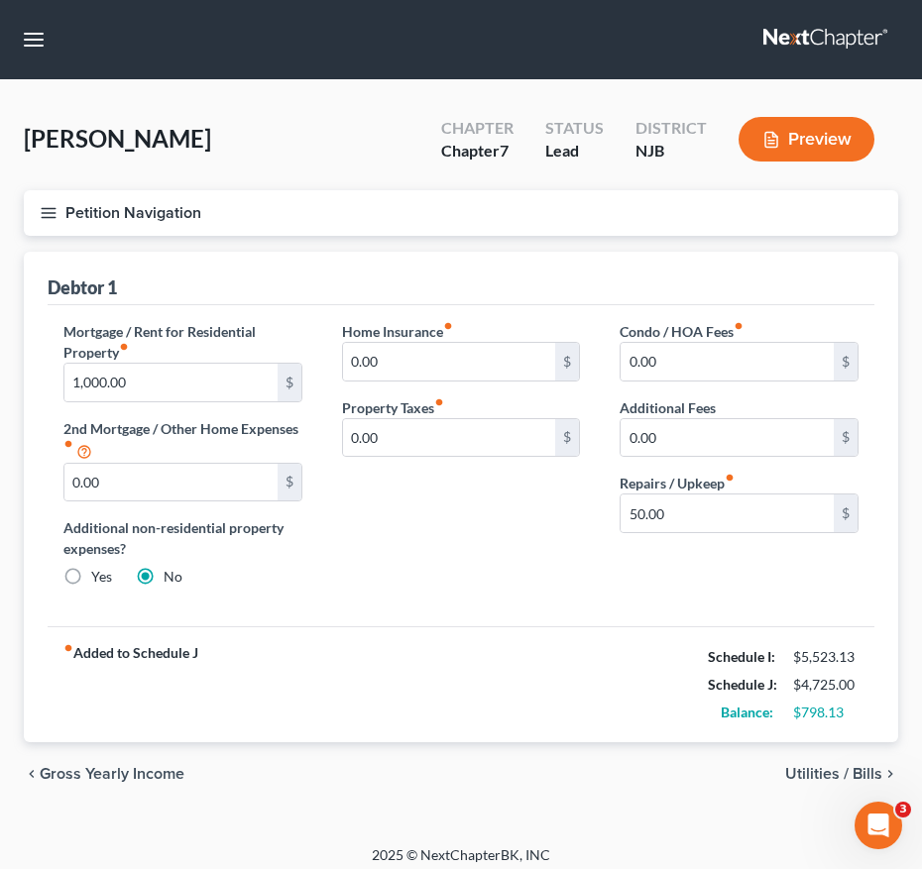
click at [53, 219] on icon "button" at bounding box center [49, 213] width 18 height 18
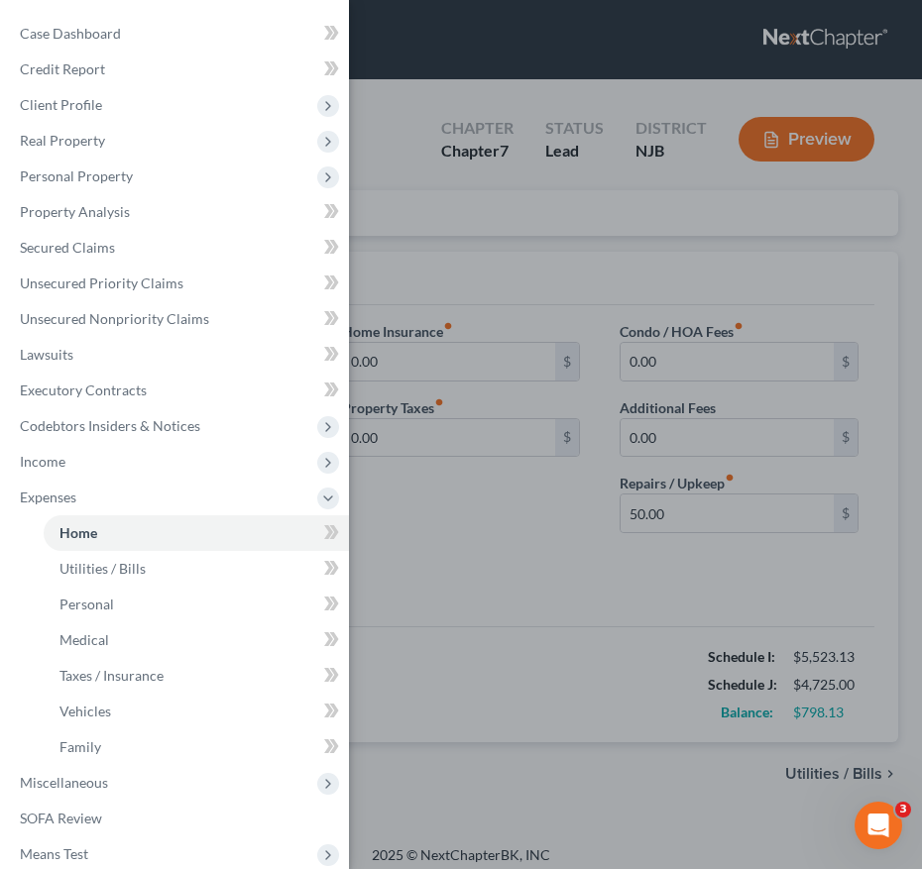
click at [369, 647] on div "Case Dashboard Payments Invoices Payments Payments Credit Report Client Profile" at bounding box center [461, 434] width 922 height 869
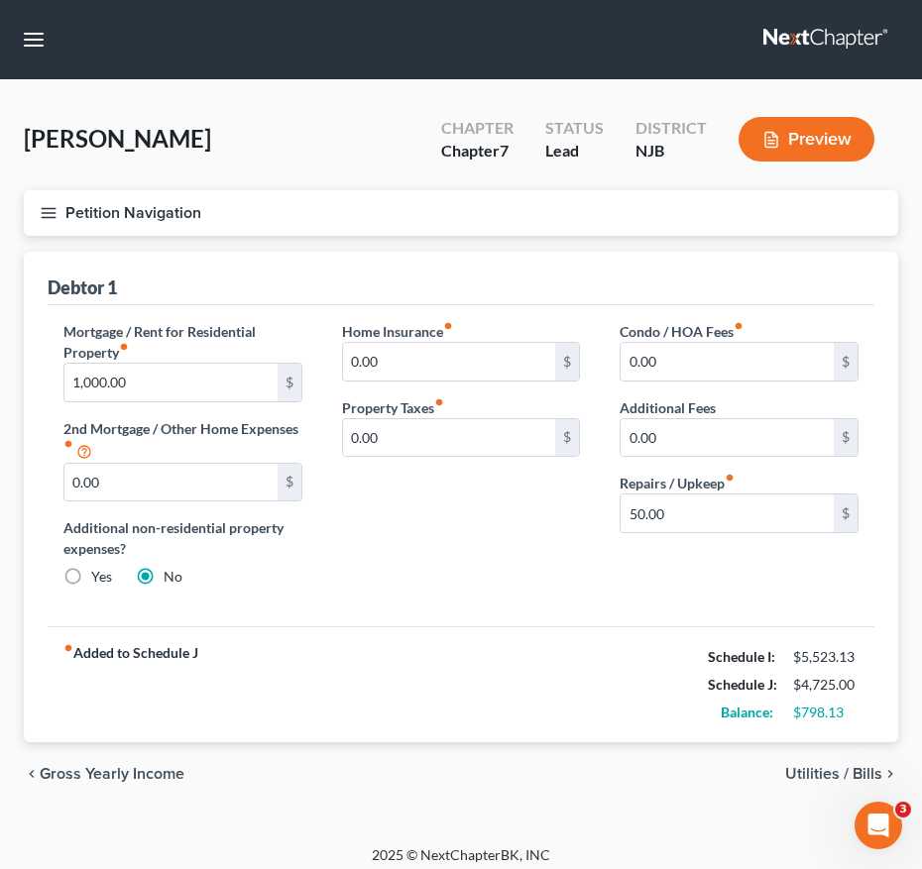
click at [49, 198] on button "Petition Navigation" at bounding box center [461, 213] width 874 height 46
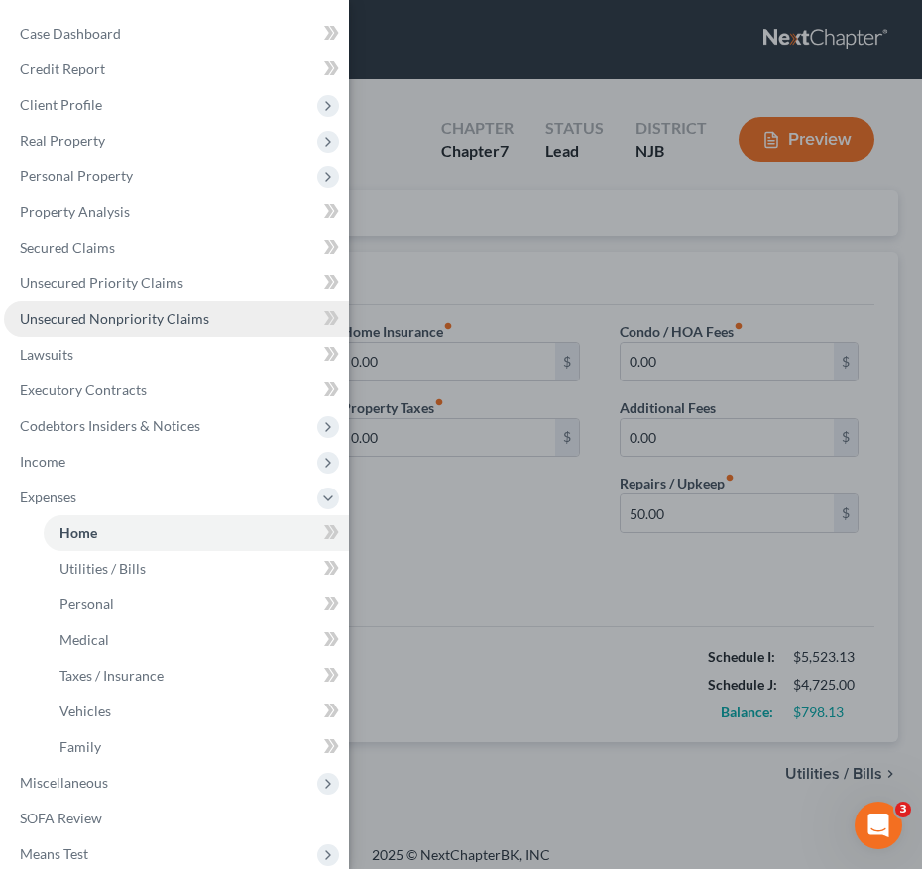
click at [134, 310] on span "Unsecured Nonpriority Claims" at bounding box center [114, 318] width 189 height 17
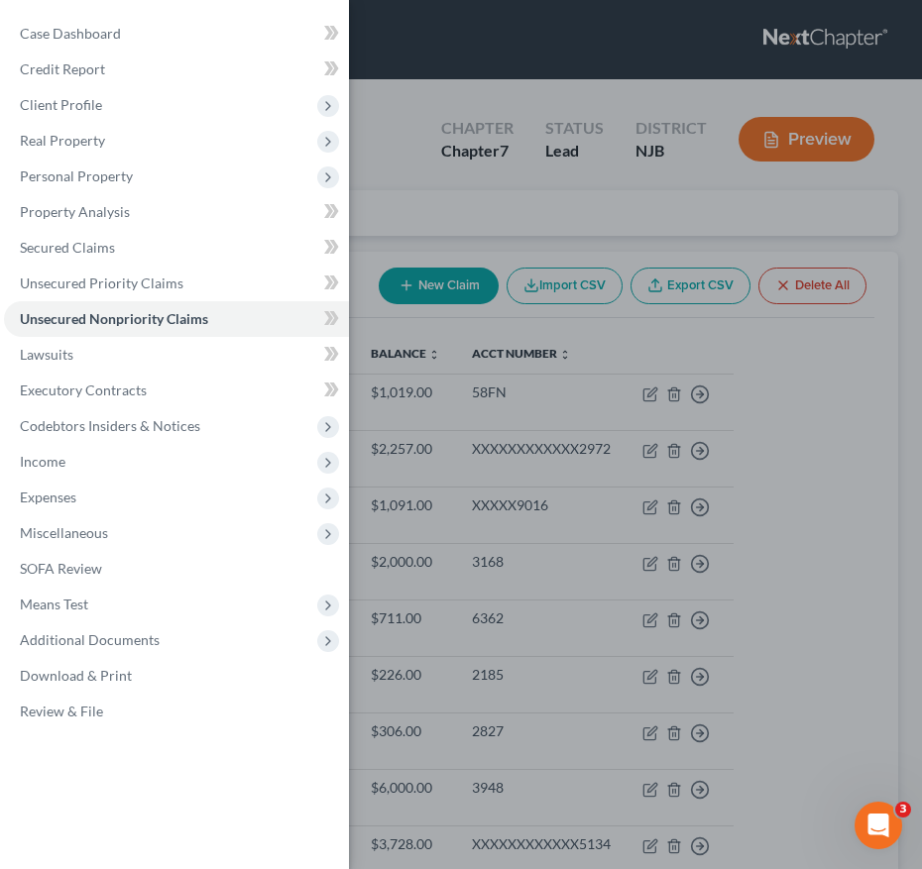
click at [517, 411] on div "Case Dashboard Payments Invoices Payments Payments Credit Report Client Profile" at bounding box center [461, 434] width 922 height 869
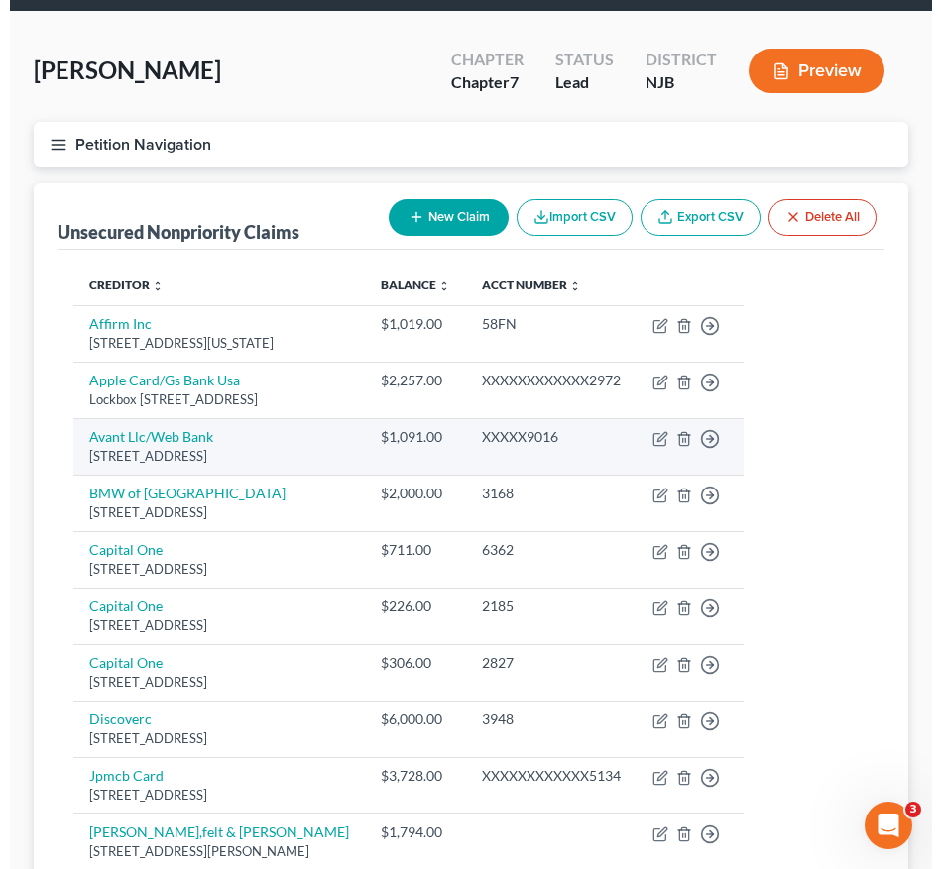
scroll to position [70, 0]
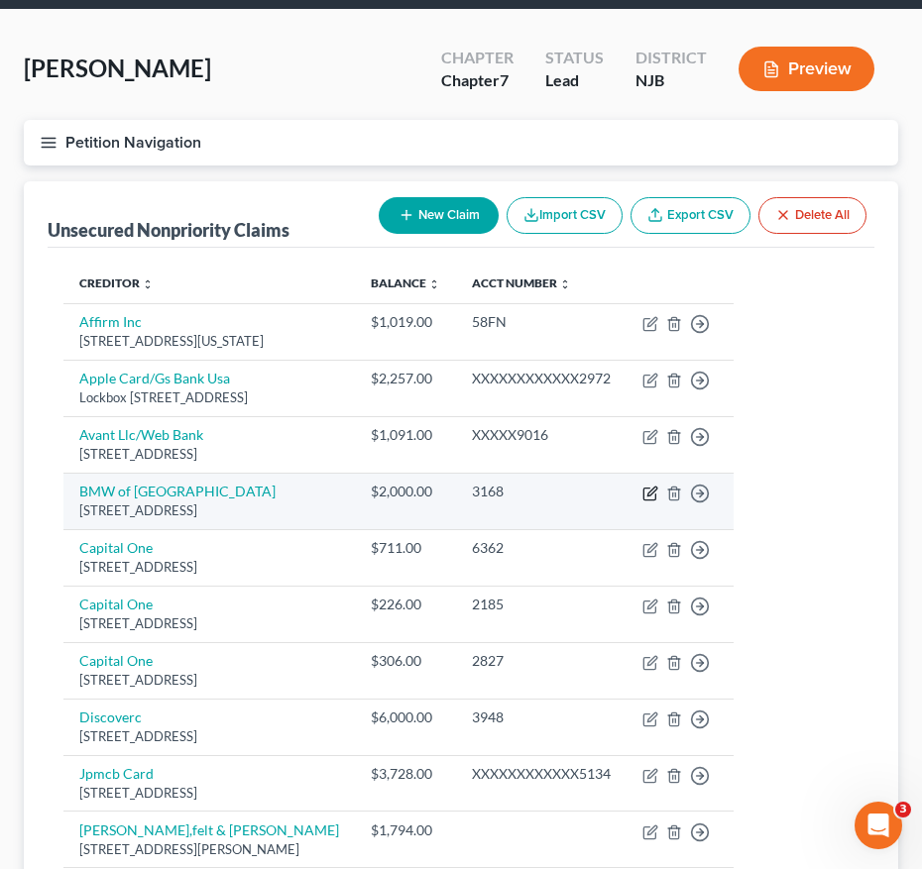
click at [658, 496] on icon "button" at bounding box center [650, 494] width 16 height 16
select select "33"
select select "14"
select select "3"
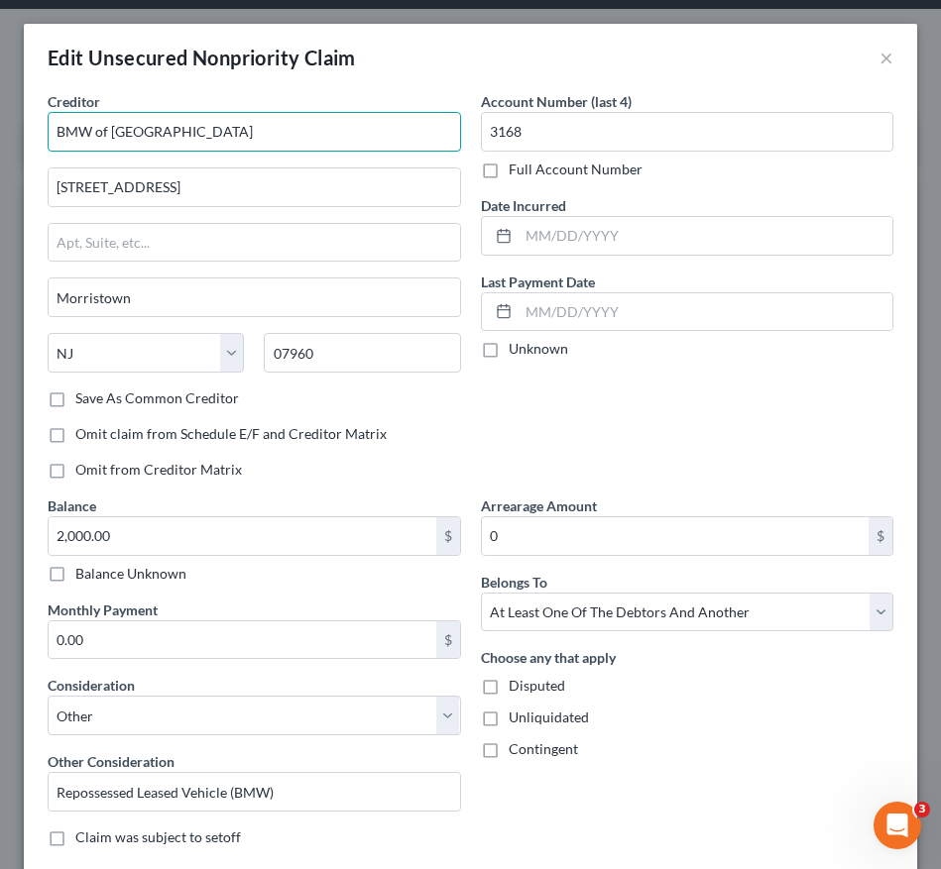
click at [232, 138] on input "BMW of [GEOGRAPHIC_DATA]" at bounding box center [254, 132] width 413 height 40
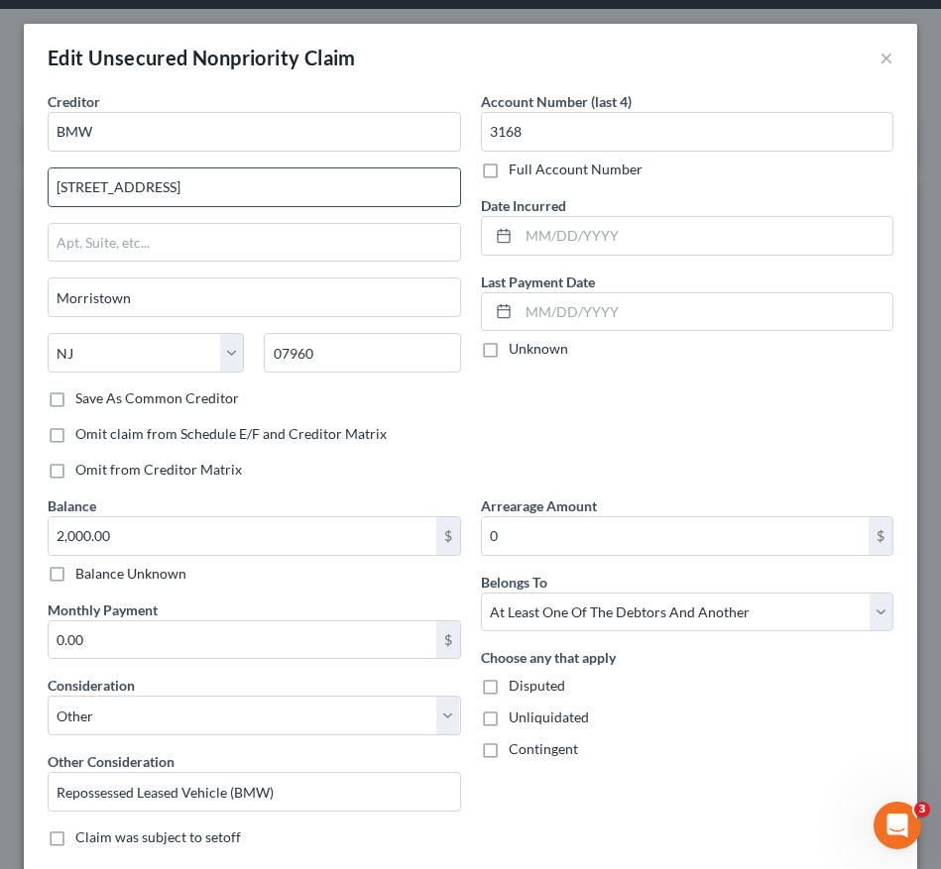
click at [236, 180] on input "[STREET_ADDRESS]" at bounding box center [254, 188] width 411 height 38
type input "BMW"
type input "1"
paste input "[STREET_ADDRESS]."
type input "[STREET_ADDRESS]."
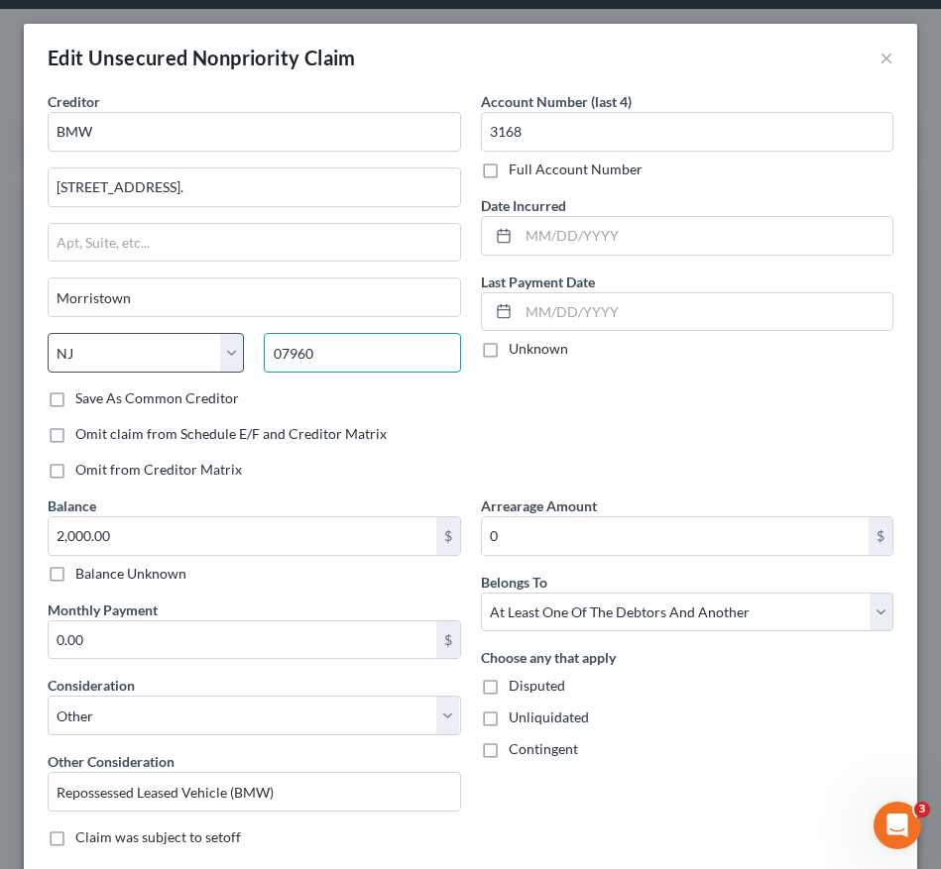
drag, startPoint x: 339, startPoint y: 362, endPoint x: 236, endPoint y: 361, distance: 103.1
click at [236, 361] on div "State [US_STATE] AK AR AZ CA CO CT DE DC [GEOGRAPHIC_DATA] [GEOGRAPHIC_DATA] GU…" at bounding box center [254, 361] width 433 height 56
paste input "43017"
type input "43017"
click at [501, 433] on div "Account Number (last 4) 3168 Full Account Number Date Incurred Last Payment Dat…" at bounding box center [687, 293] width 433 height 405
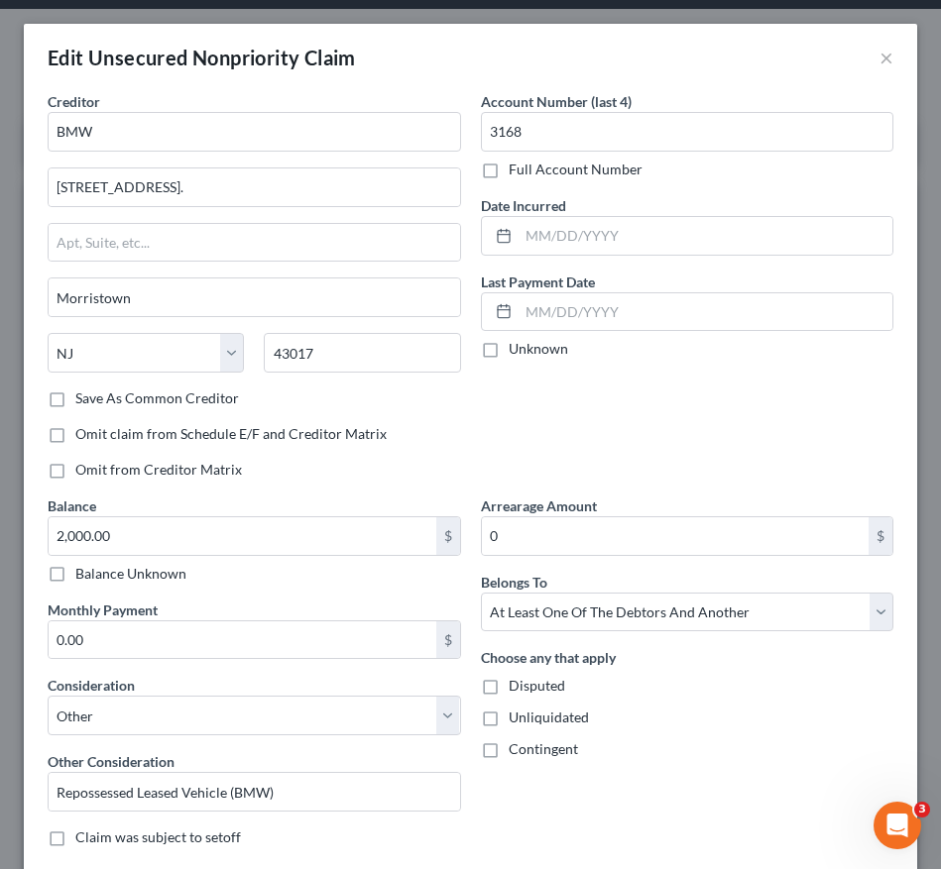
type input "[GEOGRAPHIC_DATA]"
select select "36"
click at [115, 529] on input "2,000.00" at bounding box center [243, 537] width 388 height 38
paste input "33,006.00"
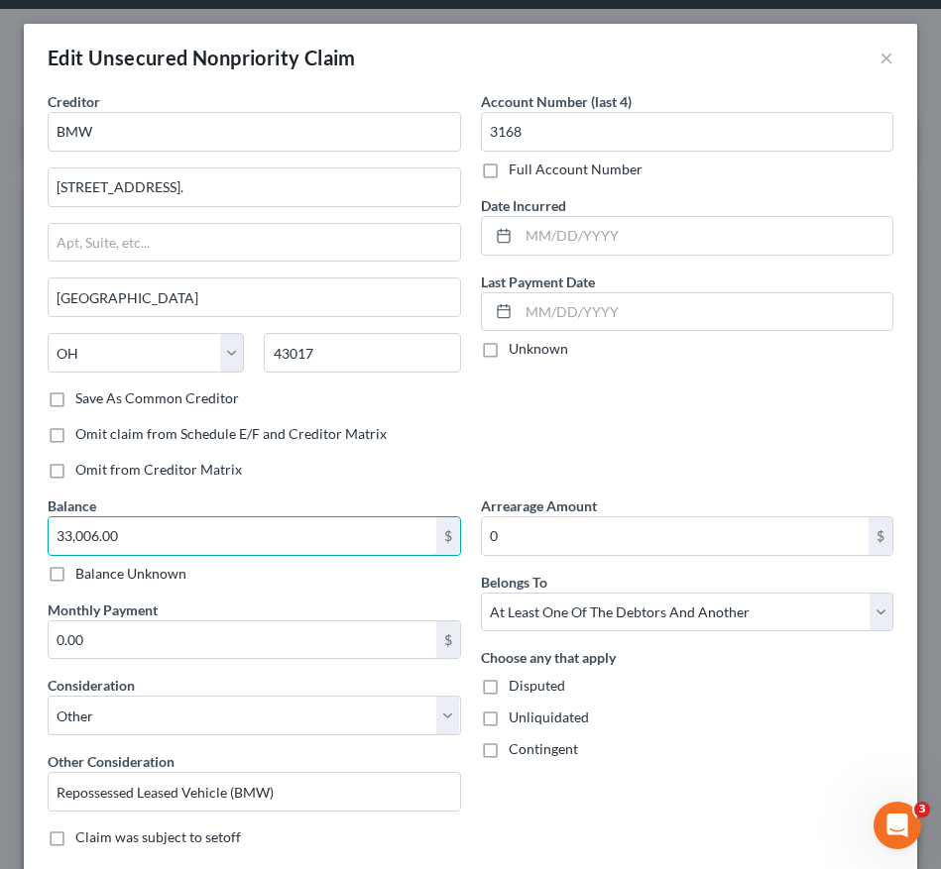
type input "33,006.00"
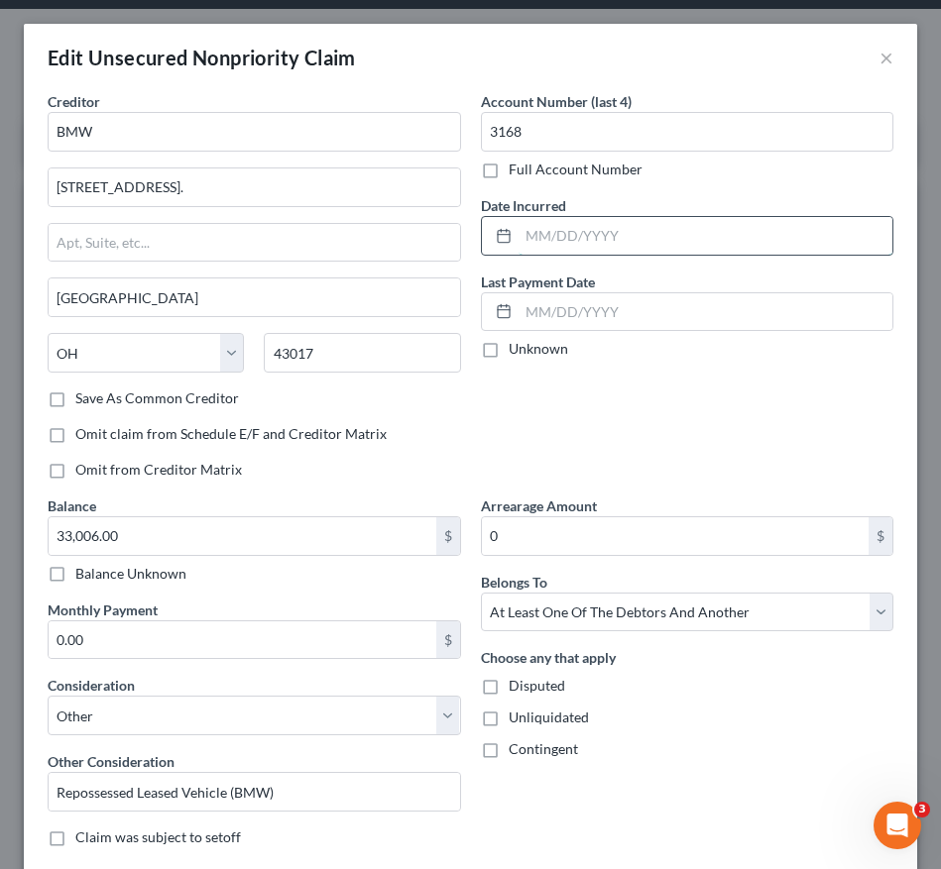
click at [546, 233] on input "text" at bounding box center [706, 236] width 375 height 38
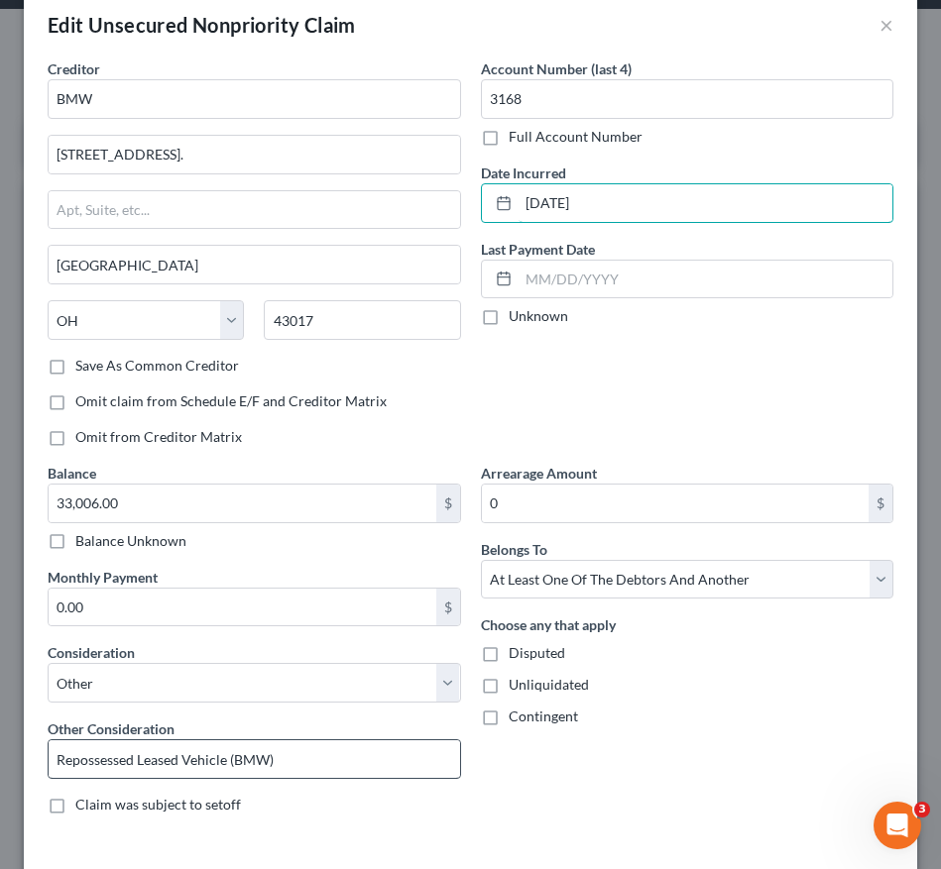
scroll to position [25, 0]
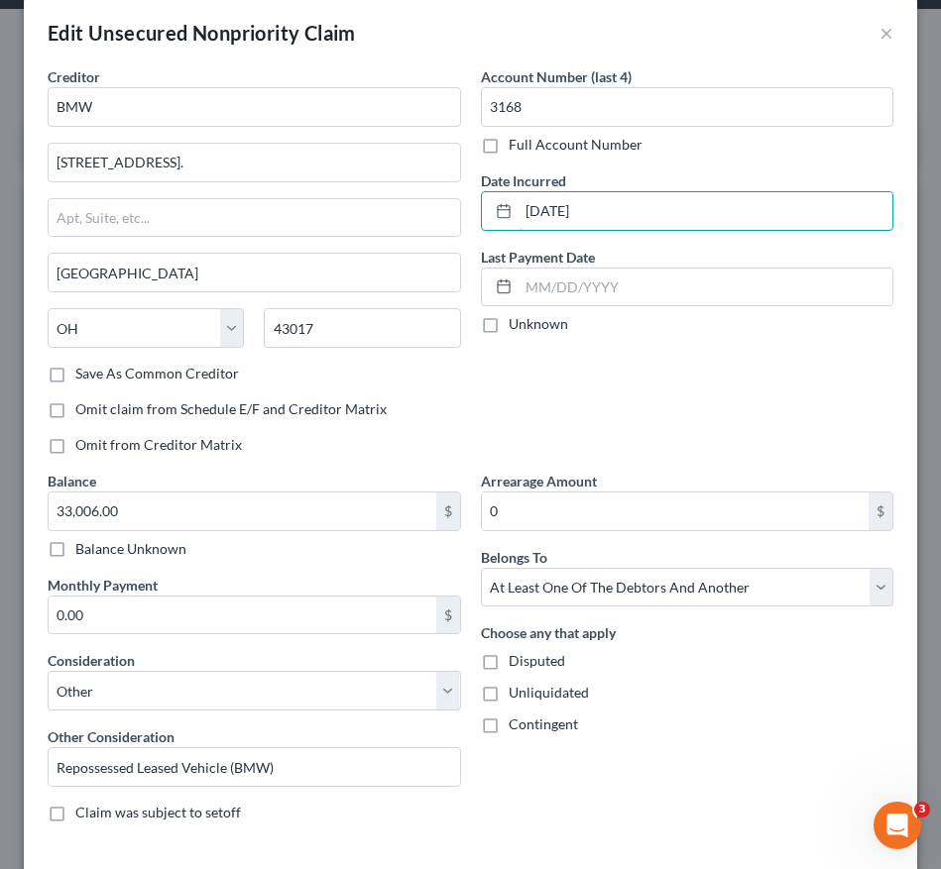
type input "[DATE]"
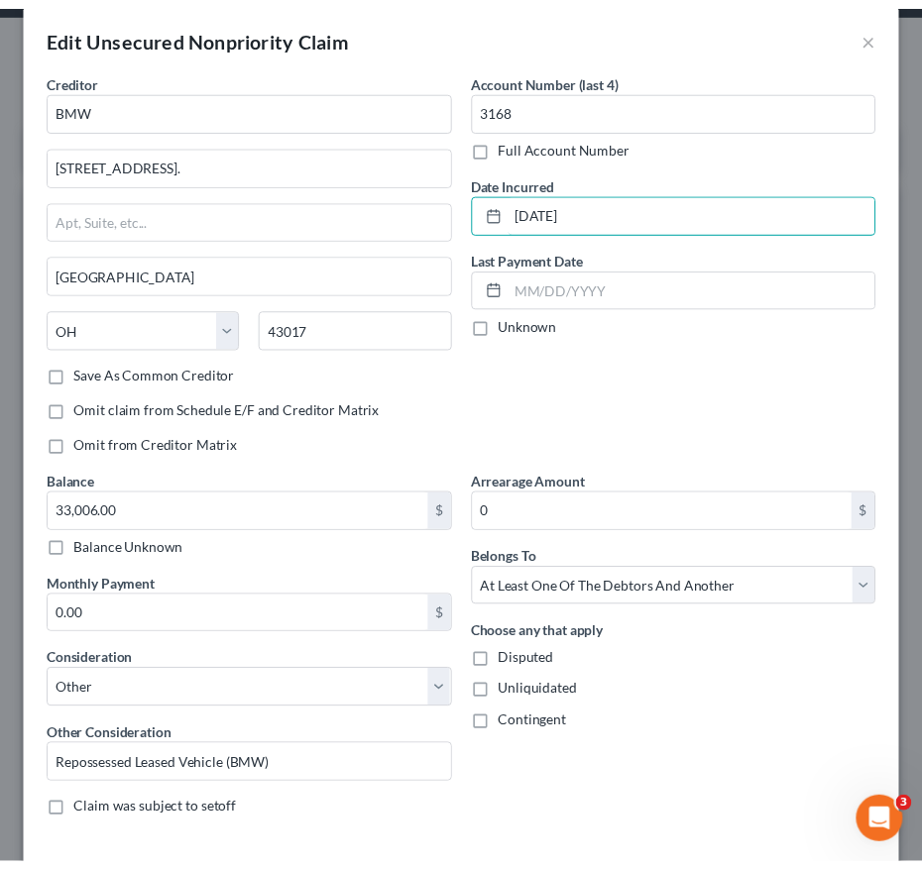
scroll to position [175, 0]
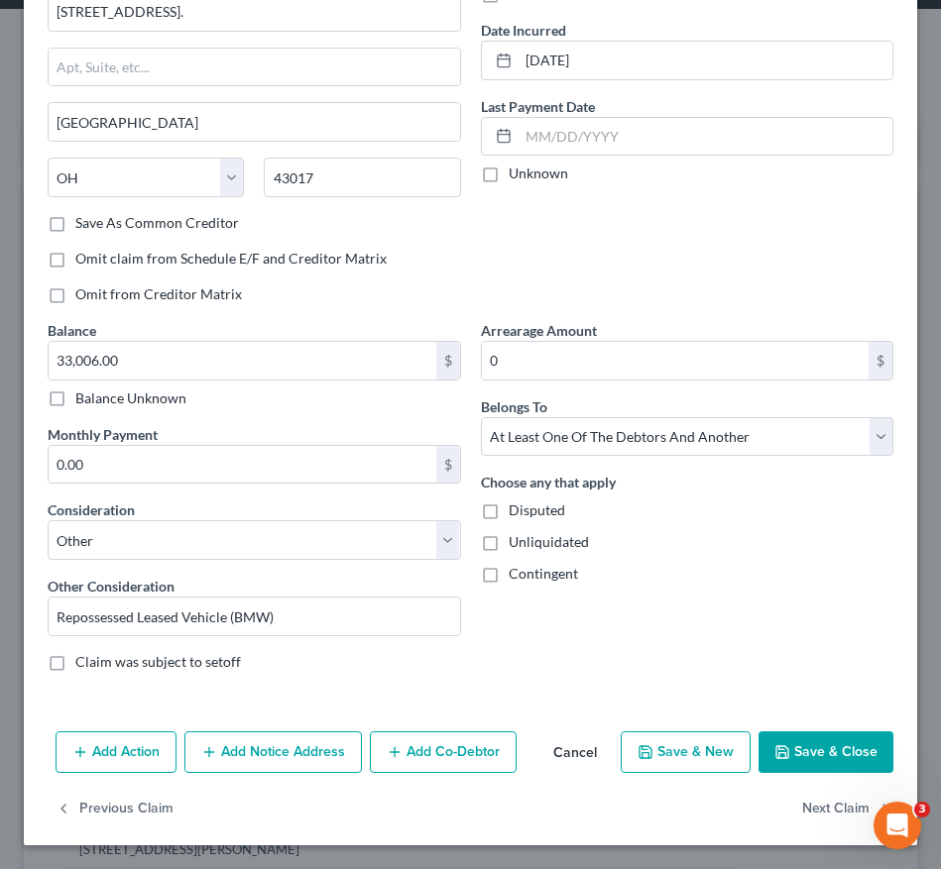
click at [776, 748] on icon "button" at bounding box center [782, 753] width 12 height 12
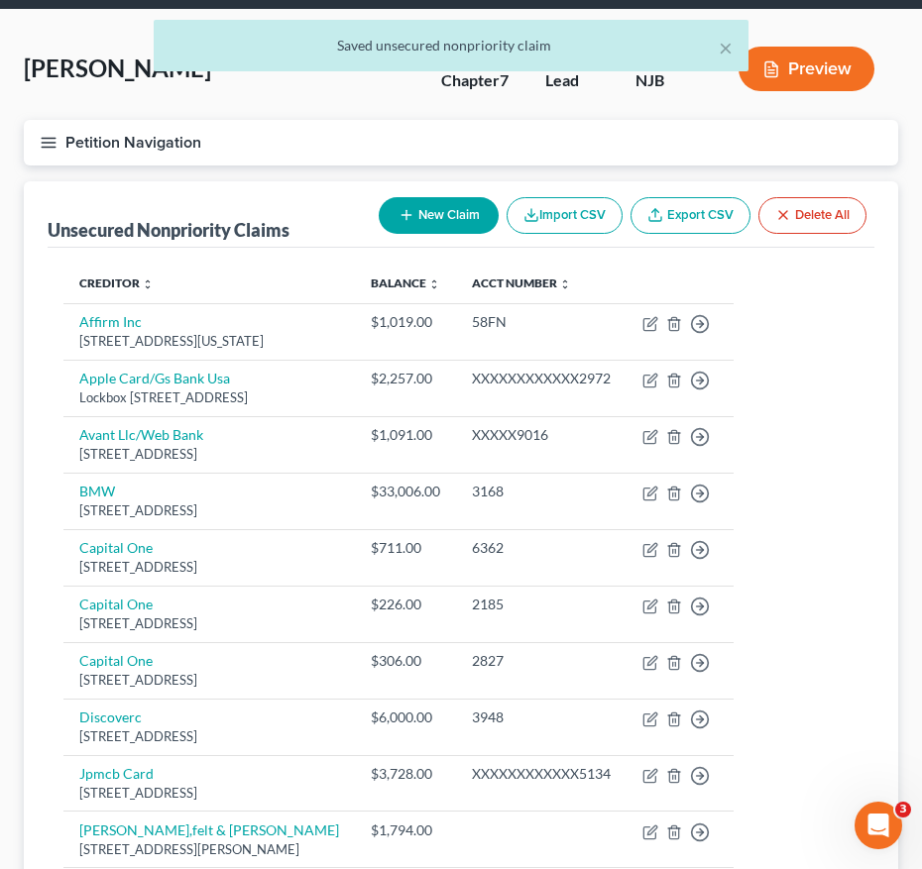
click at [51, 148] on icon "button" at bounding box center [49, 143] width 18 height 18
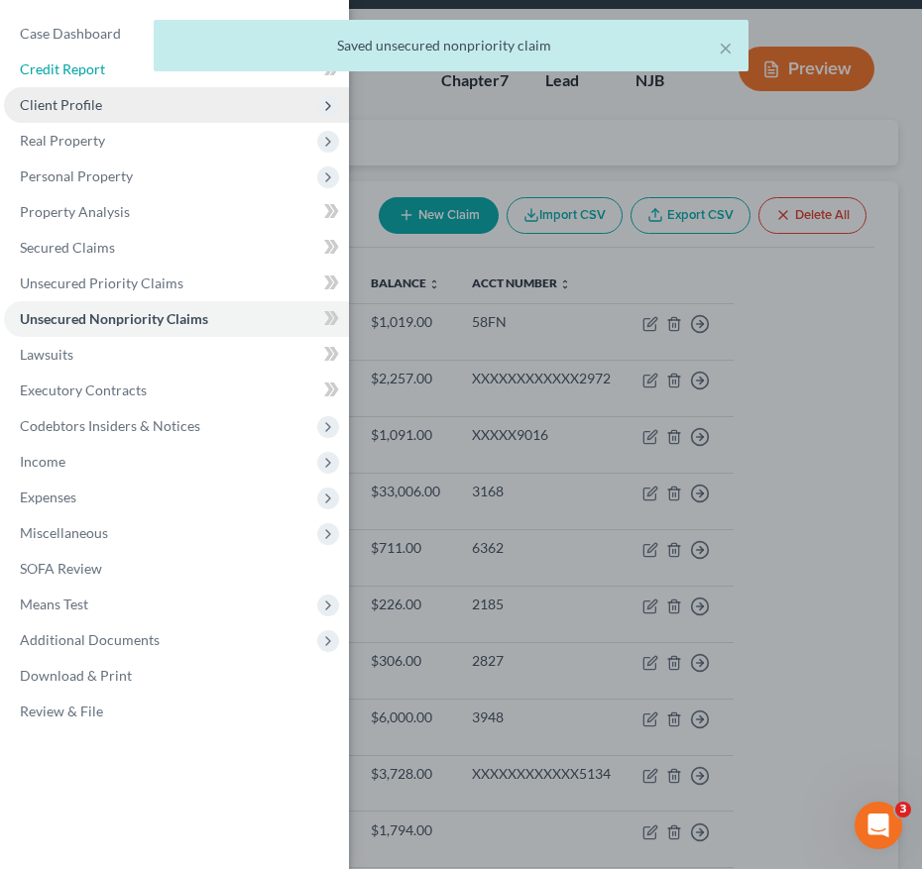
click at [90, 85] on link "Credit Report" at bounding box center [176, 70] width 345 height 36
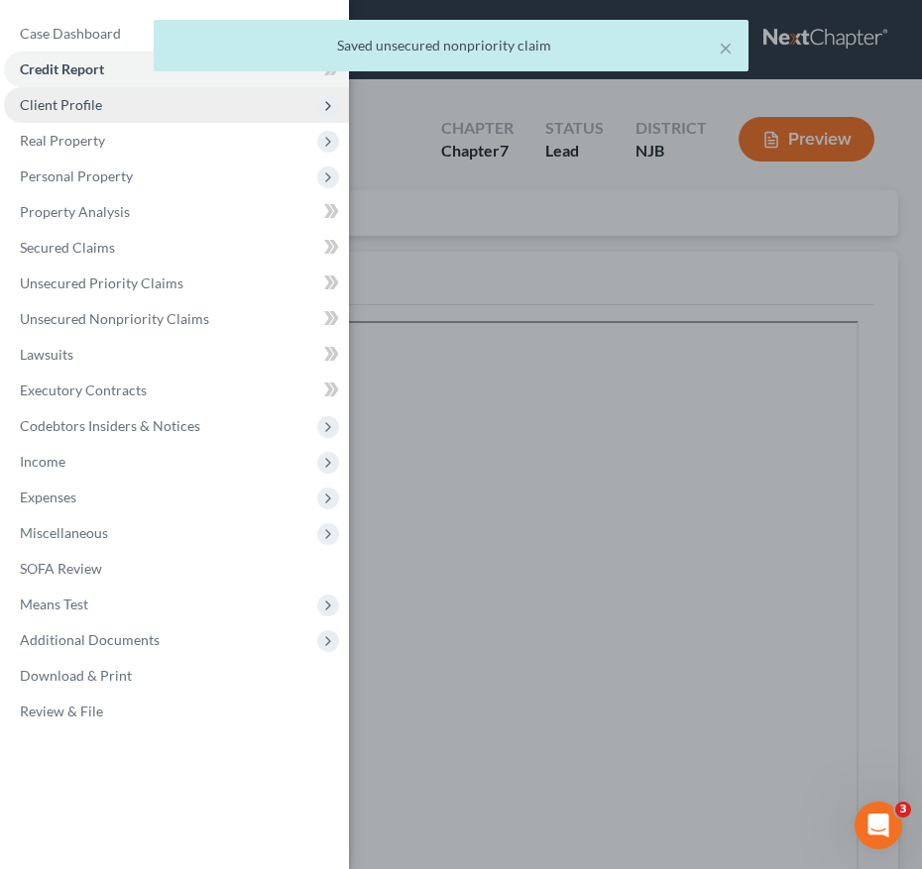
click at [95, 104] on span "Client Profile" at bounding box center [61, 104] width 82 height 17
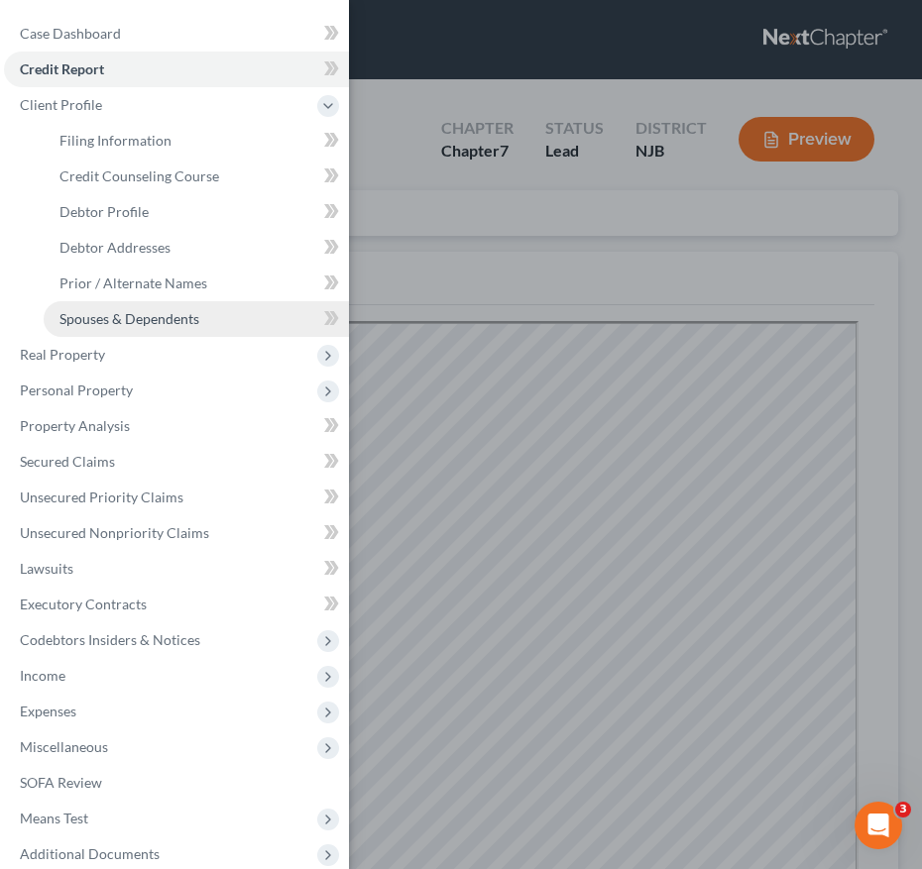
click at [174, 331] on link "Spouses & Dependents" at bounding box center [196, 319] width 305 height 36
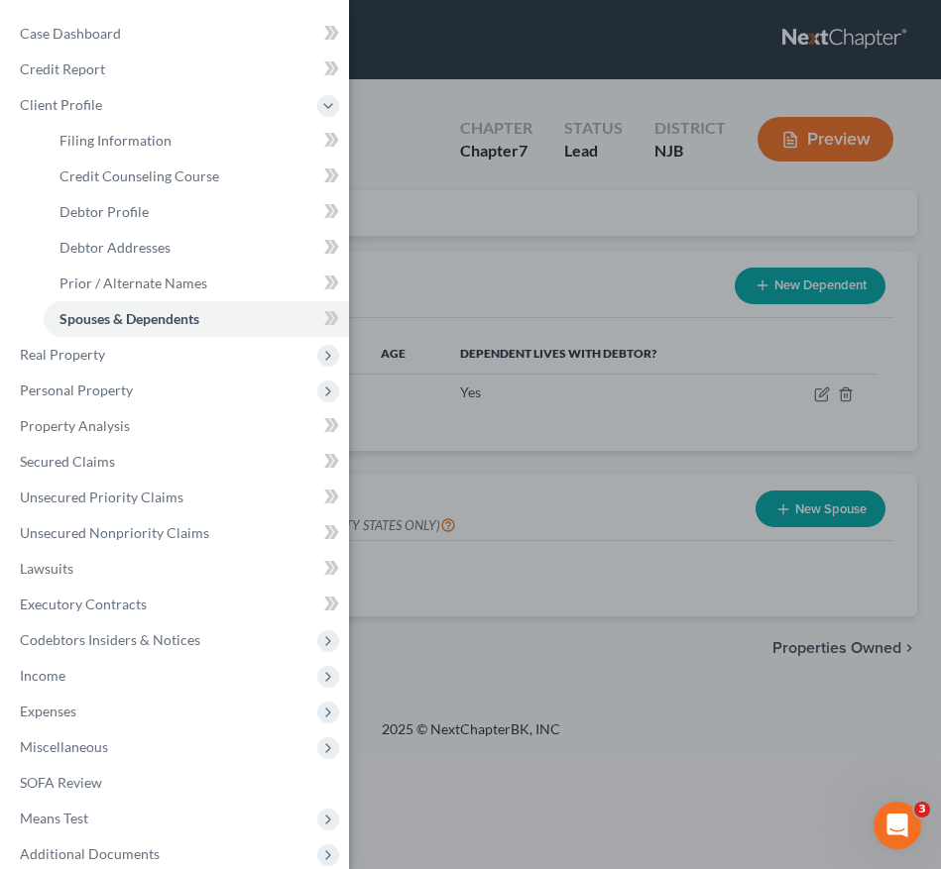
click at [519, 321] on div "Case Dashboard Payments Invoices Payments Payments Credit Report Client Profile" at bounding box center [470, 434] width 941 height 869
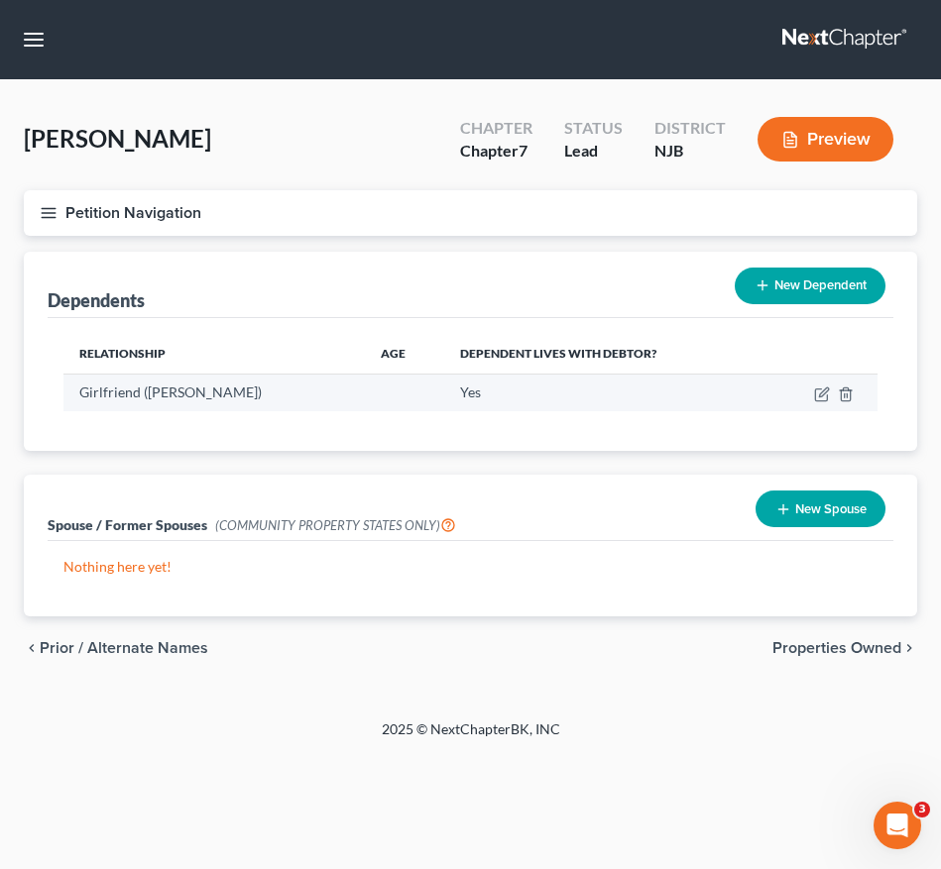
click at [837, 393] on td at bounding box center [821, 393] width 112 height 38
click at [826, 394] on icon "button" at bounding box center [822, 395] width 16 height 16
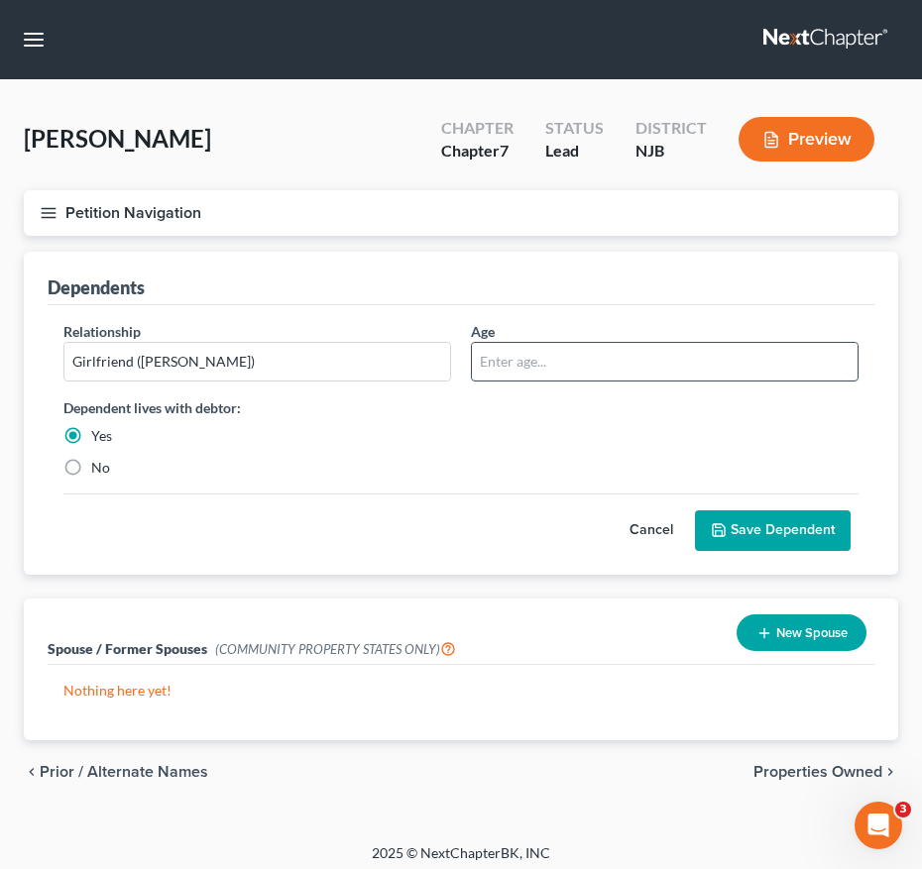
click at [560, 357] on input "text" at bounding box center [665, 362] width 386 height 38
type input "25"
click at [733, 514] on button "Save Dependent" at bounding box center [773, 532] width 156 height 42
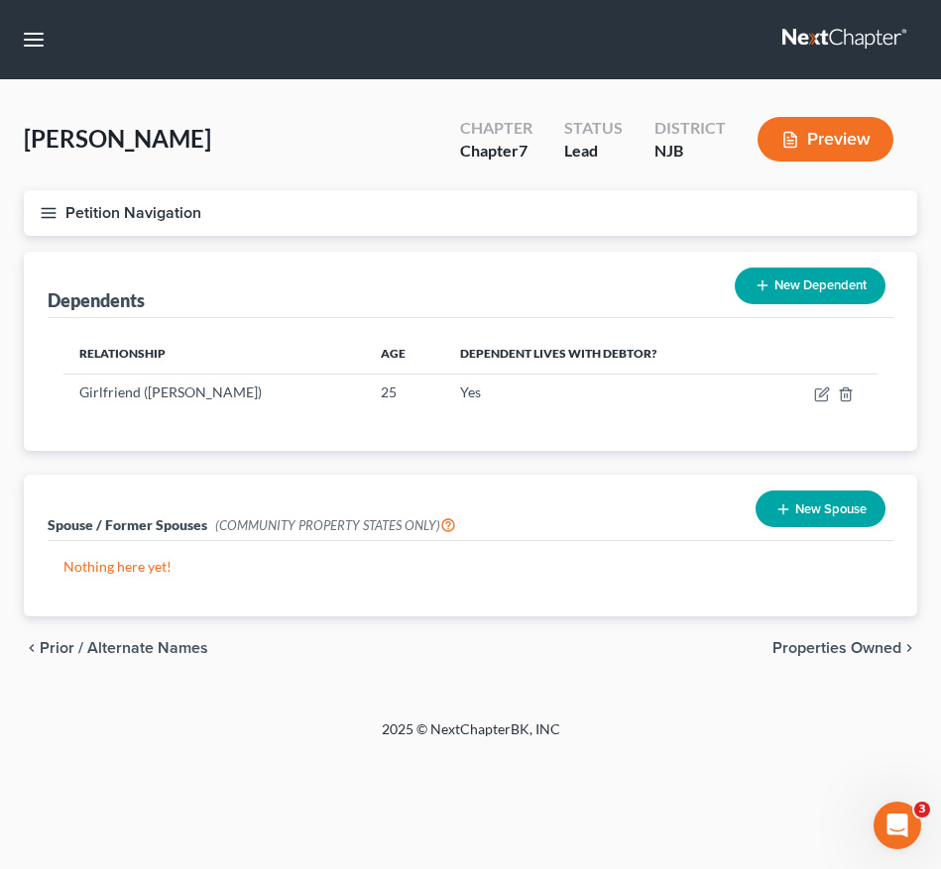
click at [52, 252] on div "Dependents New Dependent" at bounding box center [471, 285] width 846 height 66
click at [40, 216] on icon "button" at bounding box center [49, 213] width 18 height 18
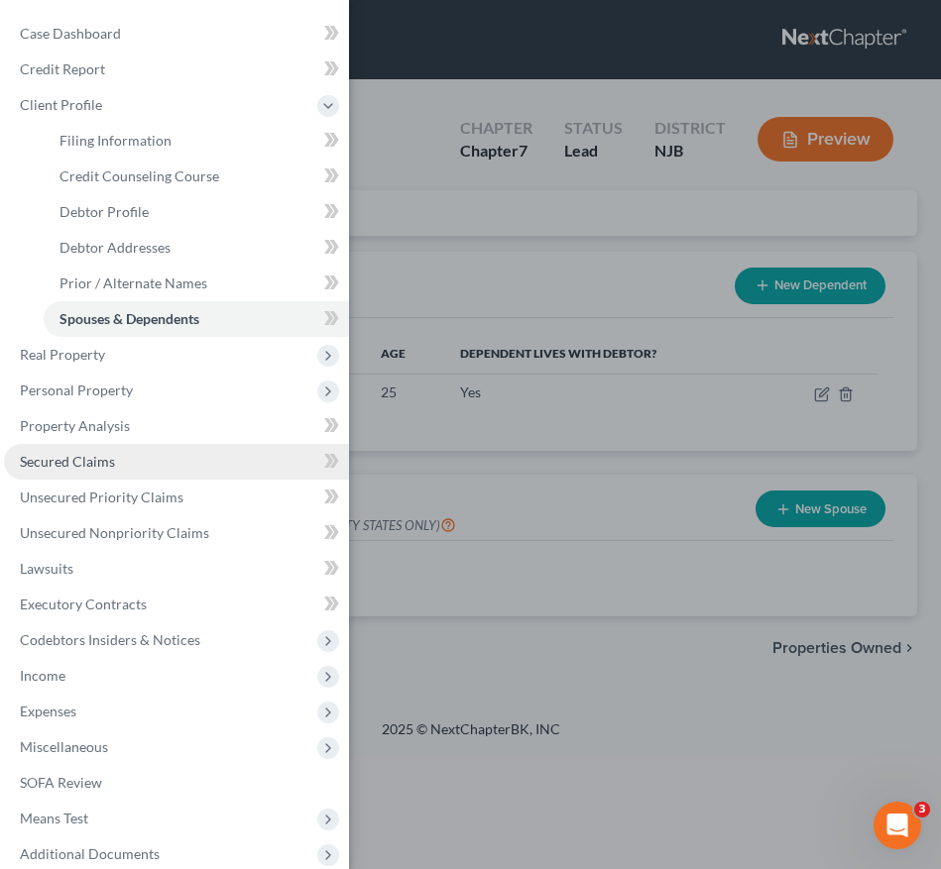
click at [71, 468] on span "Secured Claims" at bounding box center [67, 461] width 95 height 17
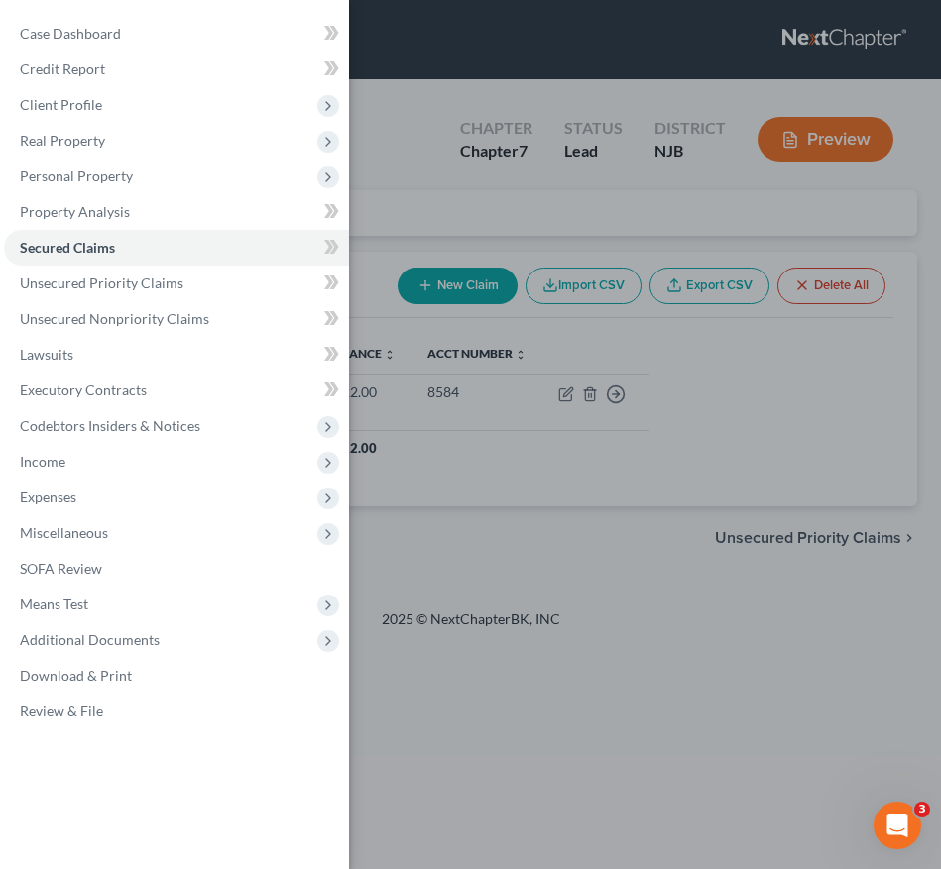
click at [403, 423] on div "Case Dashboard Payments Invoices Payments Payments Credit Report Client Profile" at bounding box center [470, 434] width 941 height 869
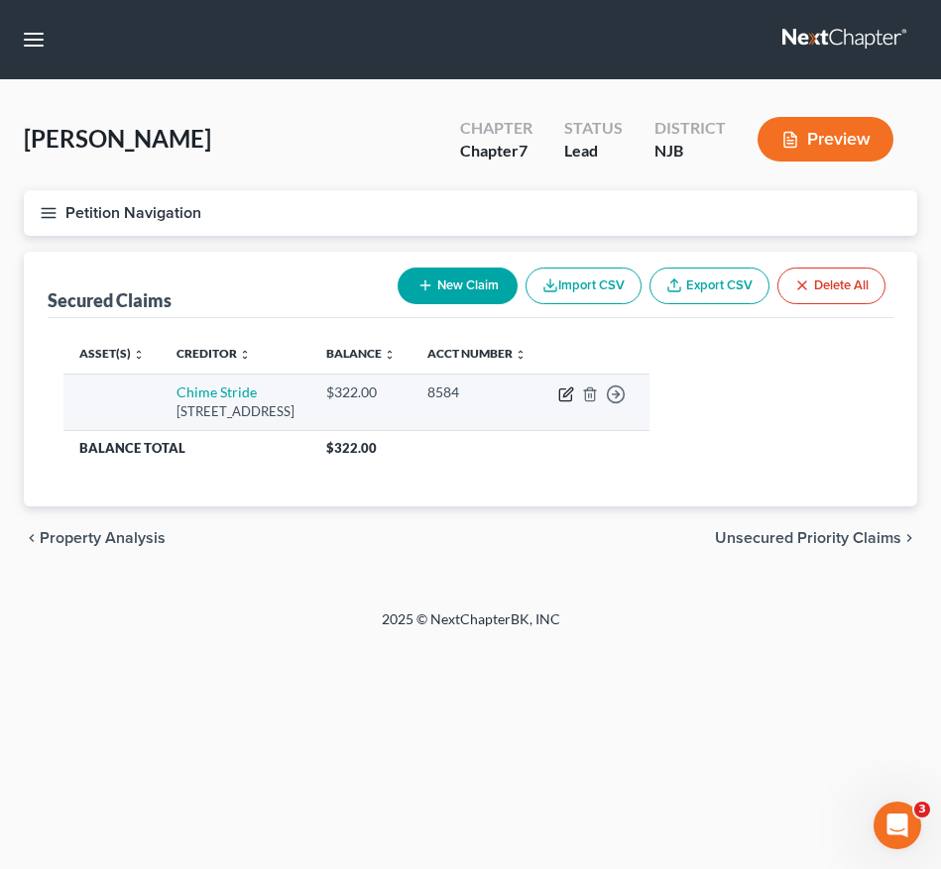
click at [571, 390] on icon "button" at bounding box center [565, 396] width 12 height 12
select select "4"
select select "0"
select select "2"
select select "0"
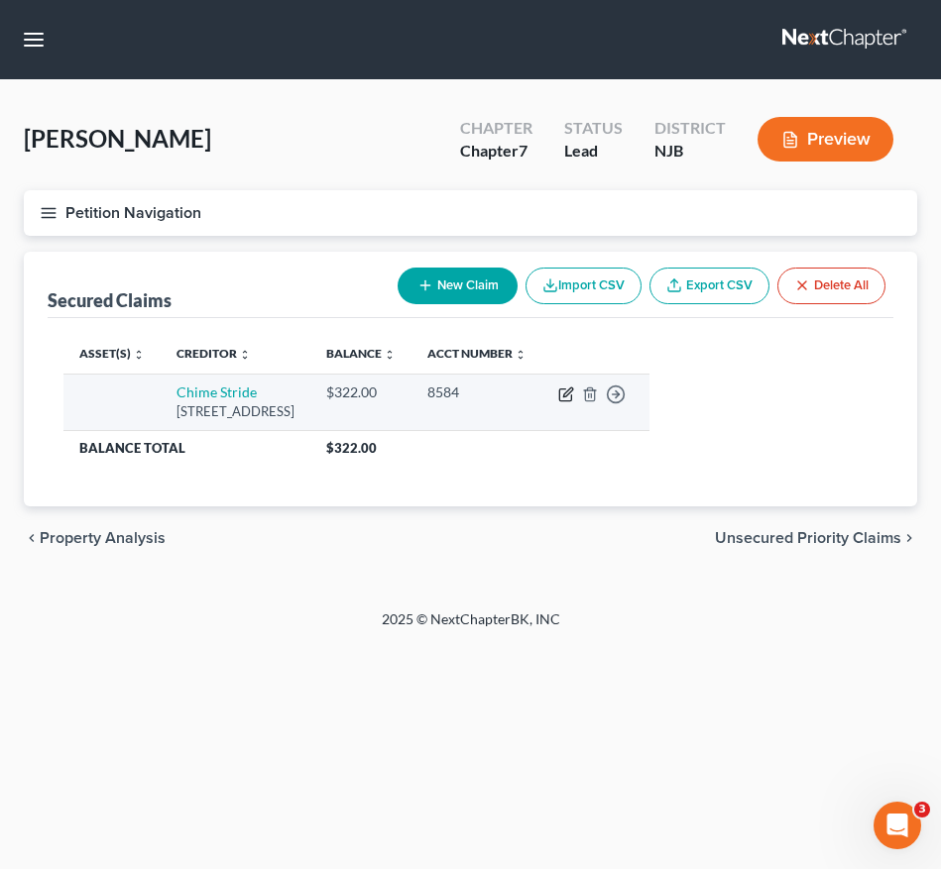
select select "0"
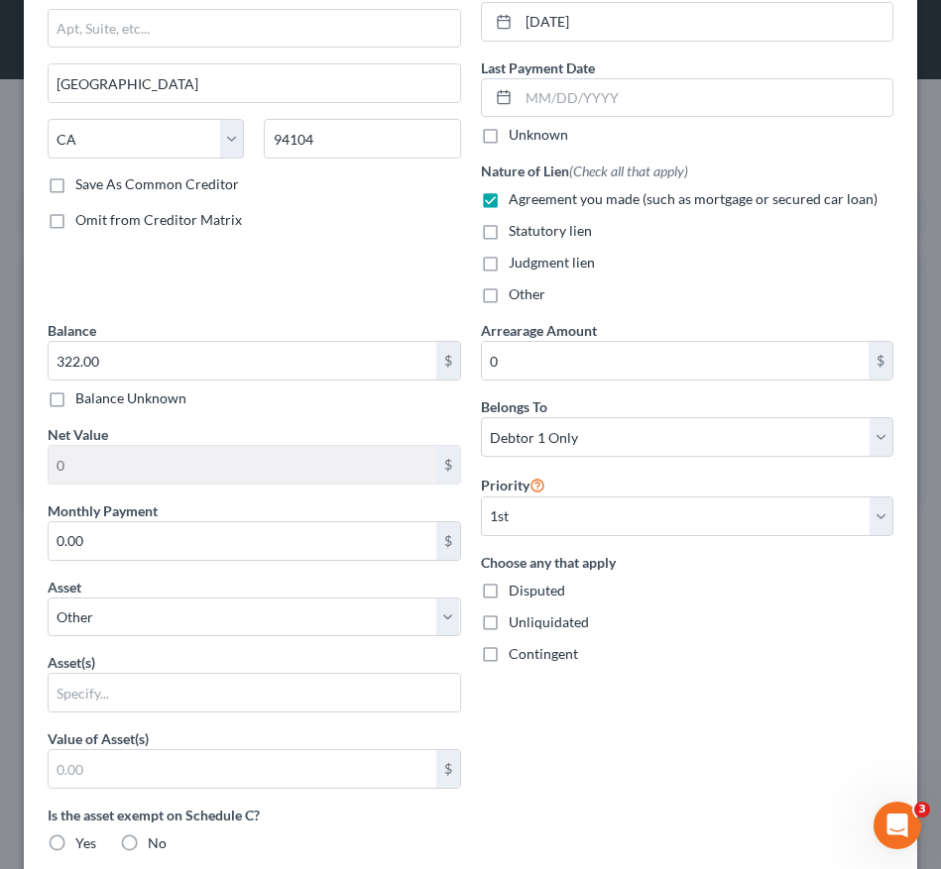
scroll to position [218, 0]
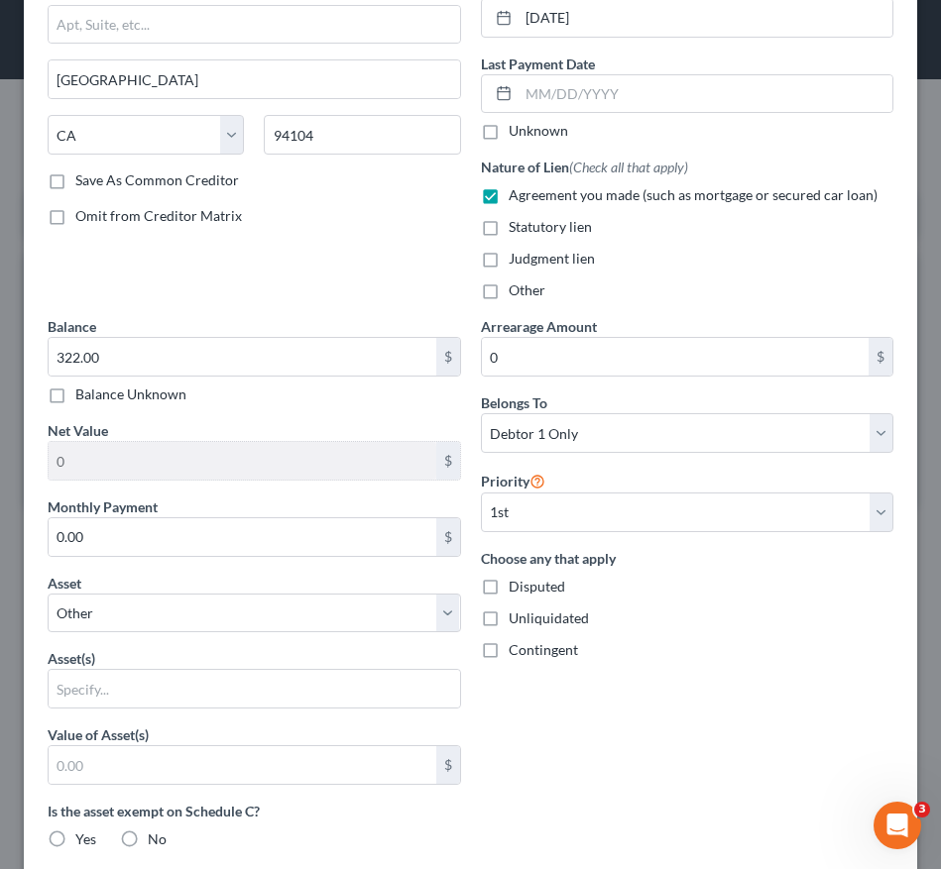
click at [509, 198] on label "Agreement you made (such as mortgage or secured car loan)" at bounding box center [693, 195] width 369 height 20
click at [517, 198] on input "Agreement you made (such as mortgage or secured car loan)" at bounding box center [523, 191] width 13 height 13
checkbox input "false"
click at [509, 295] on label "Other" at bounding box center [527, 291] width 37 height 20
click at [517, 293] on input "Other" at bounding box center [523, 287] width 13 height 13
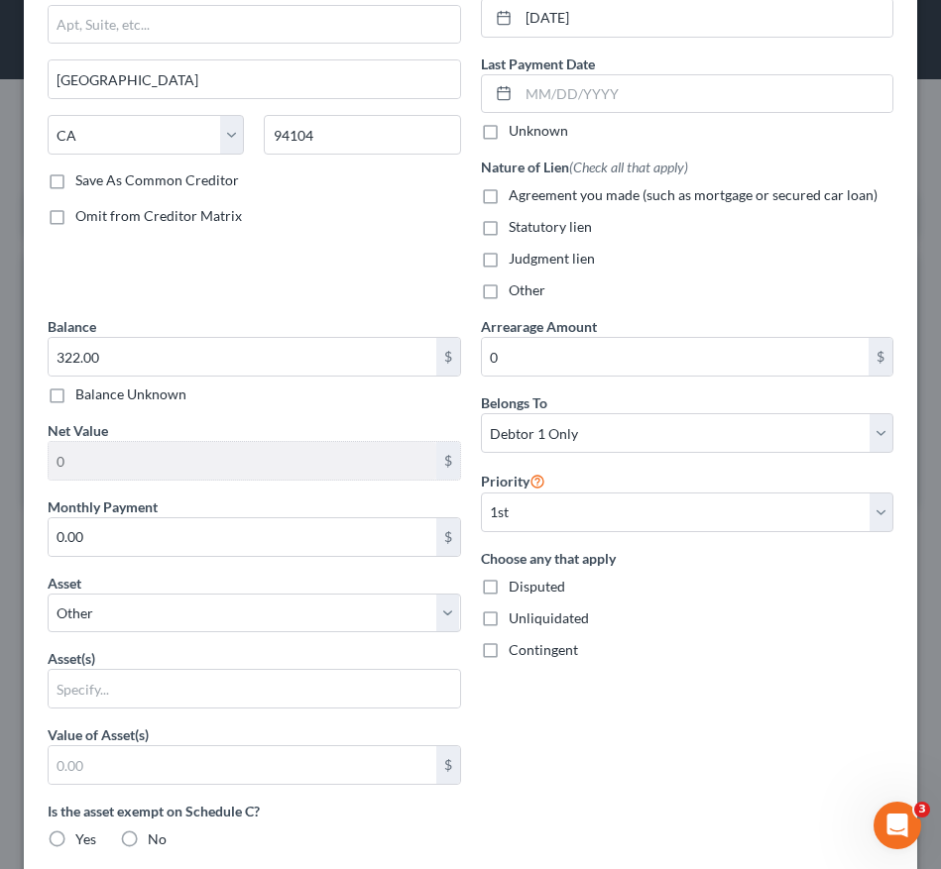
checkbox input "true"
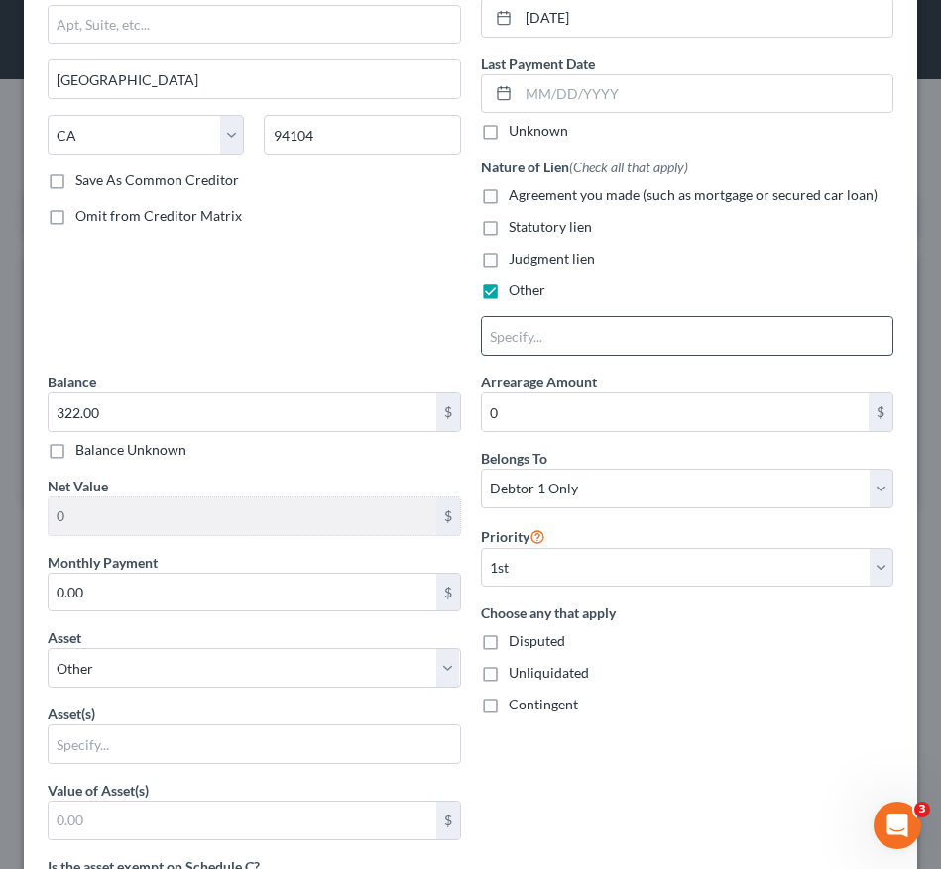
click at [530, 332] on input "text" at bounding box center [687, 336] width 411 height 38
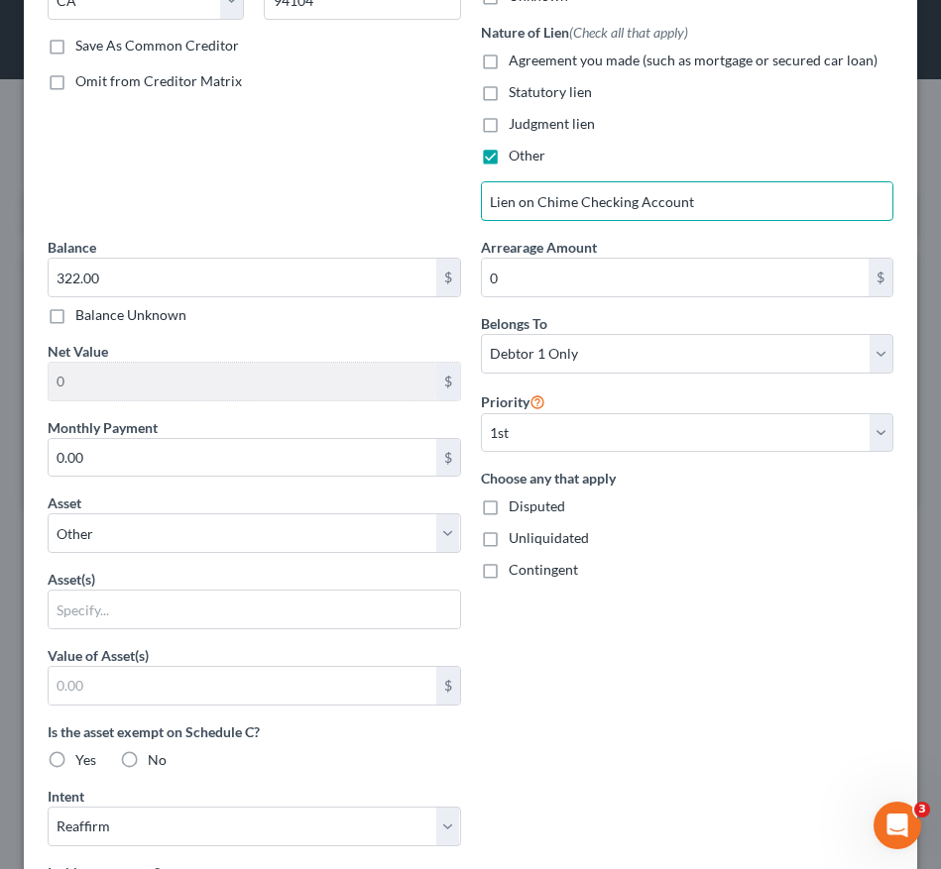
scroll to position [356, 0]
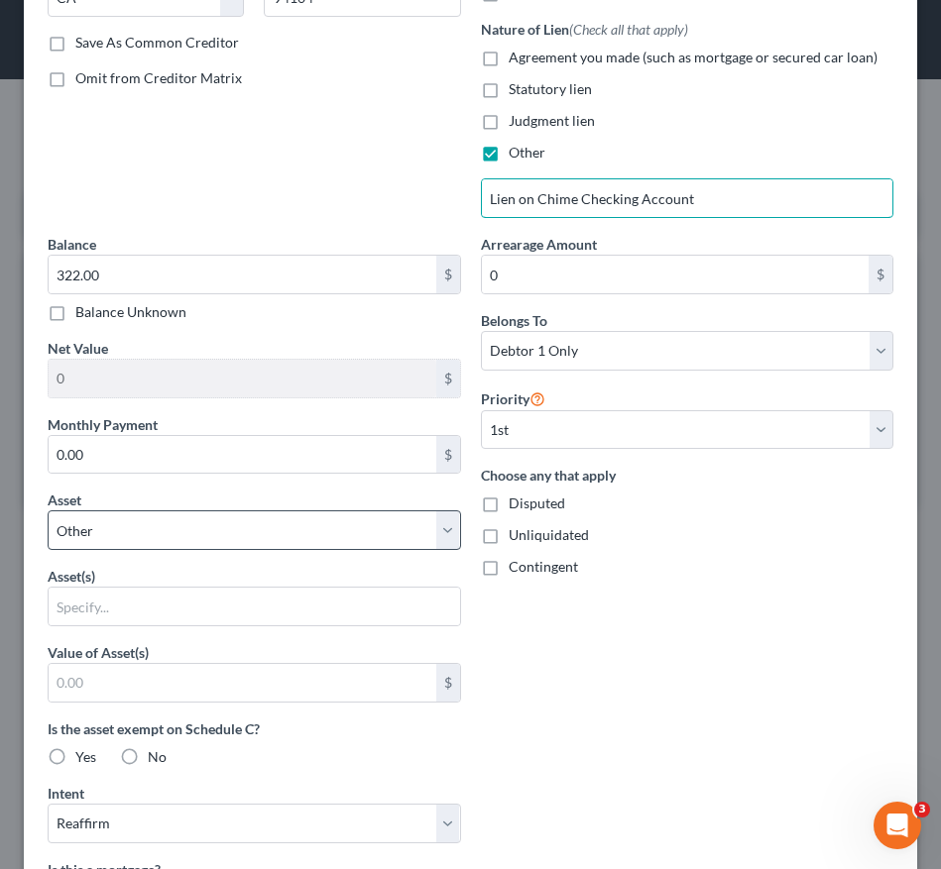
type input "Lien on Chime Checking Account"
click at [377, 523] on select "Select Other Multiple Assets Sports & Hobby Equipment - mechanics tools - $2000…" at bounding box center [254, 531] width 413 height 40
select select "16"
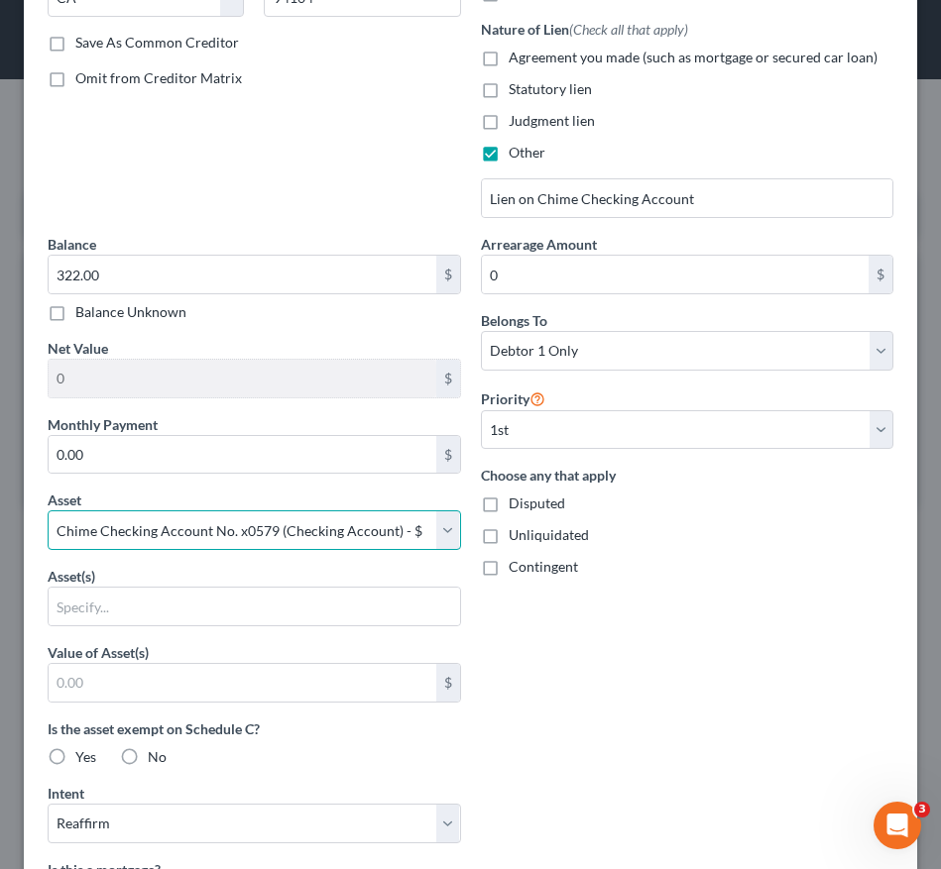
click at [48, 511] on select "Select Other Multiple Assets Sports & Hobby Equipment - mechanics tools - $2000…" at bounding box center [254, 531] width 413 height 40
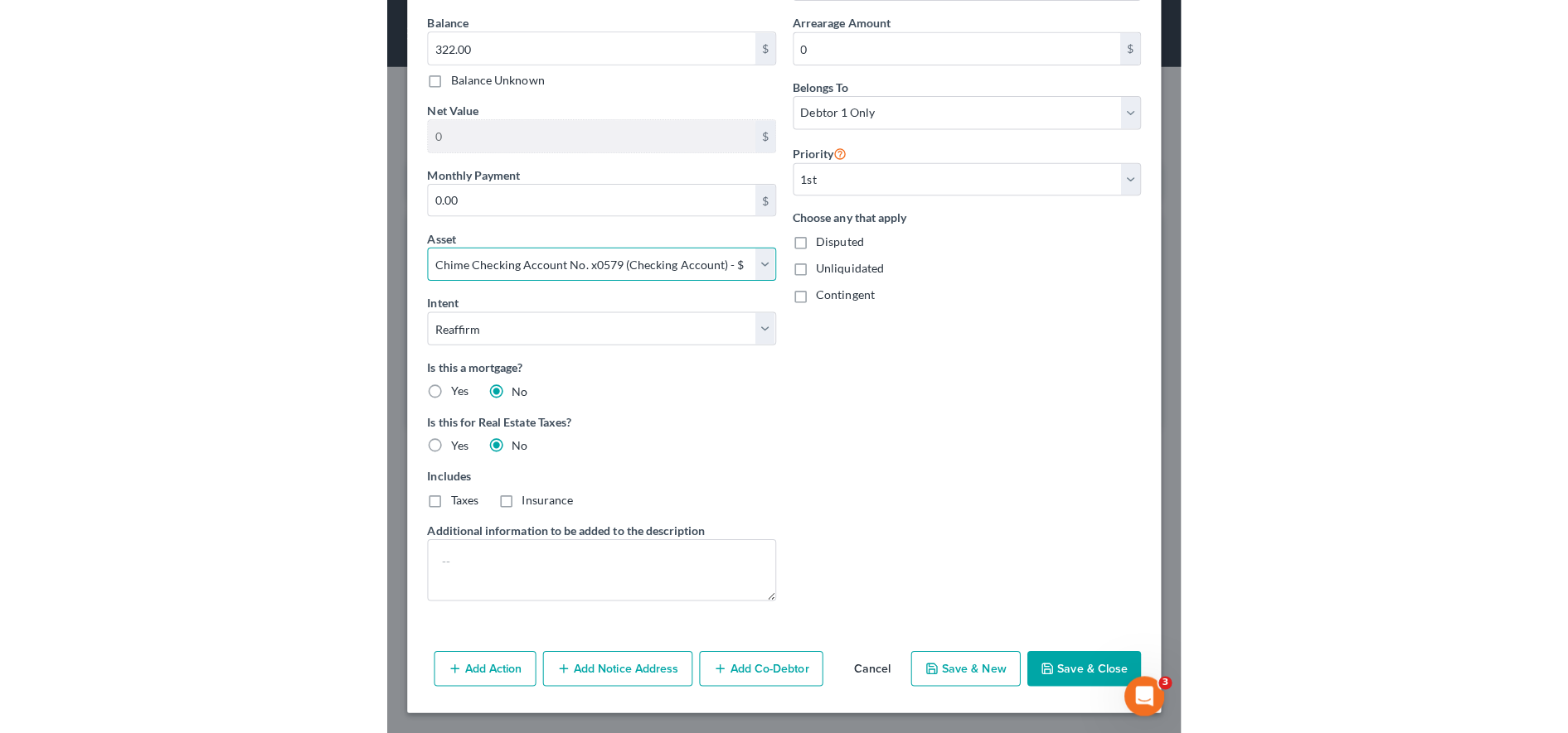
scroll to position [478, 0]
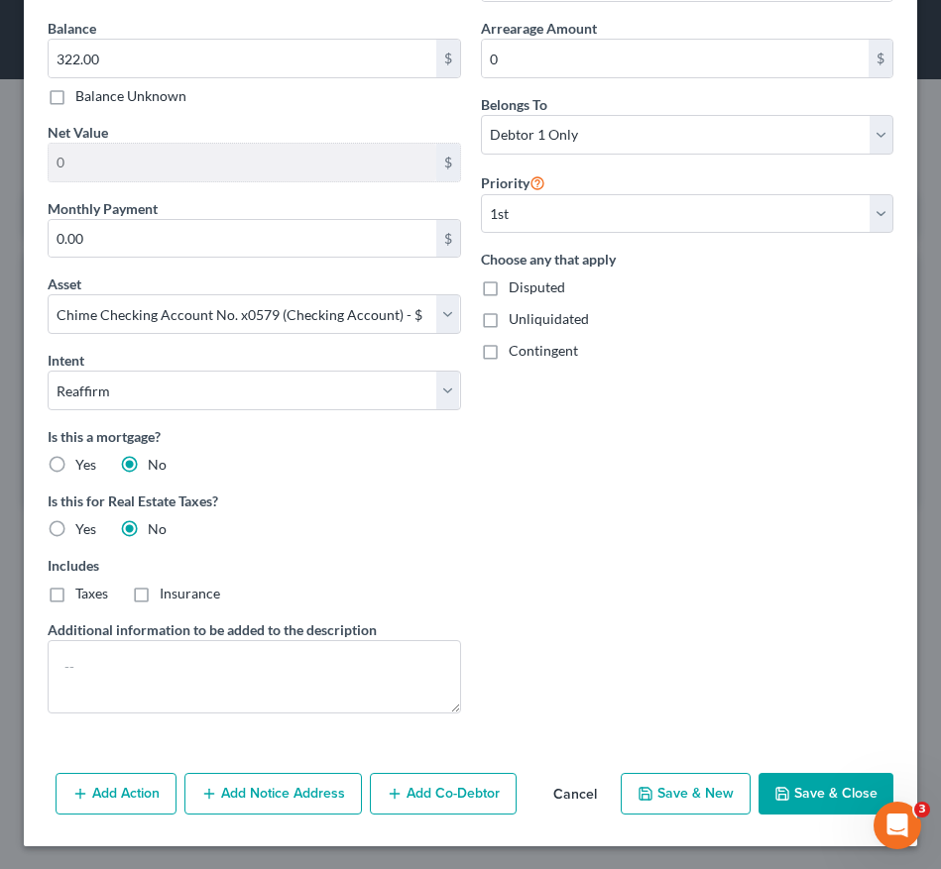
click at [781, 791] on button "Save & Close" at bounding box center [825, 794] width 135 height 42
select select
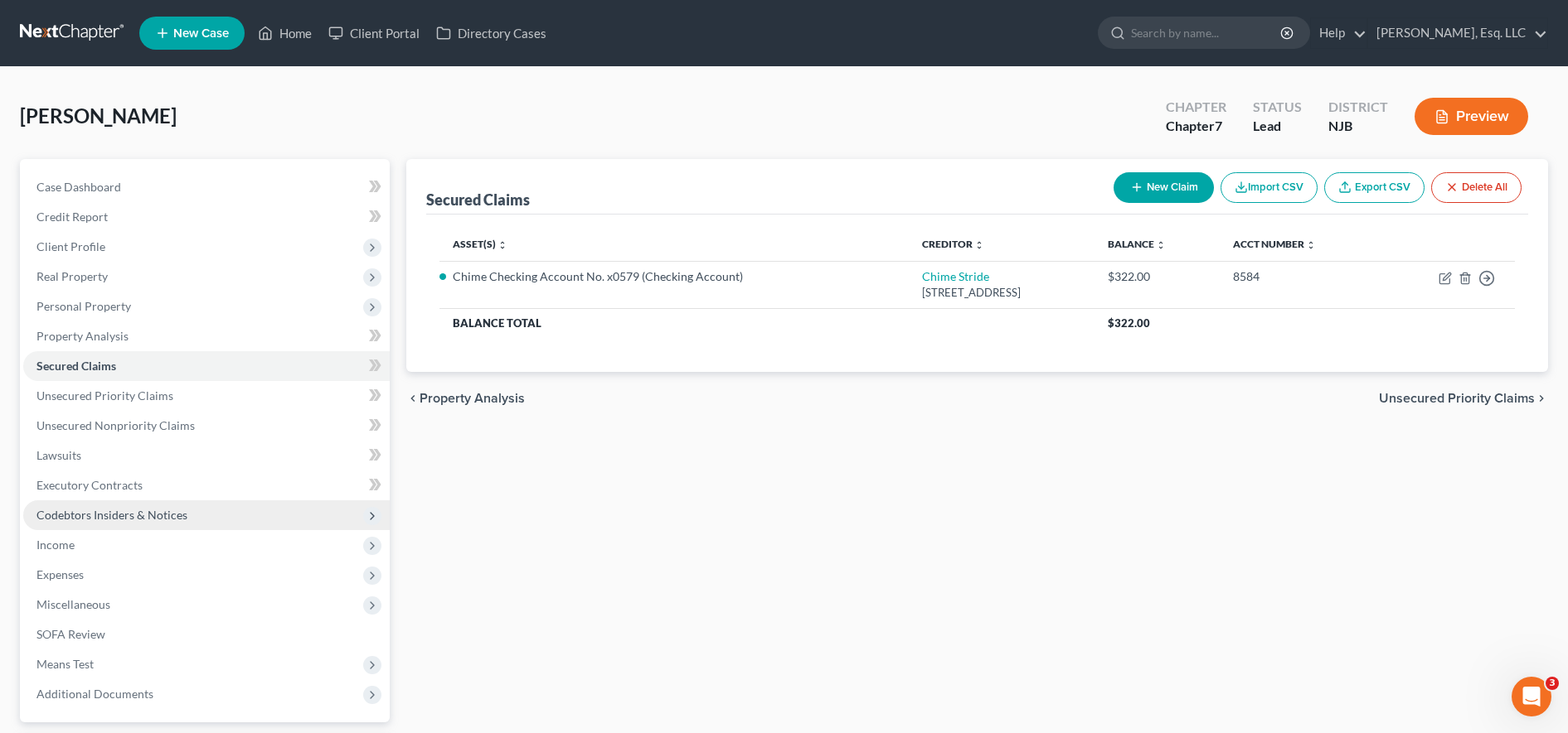
scroll to position [147, 0]
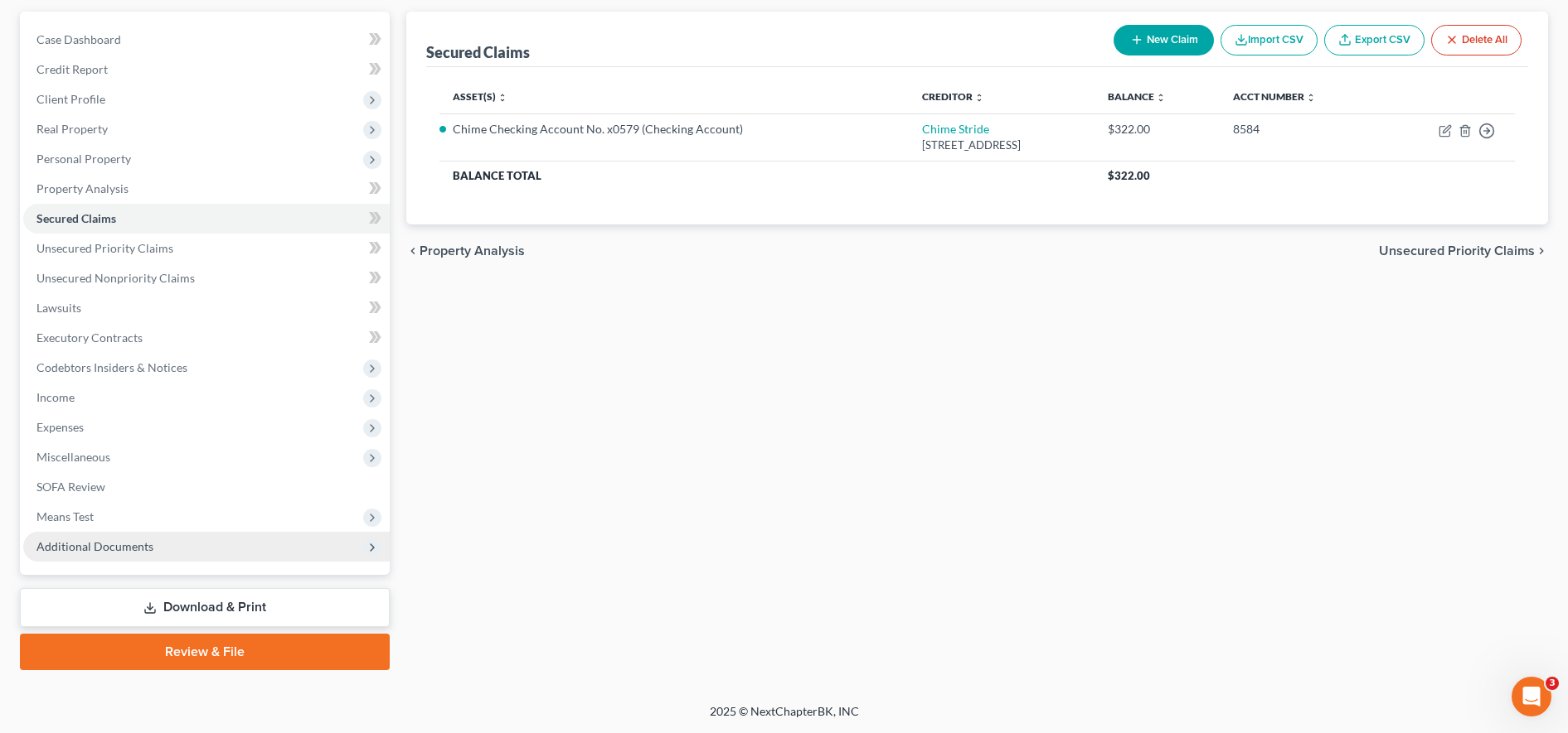
click at [175, 548] on span "Additional Documents" at bounding box center [207, 547] width 366 height 30
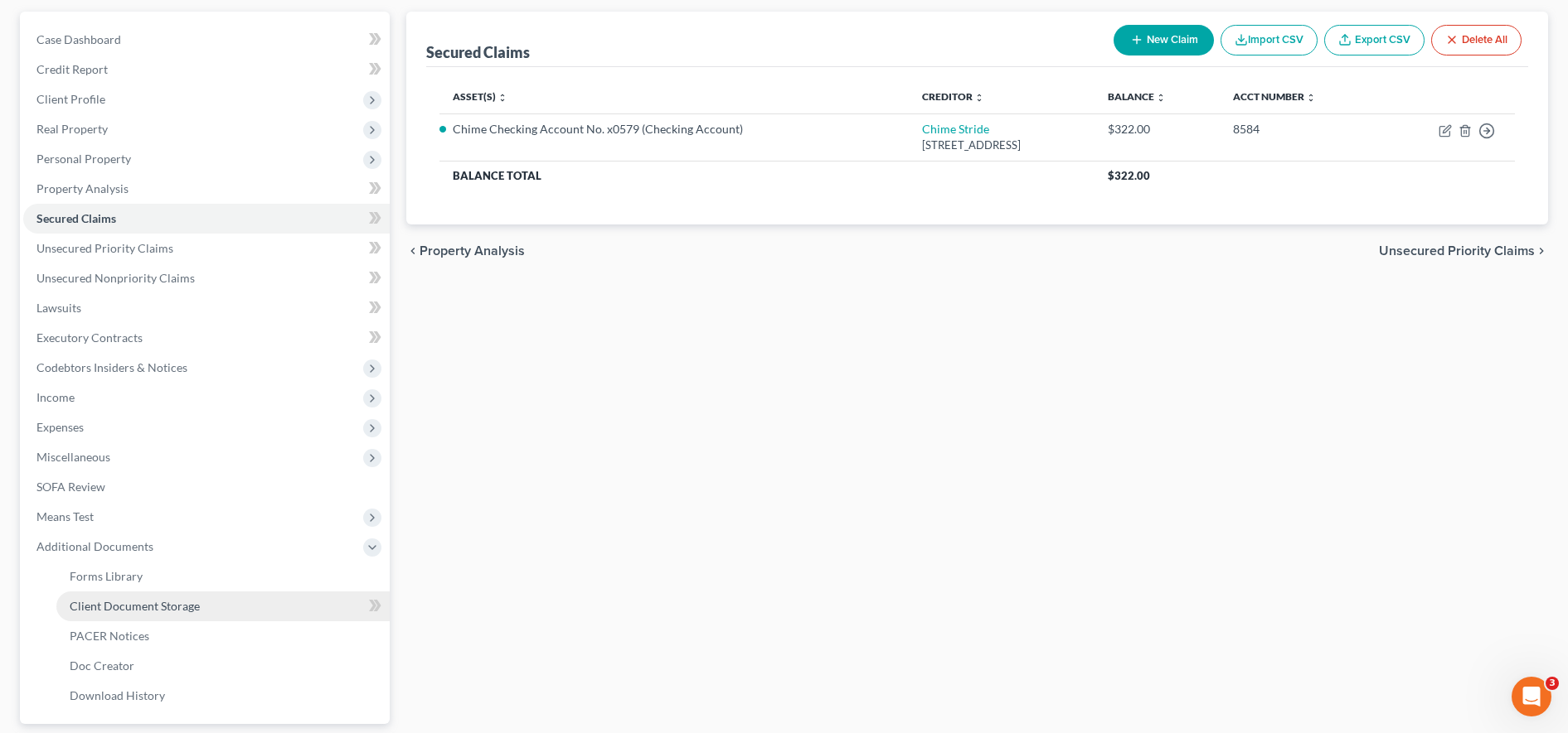
click at [153, 604] on span "Client Document Storage" at bounding box center [135, 606] width 130 height 14
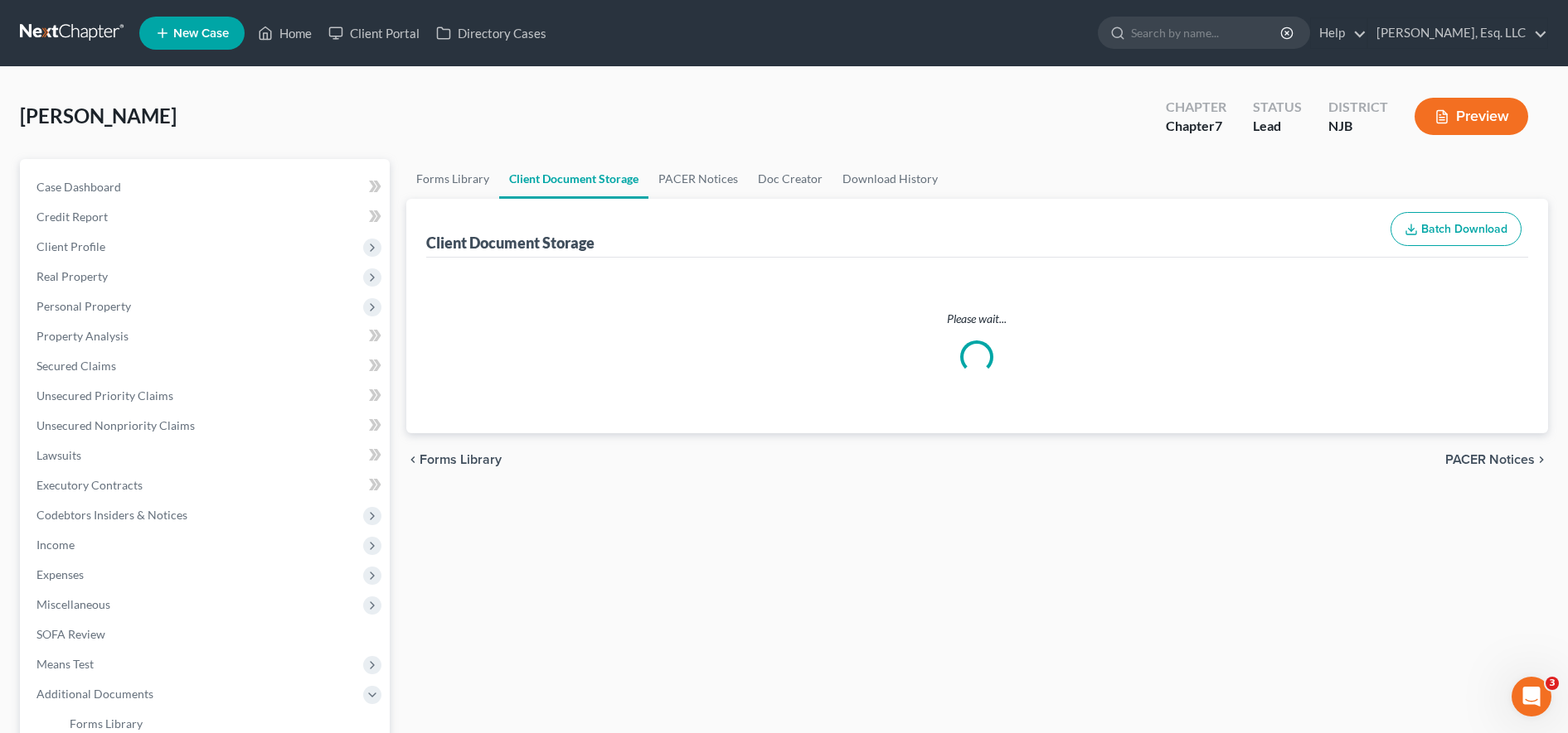
select select "9"
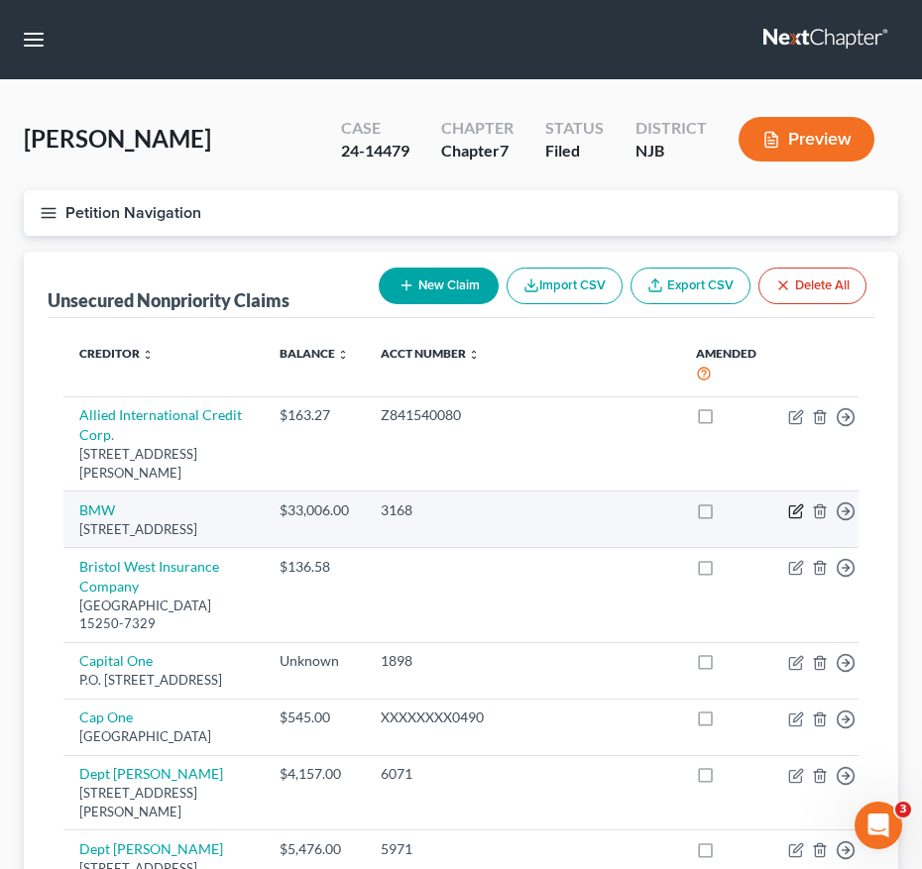
click at [789, 507] on icon "button" at bounding box center [795, 513] width 12 height 12
select select "36"
select select "14"
select select "3"
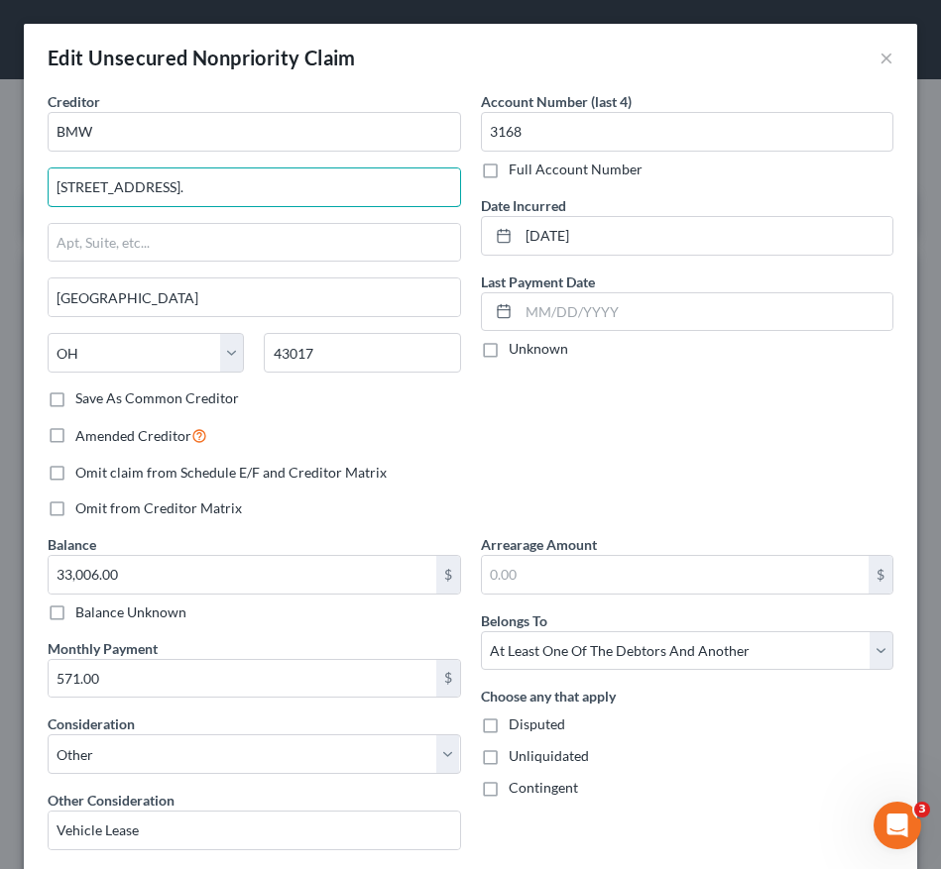
drag, startPoint x: 241, startPoint y: 191, endPoint x: -166, endPoint y: 219, distance: 407.4
drag, startPoint x: 379, startPoint y: 357, endPoint x: 180, endPoint y: 341, distance: 198.9
click at [180, 341] on div "State AL AK AR AZ CA CO CT DE DC FL GA GU HI ID IL IN IA KS KY LA ME MD MA MI M…" at bounding box center [254, 361] width 433 height 56
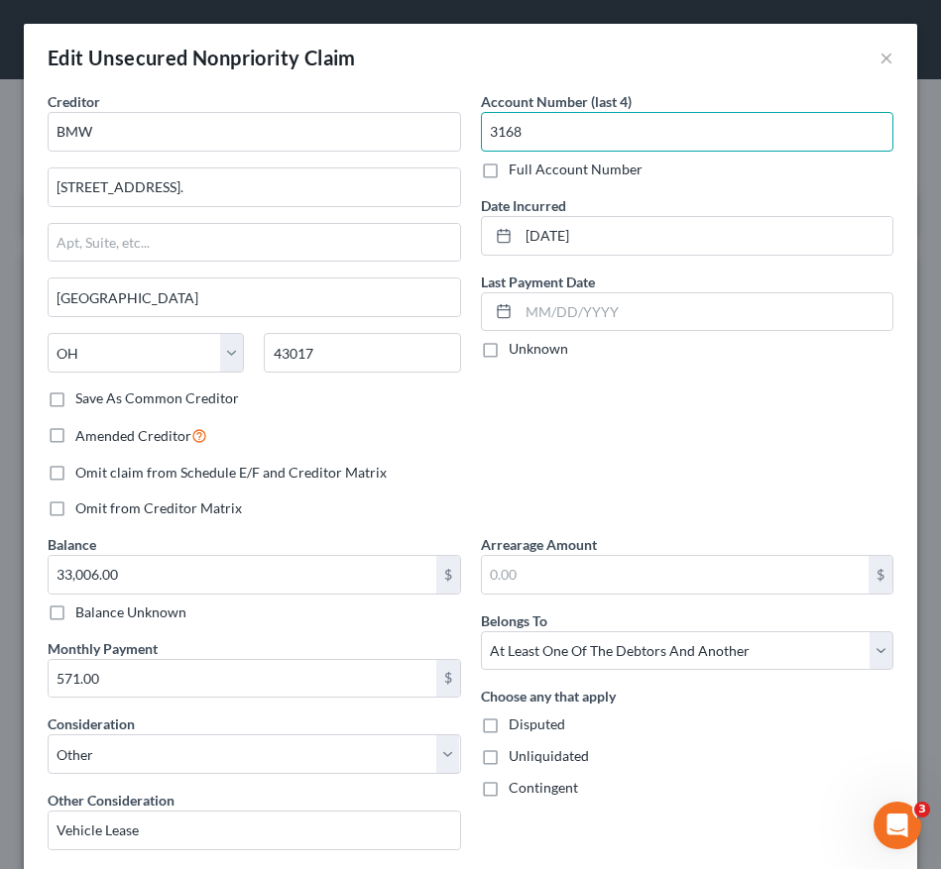
drag, startPoint x: 525, startPoint y: 130, endPoint x: 462, endPoint y: 129, distance: 63.5
click at [471, 129] on div "Account Number (last 4) 3168 Full Account Number Date Incurred 12/06/2021 Last …" at bounding box center [687, 312] width 433 height 443
